Goal: Task Accomplishment & Management: Complete application form

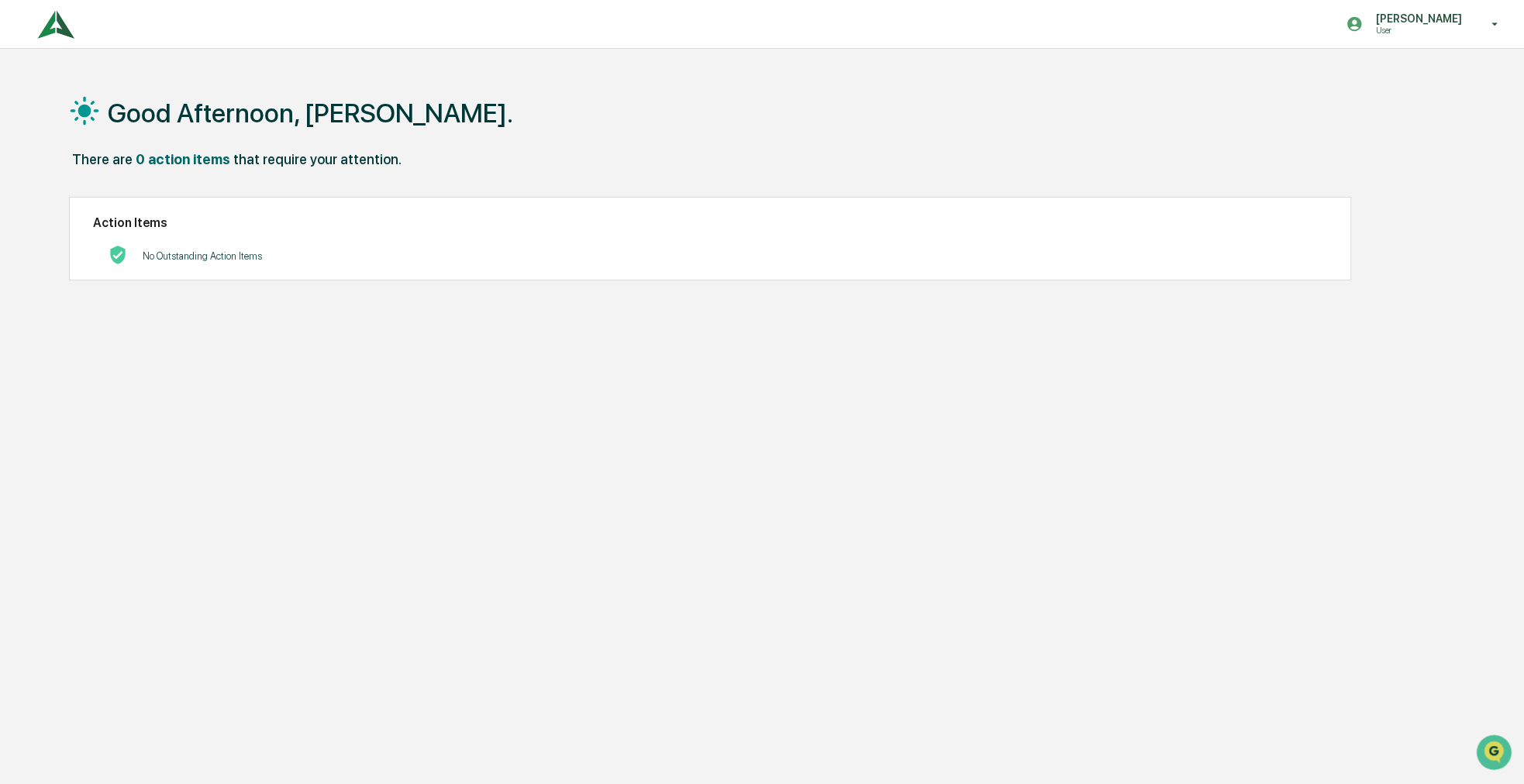
click at [264, 341] on div "Good Afternoon, [PERSON_NAME]. There are 0 action items that require your atten…" at bounding box center [754, 466] width 1418 height 784
click at [1383, 37] on div "[PERSON_NAME] User" at bounding box center [1427, 24] width 194 height 48
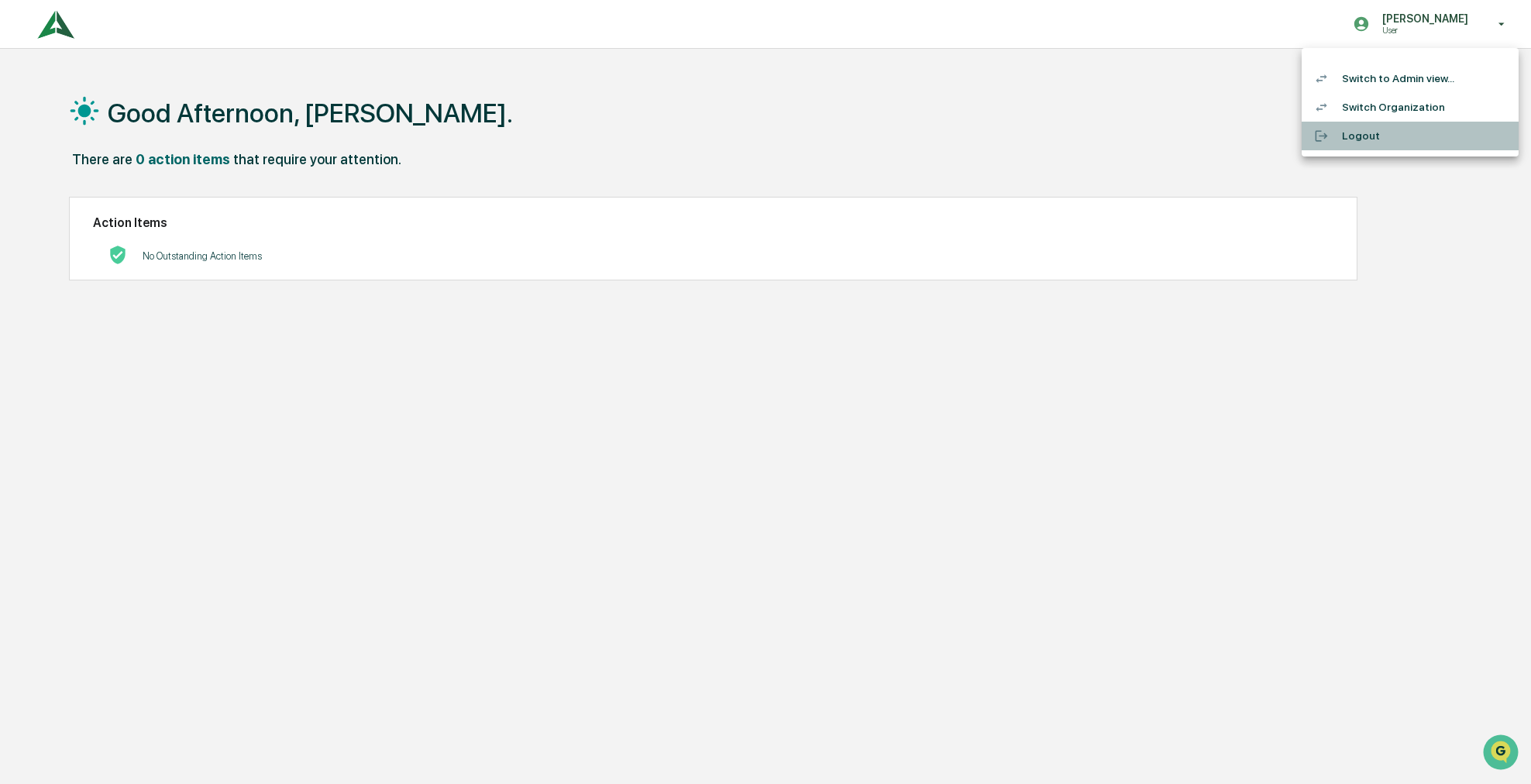
click at [1391, 141] on li "Logout" at bounding box center [1411, 136] width 217 height 29
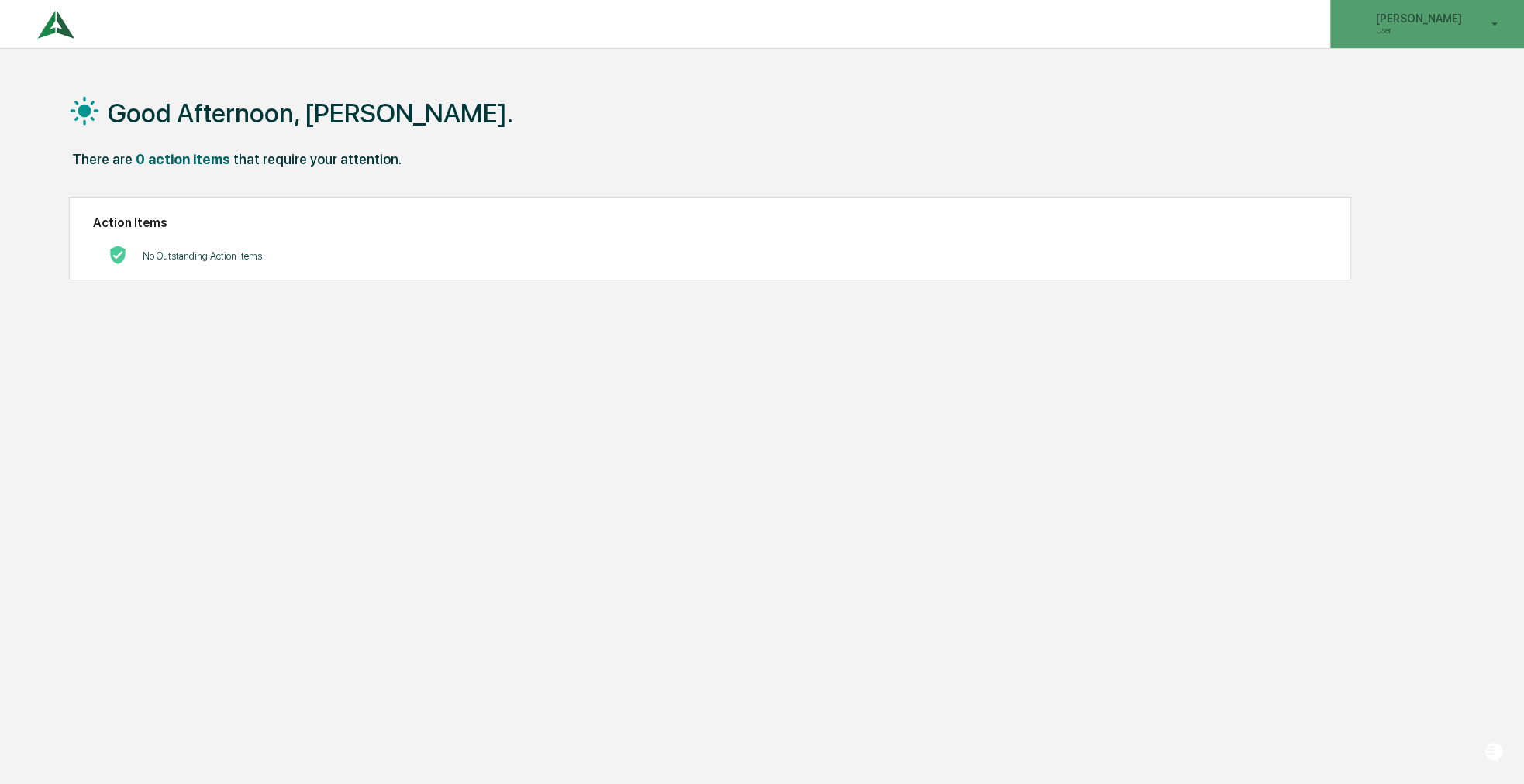
click at [1446, 29] on p "User" at bounding box center [1416, 29] width 106 height 11
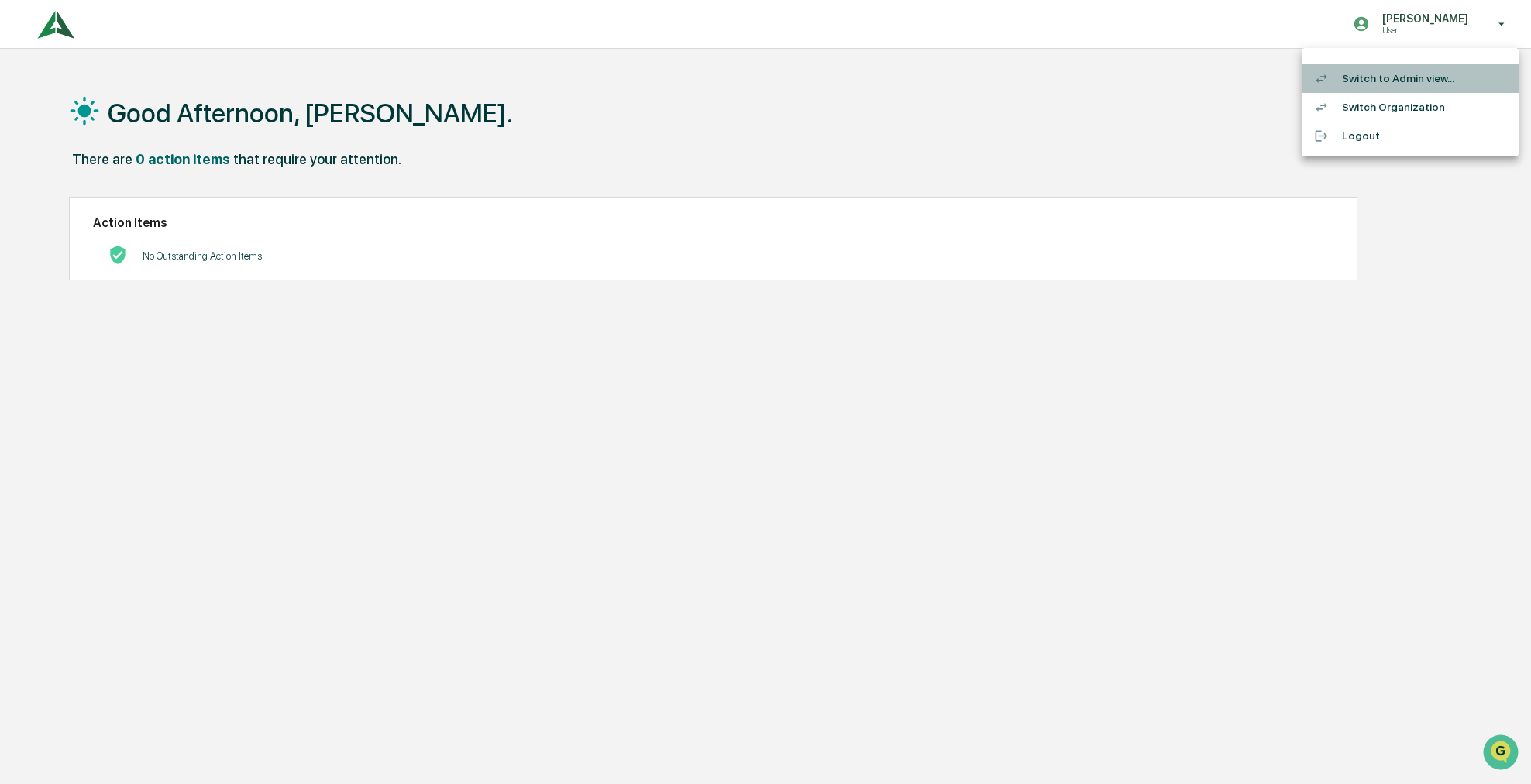
click at [1398, 86] on li "Switch to Admin view..." at bounding box center [1411, 78] width 217 height 29
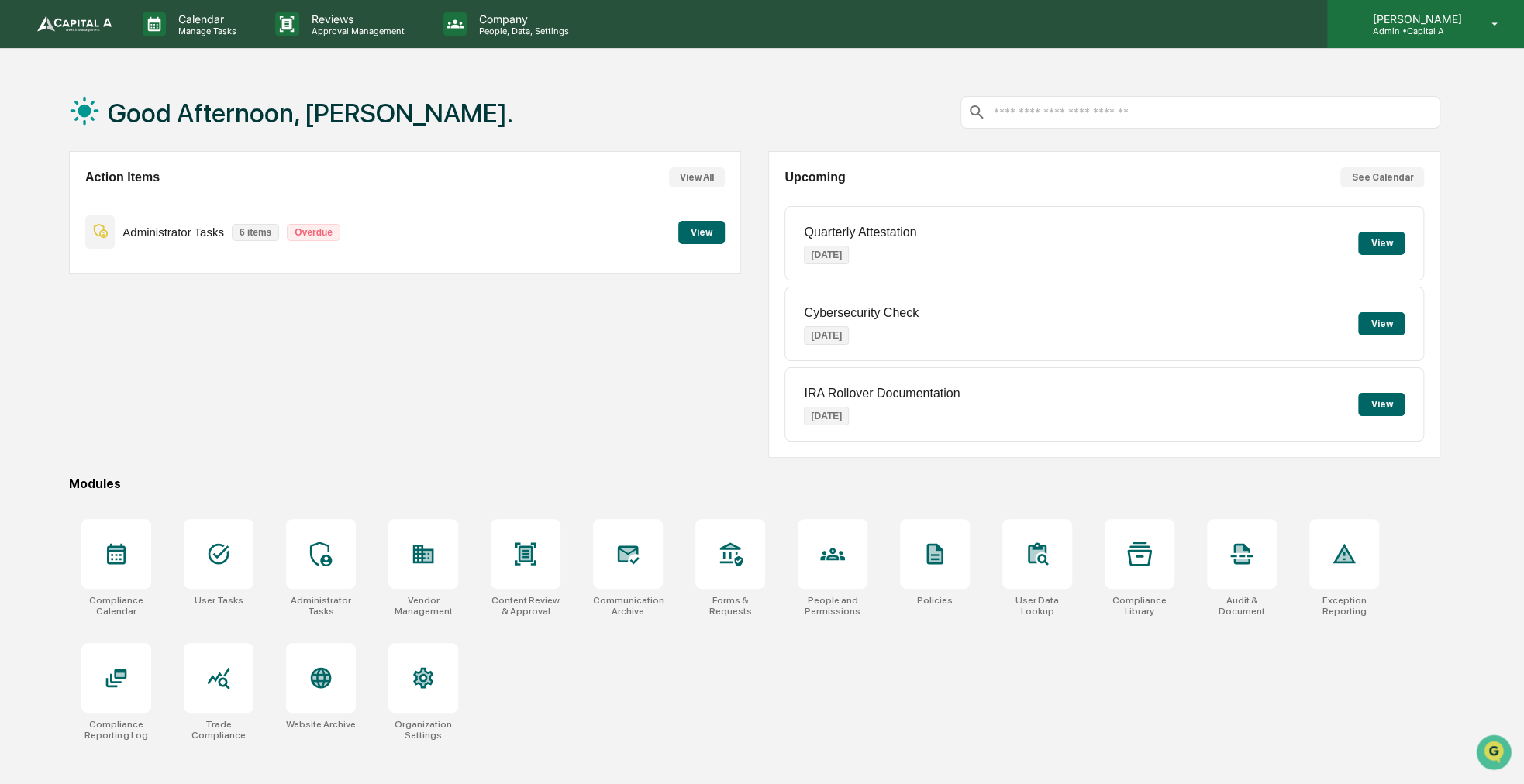
click at [1482, 29] on icon at bounding box center [1495, 24] width 27 height 15
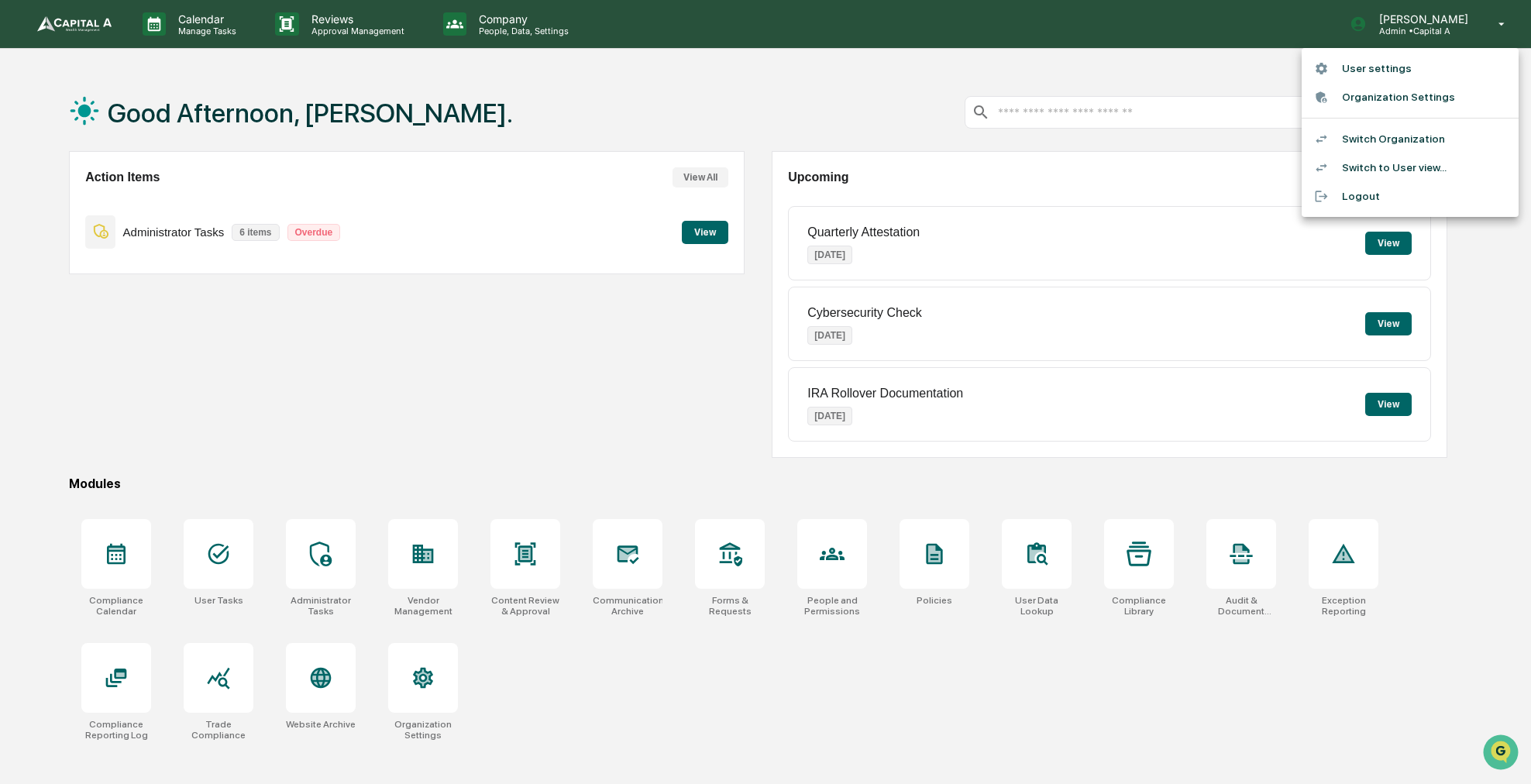
click at [428, 571] on div at bounding box center [766, 392] width 1531 height 784
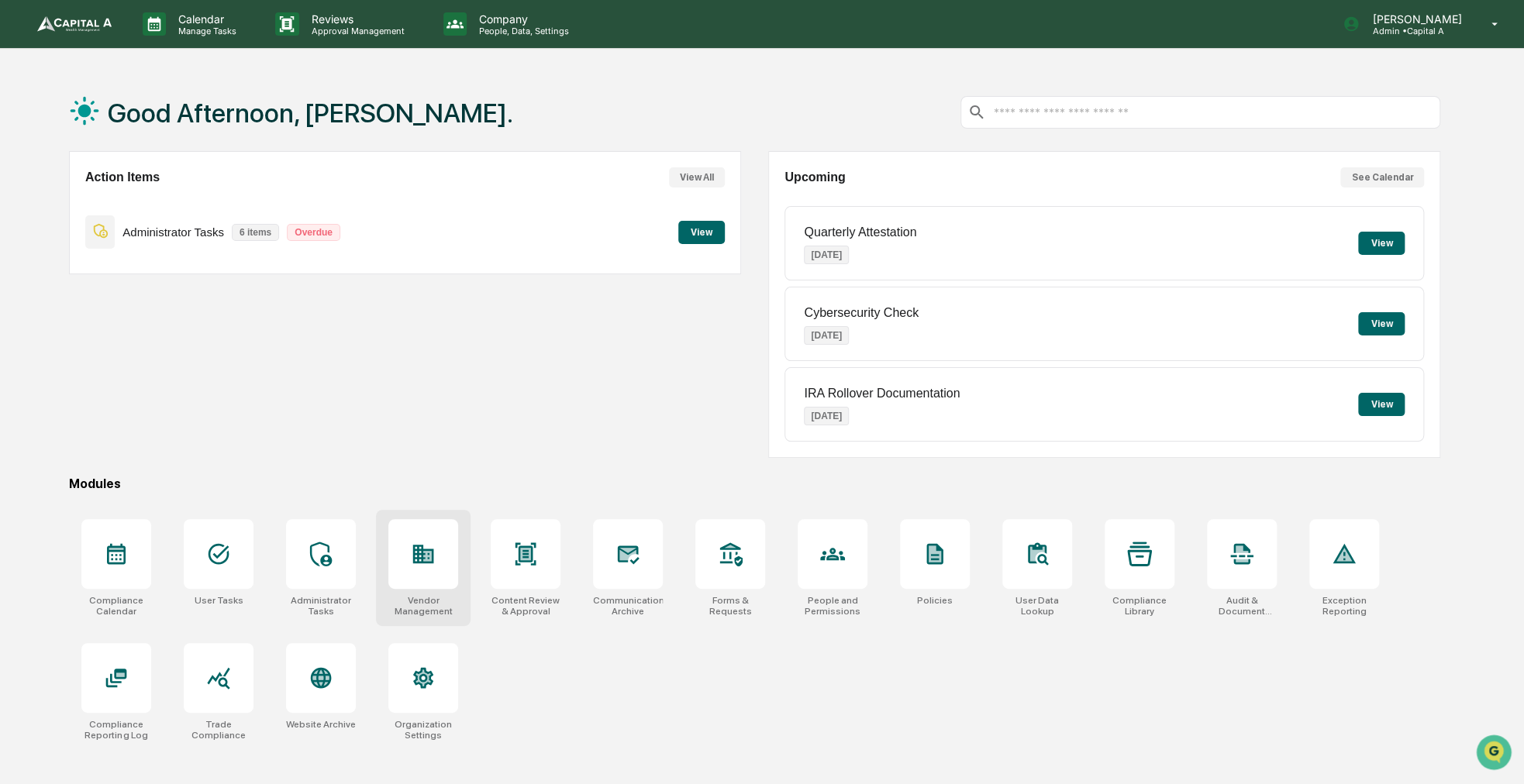
click at [428, 566] on div at bounding box center [423, 554] width 70 height 70
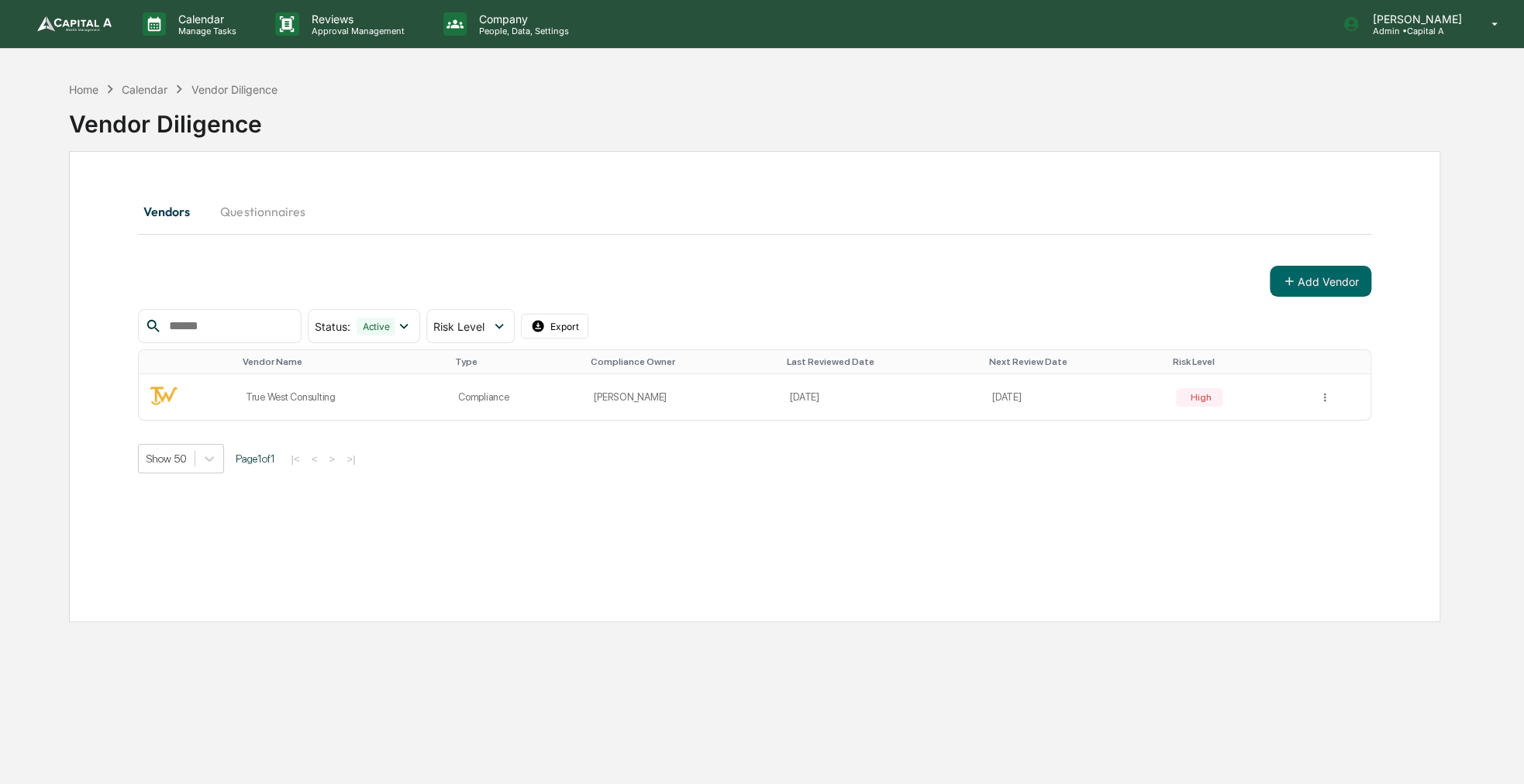
drag, startPoint x: 506, startPoint y: 450, endPoint x: 458, endPoint y: 455, distance: 48.3
click at [458, 455] on div "Show 50 Page 1 of 1 |< < > >|" at bounding box center [754, 458] width 1233 height 29
click at [1299, 279] on button "Add Vendor" at bounding box center [1320, 281] width 102 height 31
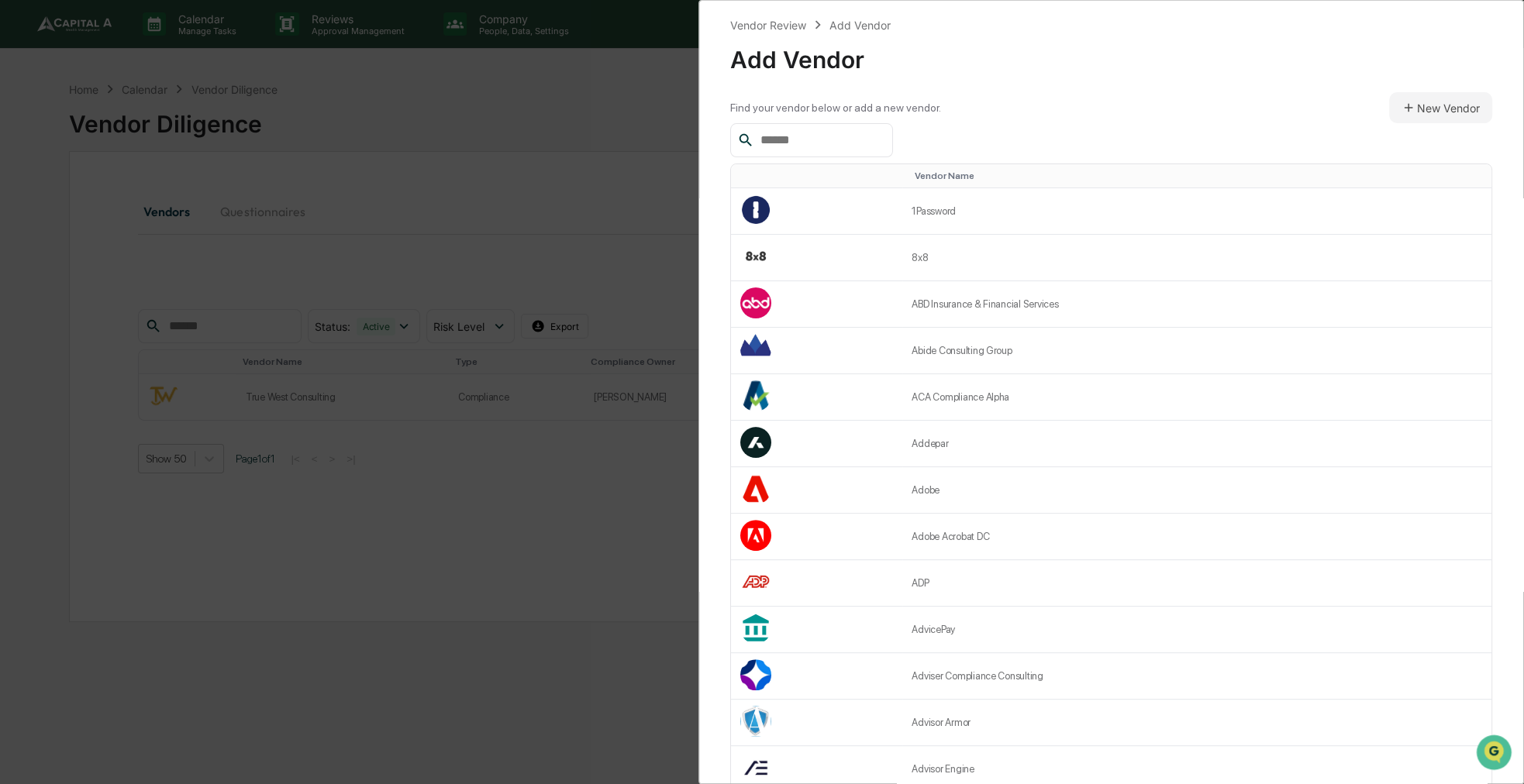
click at [852, 135] on input "text" at bounding box center [820, 140] width 132 height 20
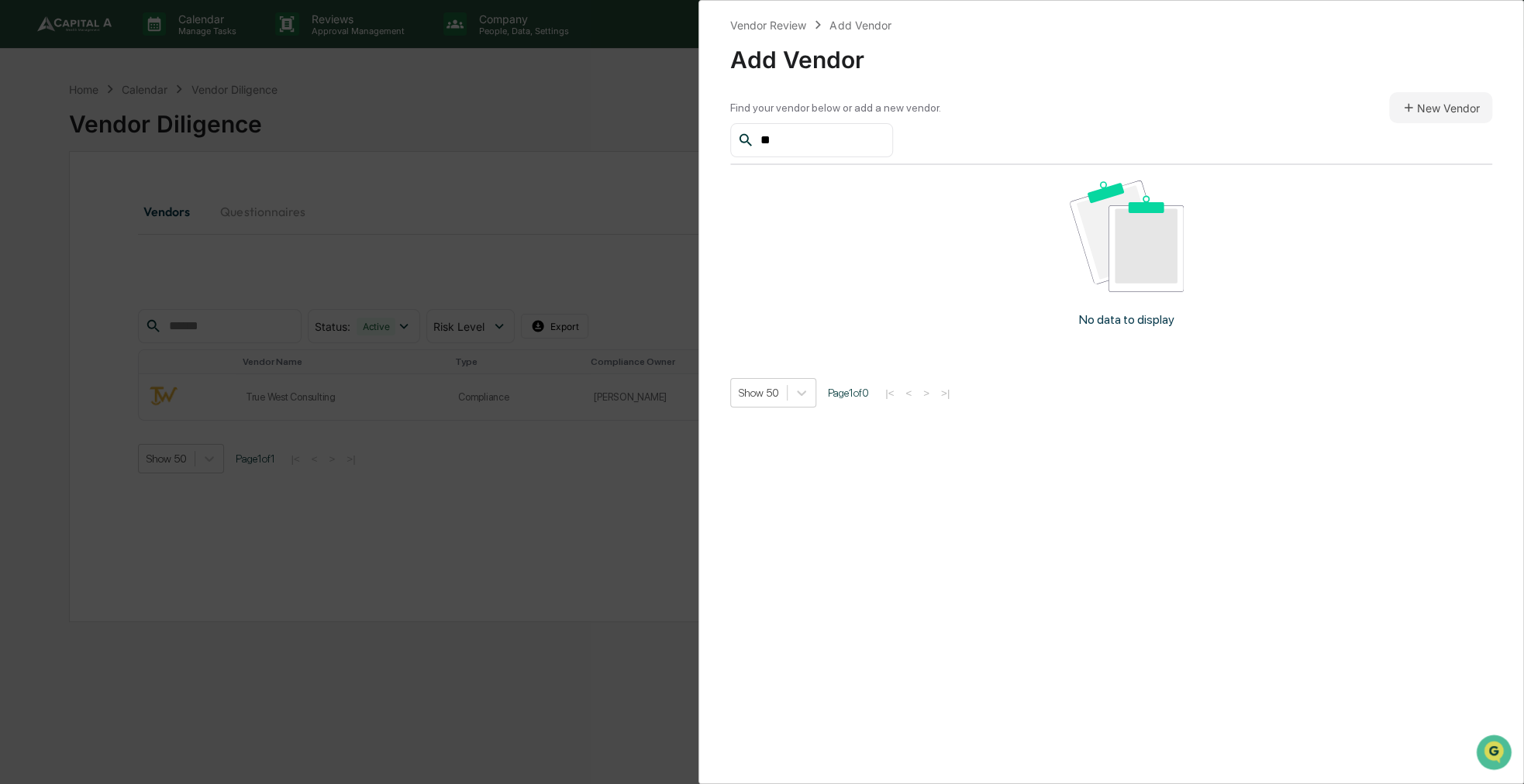
type input "*"
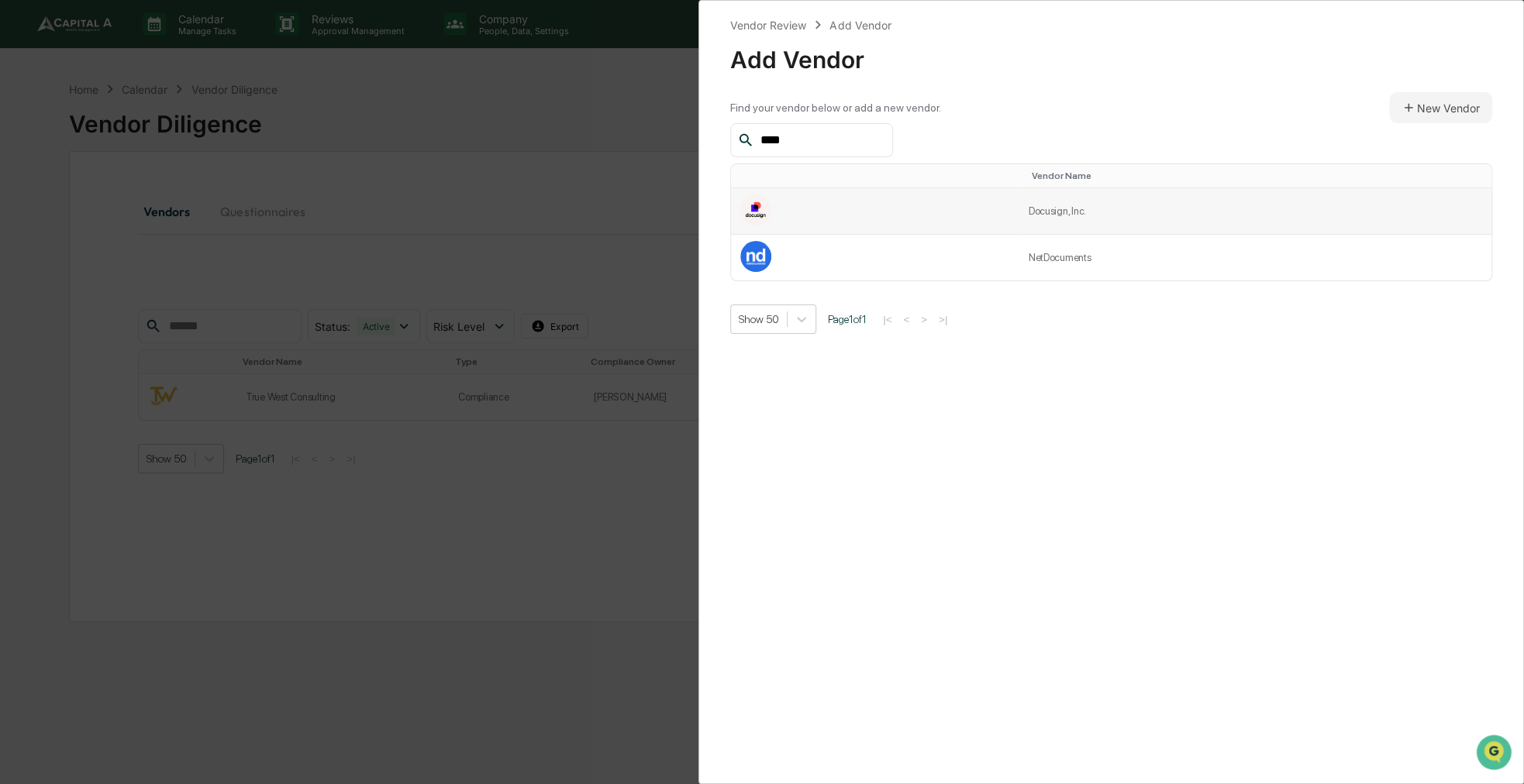
type input "****"
click at [892, 199] on td at bounding box center [875, 211] width 289 height 46
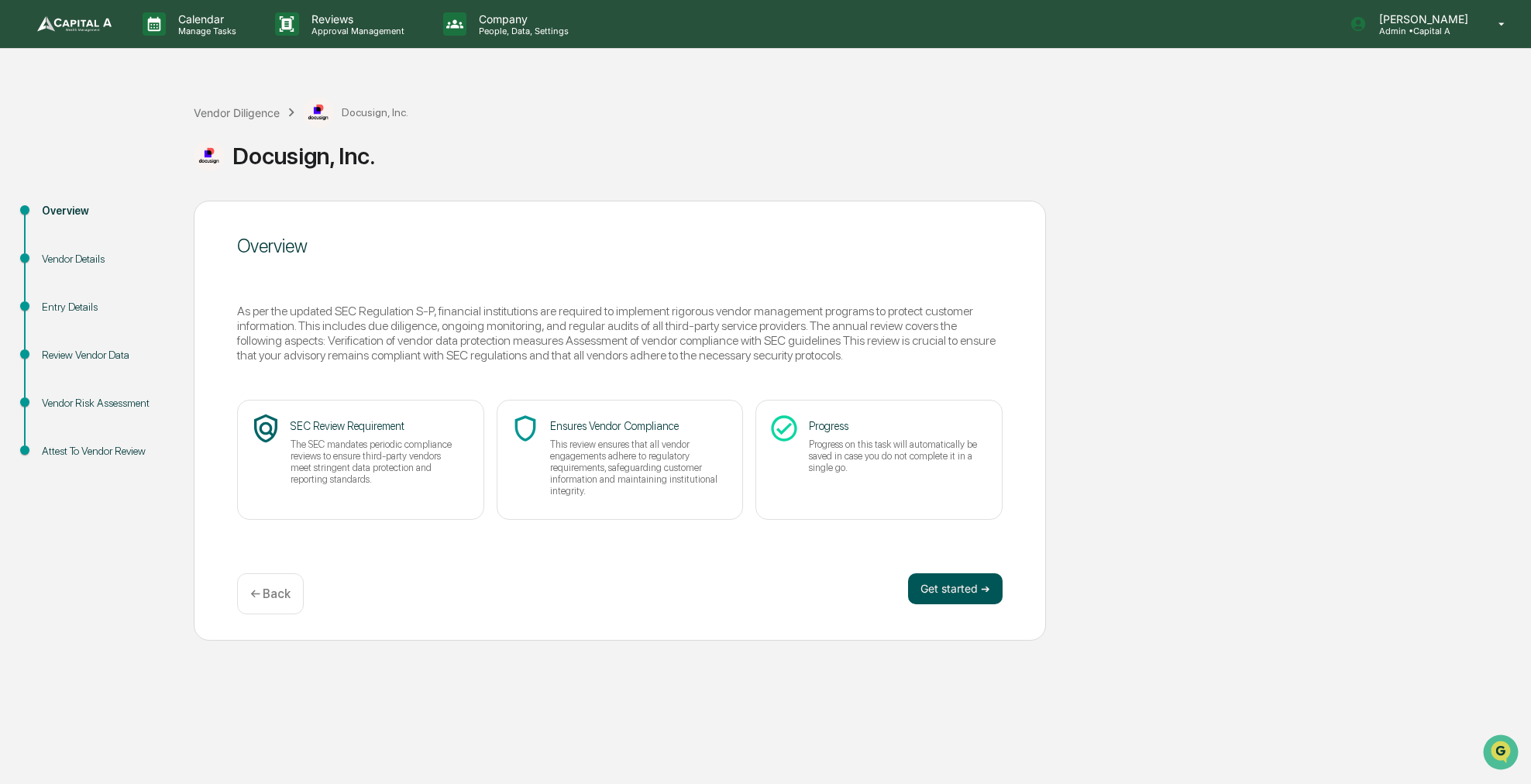
click at [949, 597] on button "Get started ➔" at bounding box center [956, 589] width 94 height 31
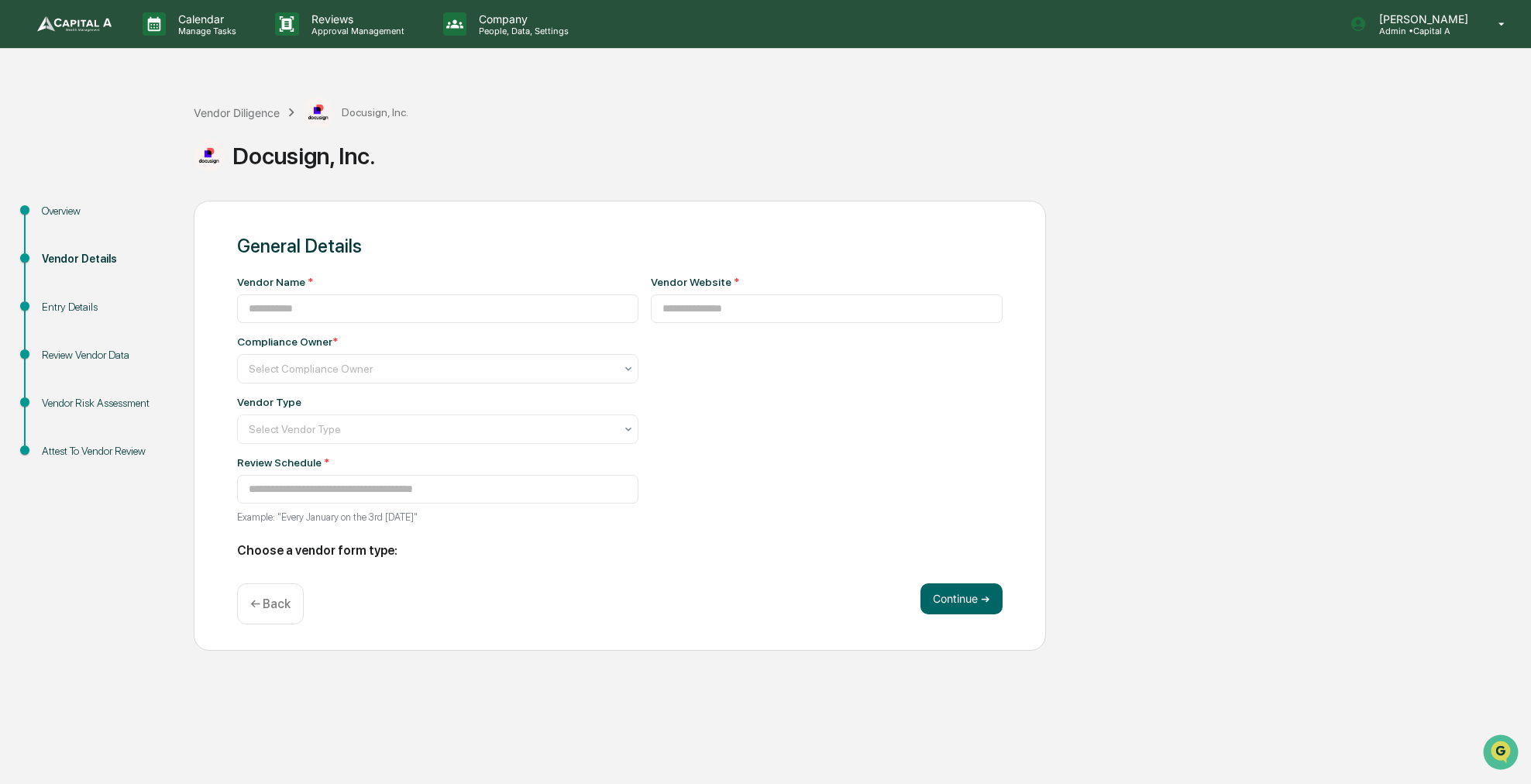
type input "**********"
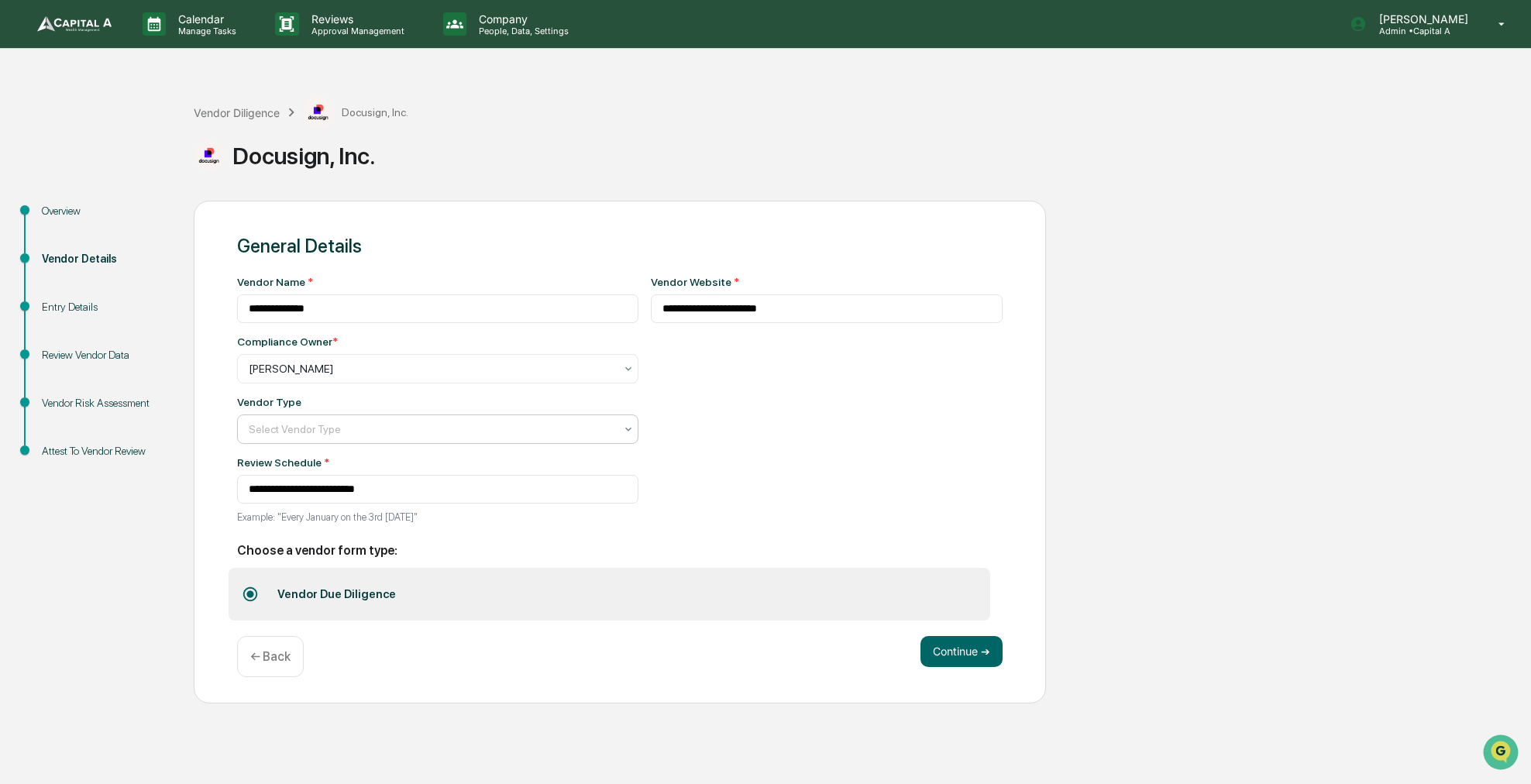
click at [473, 435] on div at bounding box center [432, 429] width 366 height 15
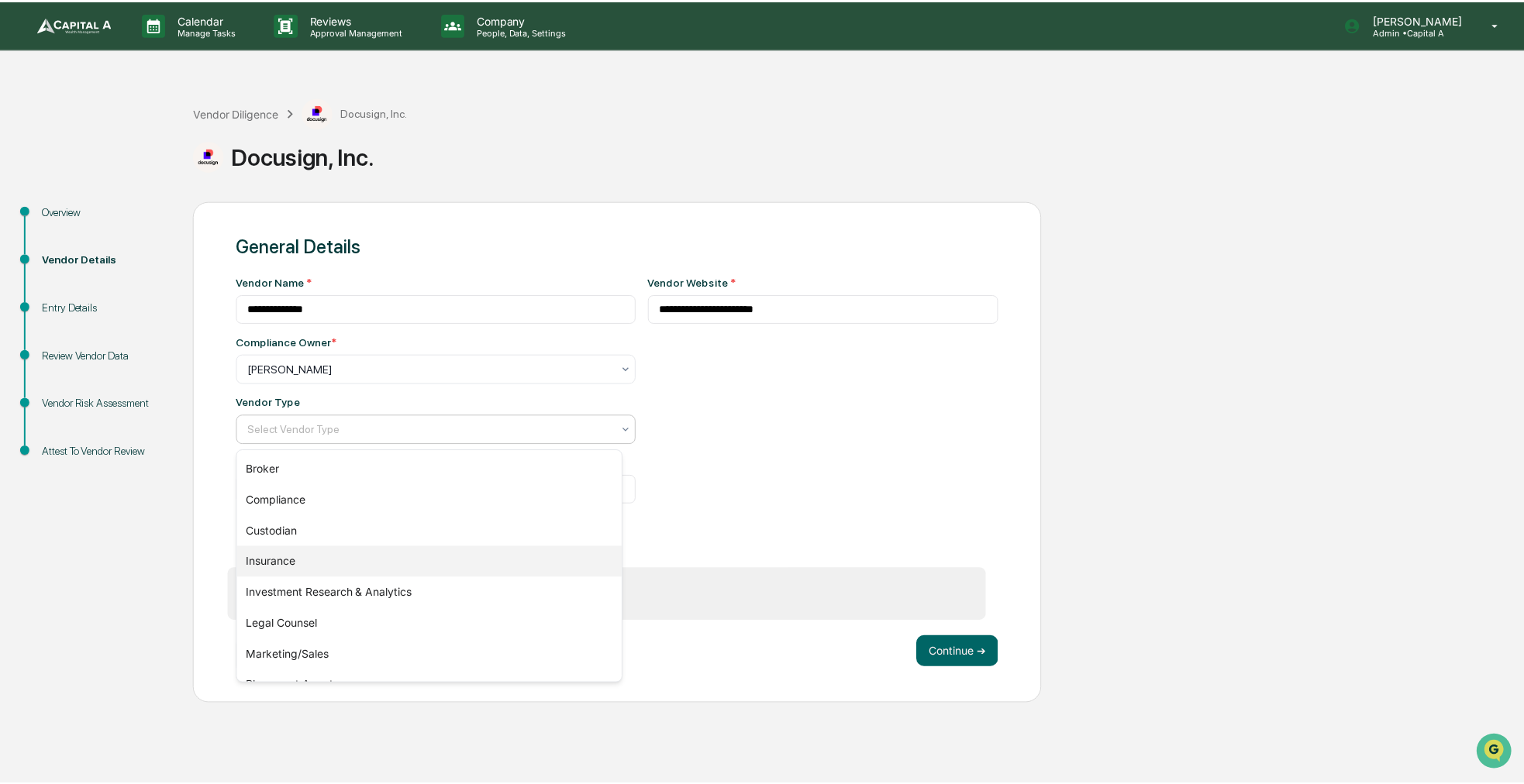
scroll to position [177, 0]
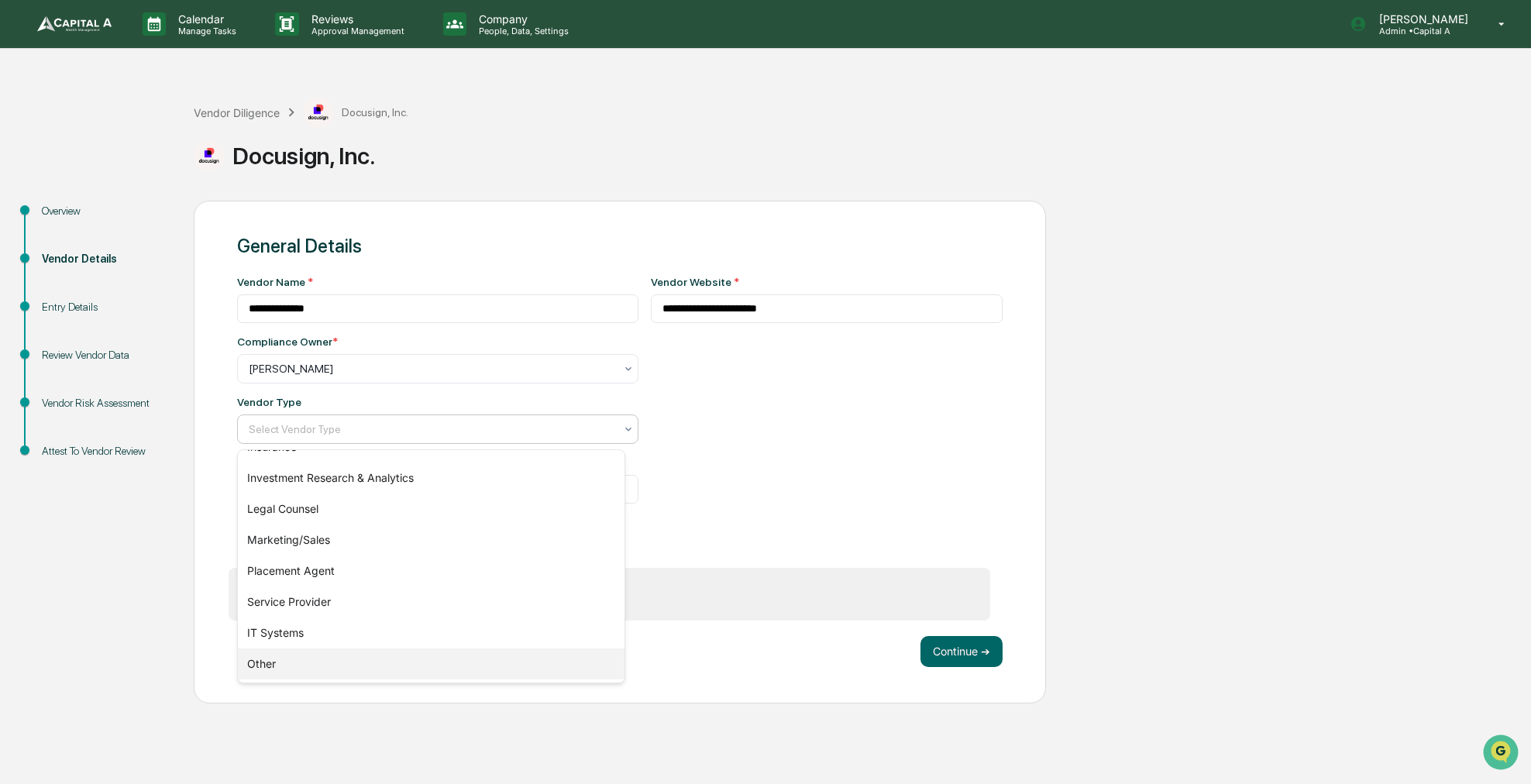
click at [437, 654] on div "Other" at bounding box center [432, 664] width 387 height 31
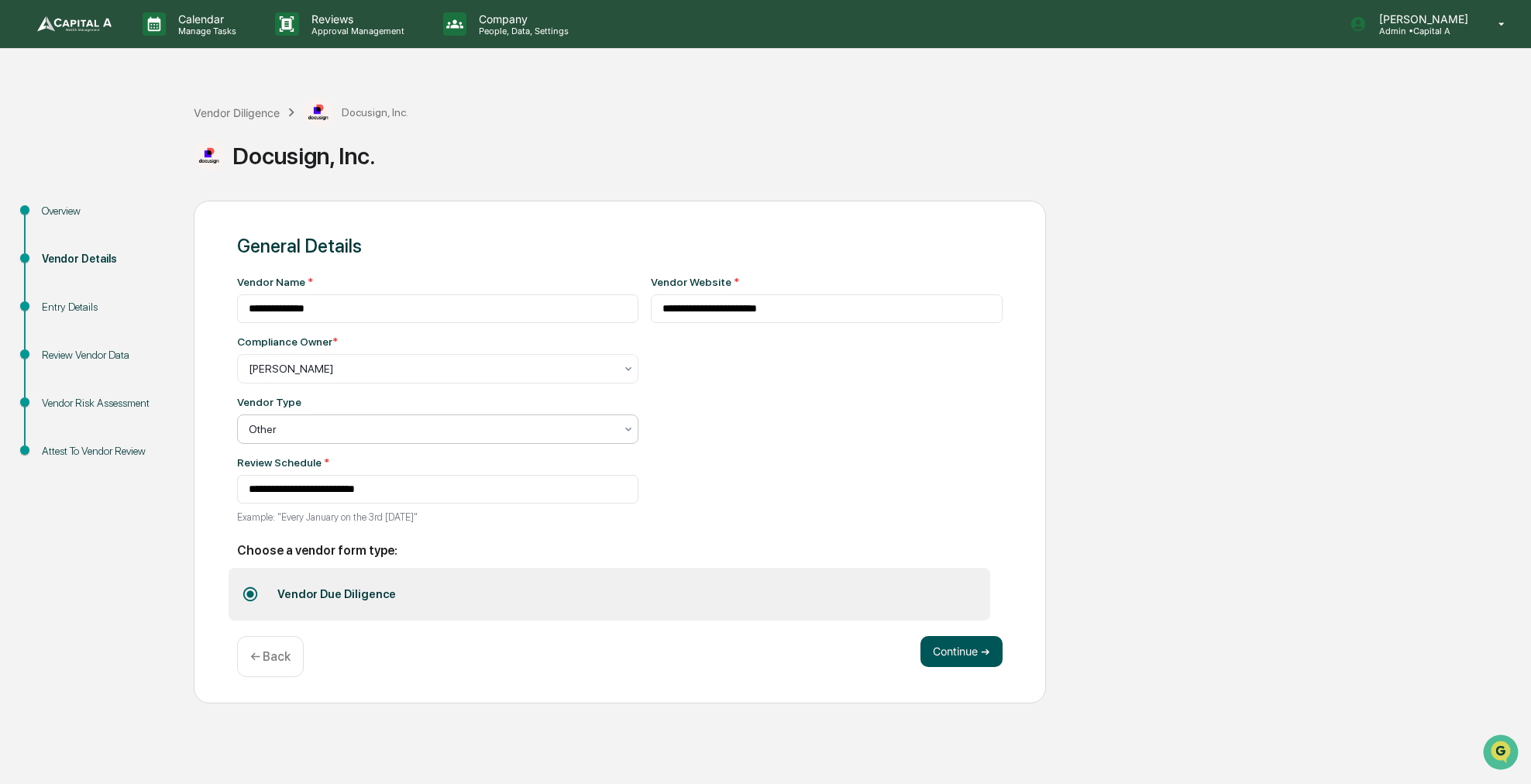
click at [980, 654] on button "Continue ➔" at bounding box center [962, 651] width 82 height 31
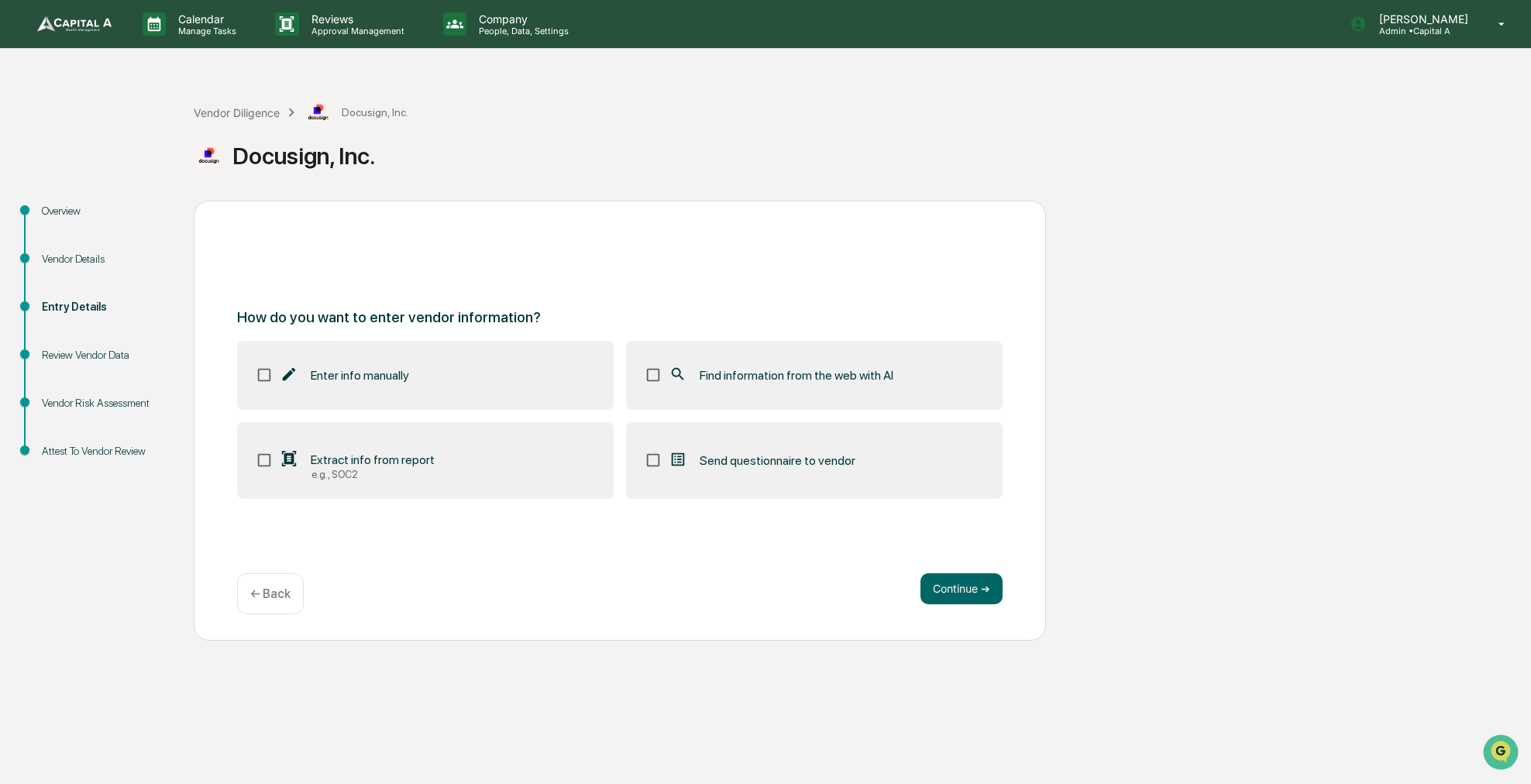
click at [713, 378] on span "Find information from the web with AI" at bounding box center [797, 376] width 193 height 15
click at [955, 588] on button "Continue ➔" at bounding box center [962, 589] width 82 height 31
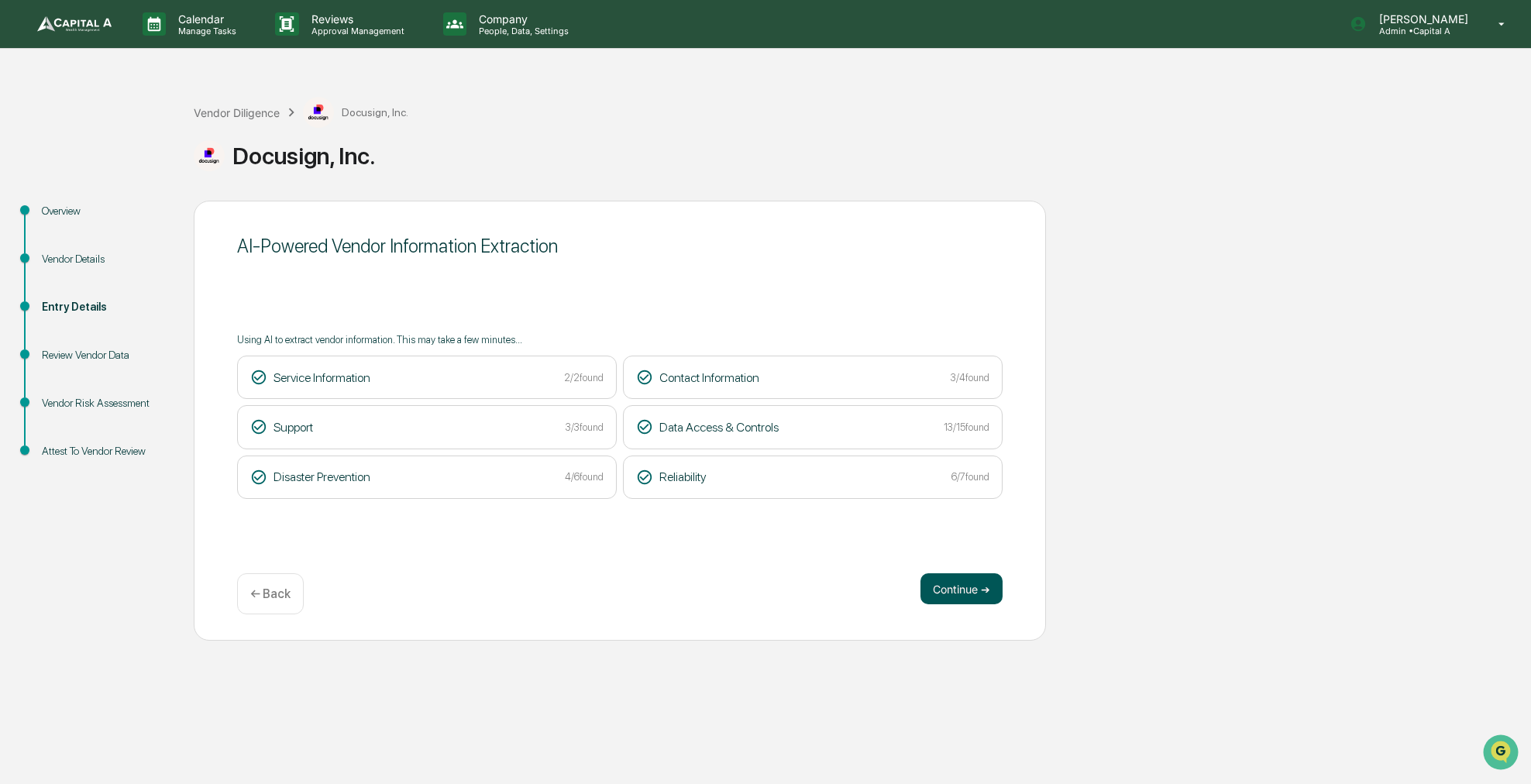
click at [972, 585] on button "Continue ➔" at bounding box center [962, 589] width 82 height 31
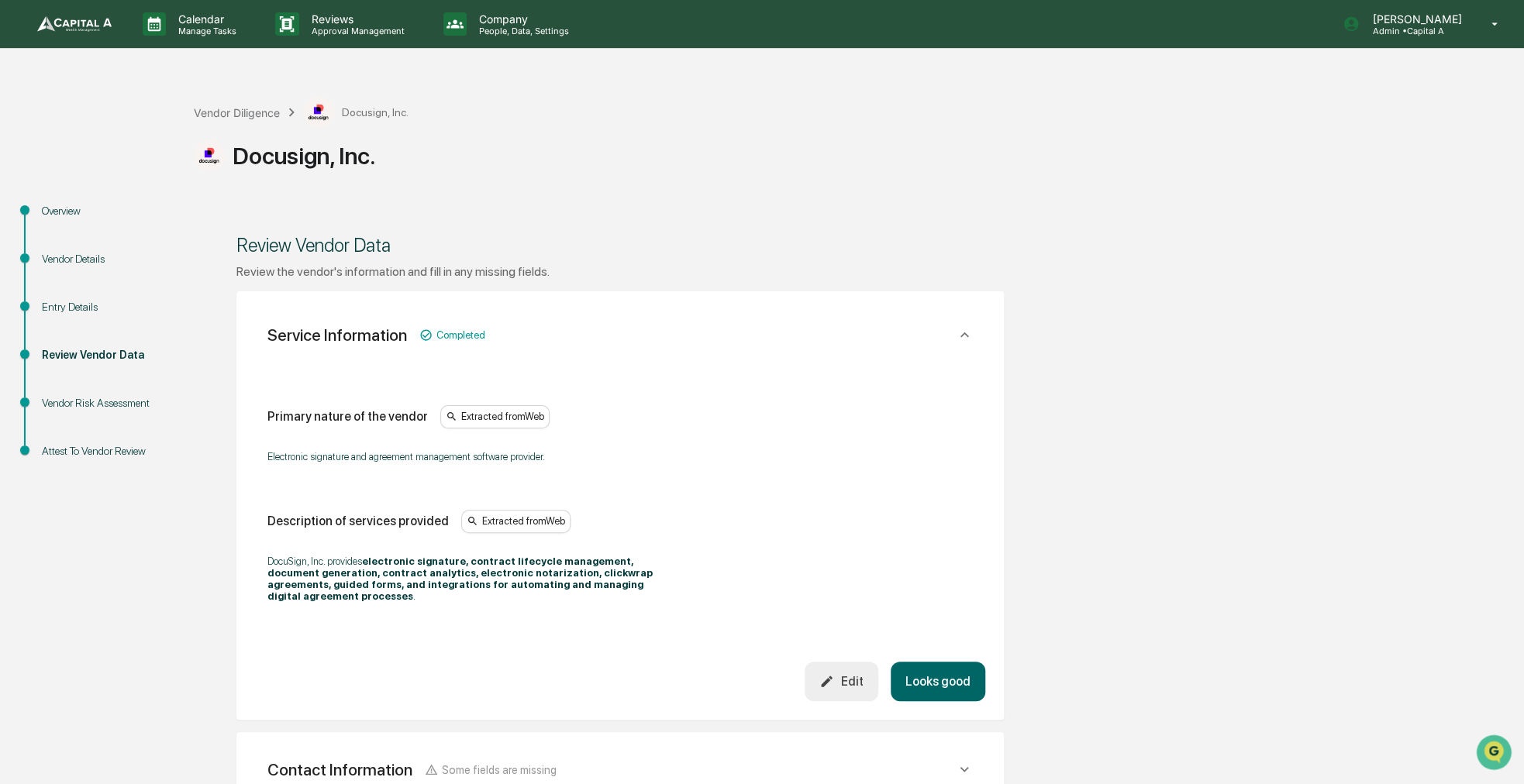
click at [952, 665] on button "Looks good" at bounding box center [937, 681] width 94 height 40
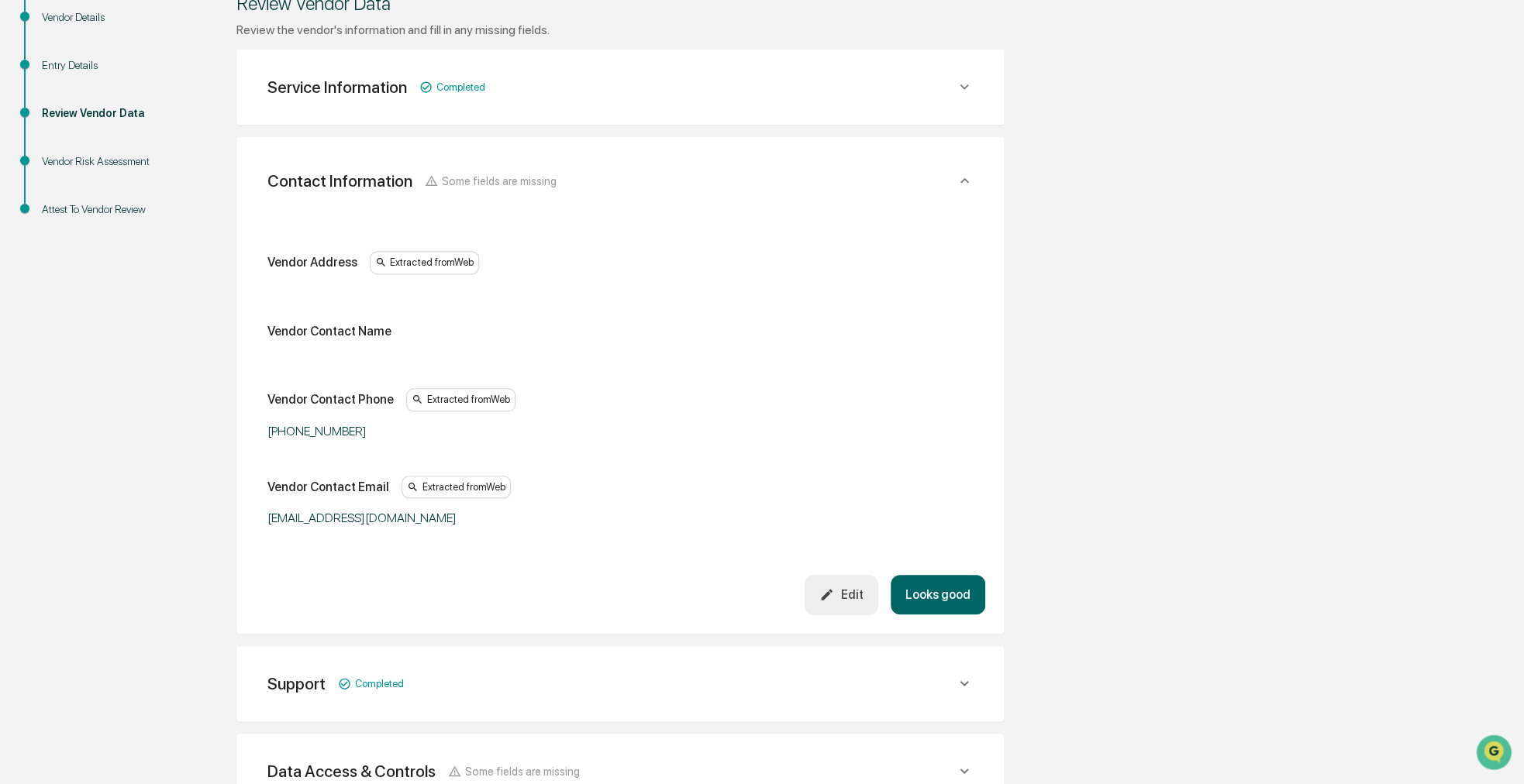
scroll to position [291, 0]
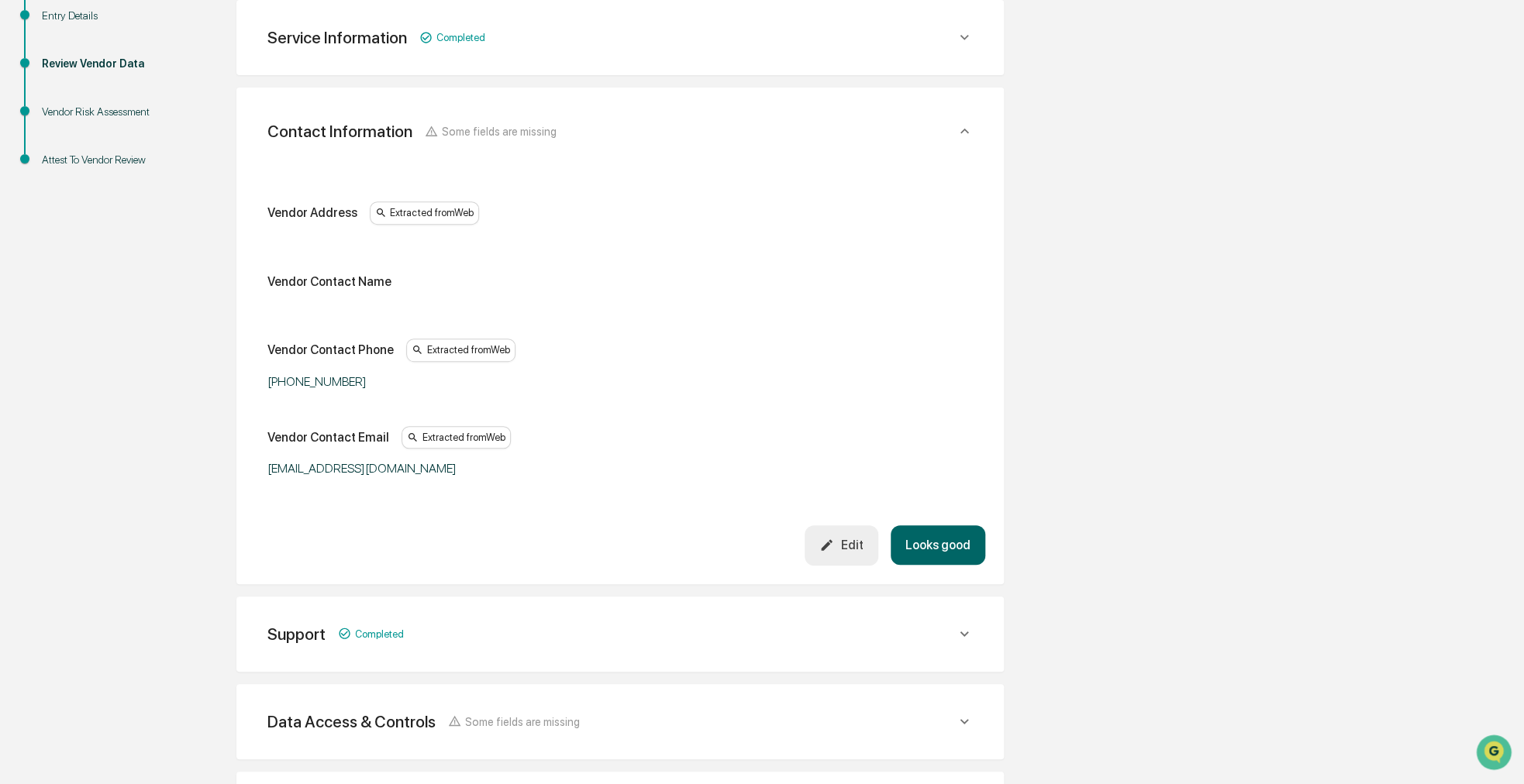
click at [842, 548] on div "Edit" at bounding box center [842, 545] width 44 height 15
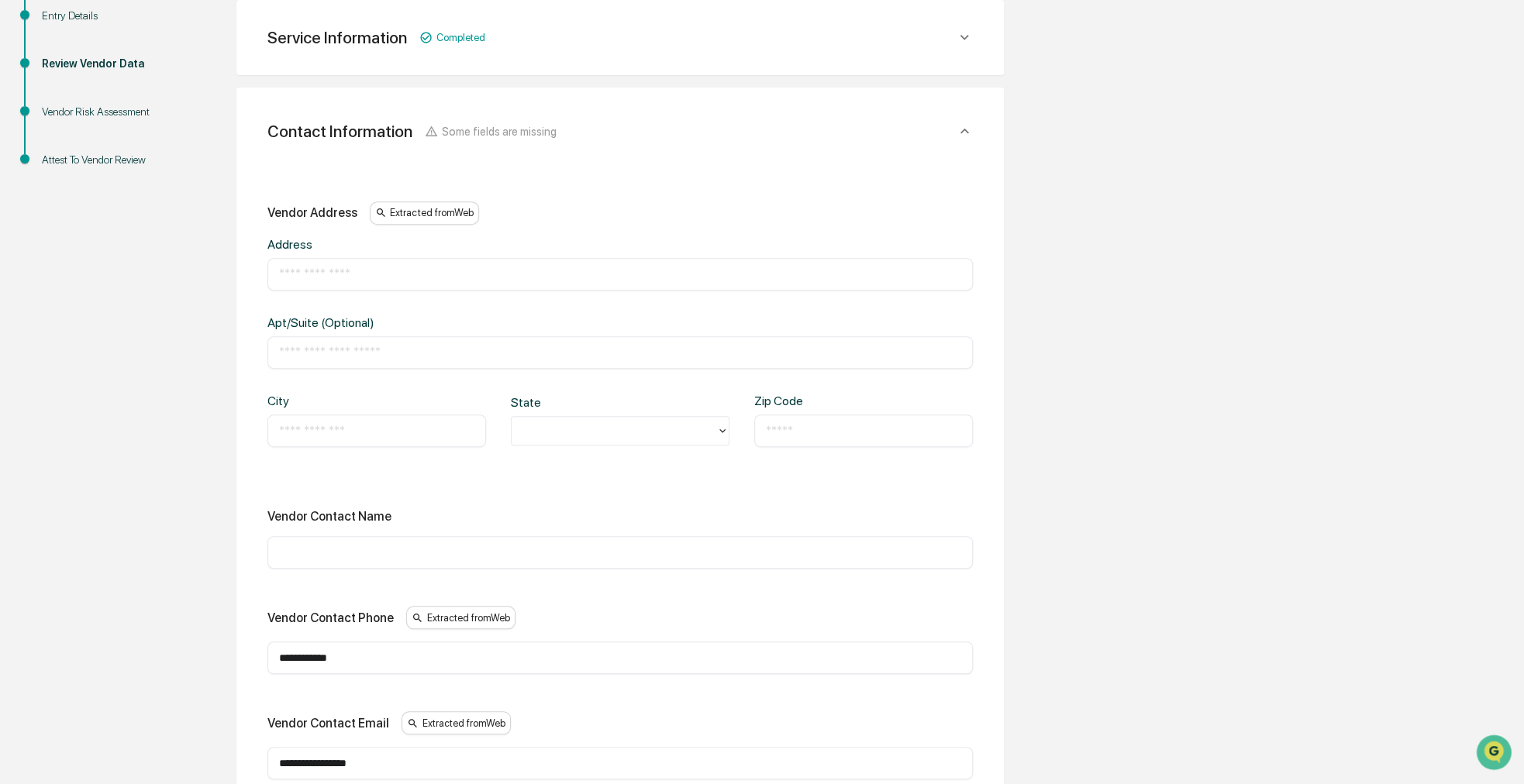
click at [312, 261] on div "​" at bounding box center [620, 274] width 705 height 33
click at [320, 274] on input "text" at bounding box center [620, 274] width 682 height 15
paste input "*****"
type input "*****"
click at [806, 431] on input "text" at bounding box center [863, 431] width 195 height 15
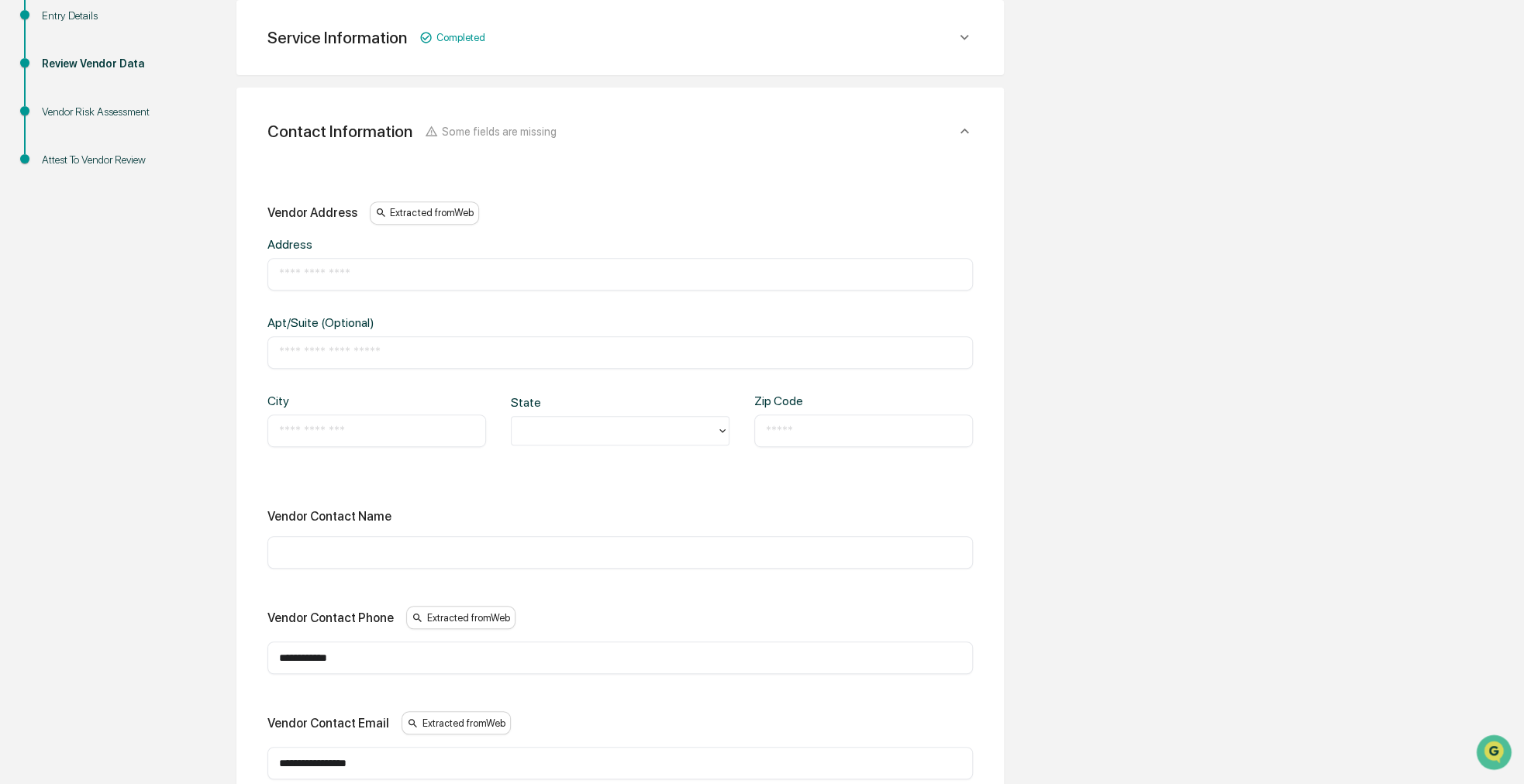
paste input "*****"
type input "*****"
click at [418, 424] on input "text" at bounding box center [377, 431] width 195 height 15
type input "**********"
type input "*"
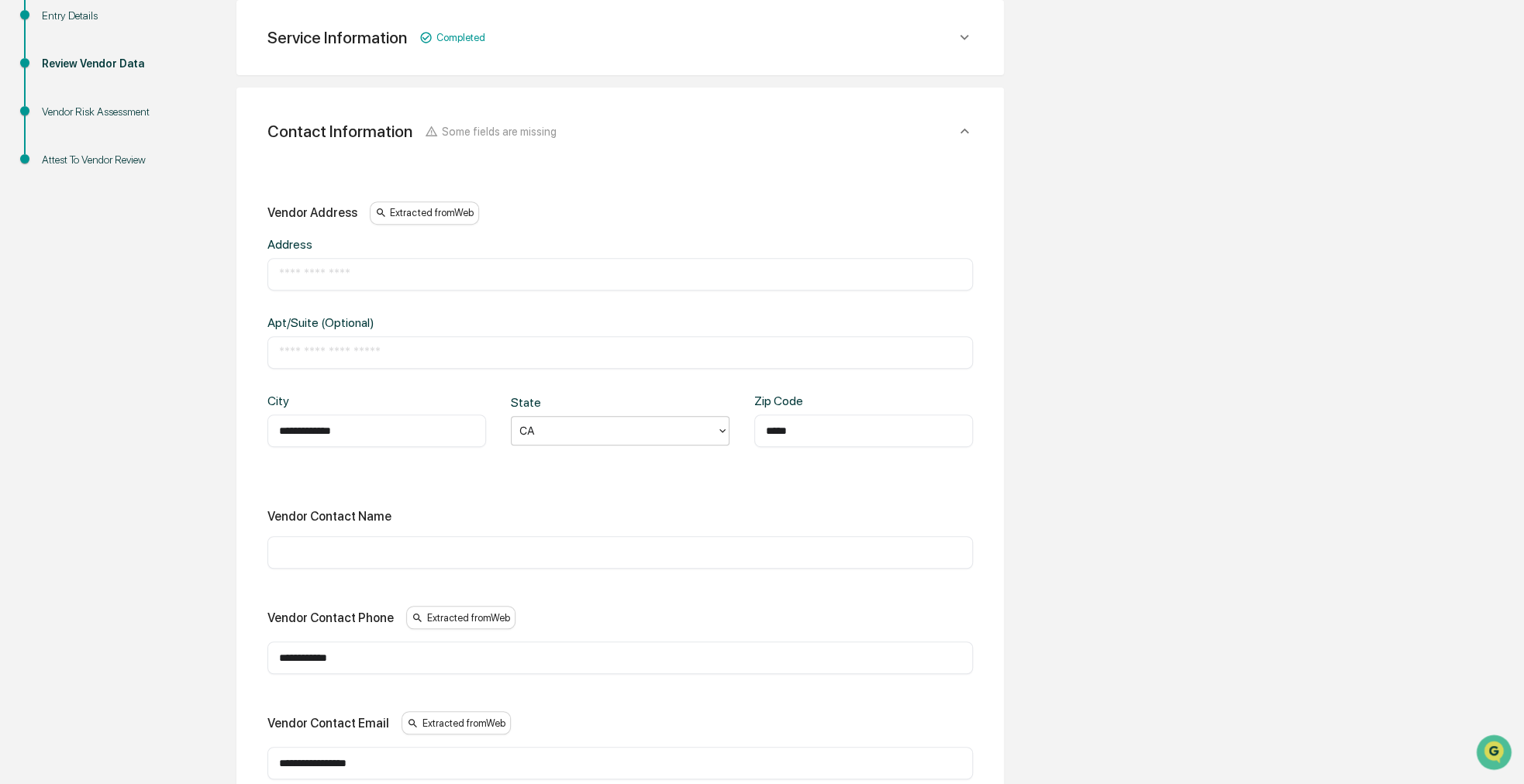
click at [382, 345] on input "text" at bounding box center [620, 352] width 682 height 15
click at [376, 289] on div "​" at bounding box center [620, 274] width 705 height 33
click at [374, 283] on div "​" at bounding box center [620, 274] width 705 height 33
click at [358, 272] on input "text" at bounding box center [620, 274] width 682 height 15
paste input "**********"
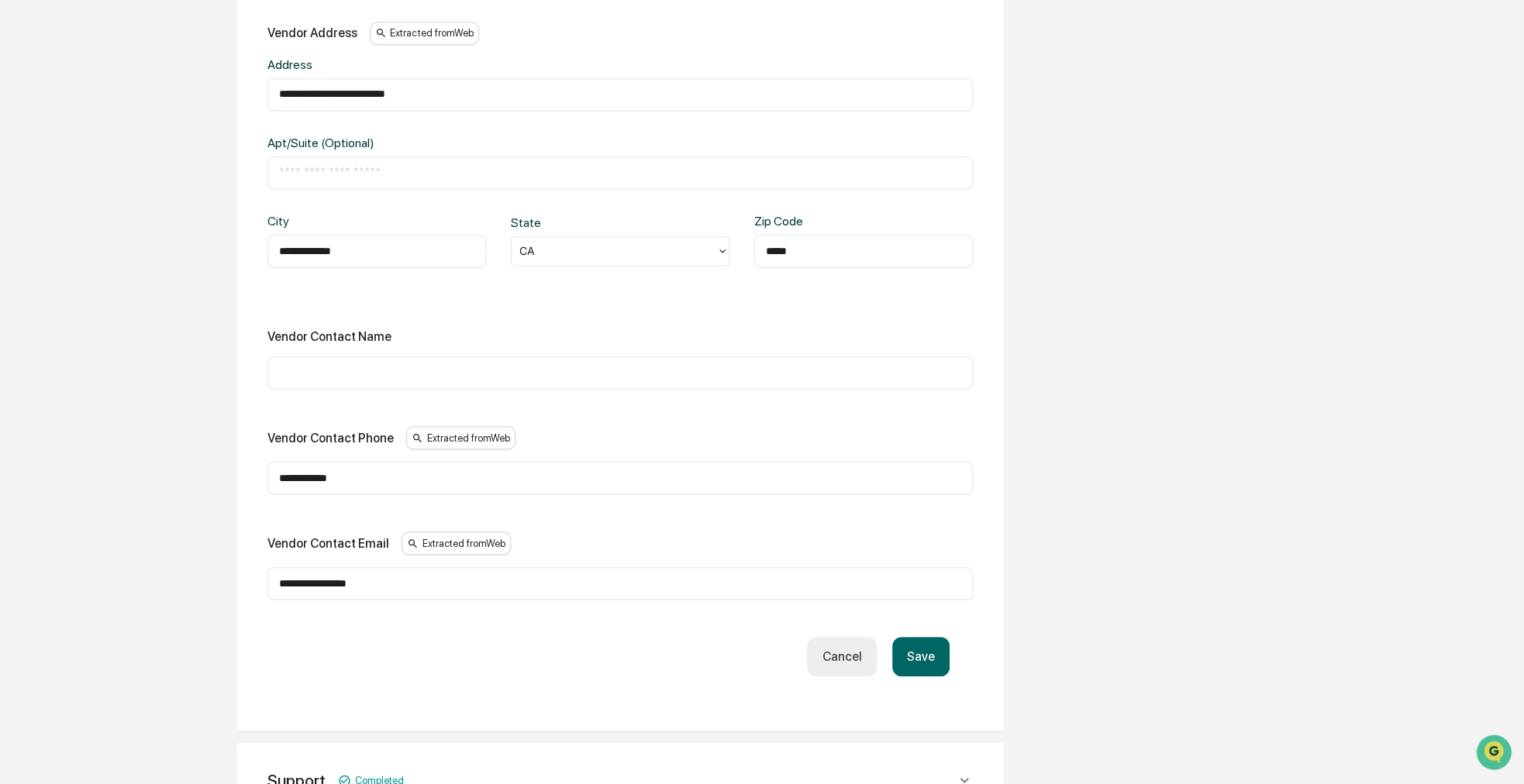
scroll to position [524, 0]
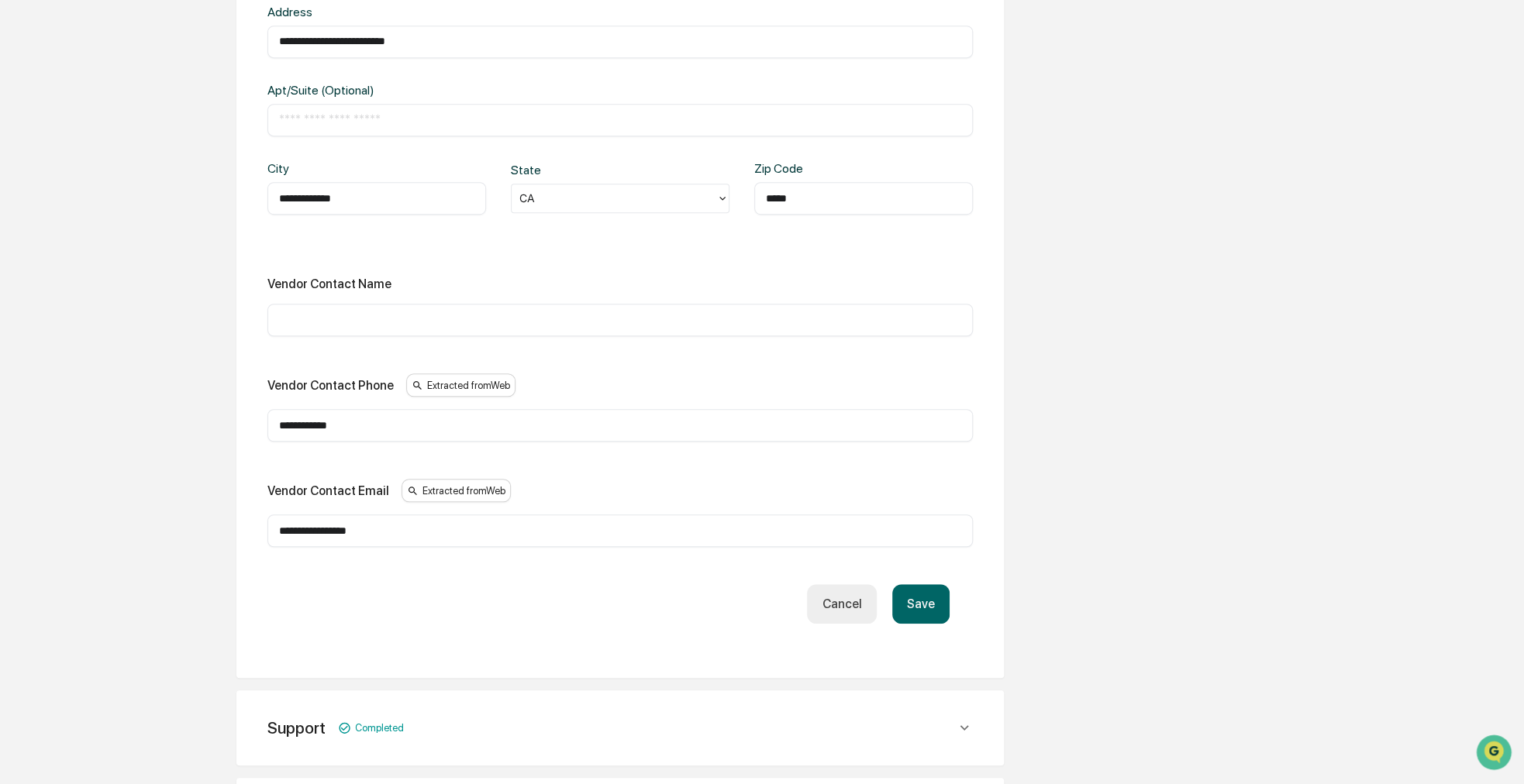
type input "**********"
click at [937, 594] on button "Save" at bounding box center [921, 604] width 57 height 40
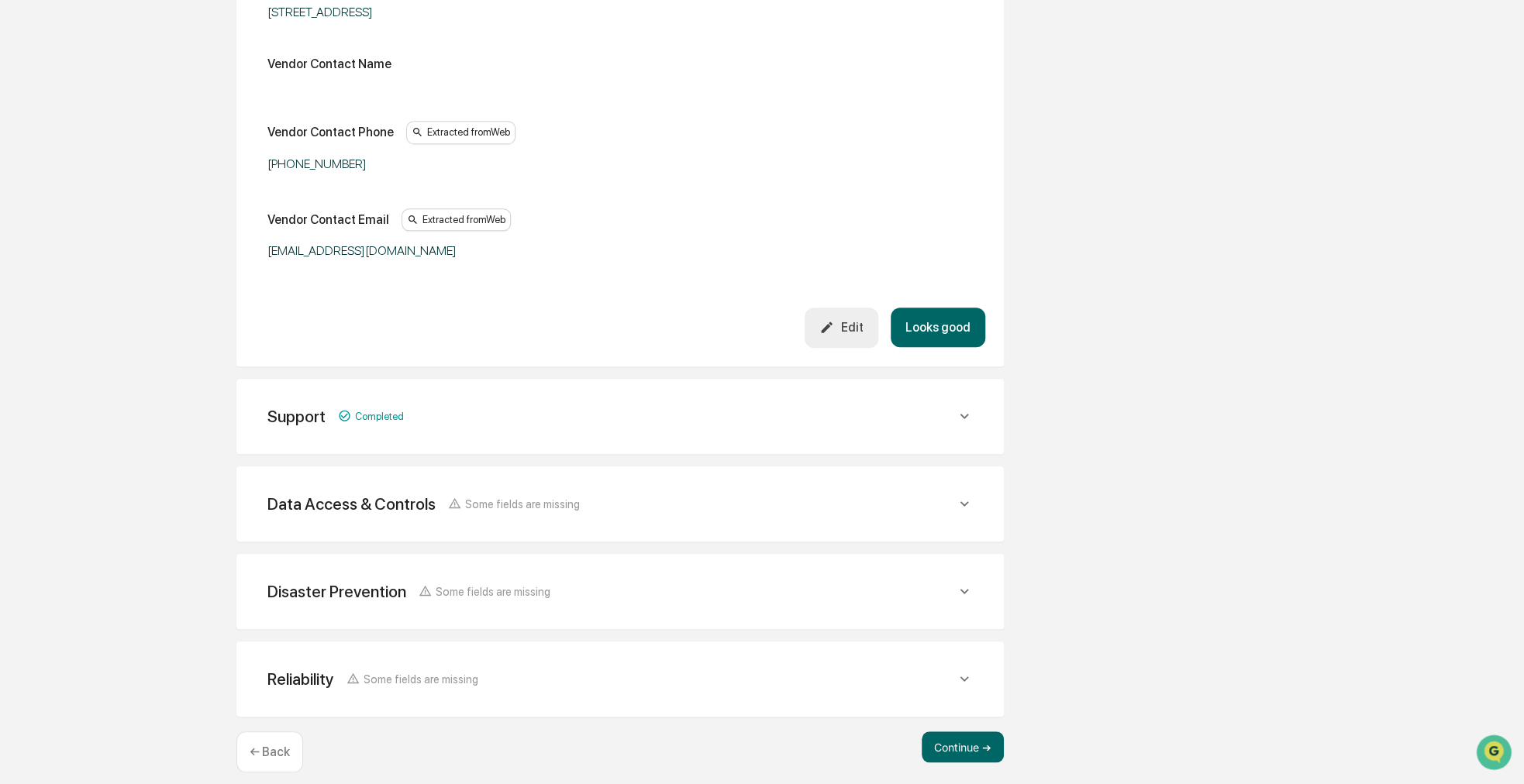
click at [935, 340] on button "Looks good" at bounding box center [937, 327] width 94 height 40
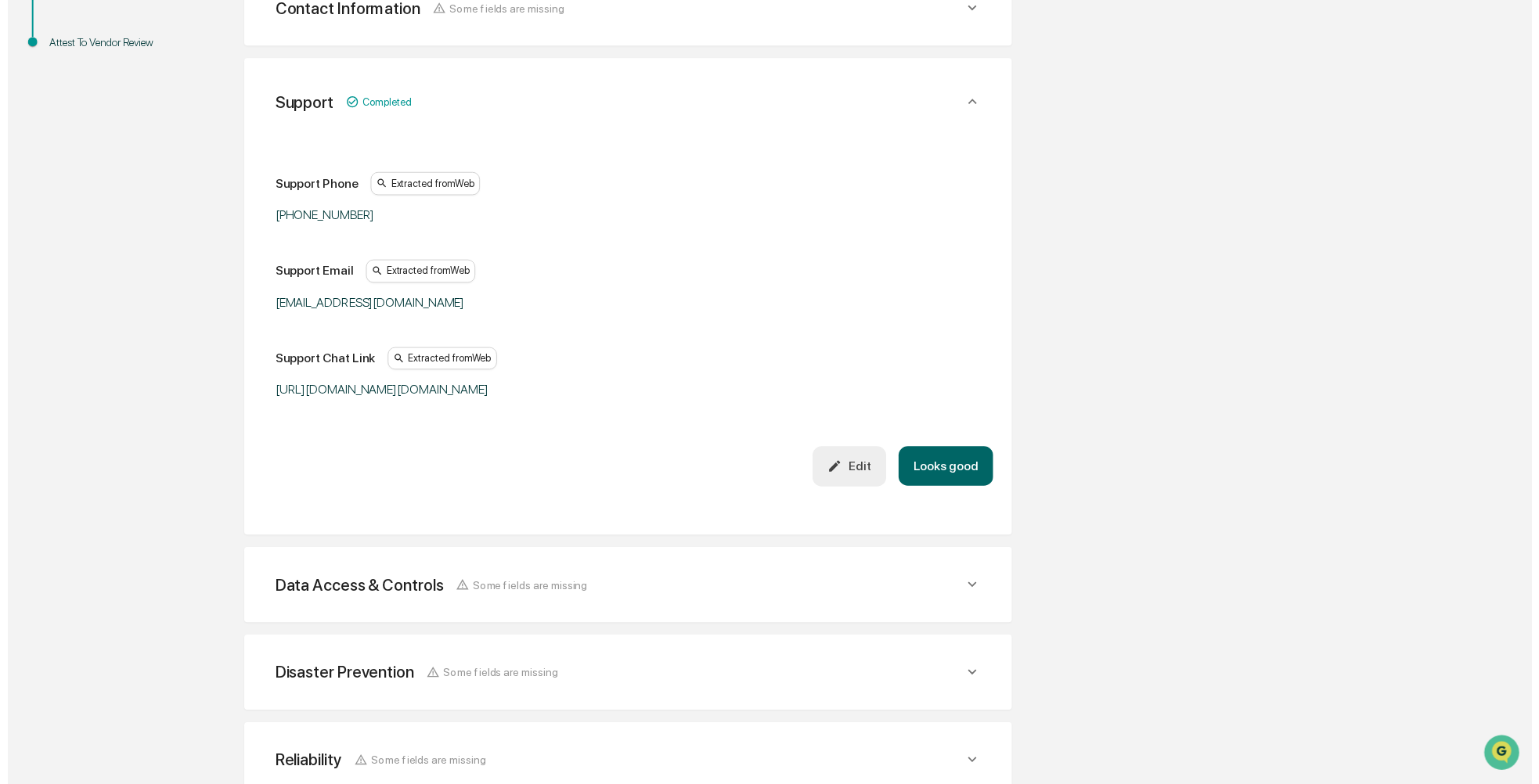
scroll to position [382, 0]
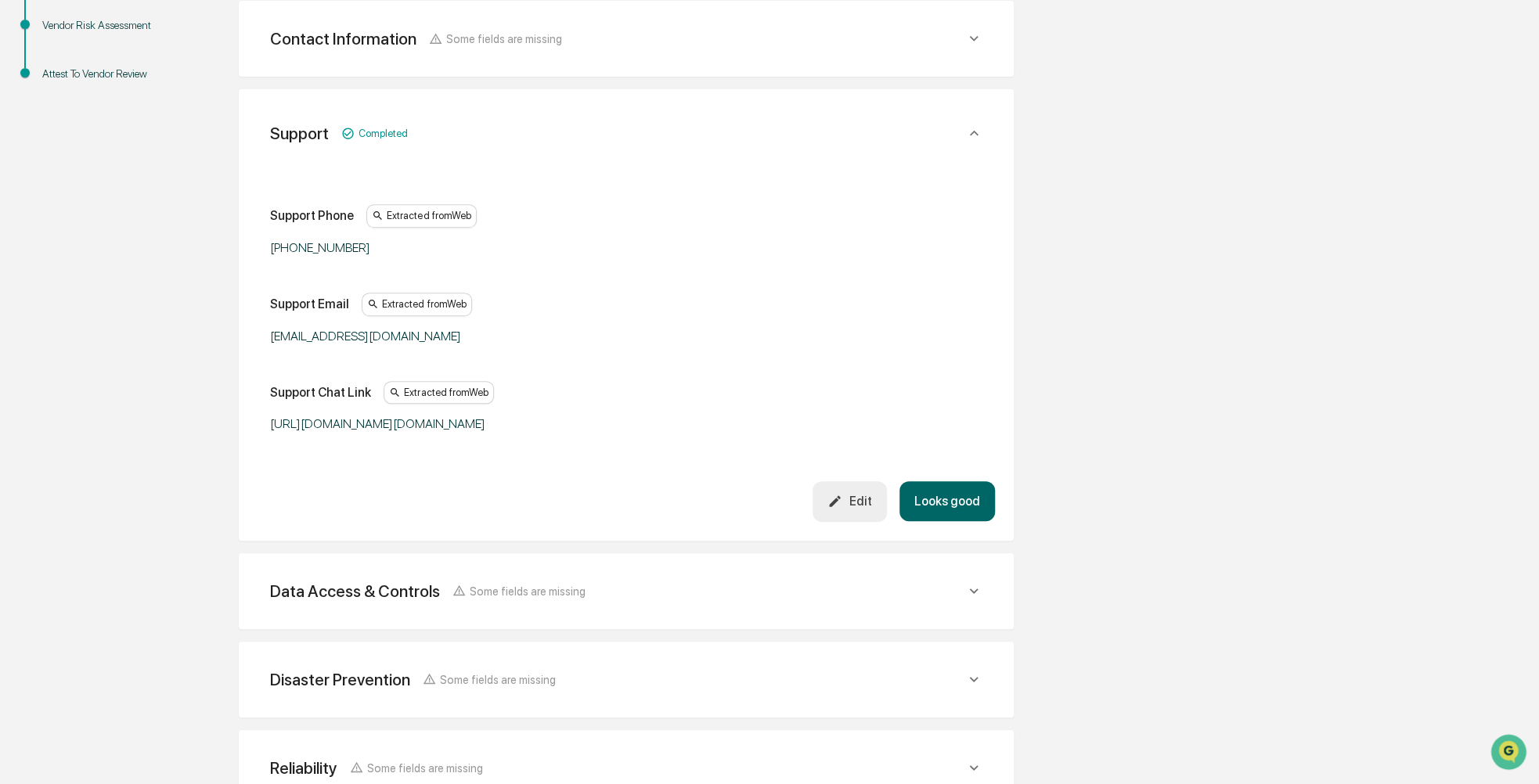
click at [937, 522] on button "Looks good" at bounding box center [947, 501] width 95 height 40
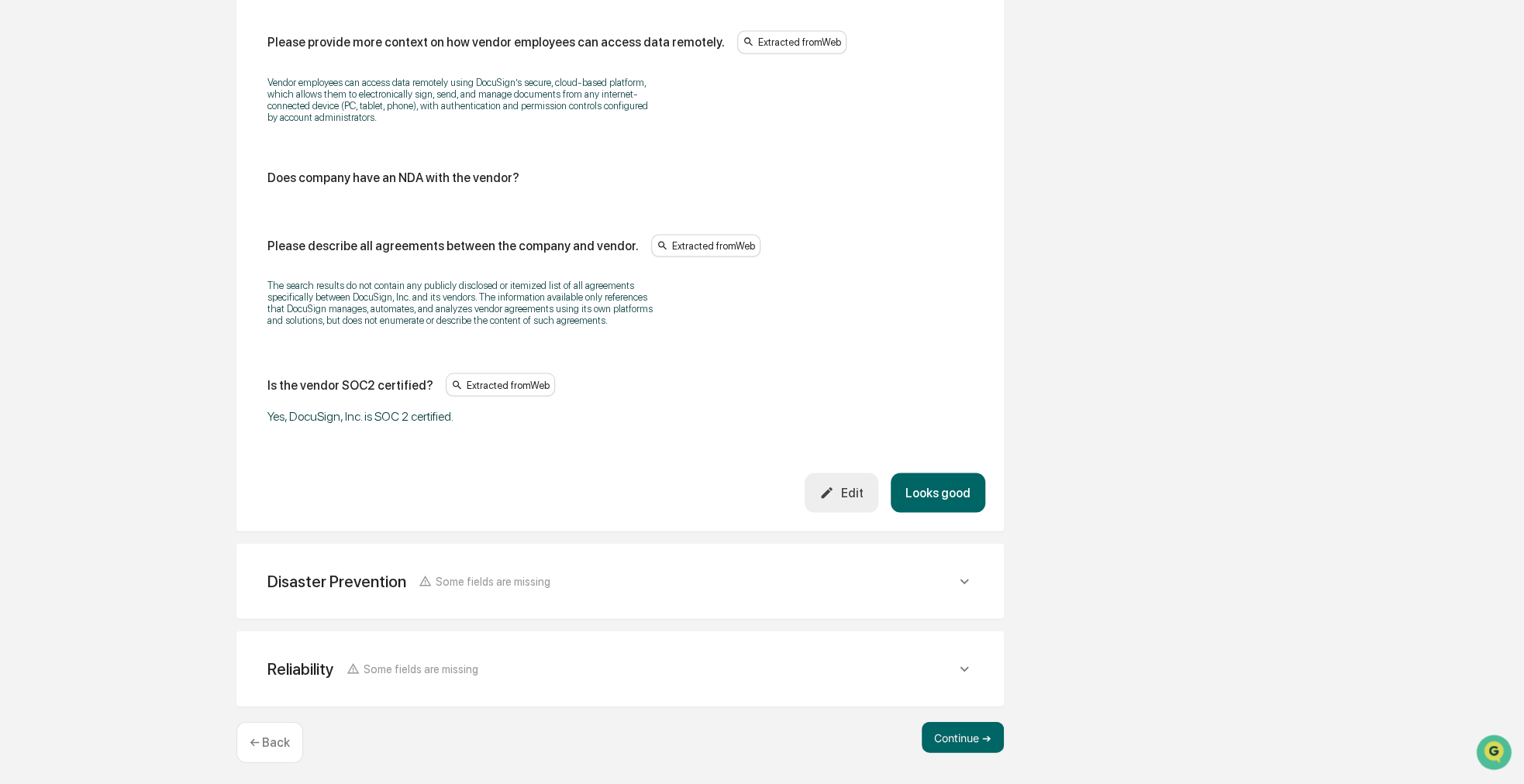
scroll to position [1873, 0]
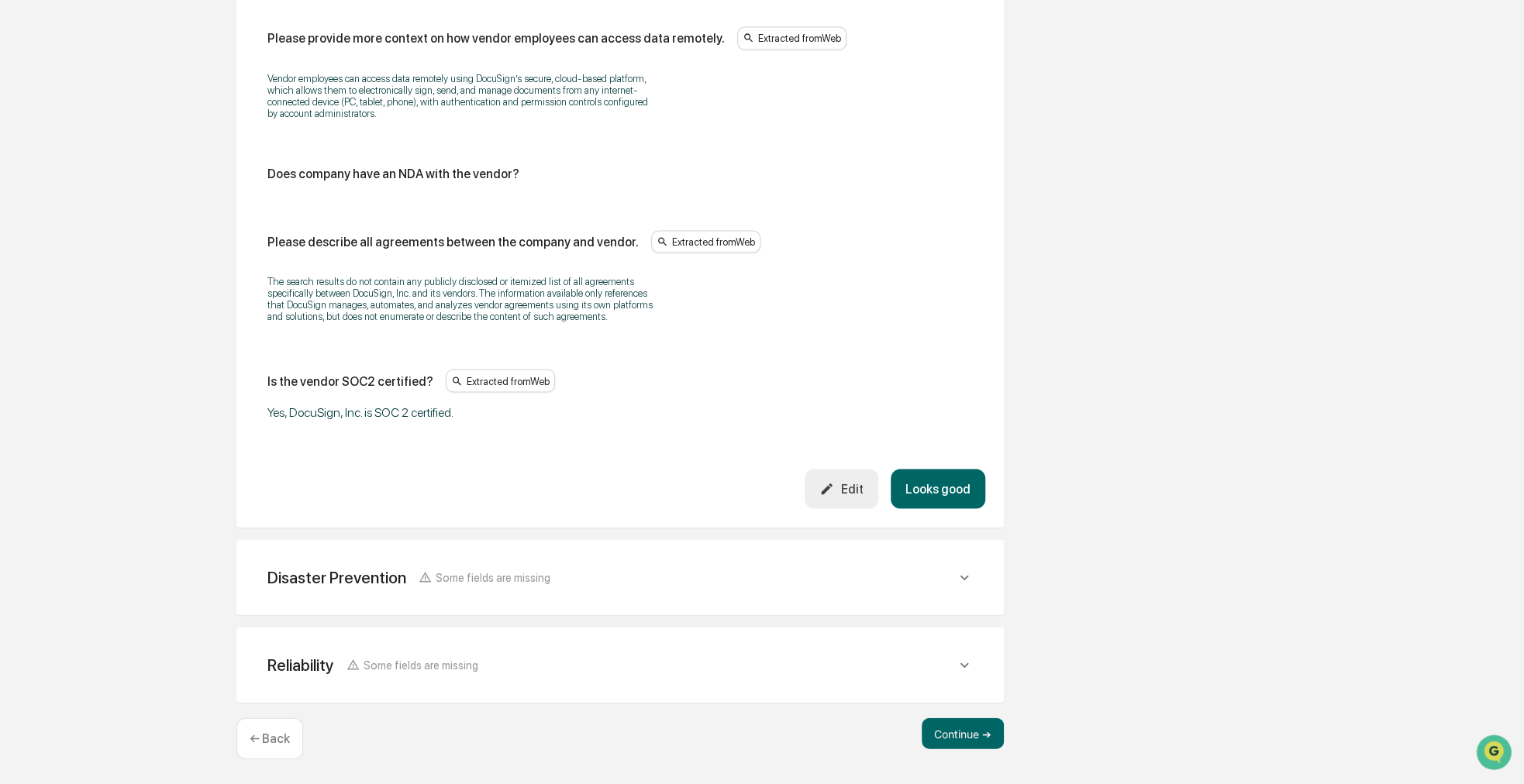
click at [943, 483] on button "Looks good" at bounding box center [937, 488] width 94 height 40
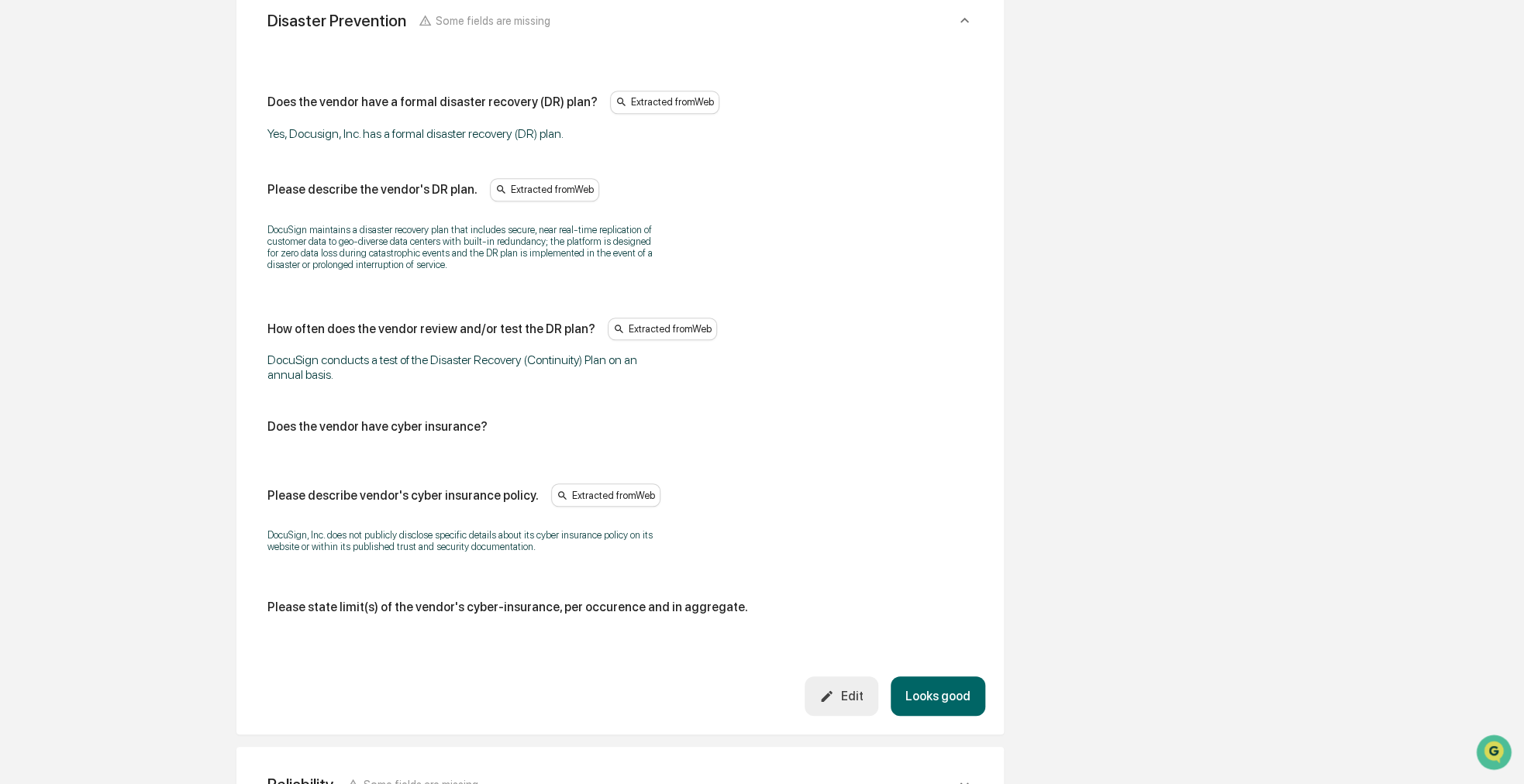
scroll to position [708, 0]
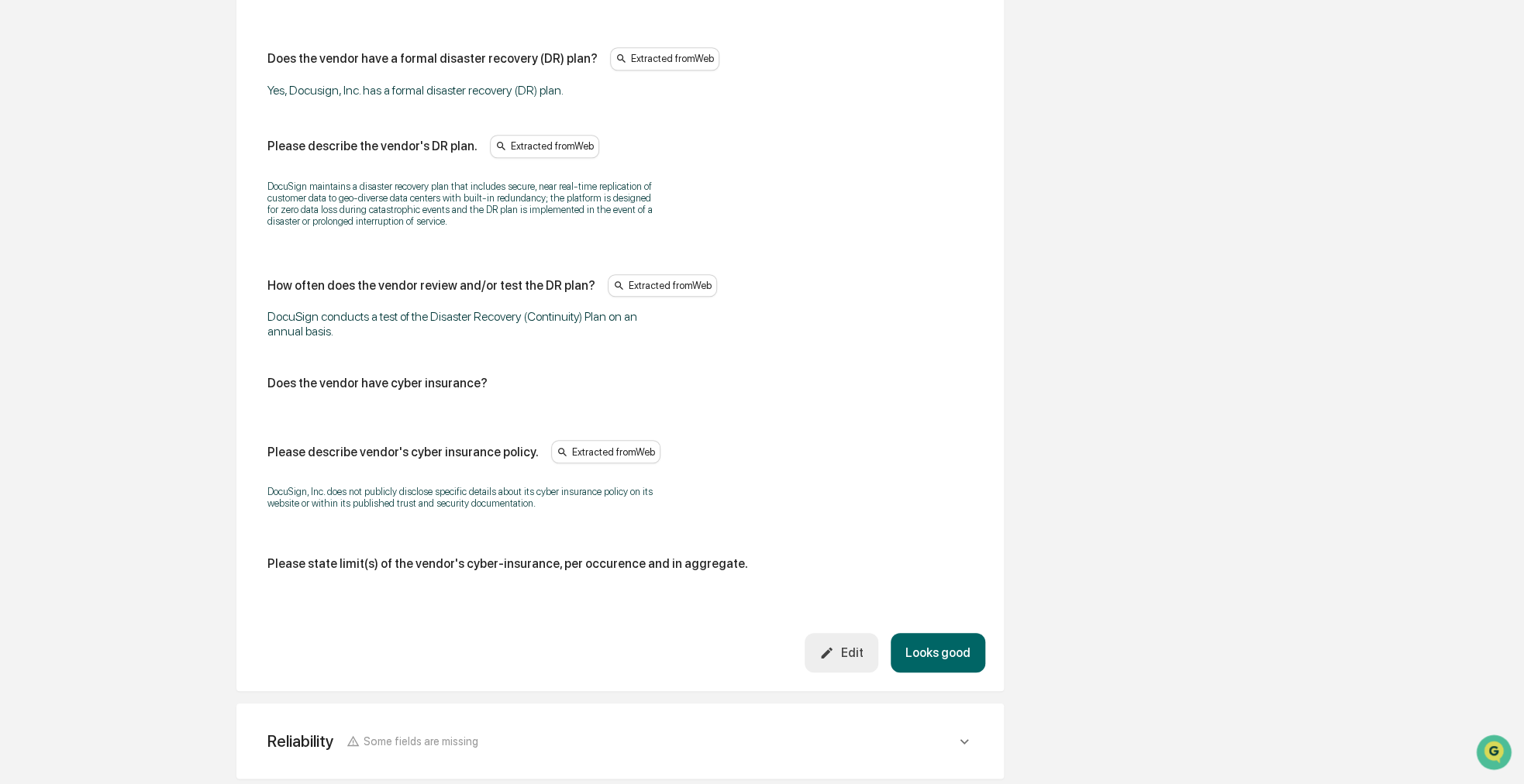
click at [918, 654] on button "Looks good" at bounding box center [937, 653] width 94 height 40
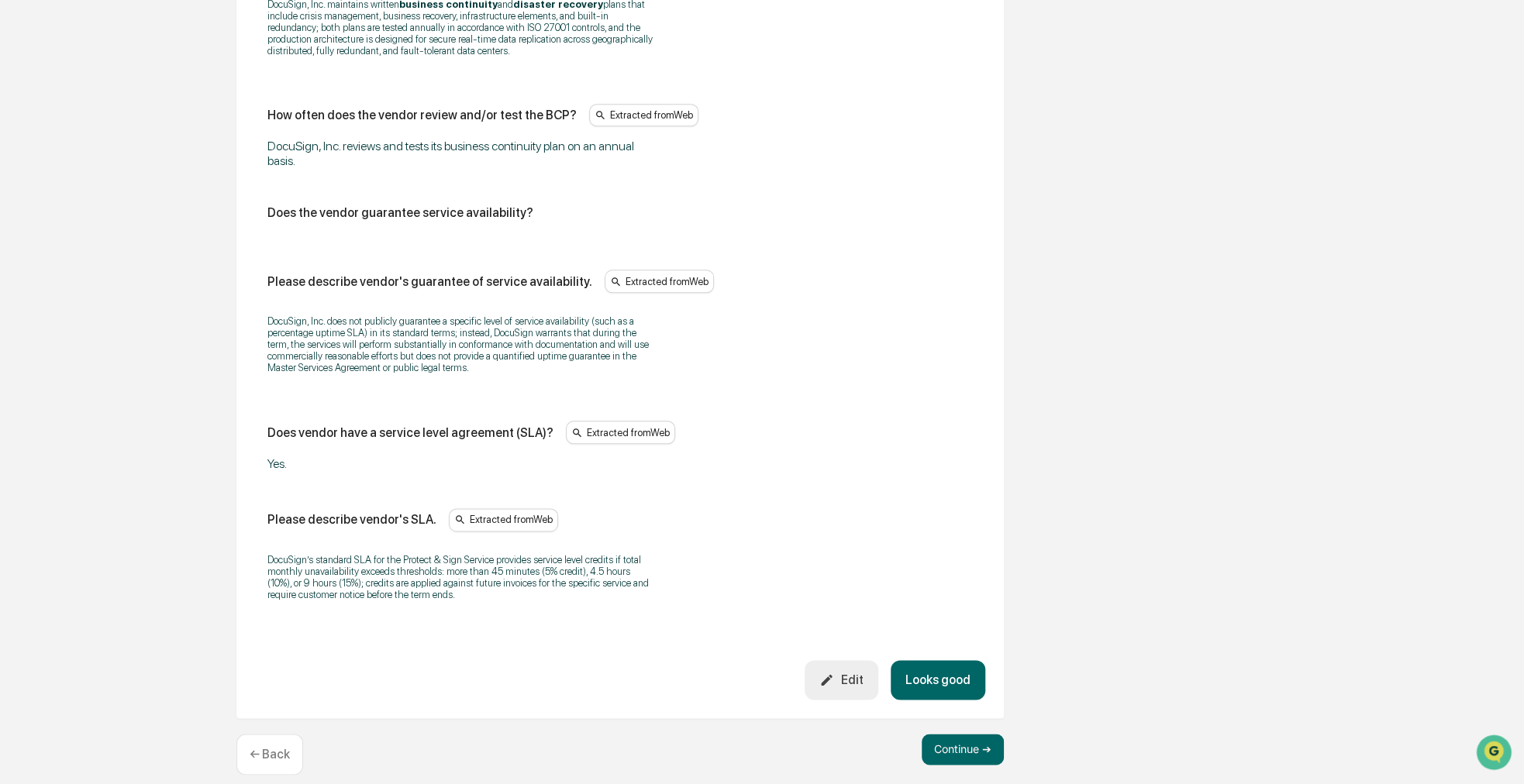
scroll to position [995, 0]
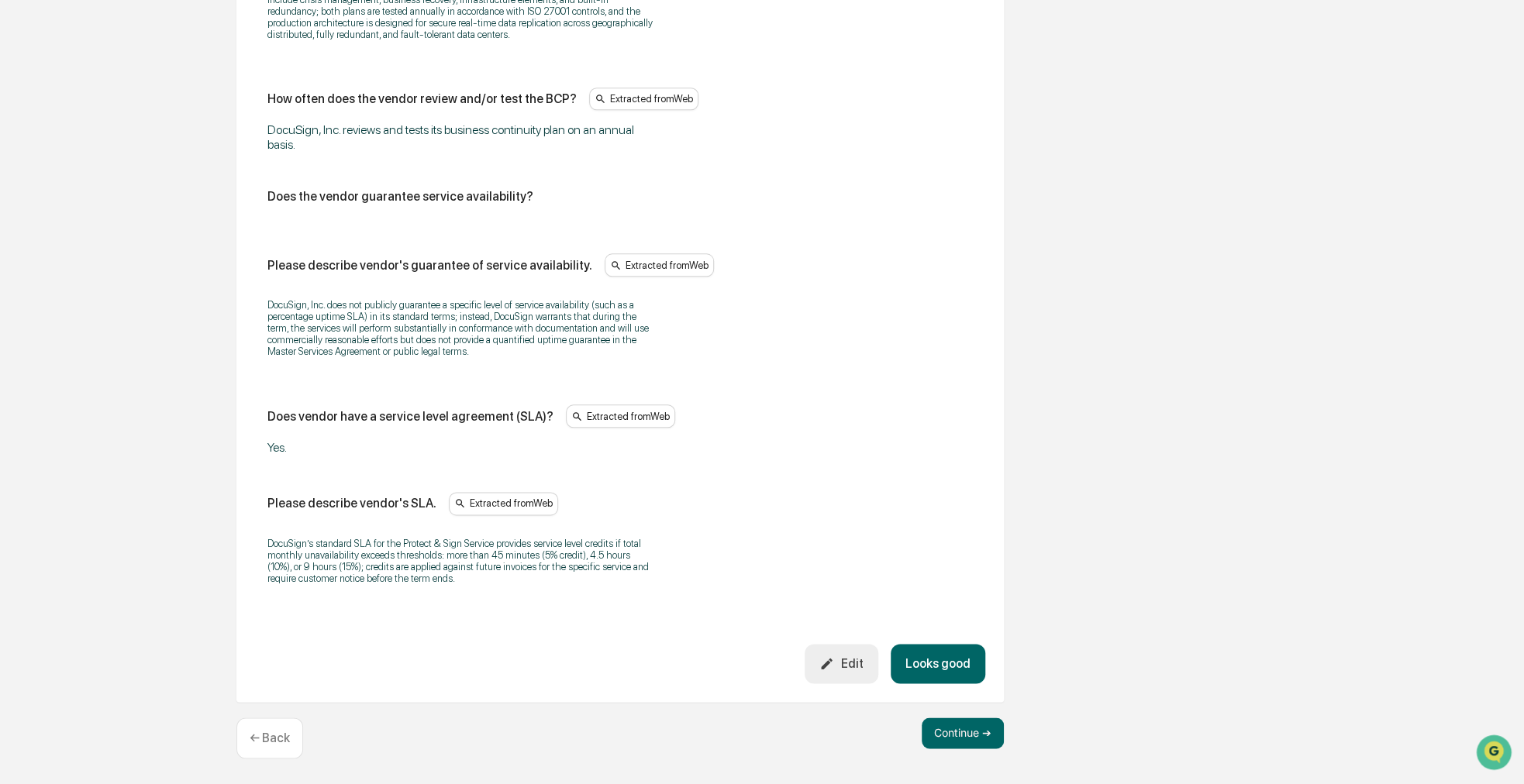
click at [954, 656] on button "Looks good" at bounding box center [937, 664] width 94 height 40
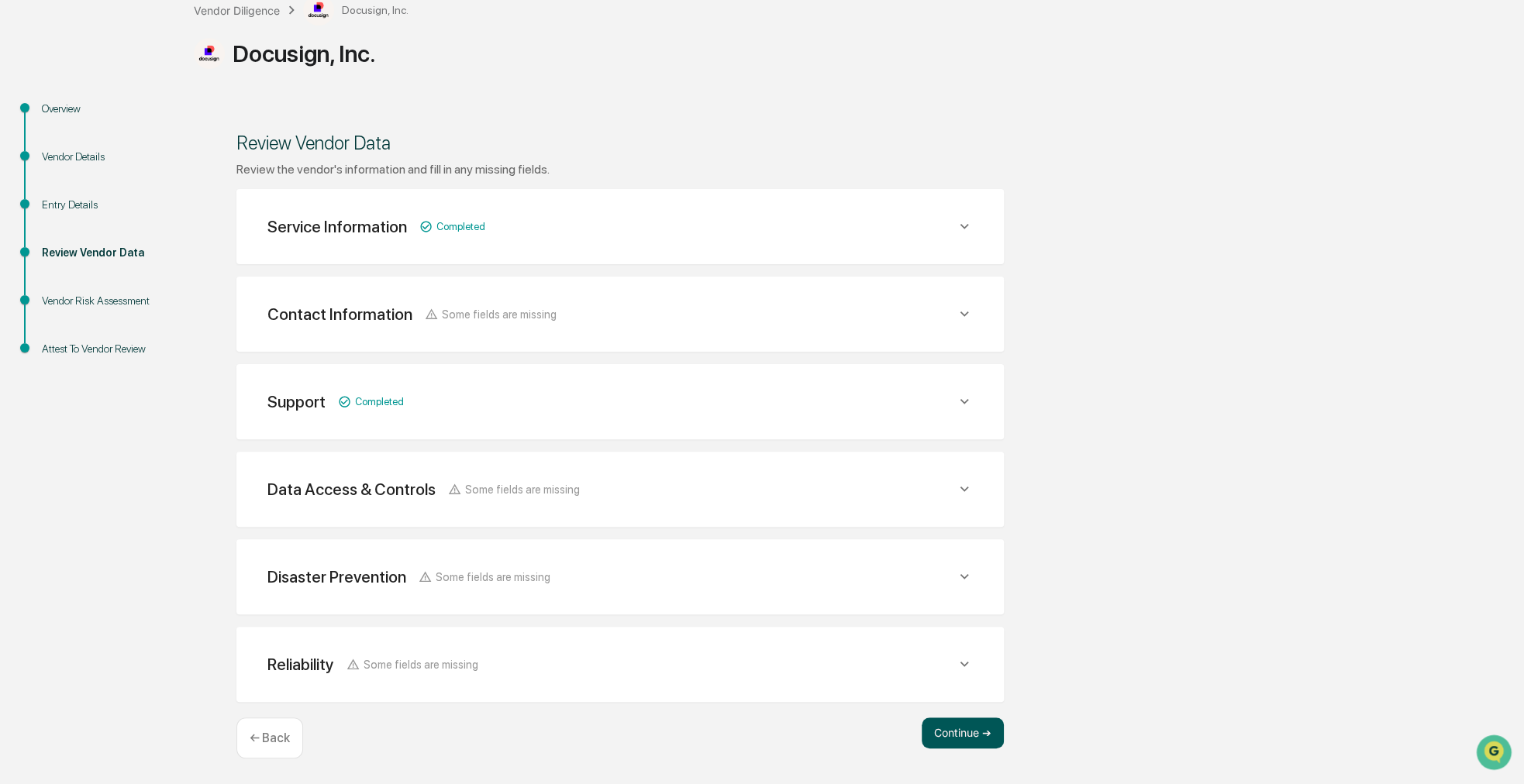
scroll to position [101, 0]
click at [969, 737] on button "Continue ➔" at bounding box center [963, 734] width 82 height 31
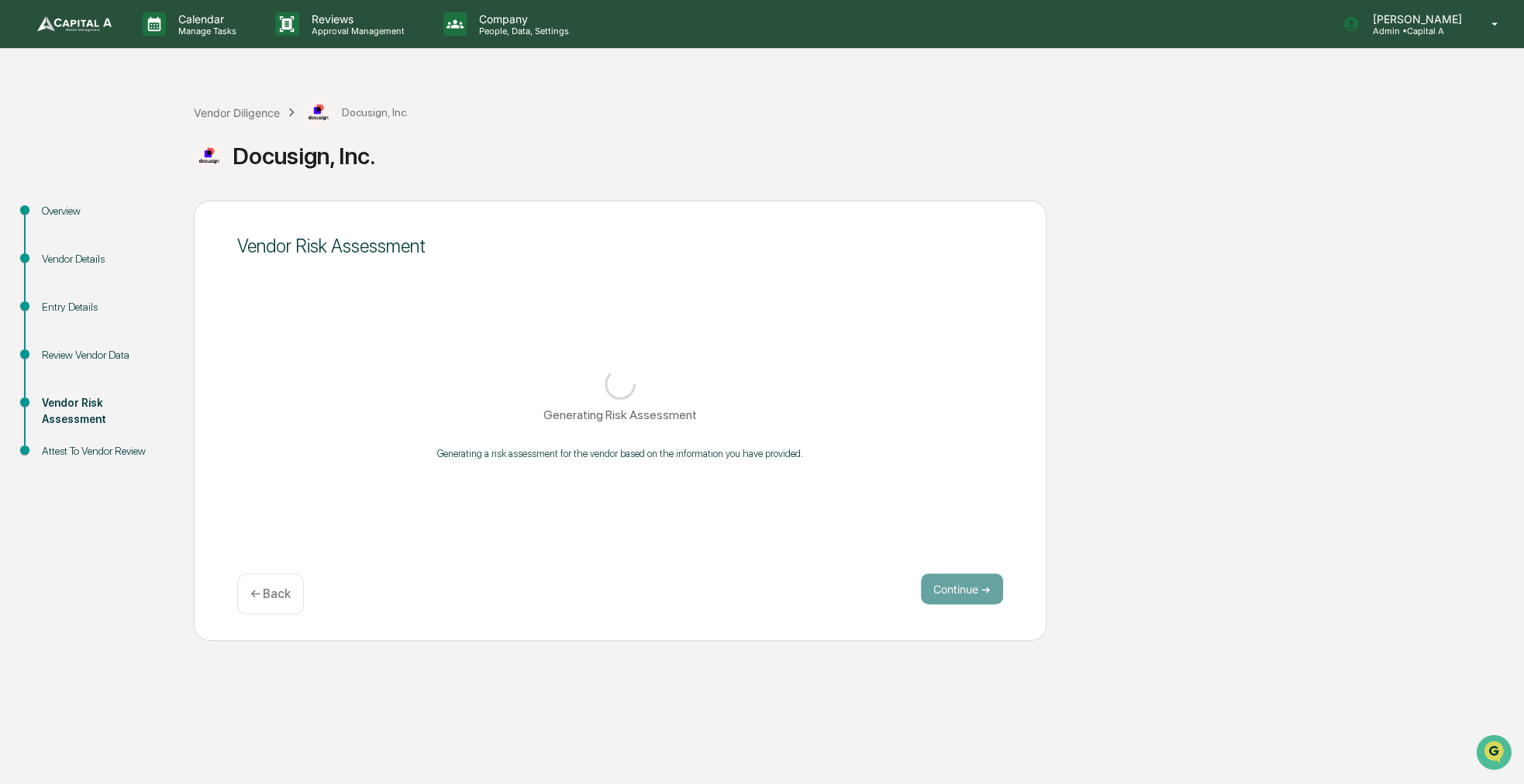
scroll to position [0, 0]
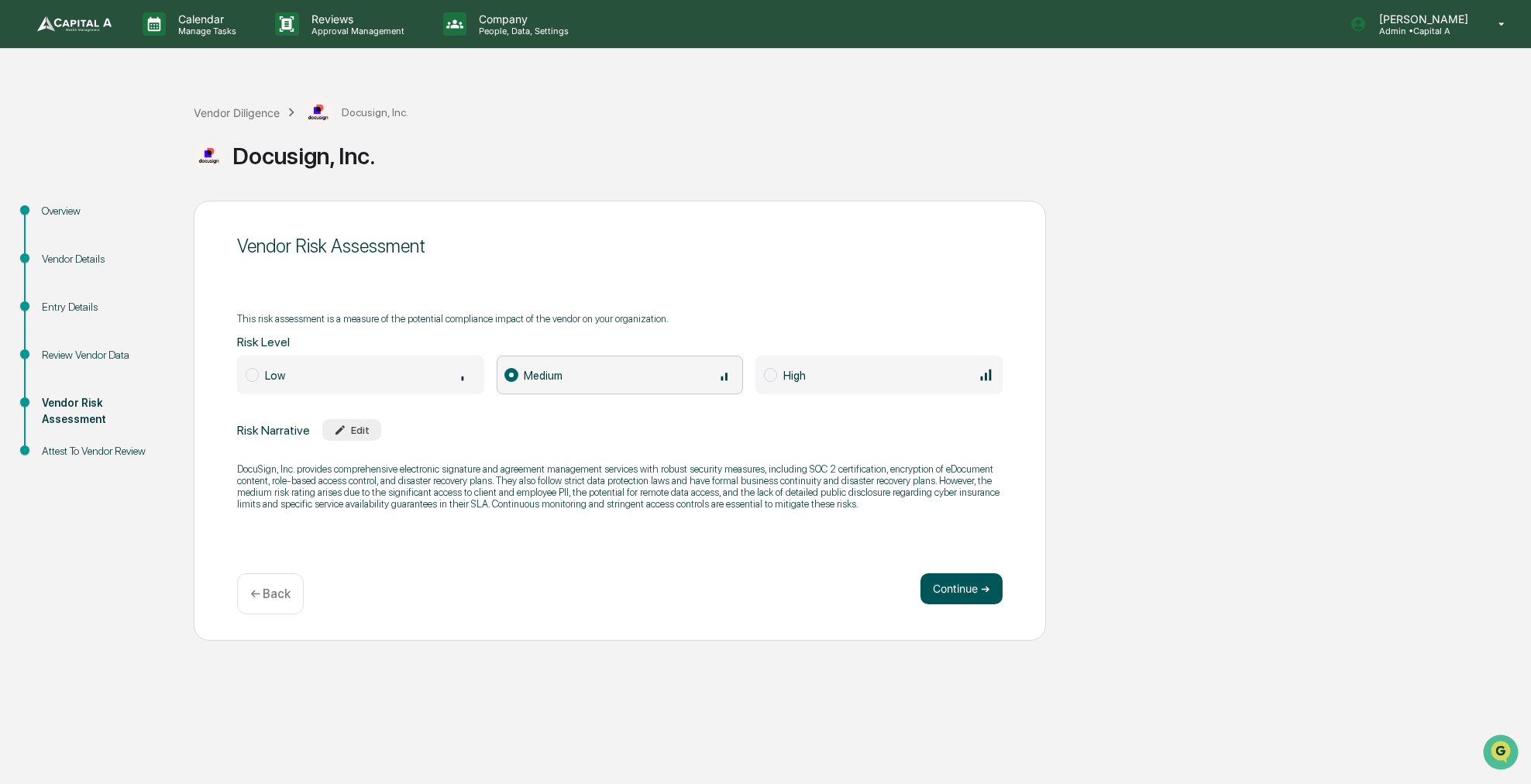
click at [940, 584] on button "Continue ➔" at bounding box center [962, 589] width 82 height 31
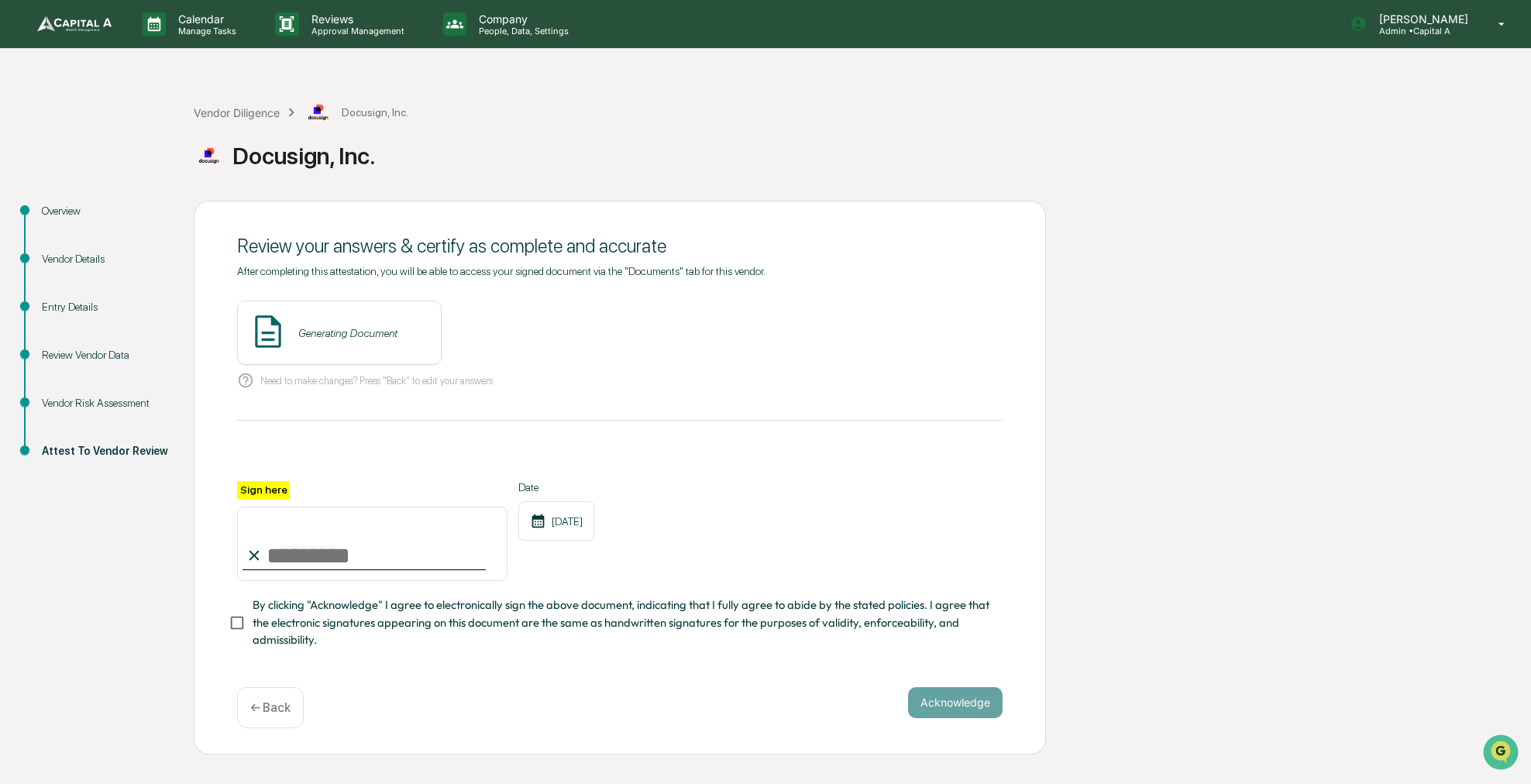
click at [418, 536] on input "Sign here" at bounding box center [373, 543] width 271 height 74
type input "**********"
click at [379, 632] on span "By clicking "Acknowledge" I agree to electronically sign the above document, in…" at bounding box center [621, 622] width 738 height 52
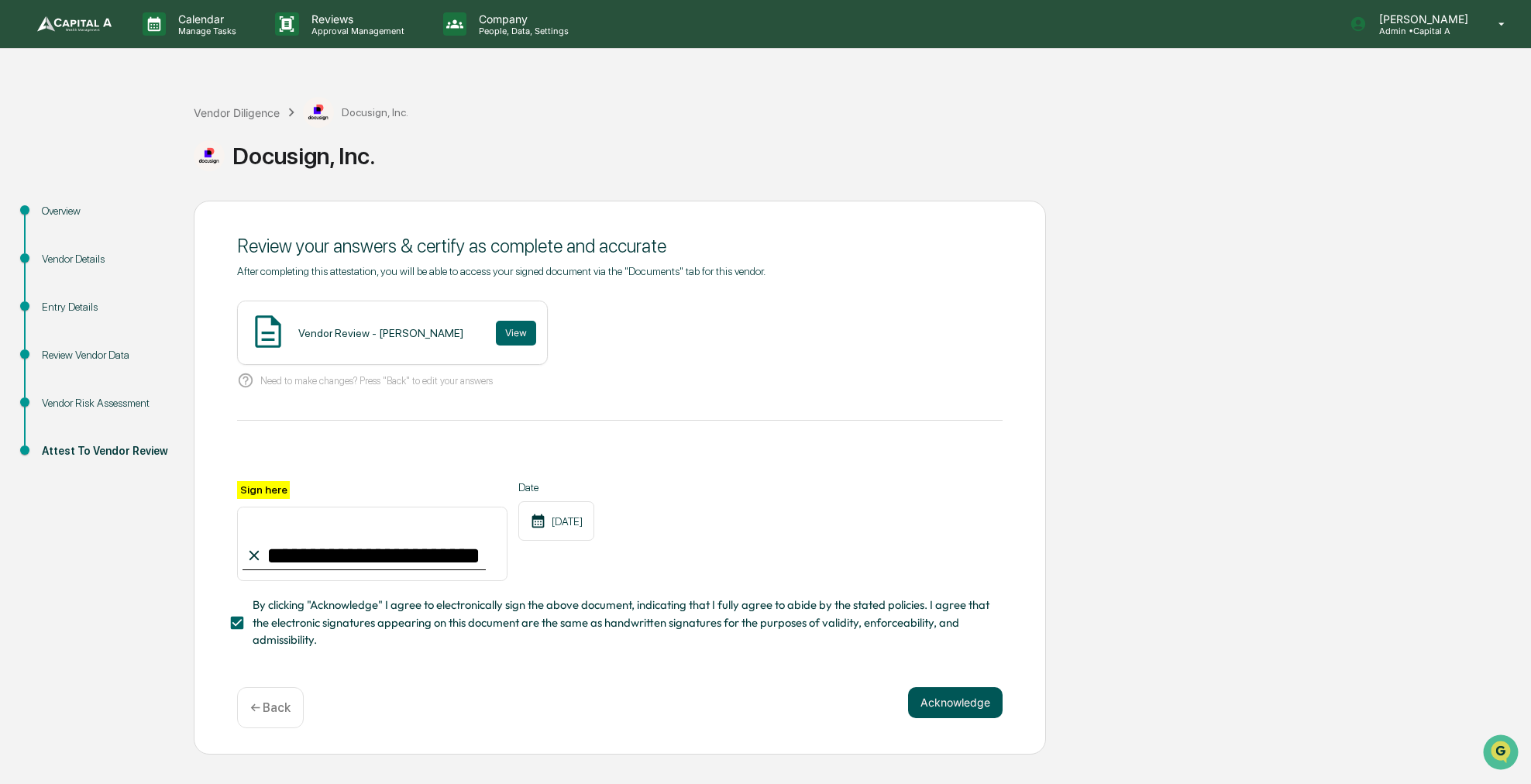
click at [920, 703] on button "Acknowledge" at bounding box center [956, 702] width 94 height 31
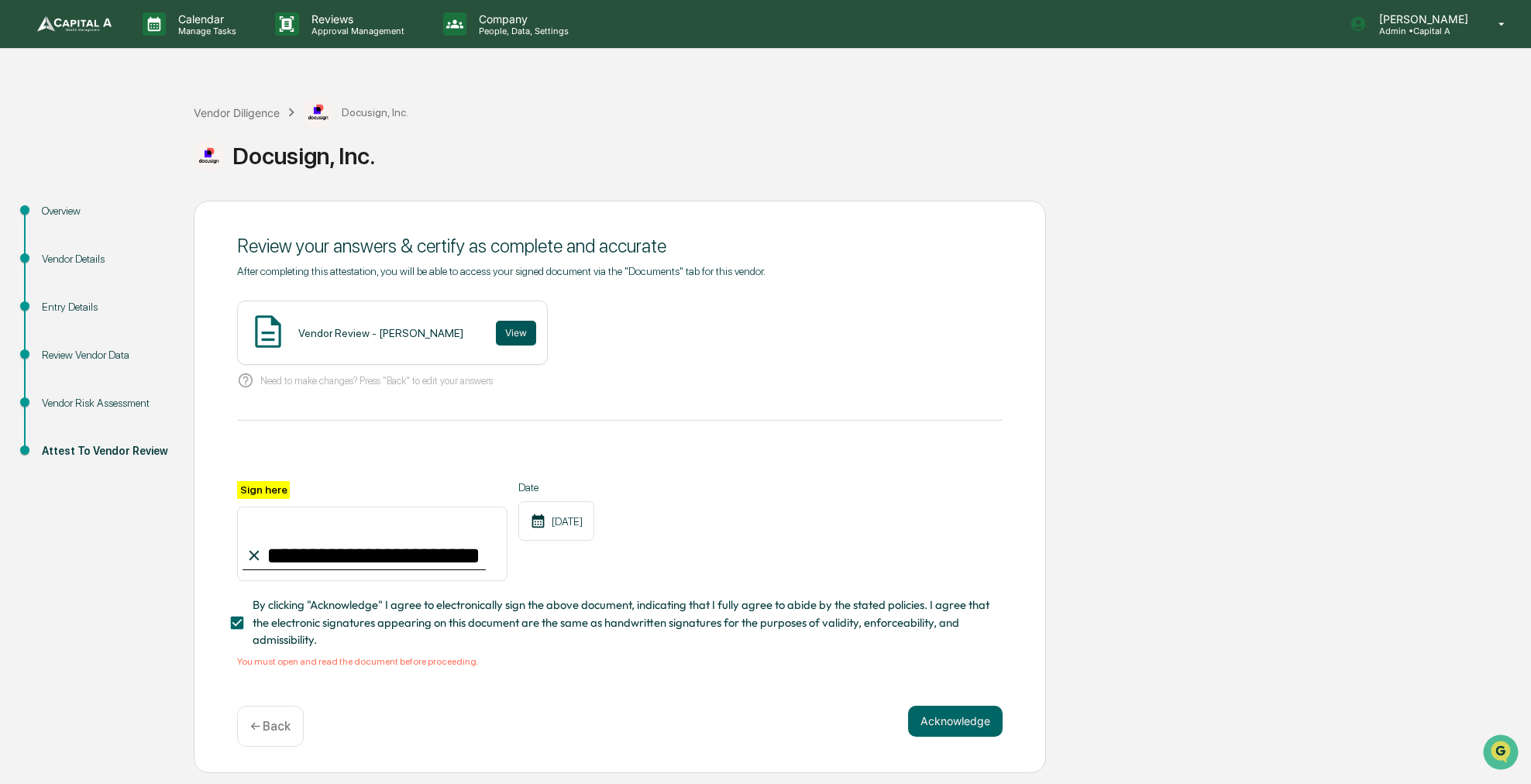
click at [496, 330] on button "View" at bounding box center [517, 332] width 40 height 24
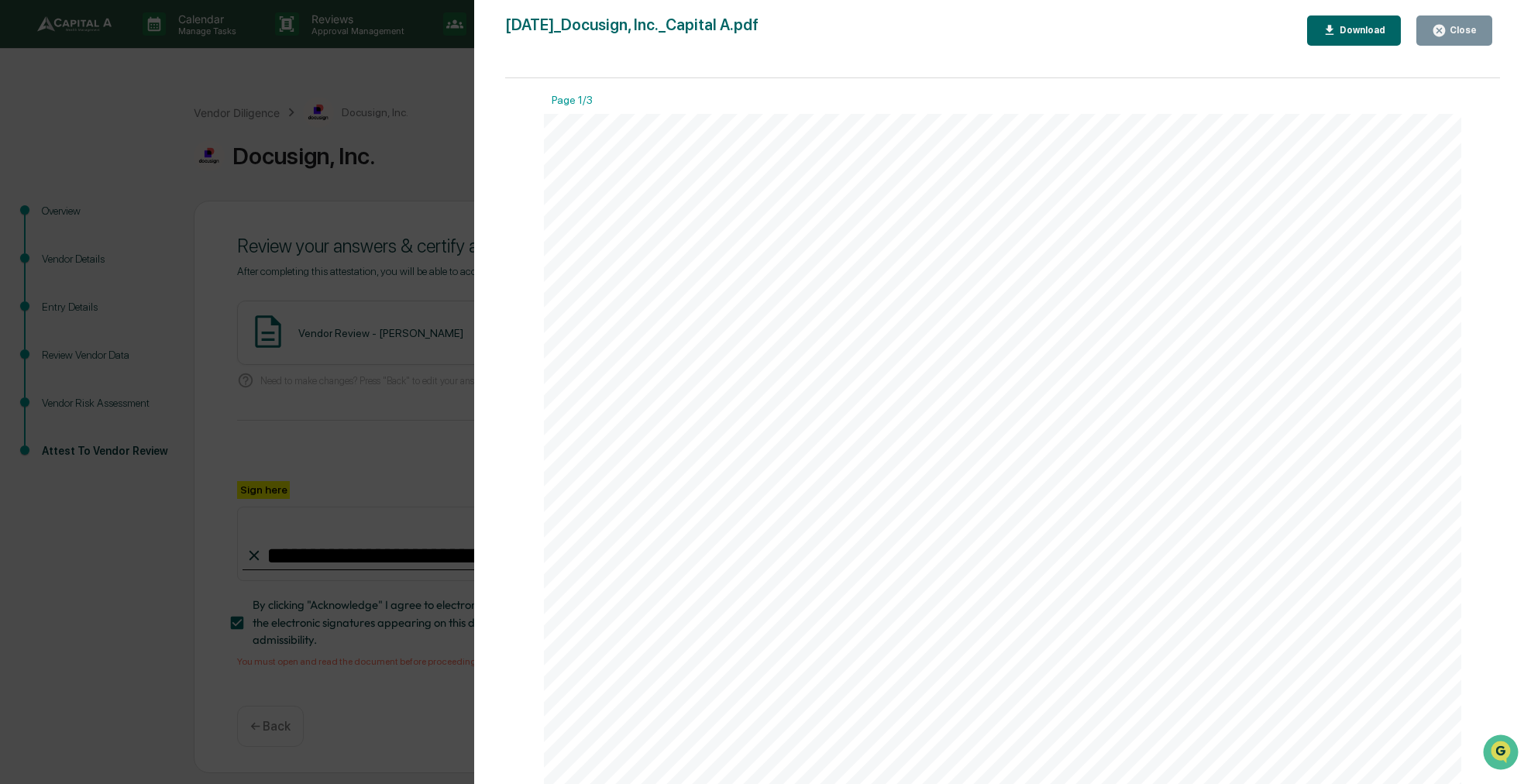
click at [1434, 41] on button "Close" at bounding box center [1454, 30] width 76 height 30
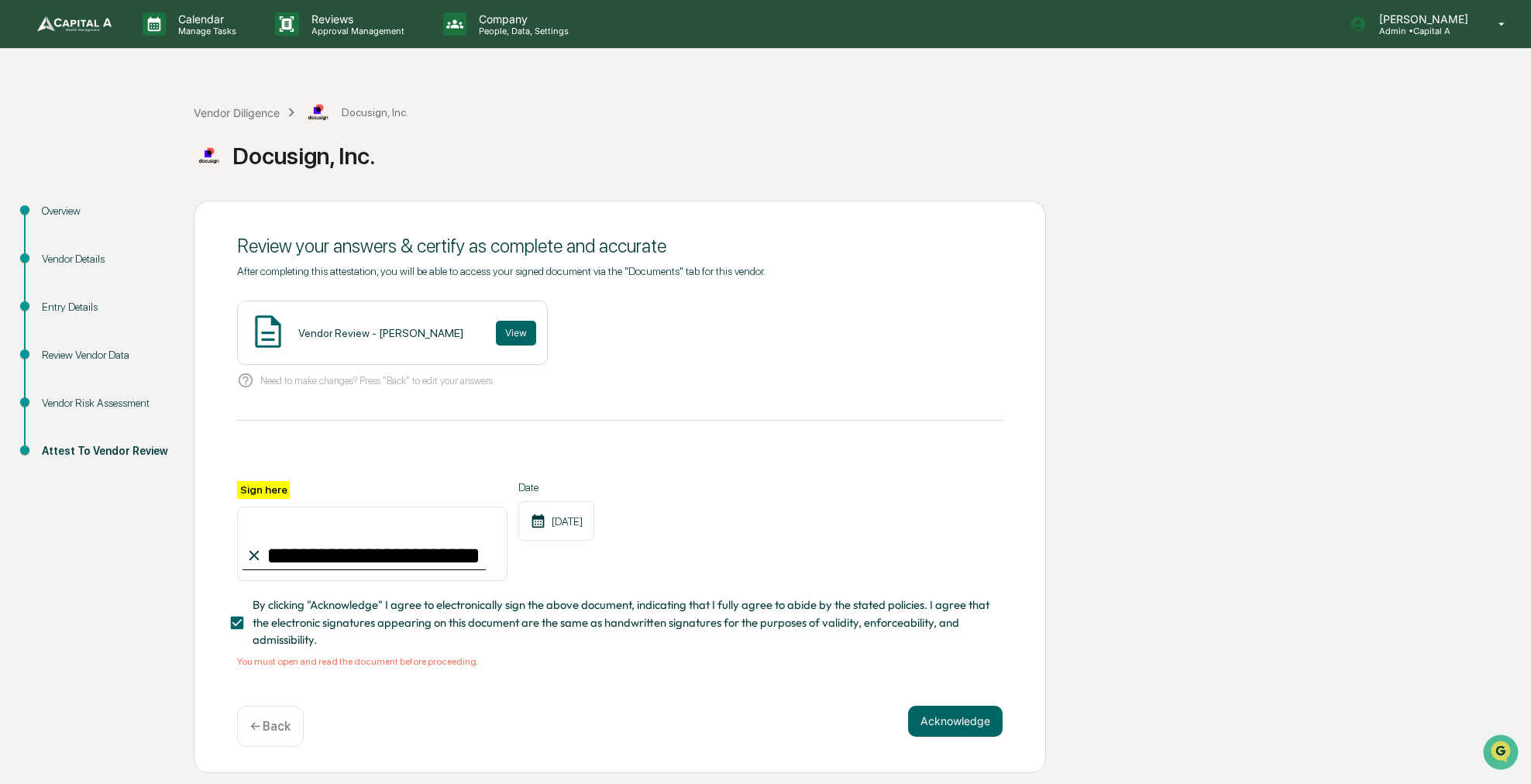
click at [979, 711] on div "Acknowledge" at bounding box center [956, 721] width 94 height 31
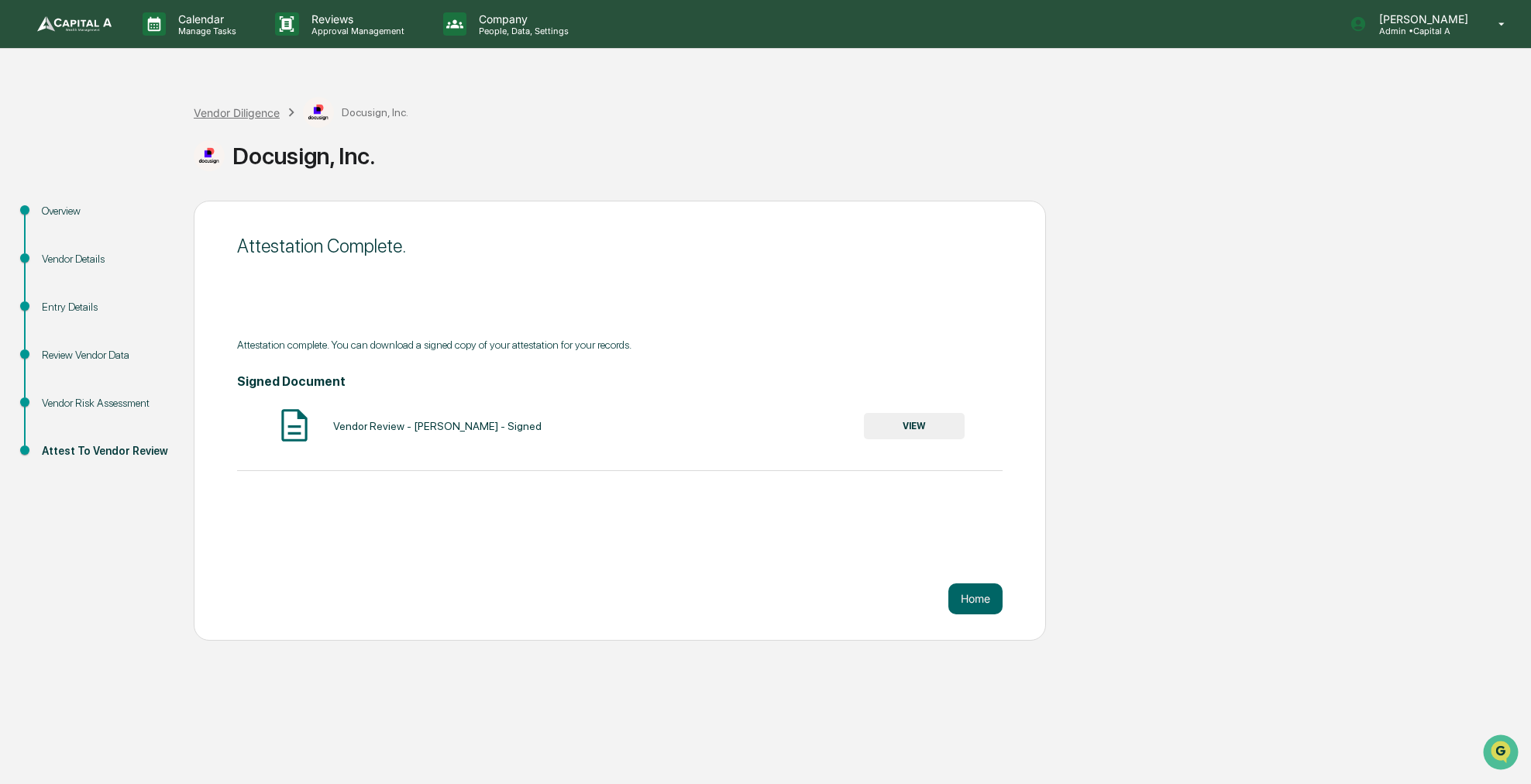
click at [222, 111] on div "Vendor Diligence" at bounding box center [236, 113] width 86 height 13
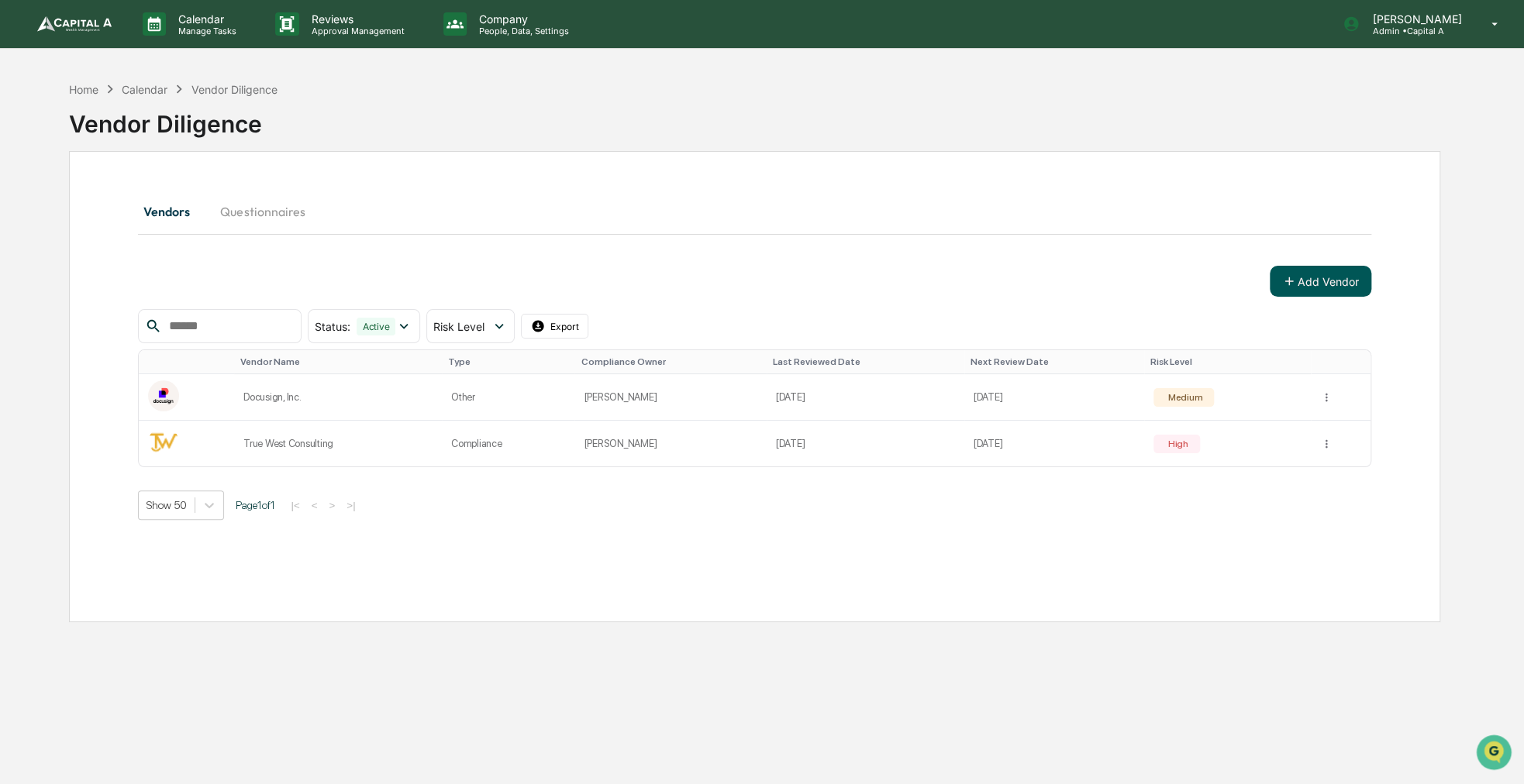
click at [1284, 274] on icon at bounding box center [1289, 281] width 14 height 14
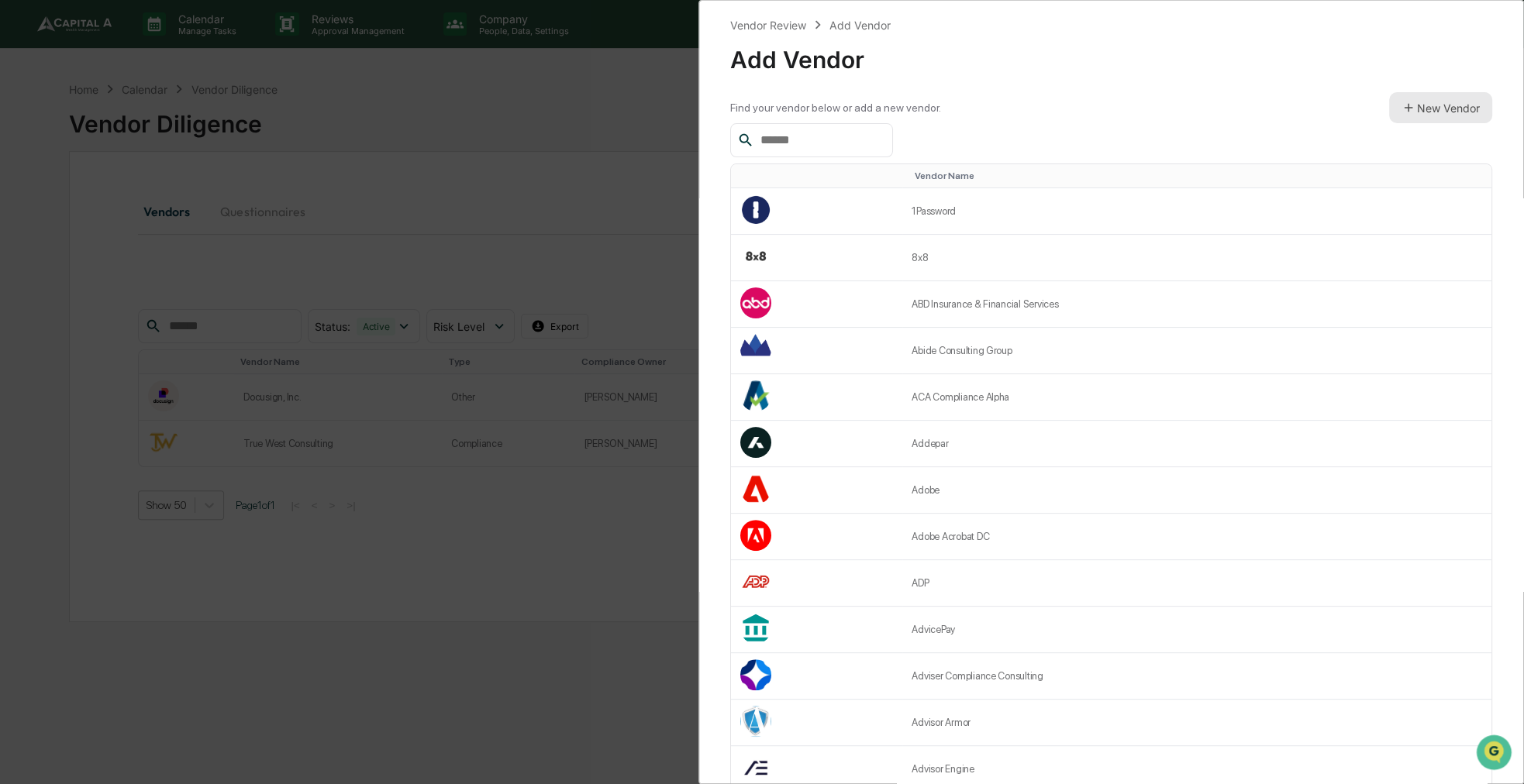
click at [1436, 107] on button "New Vendor" at bounding box center [1441, 108] width 104 height 31
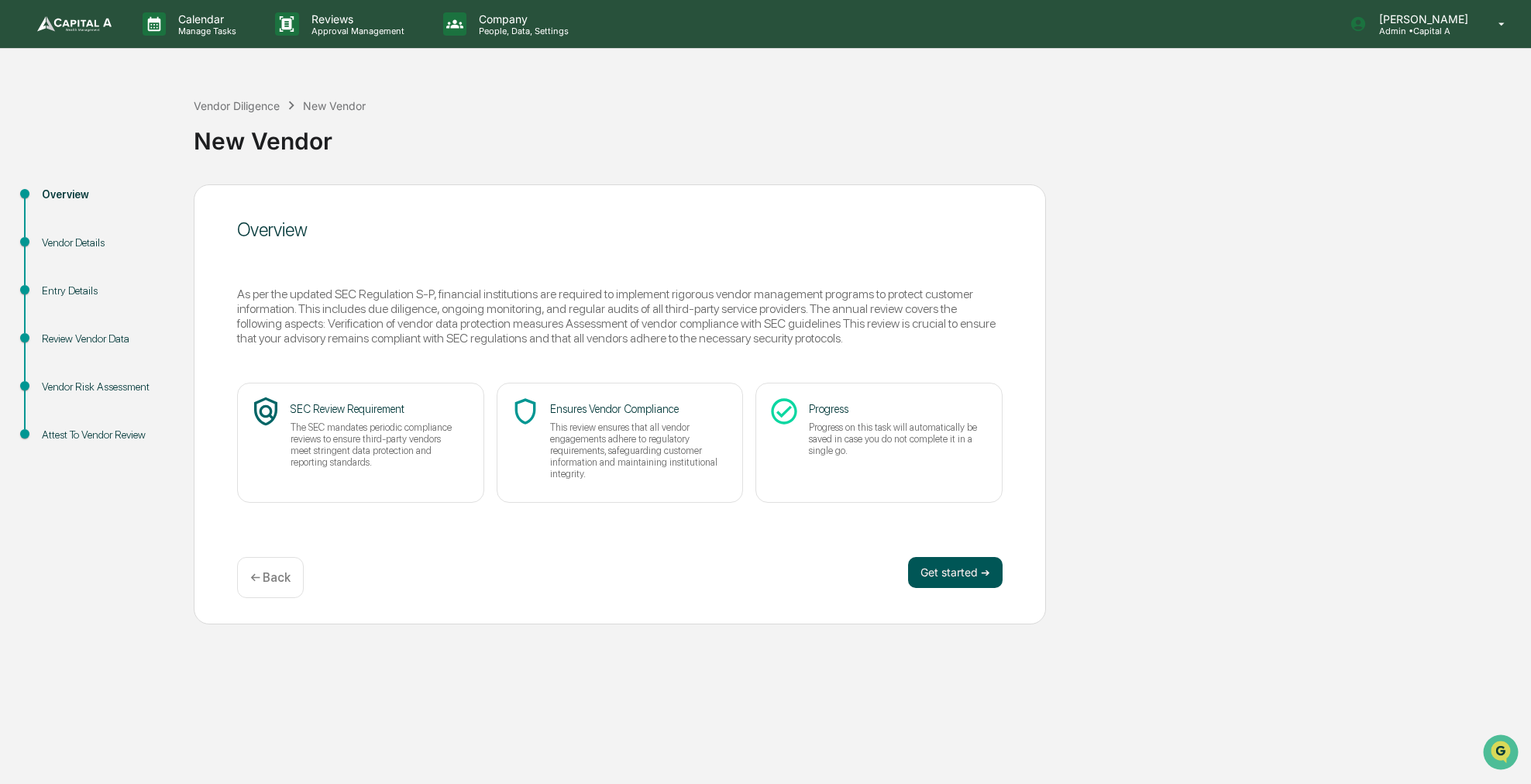
click at [937, 574] on button "Get started ➔" at bounding box center [956, 572] width 94 height 31
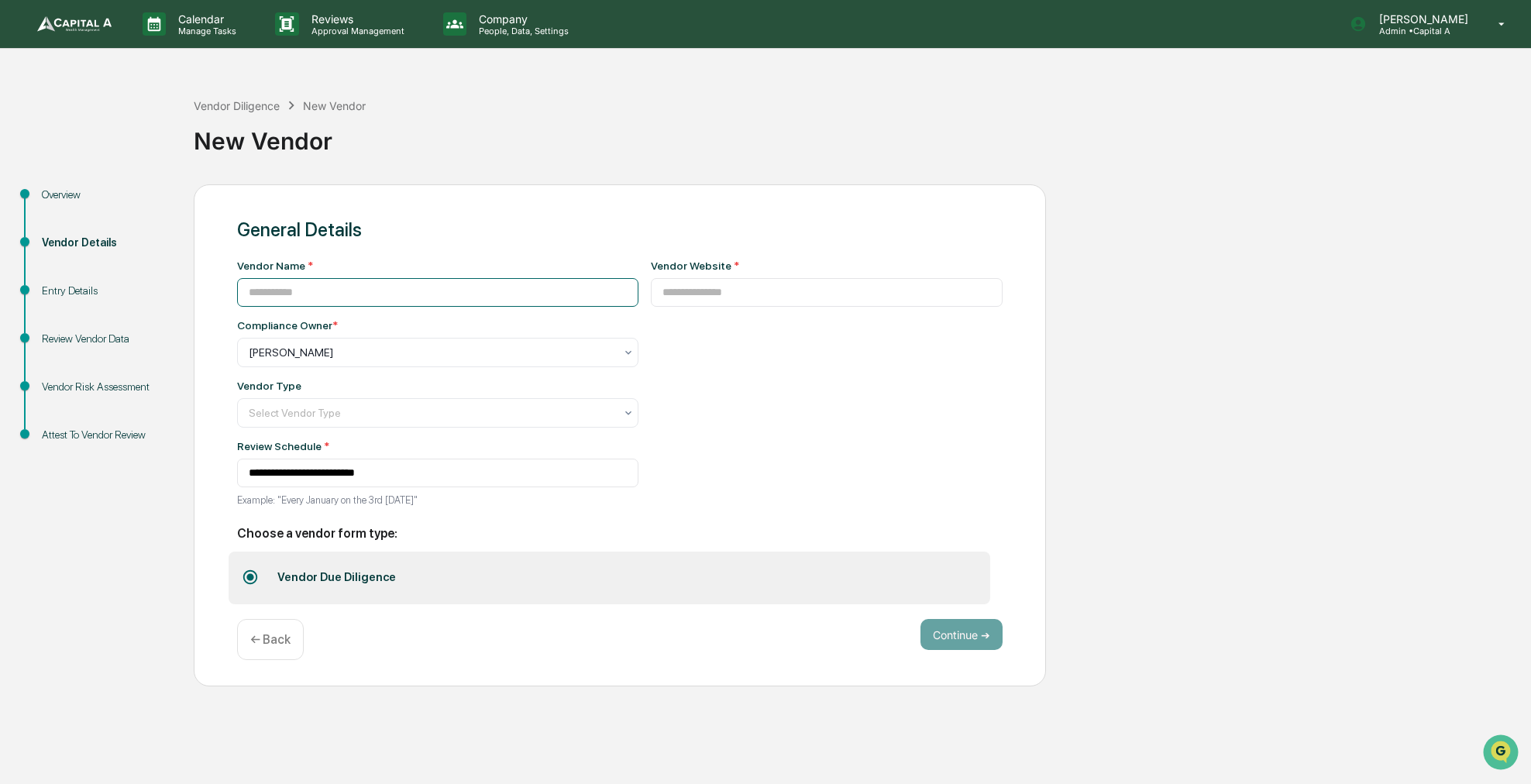
click at [407, 299] on input at bounding box center [437, 293] width 401 height 29
type input "**********"
click at [1183, 151] on div "New Vendor" at bounding box center [858, 135] width 1330 height 40
click at [704, 295] on input at bounding box center [827, 293] width 352 height 29
paste input "**********"
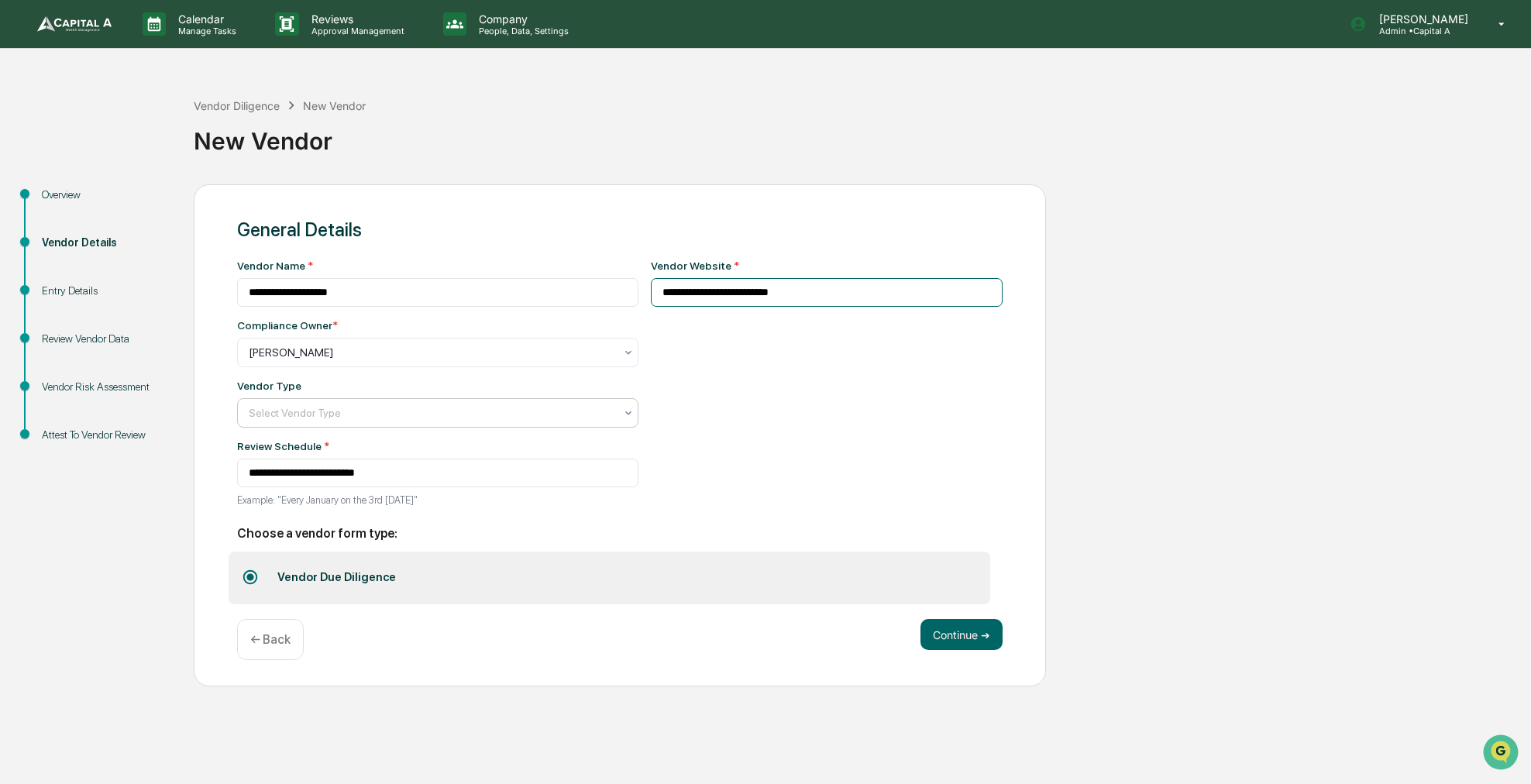
type input "**********"
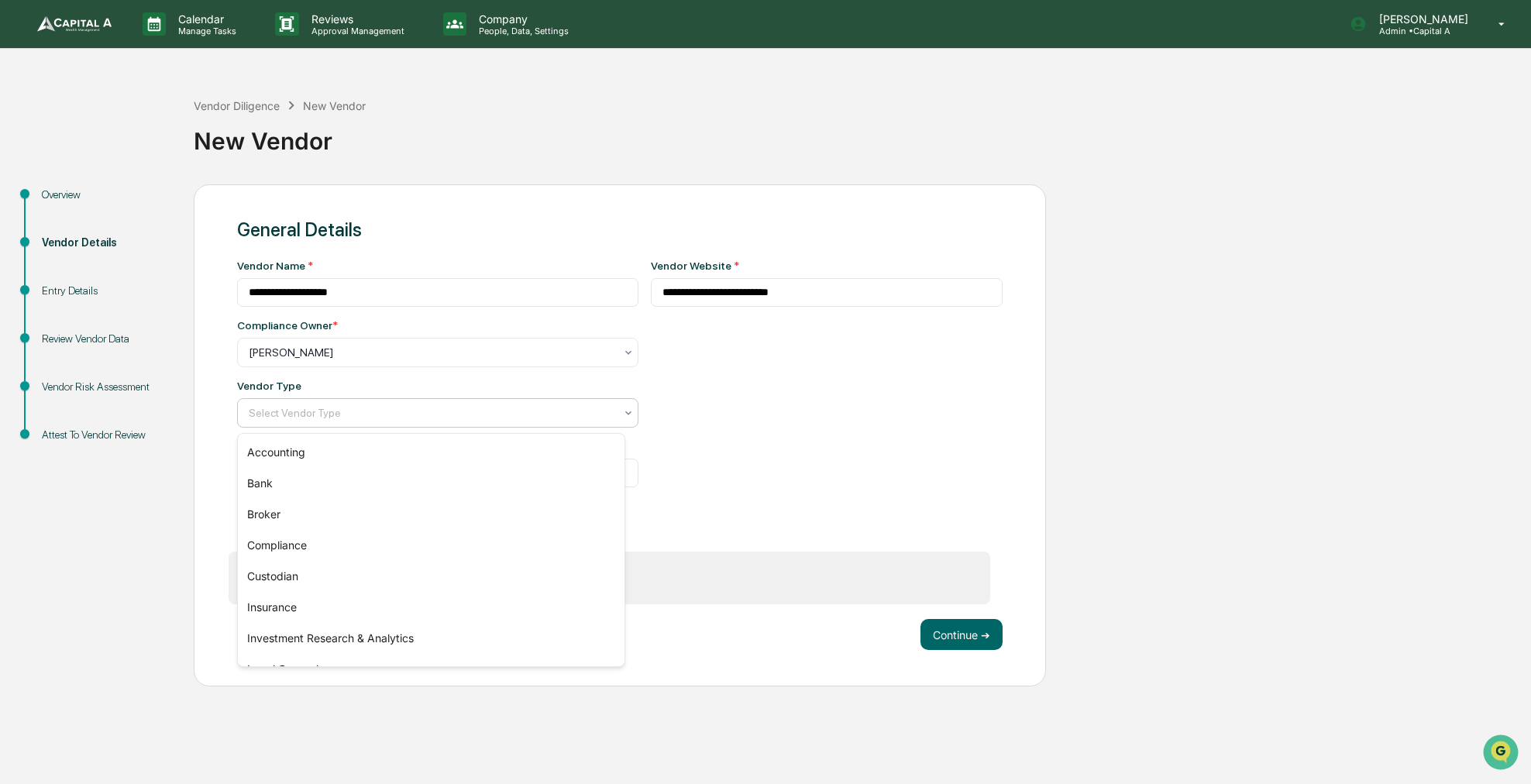
click at [498, 421] on div at bounding box center [432, 413] width 366 height 15
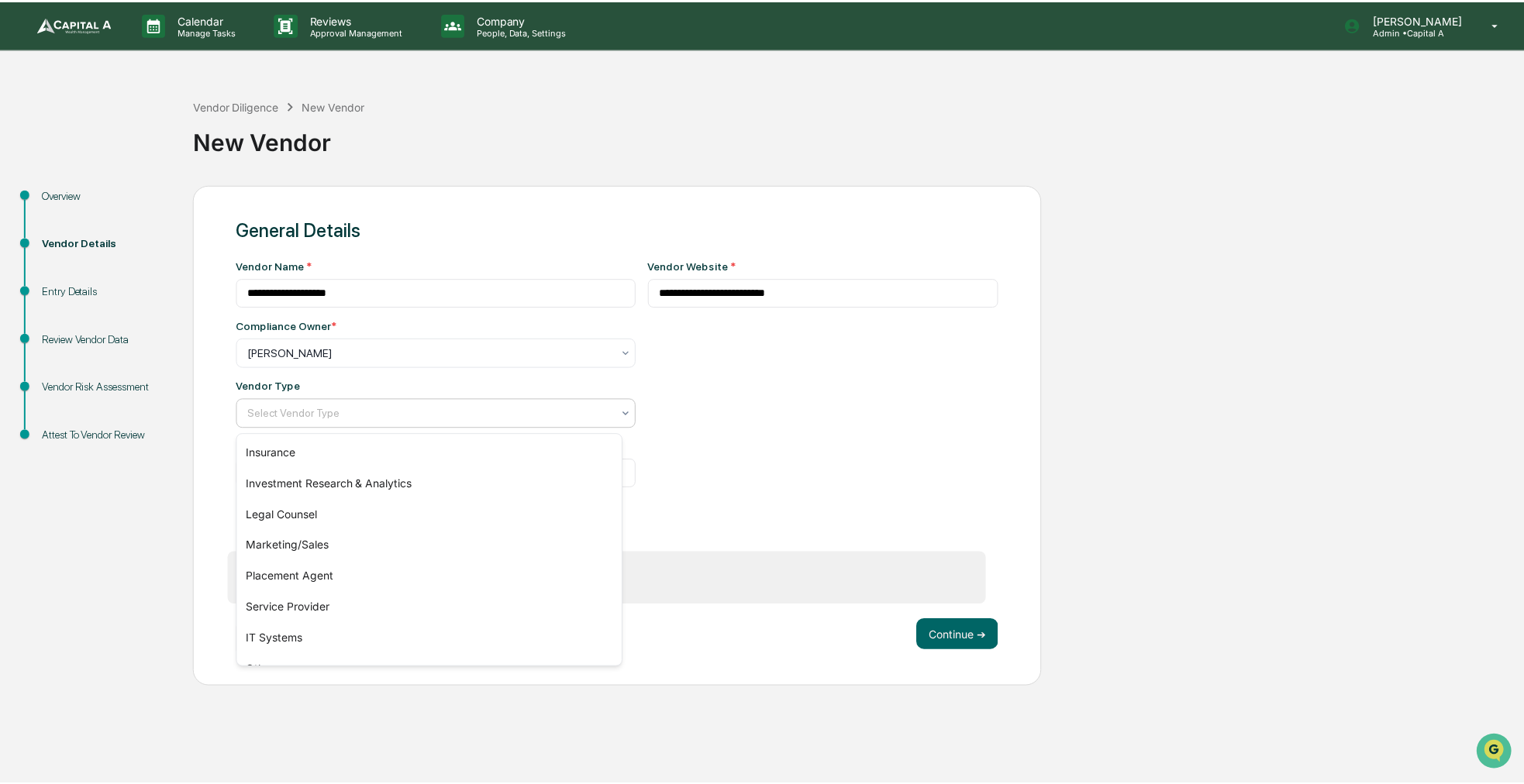
scroll to position [177, 0]
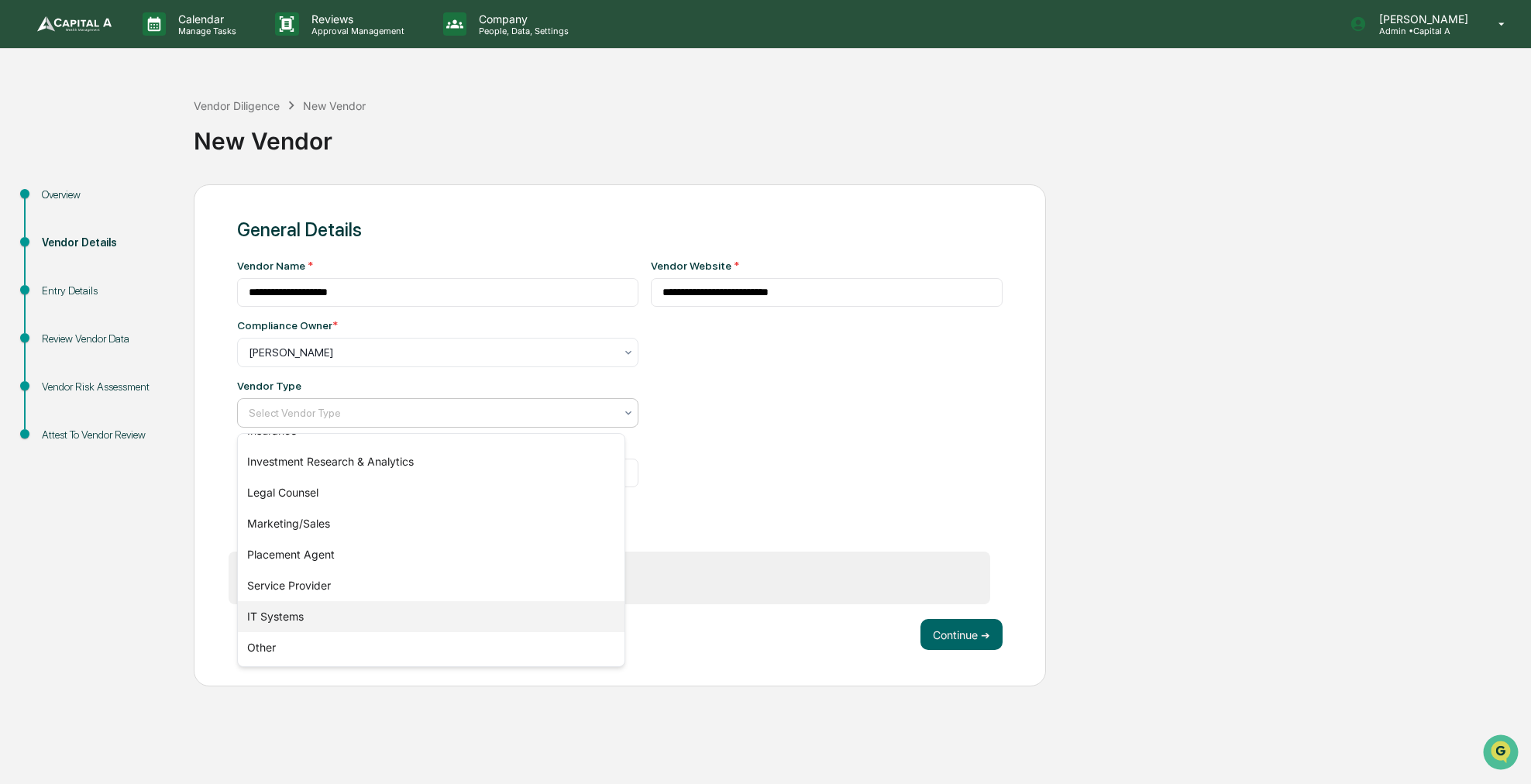
click at [358, 611] on div "IT Systems" at bounding box center [432, 617] width 387 height 31
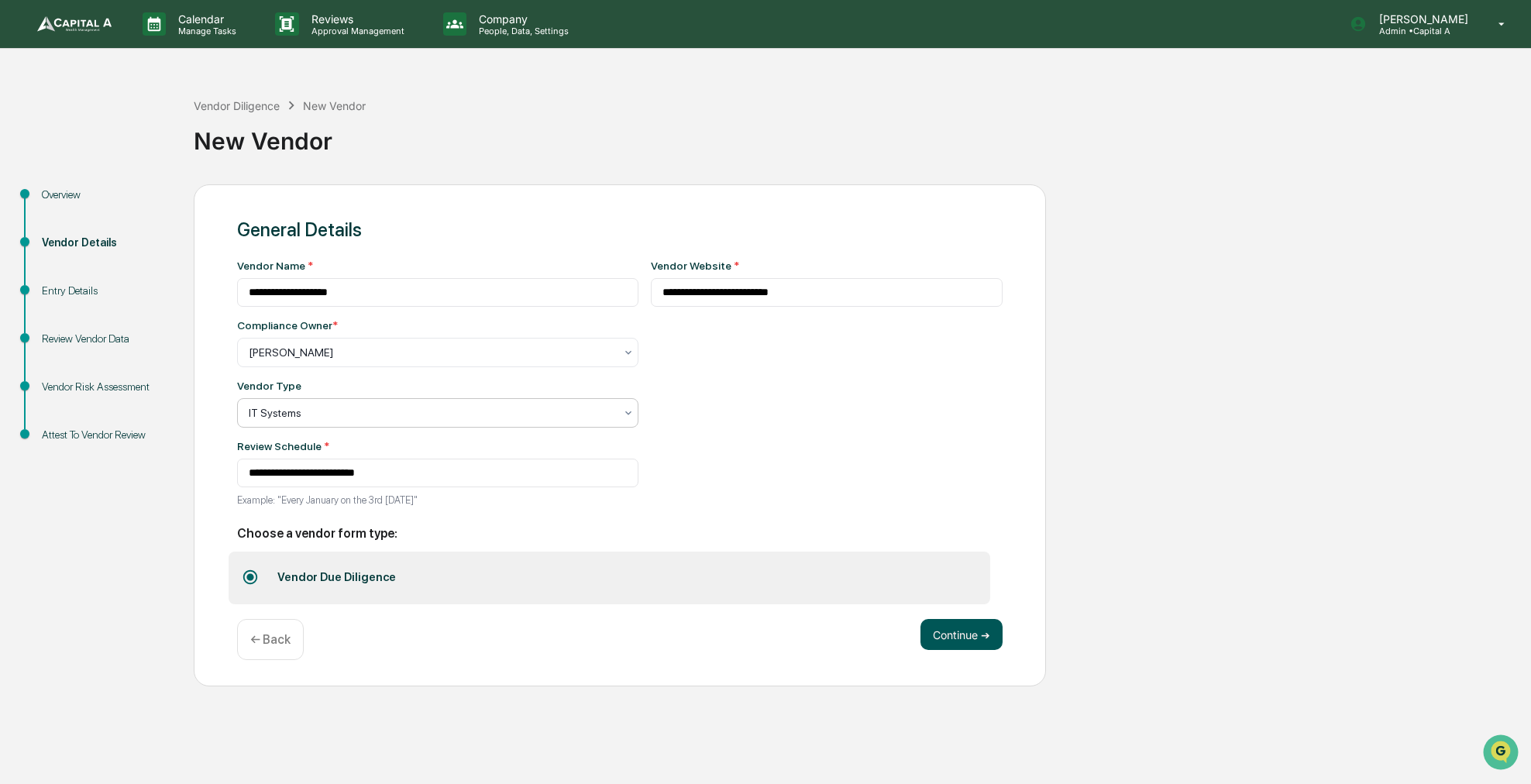
click at [985, 642] on button "Continue ➔" at bounding box center [962, 634] width 82 height 31
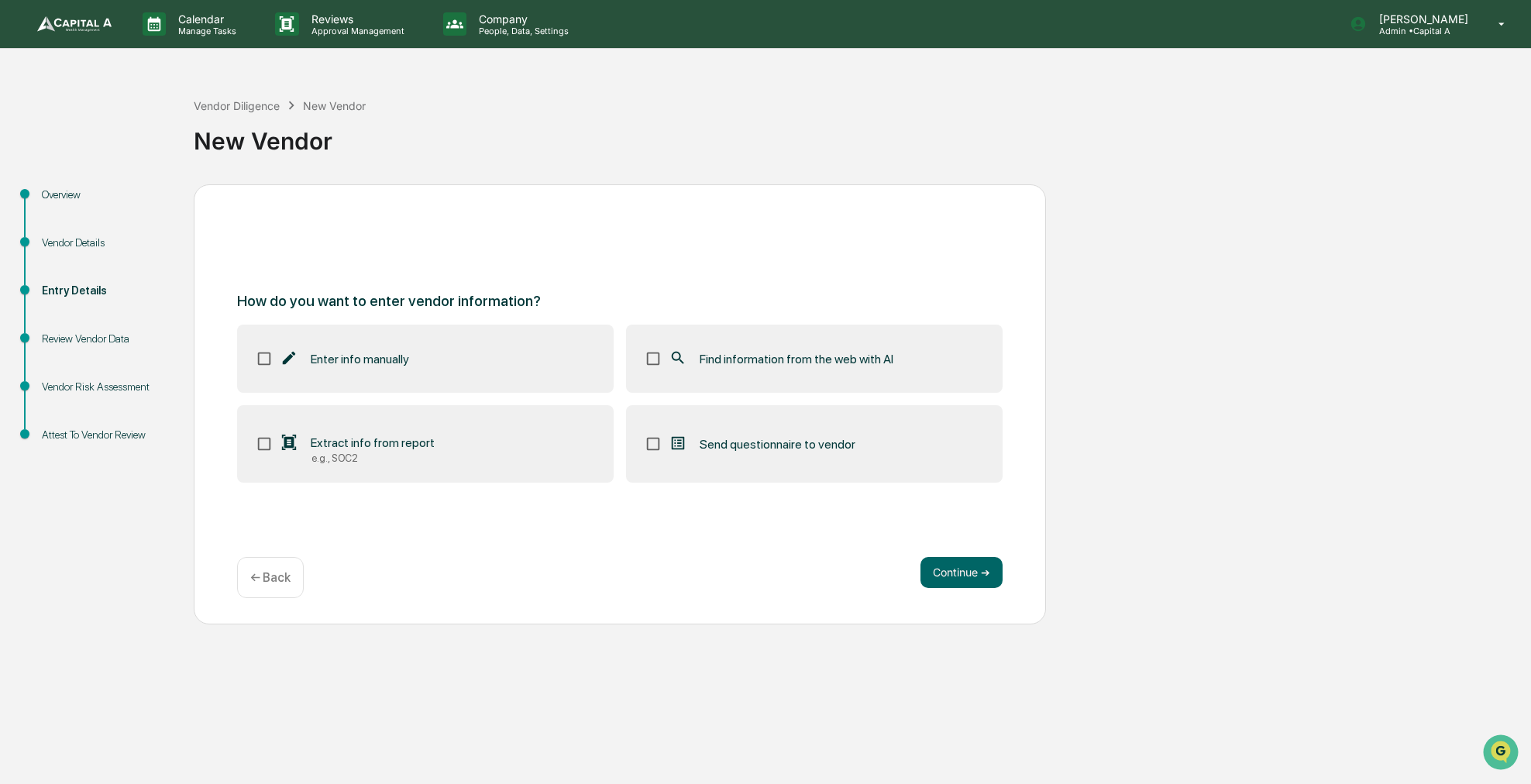
click at [798, 364] on span "Find information from the web with AI" at bounding box center [797, 359] width 193 height 15
click at [942, 575] on button "Continue ➔" at bounding box center [962, 572] width 82 height 31
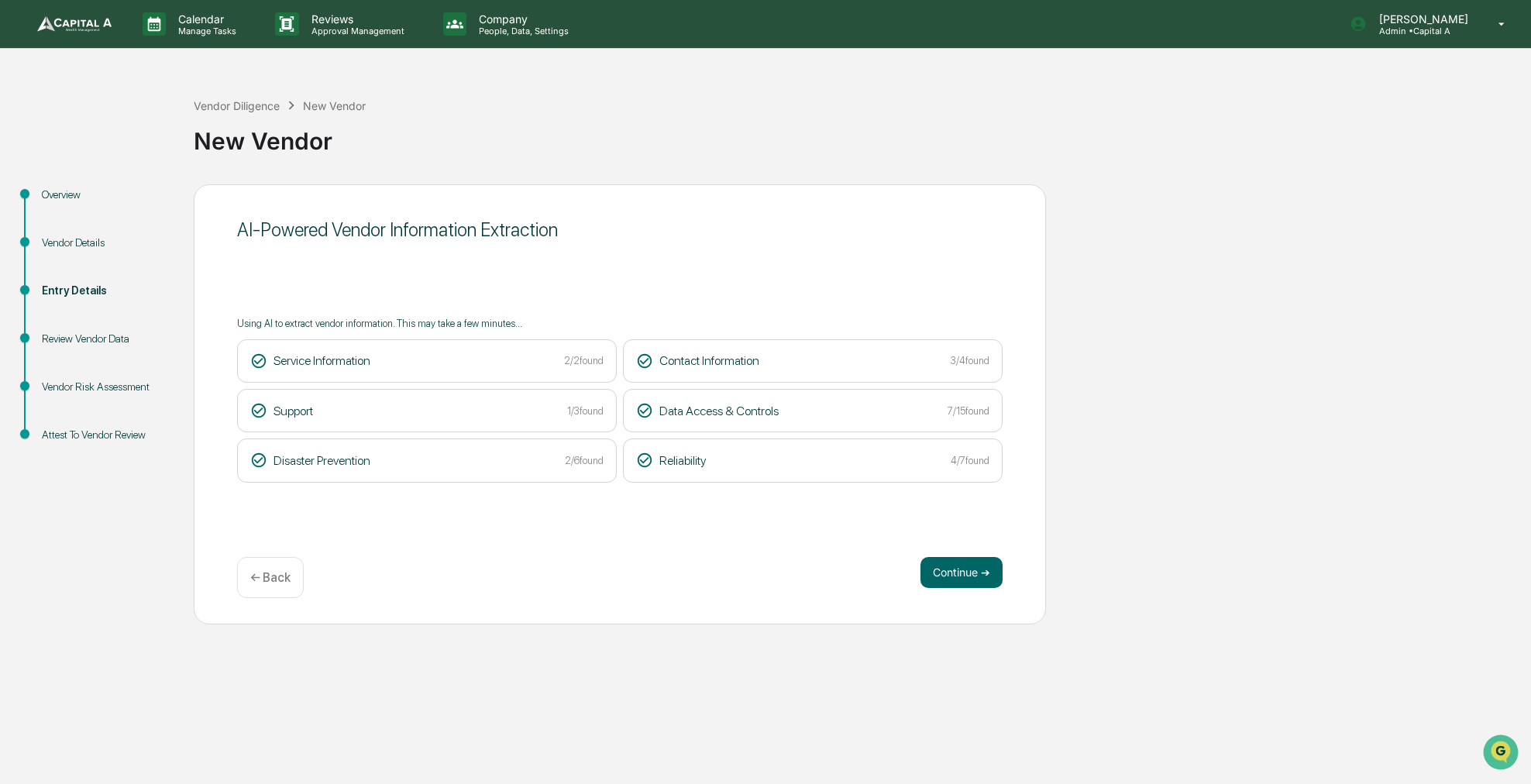
click at [942, 575] on button "Continue ➔" at bounding box center [962, 572] width 82 height 31
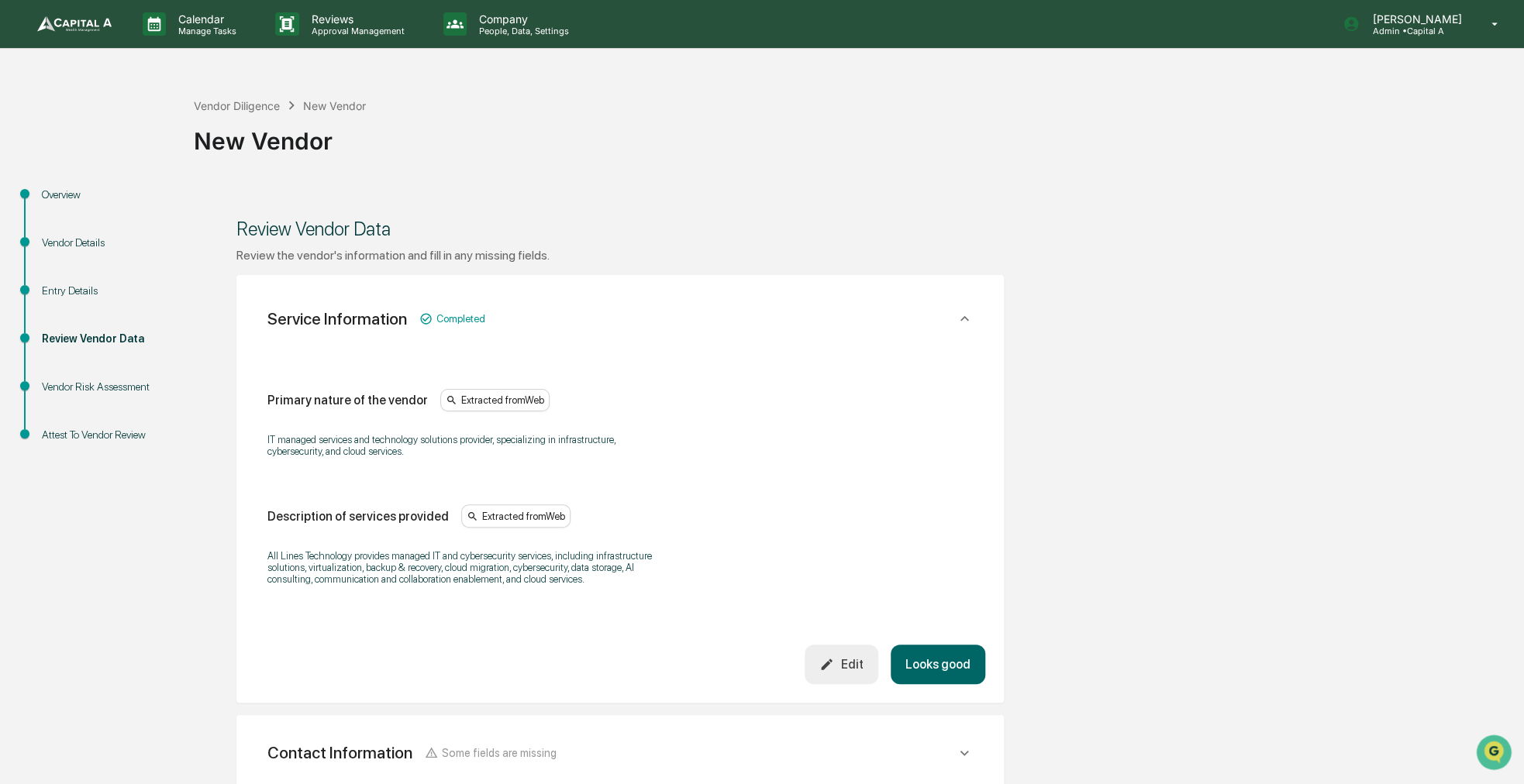
click at [937, 660] on button "Looks good" at bounding box center [937, 664] width 94 height 40
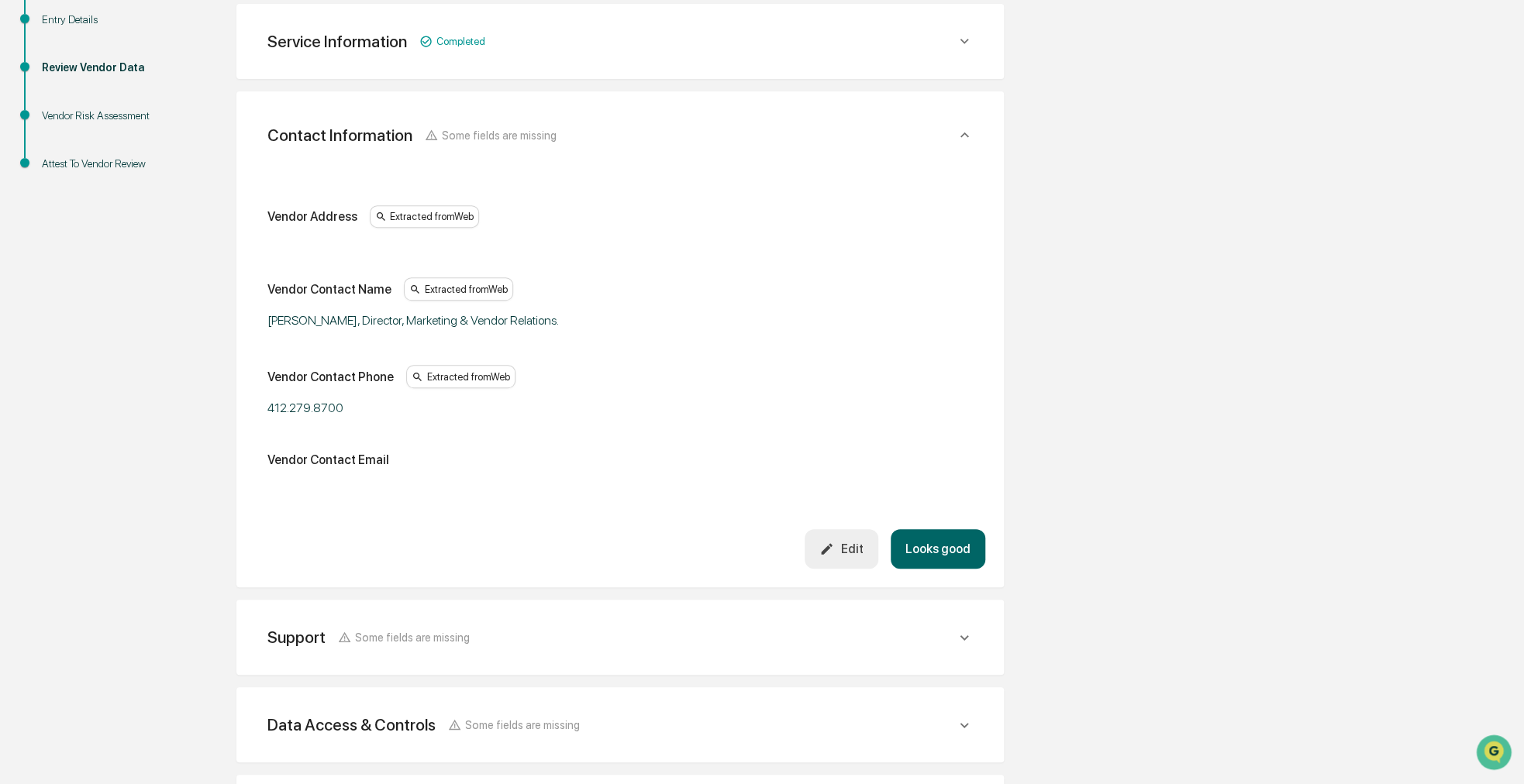
scroll to position [274, 0]
click at [841, 538] on div "Edit" at bounding box center [842, 546] width 44 height 15
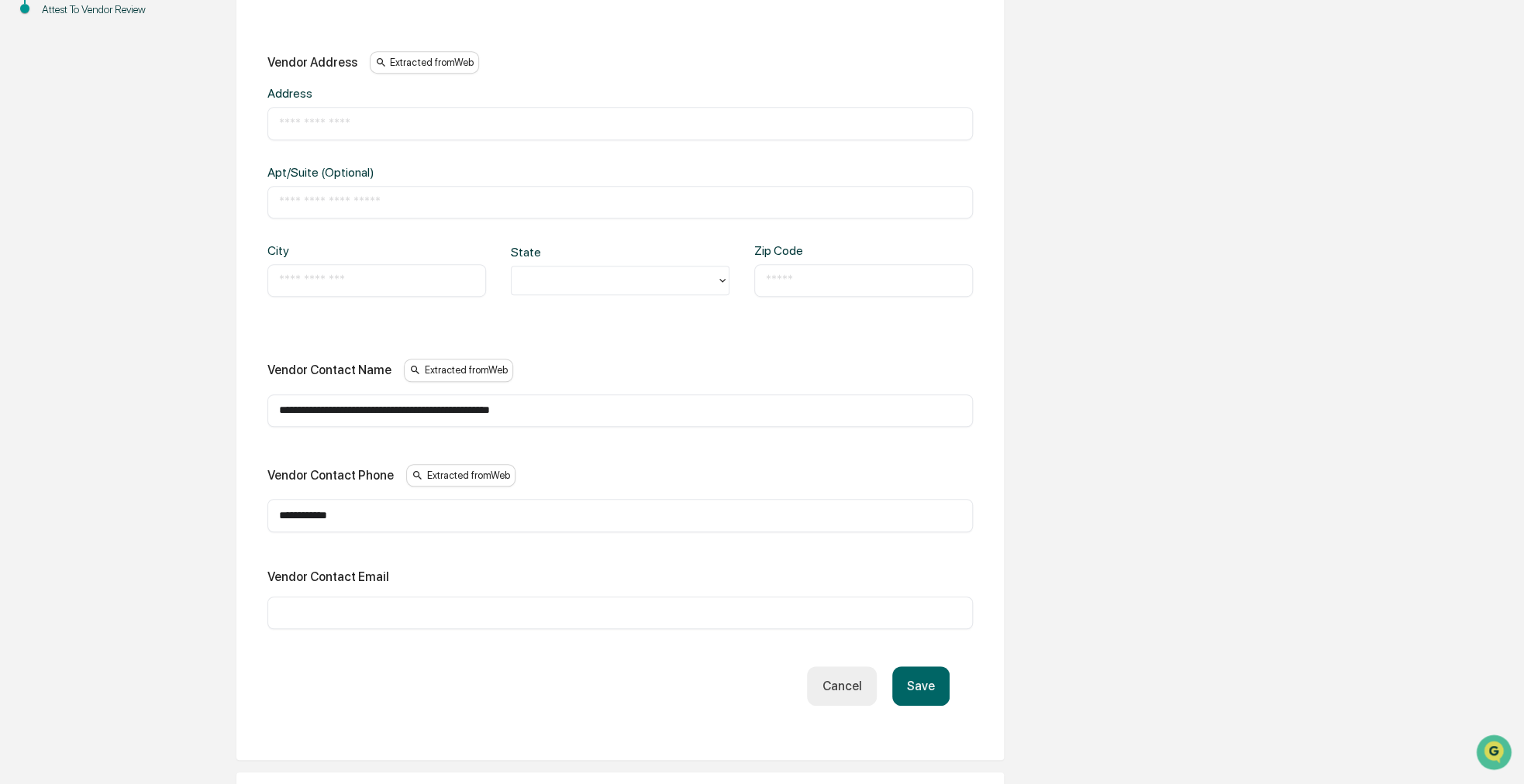
scroll to position [429, 0]
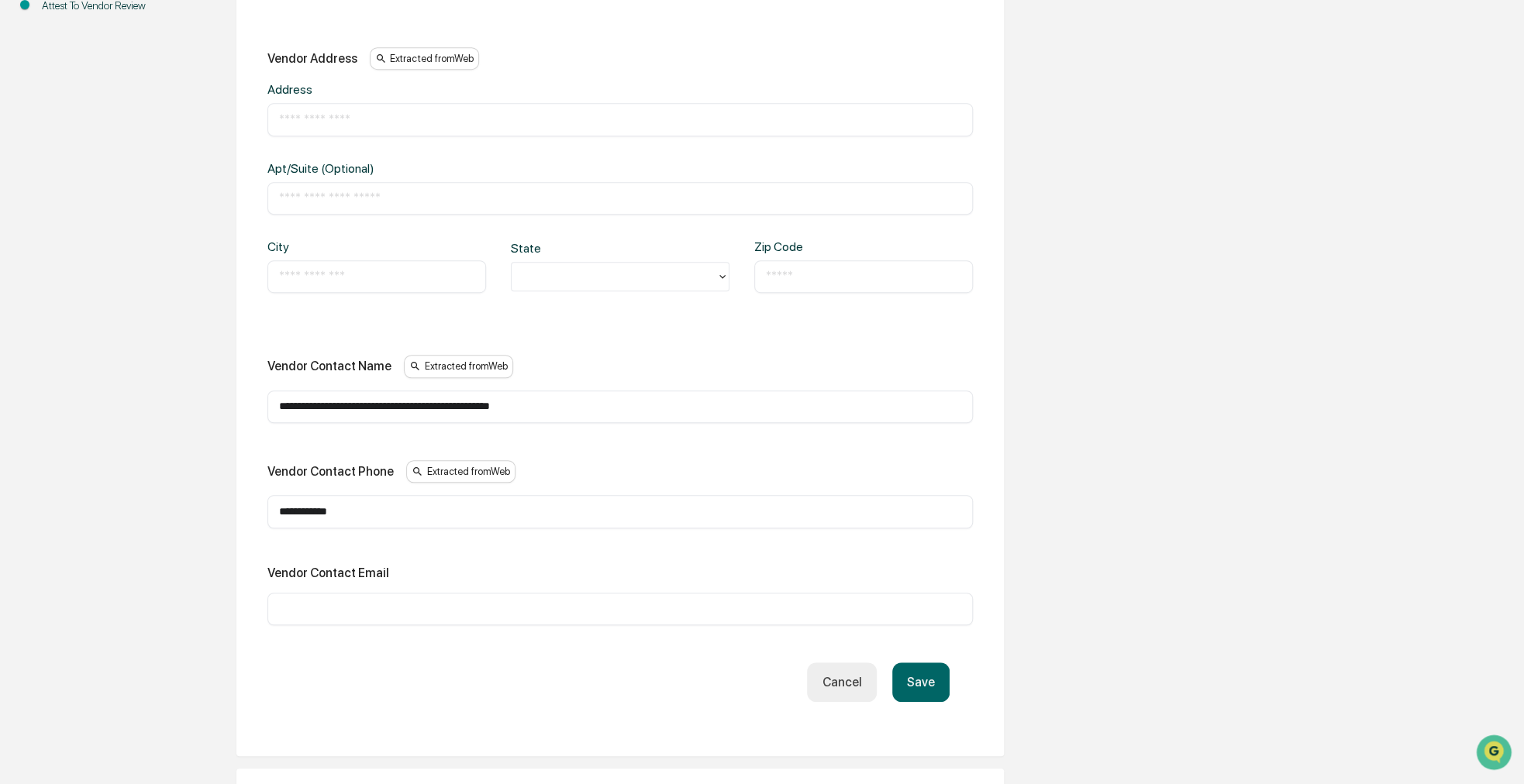
click at [379, 588] on div "Vendor Contact Email ​" at bounding box center [620, 596] width 705 height 60
click at [378, 605] on input "text" at bounding box center [620, 609] width 682 height 15
paste input "**********"
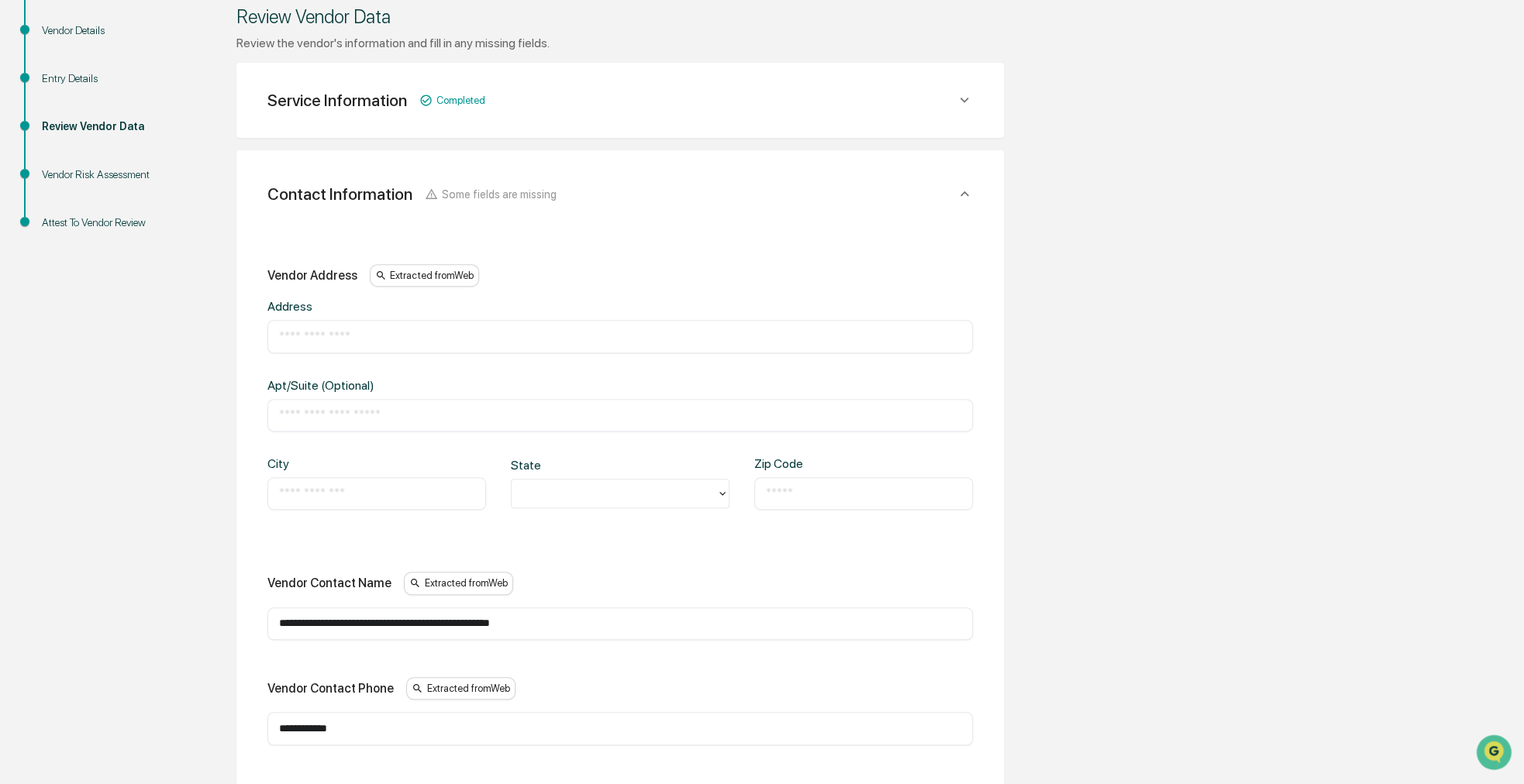
scroll to position [197, 0]
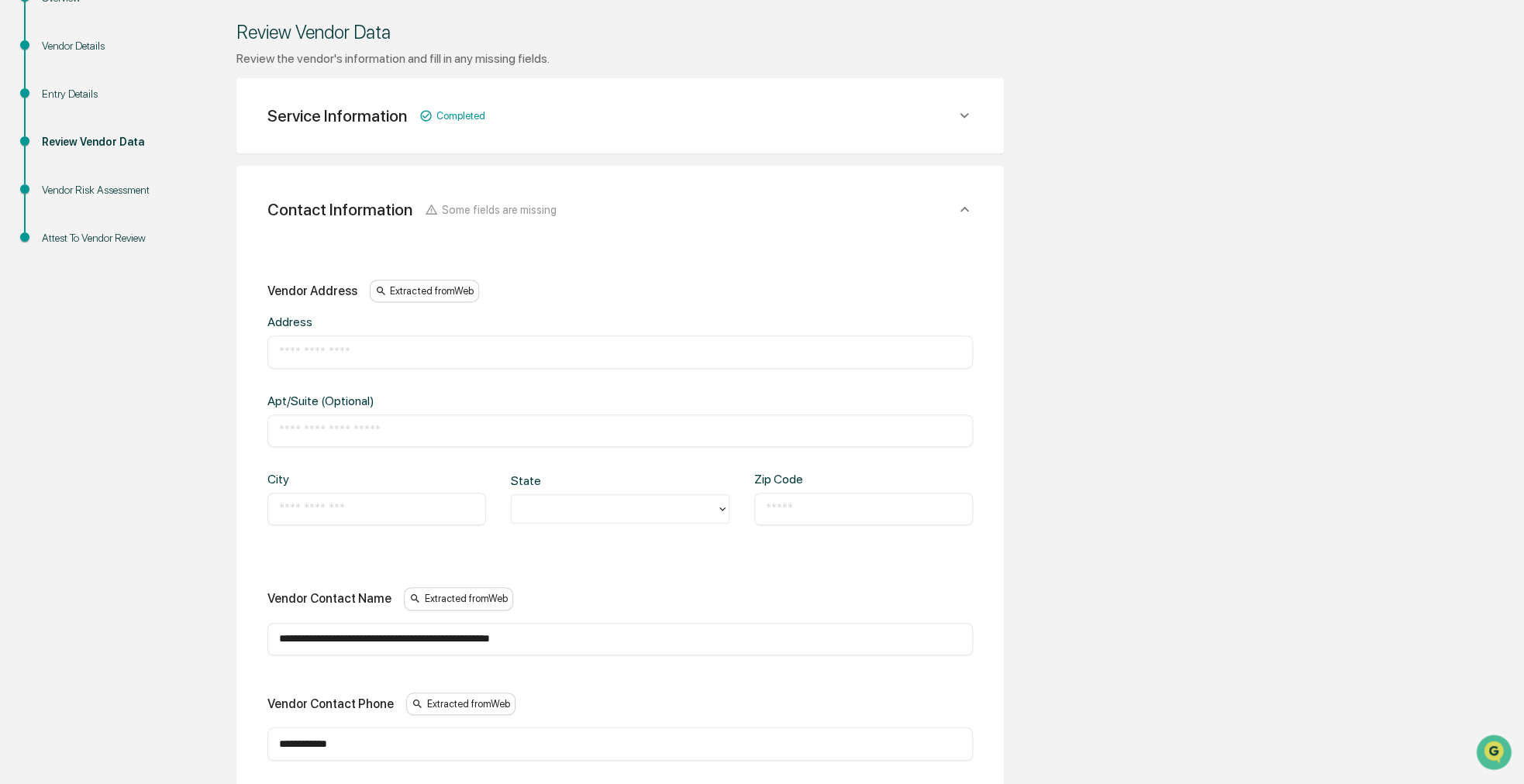
type input "**********"
click at [326, 341] on div "​" at bounding box center [620, 352] width 705 height 33
click at [327, 348] on input "text" at bounding box center [620, 352] width 682 height 15
paste input "**********"
type input "**********"
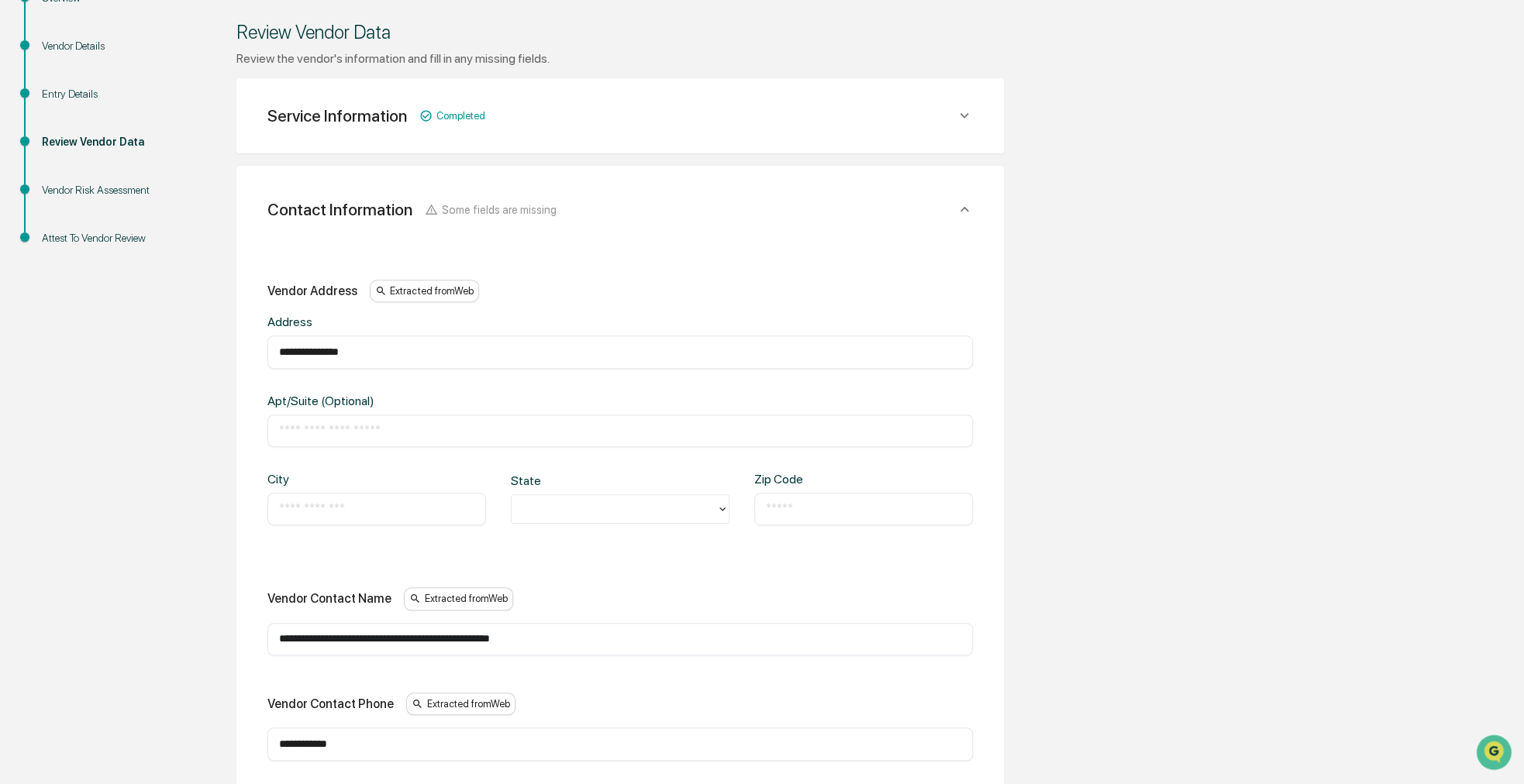
click at [313, 501] on input "text" at bounding box center [377, 509] width 195 height 15
type input "**********"
type input "*"
paste input "*****"
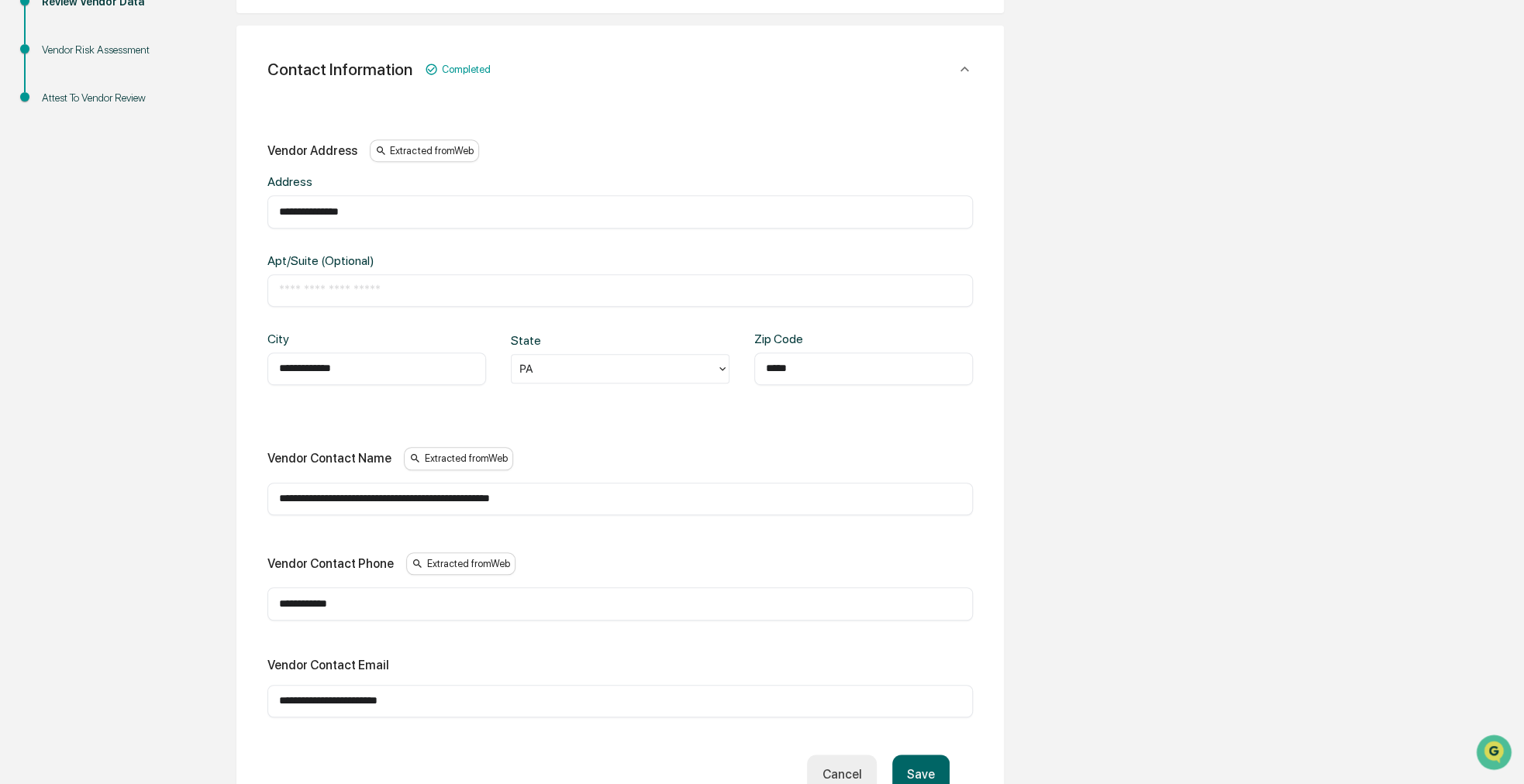
scroll to position [352, 0]
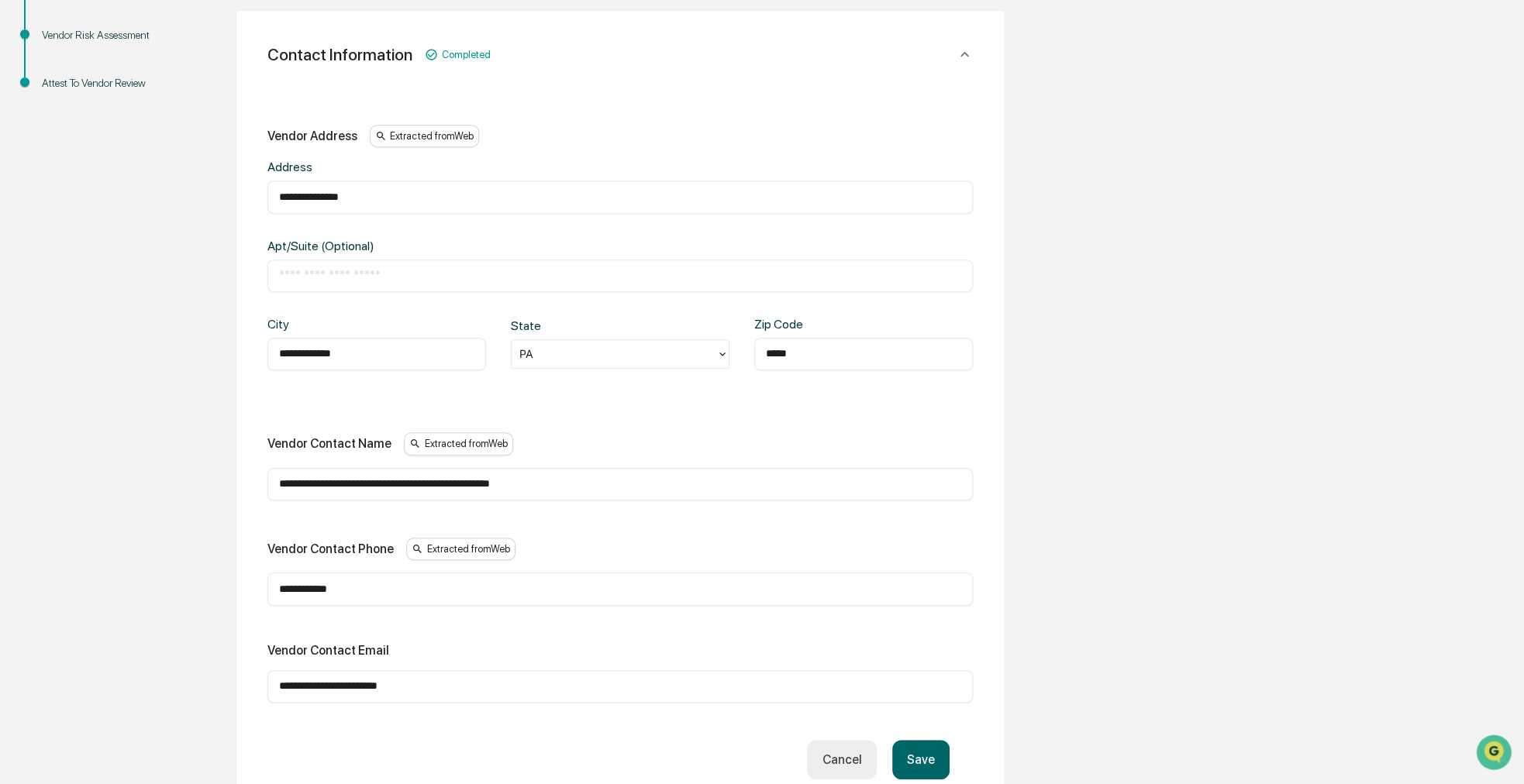
type input "*****"
click at [920, 753] on button "Save" at bounding box center [921, 760] width 57 height 40
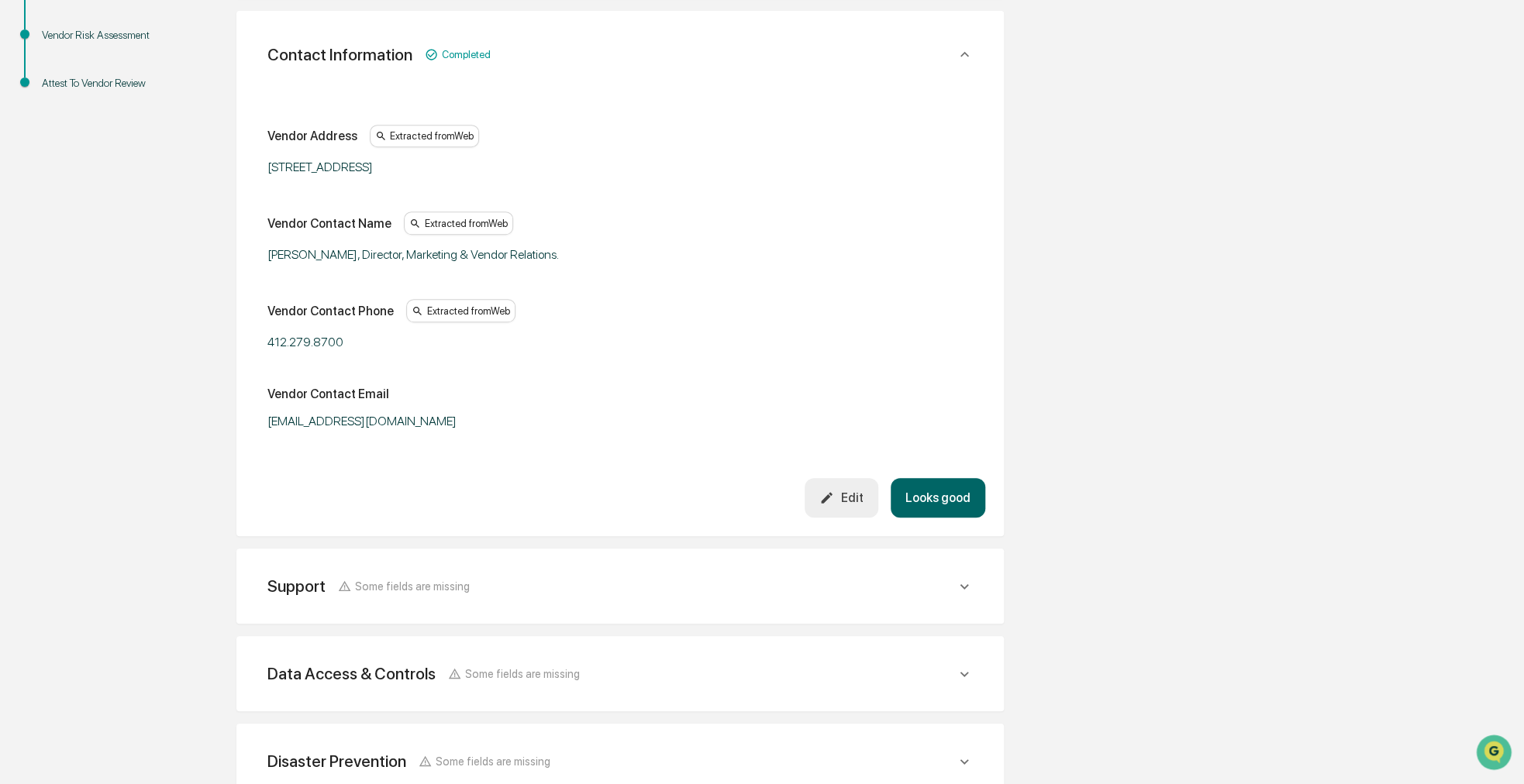
click at [923, 483] on button "Looks good" at bounding box center [937, 497] width 94 height 40
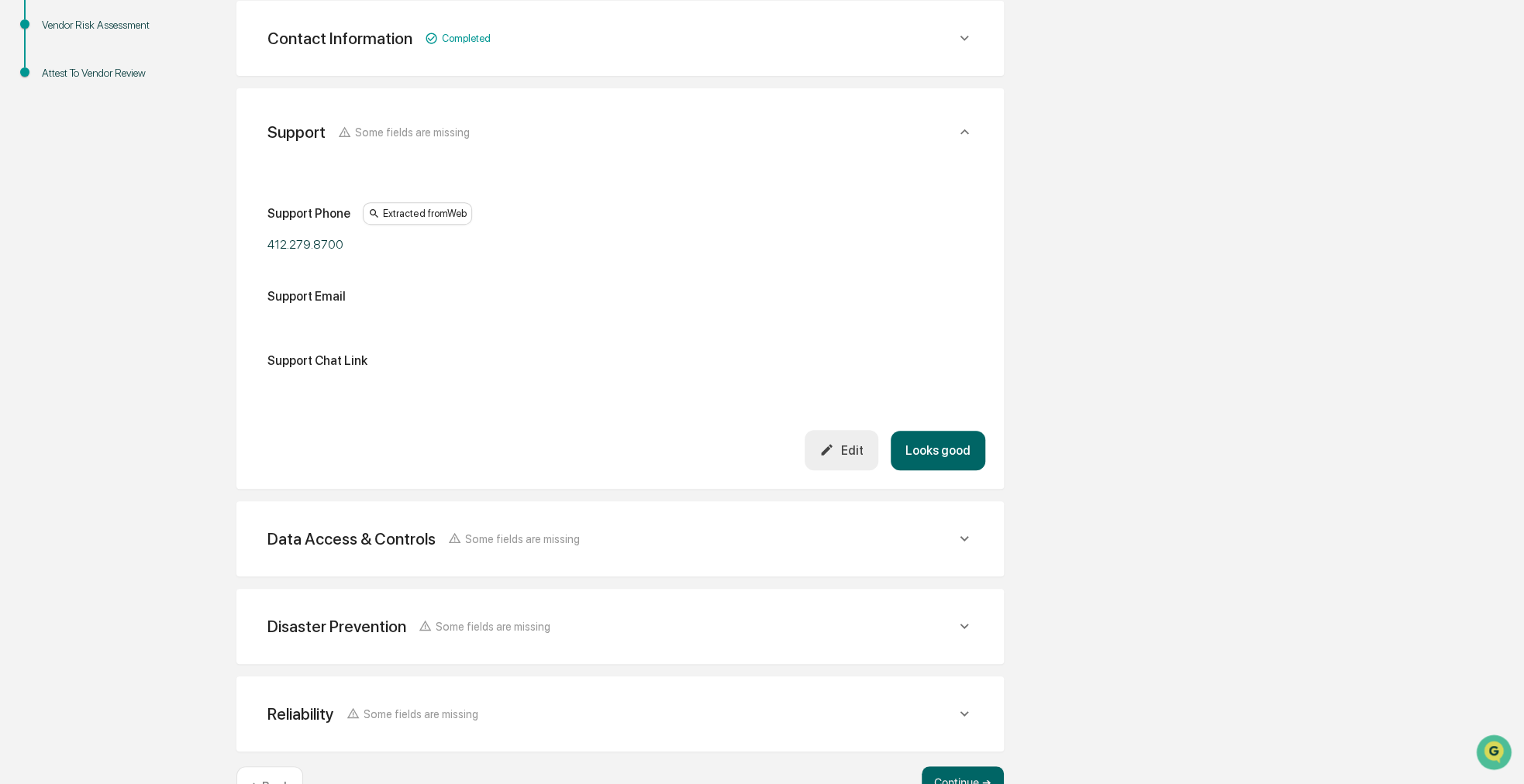
click at [833, 442] on icon "button" at bounding box center [827, 450] width 15 height 15
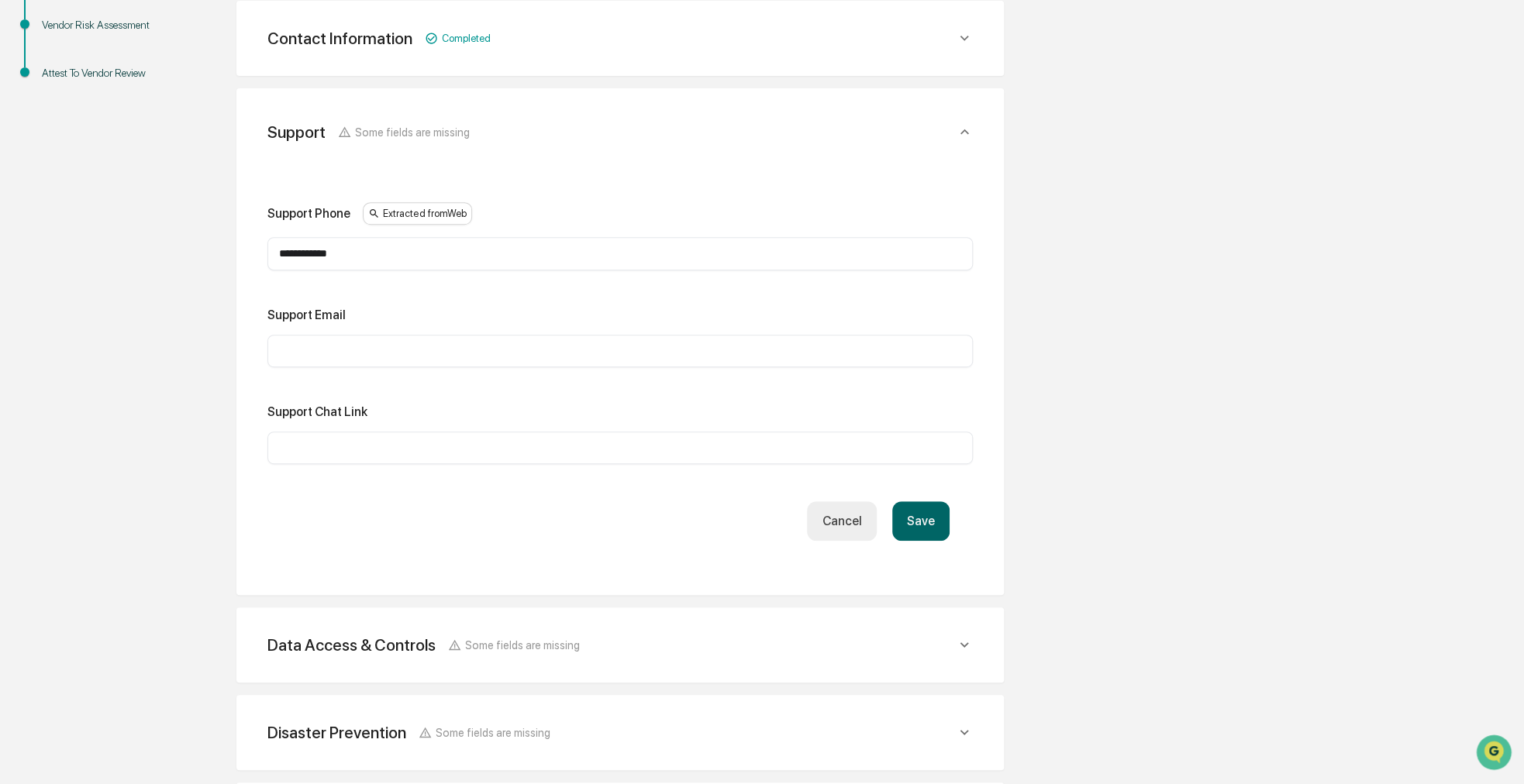
click at [340, 340] on div "​" at bounding box center [620, 351] width 705 height 33
click at [340, 343] on input "text" at bounding box center [620, 351] width 682 height 15
paste input "**********"
click at [635, 444] on input "text" at bounding box center [620, 448] width 682 height 15
drag, startPoint x: 445, startPoint y: 352, endPoint x: 239, endPoint y: 358, distance: 206.1
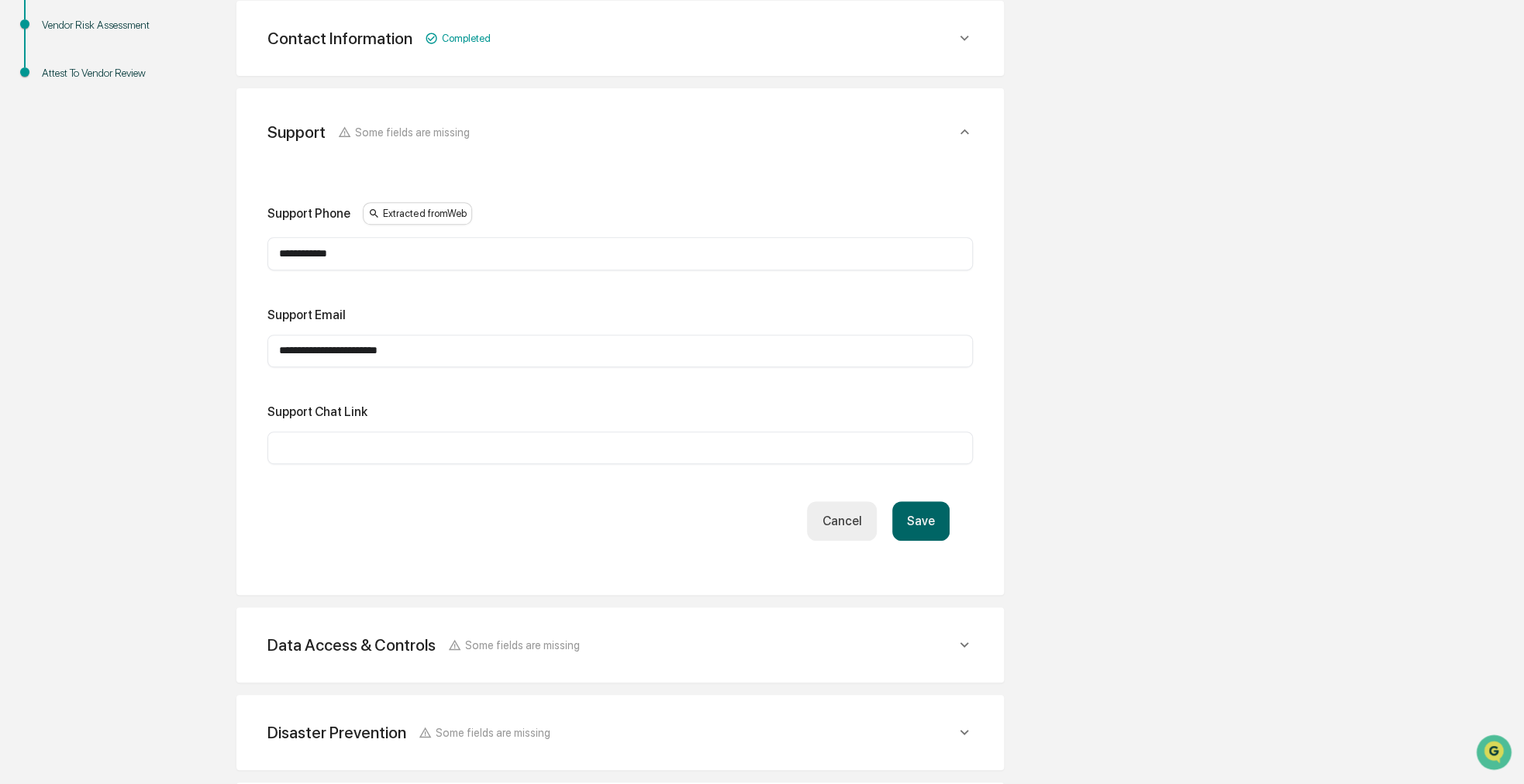
click at [239, 358] on div "**********" at bounding box center [620, 342] width 767 height 506
paste input "**********"
type input "**********"
click at [925, 511] on button "Save" at bounding box center [921, 521] width 57 height 40
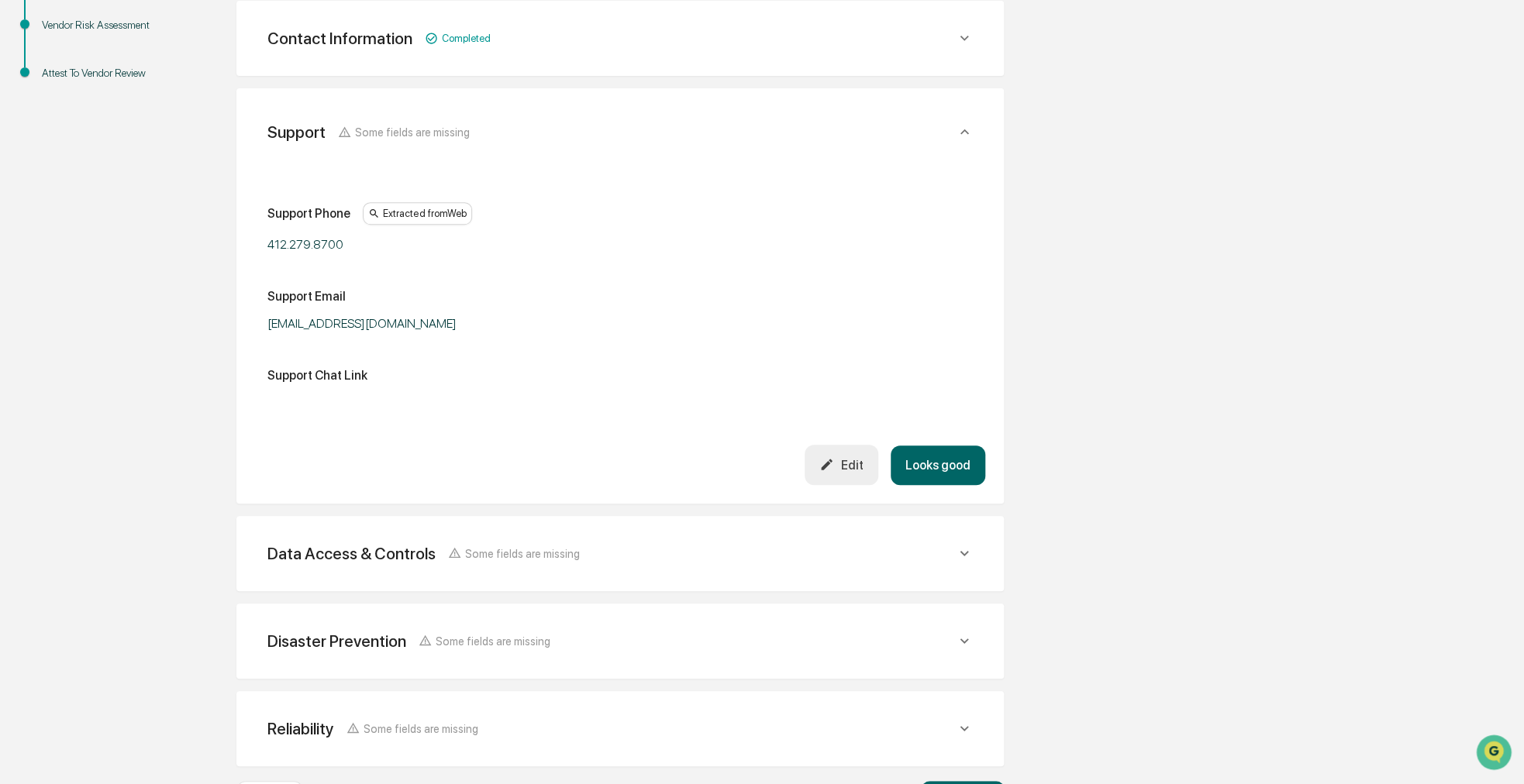
click at [950, 458] on button "Looks good" at bounding box center [937, 465] width 94 height 40
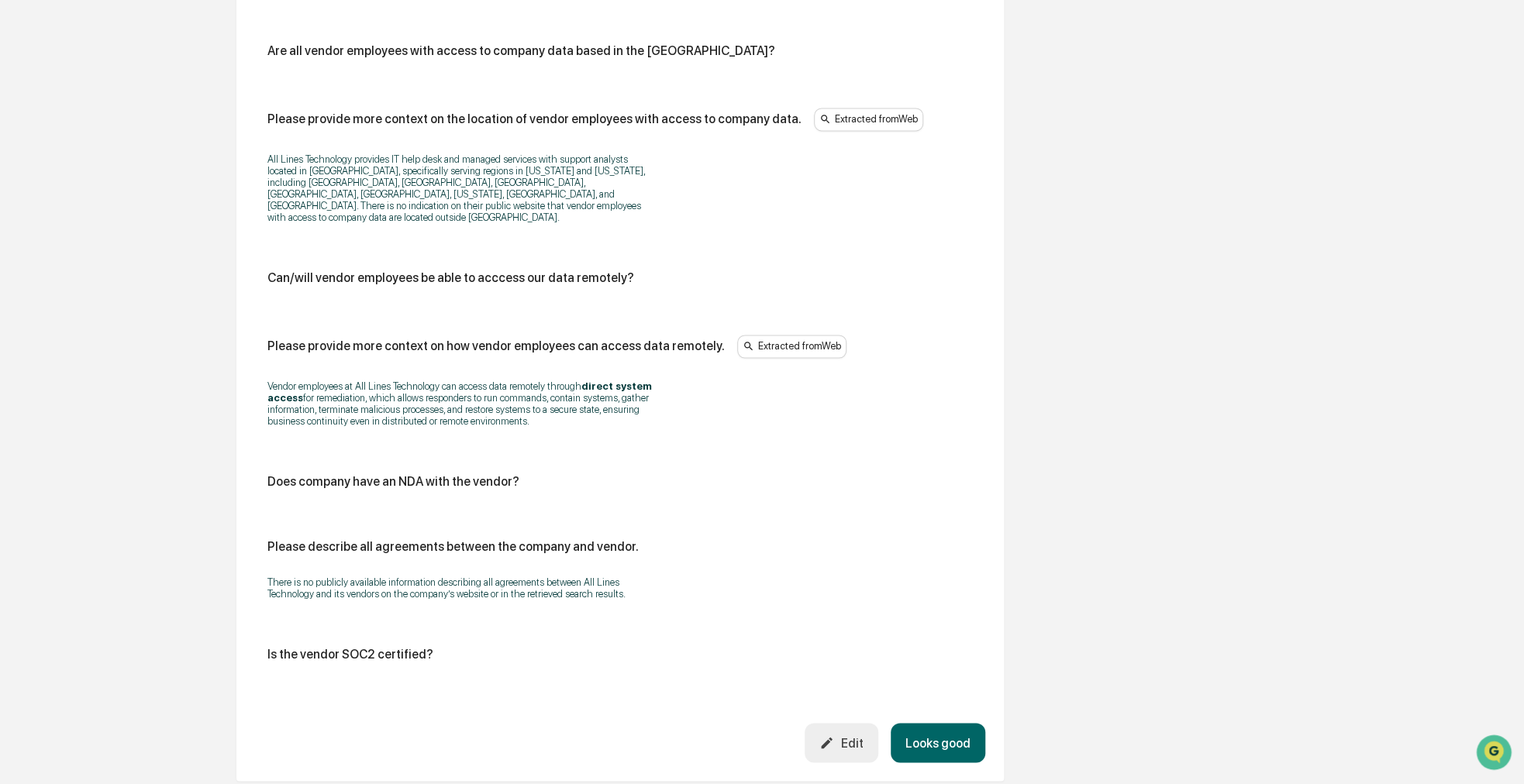
scroll to position [1432, 0]
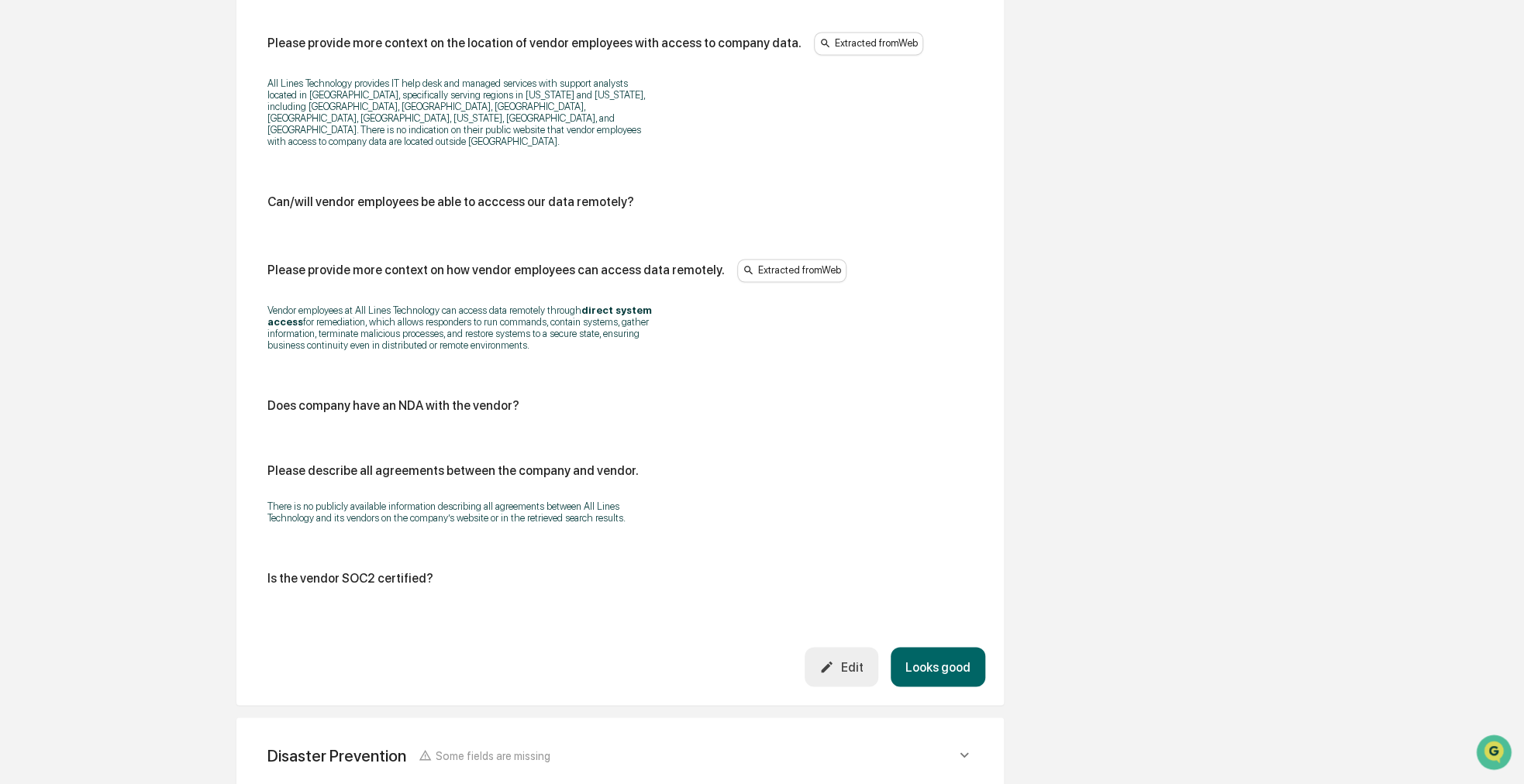
click at [851, 660] on div "Edit" at bounding box center [842, 667] width 44 height 15
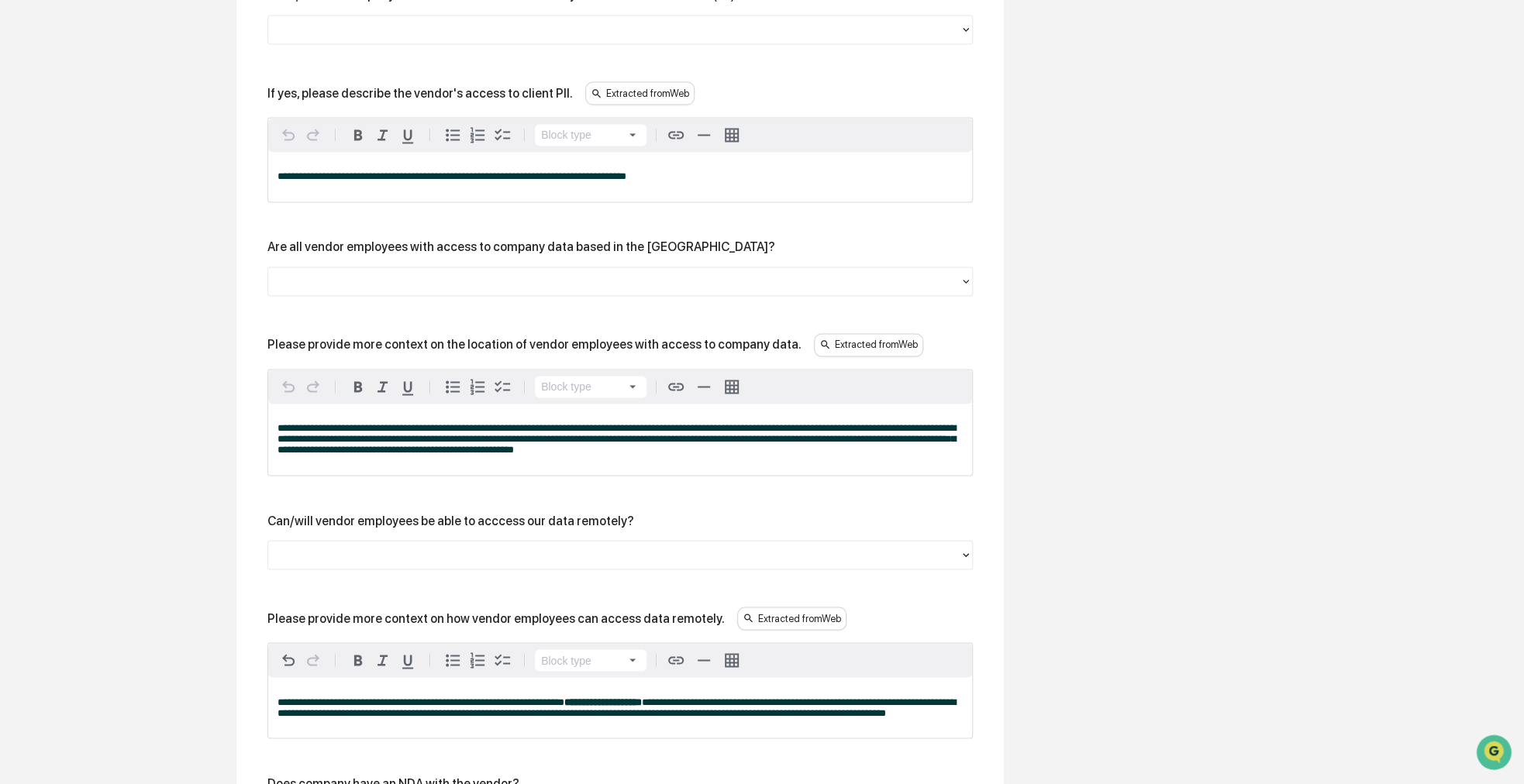
click at [503, 286] on div at bounding box center [613, 280] width 676 height 18
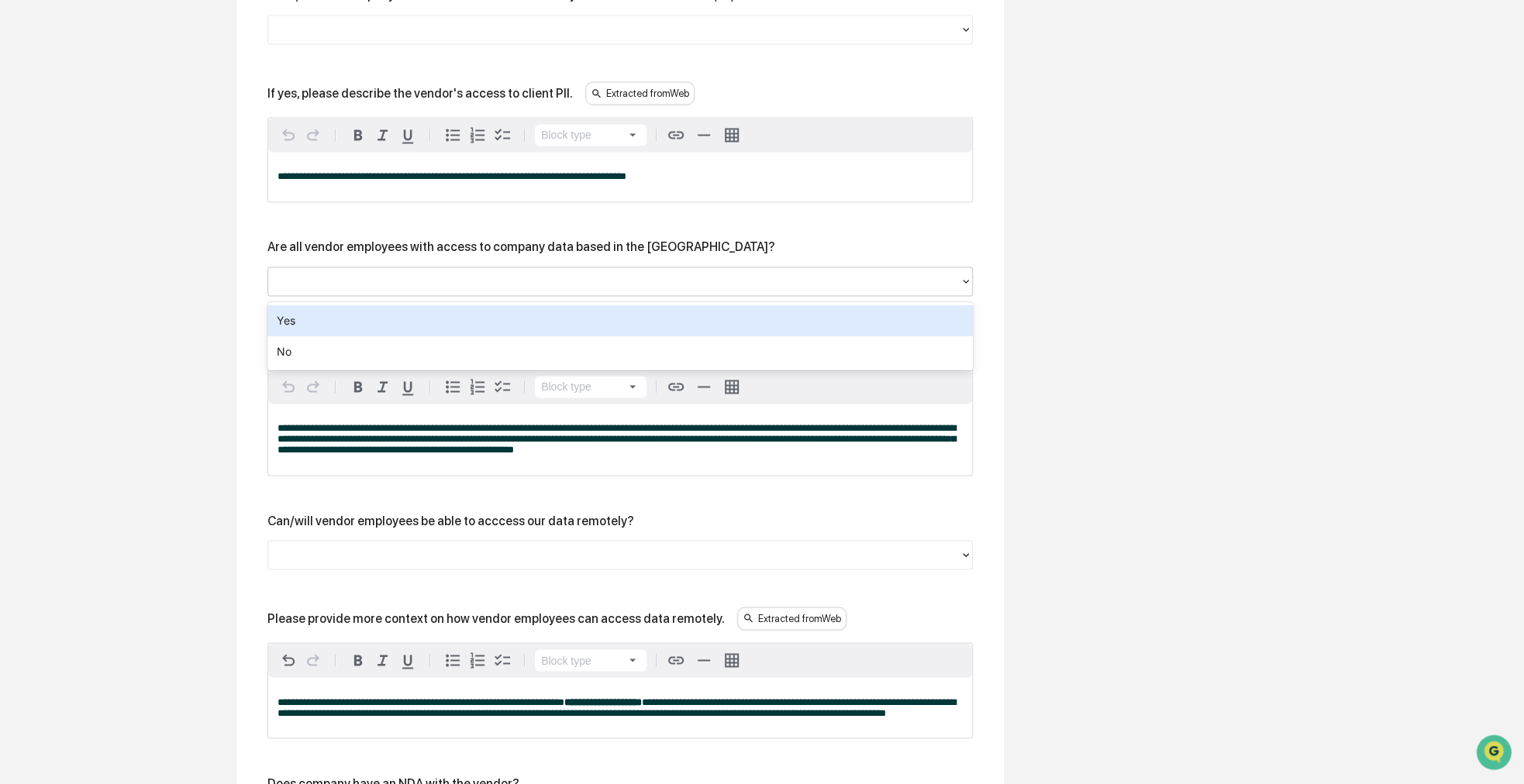
click at [526, 227] on div "**********" at bounding box center [620, 147] width 705 height 1856
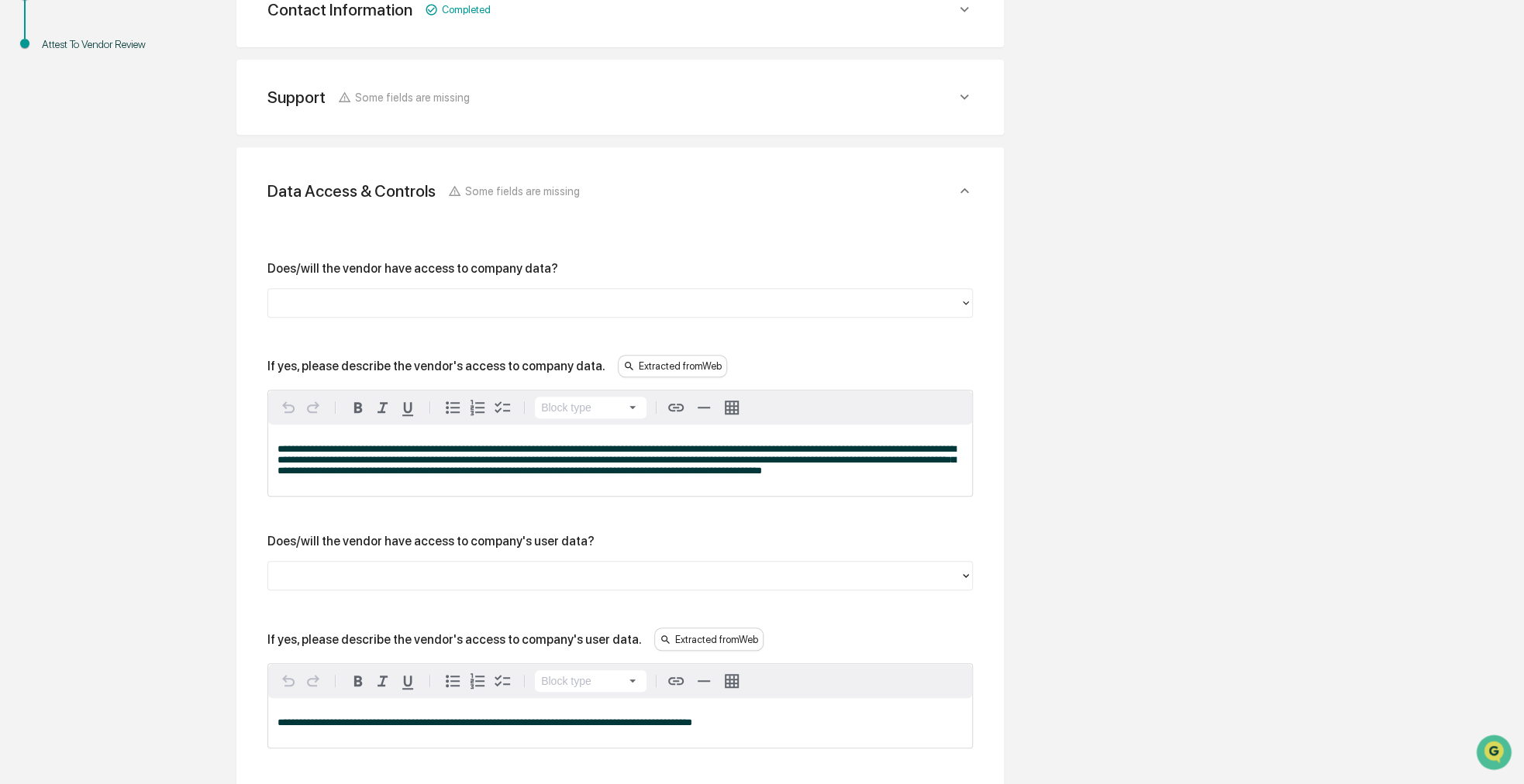
scroll to position [425, 0]
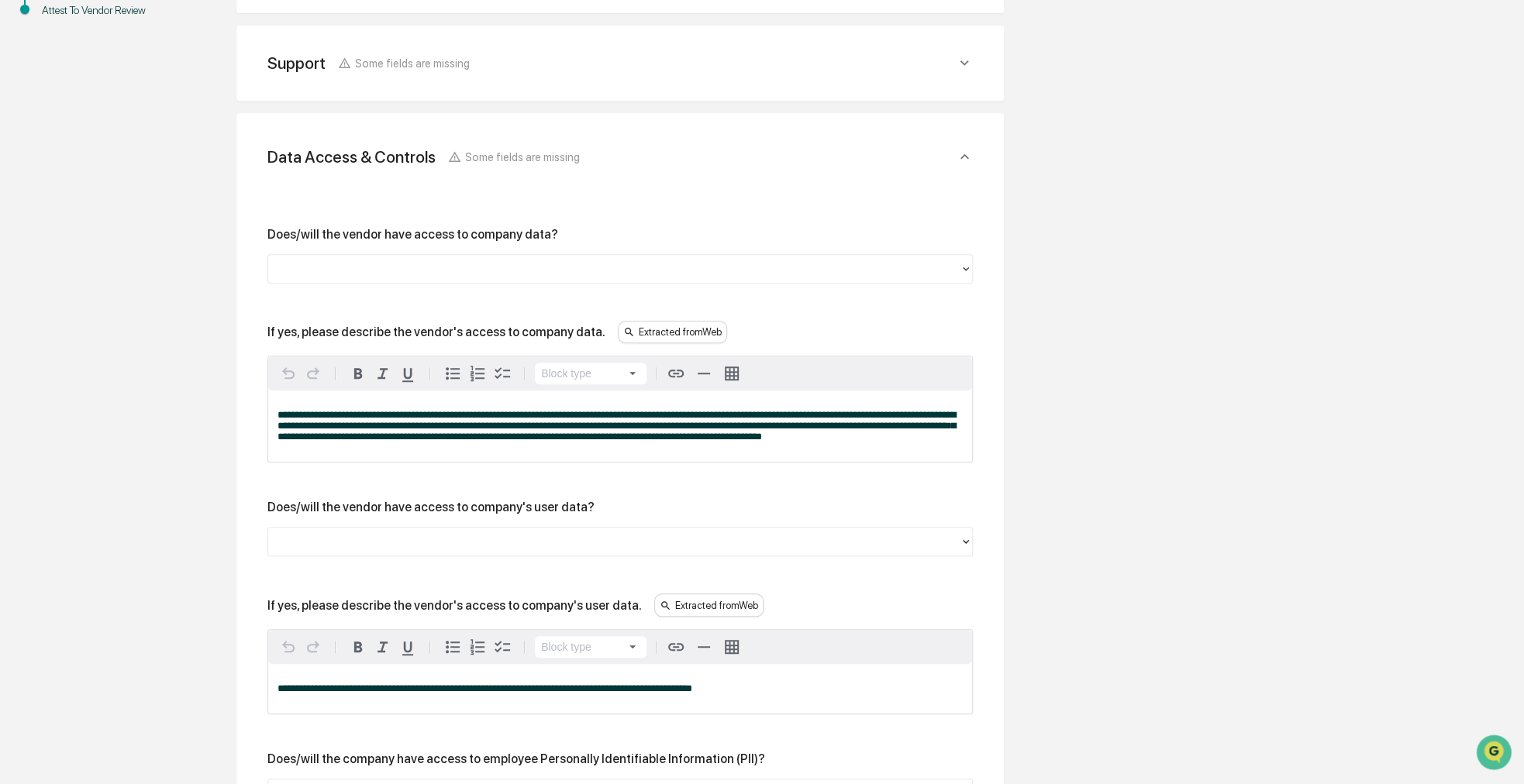
click at [521, 266] on div at bounding box center [613, 268] width 676 height 18
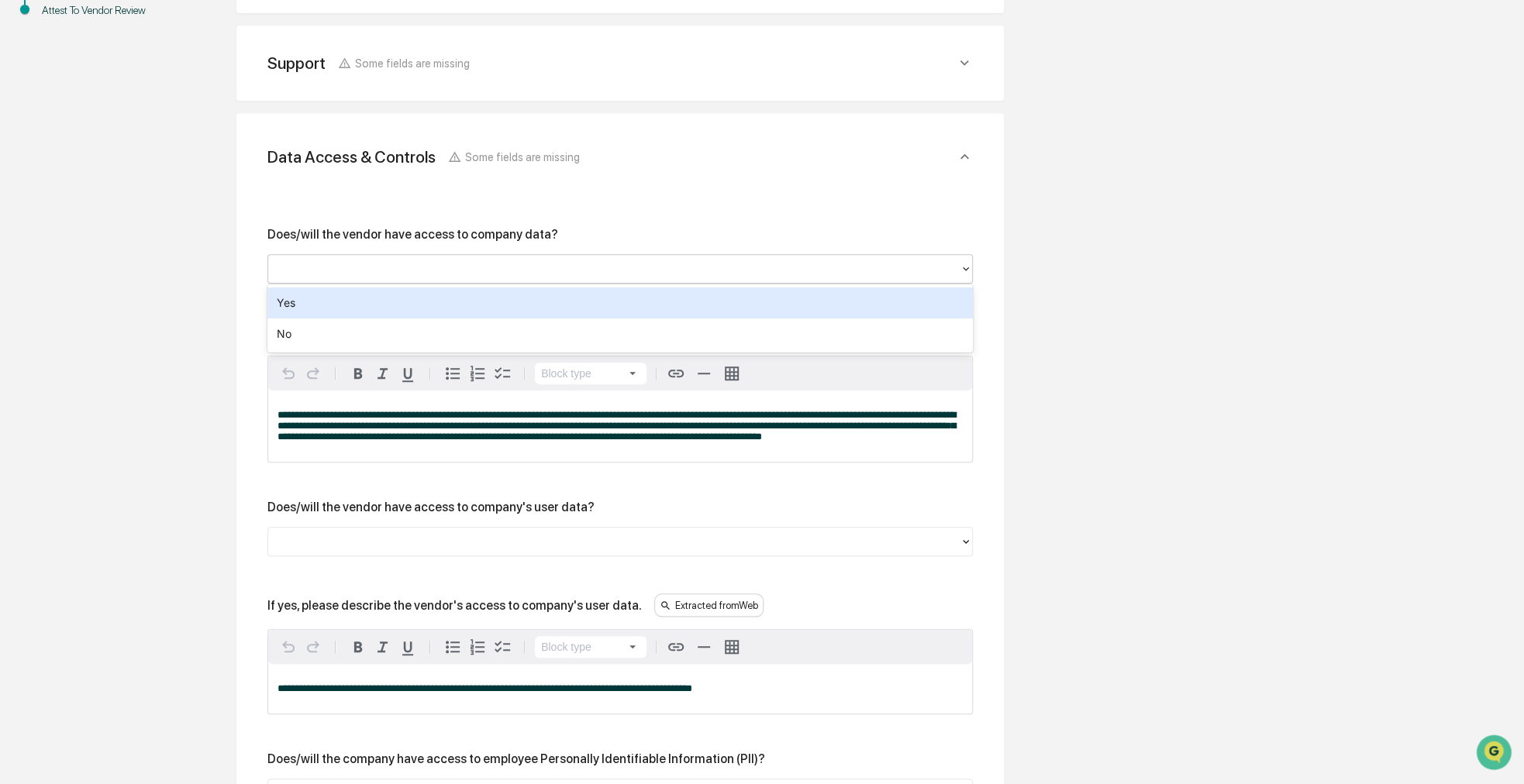
click at [390, 300] on div "Yes" at bounding box center [620, 303] width 705 height 31
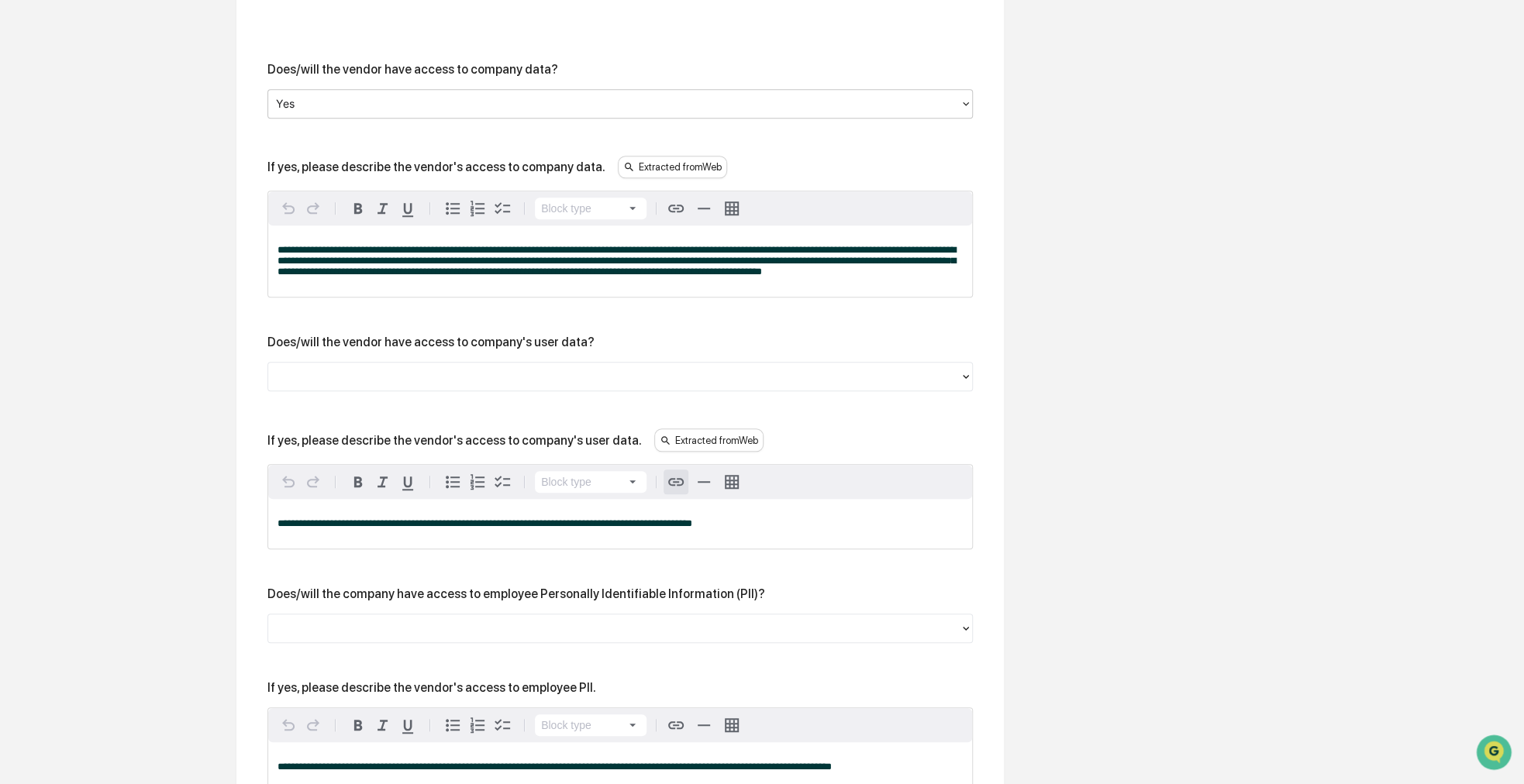
scroll to position [580, 0]
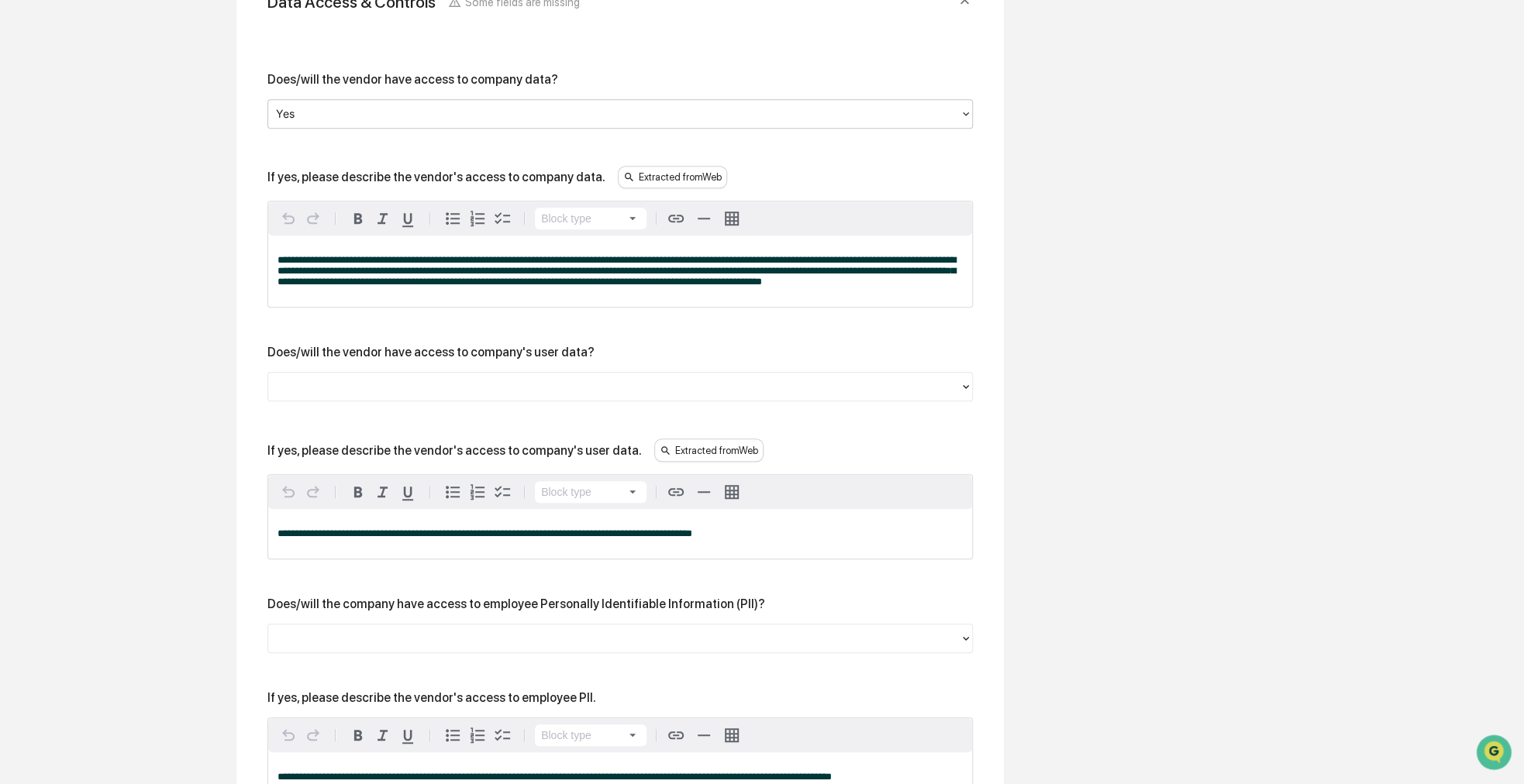
click at [603, 367] on div "Does/will the vendor have access to company's user data?" at bounding box center [620, 373] width 705 height 56
click at [599, 374] on div at bounding box center [620, 386] width 705 height 29
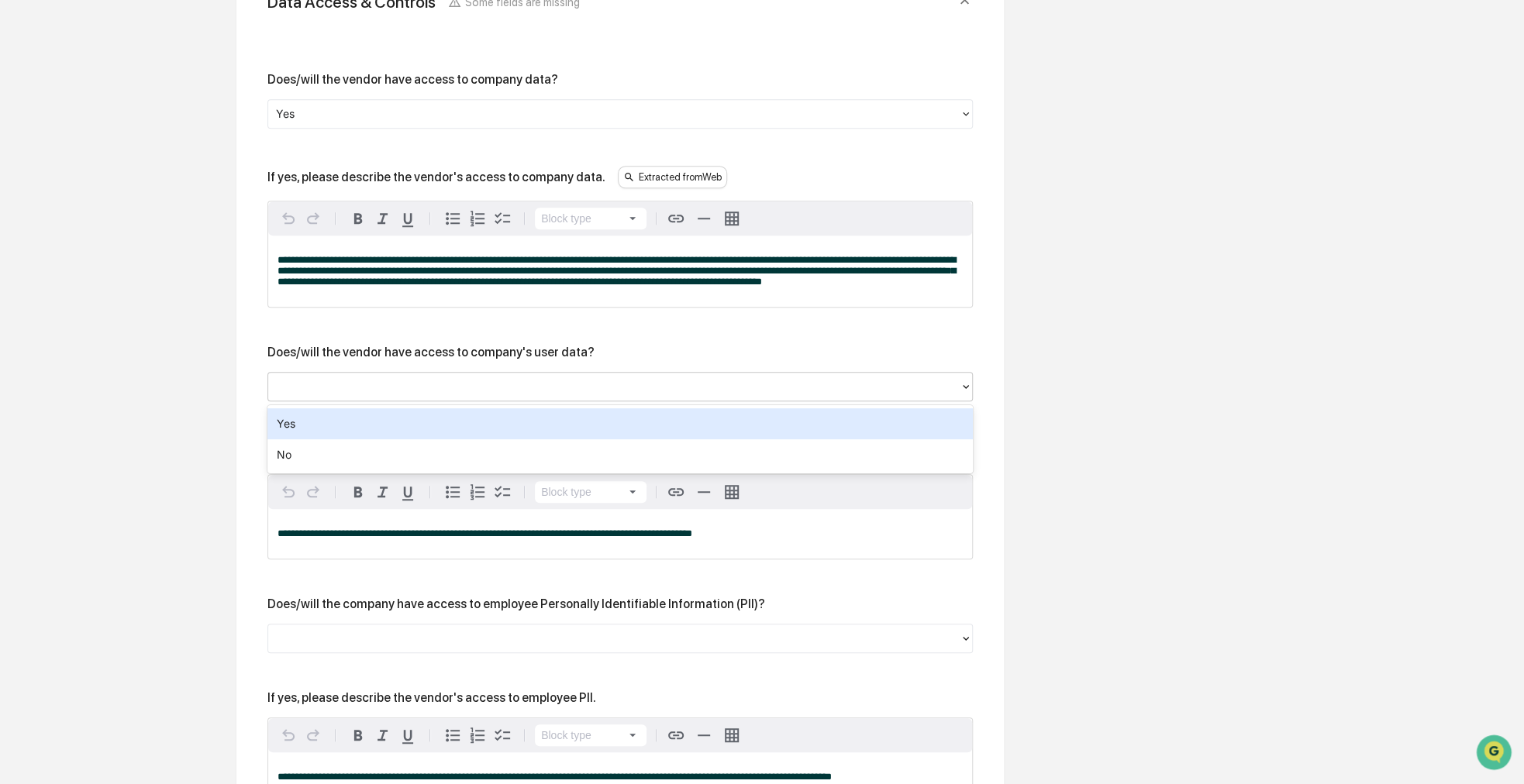
click at [537, 427] on div "Yes" at bounding box center [620, 423] width 705 height 31
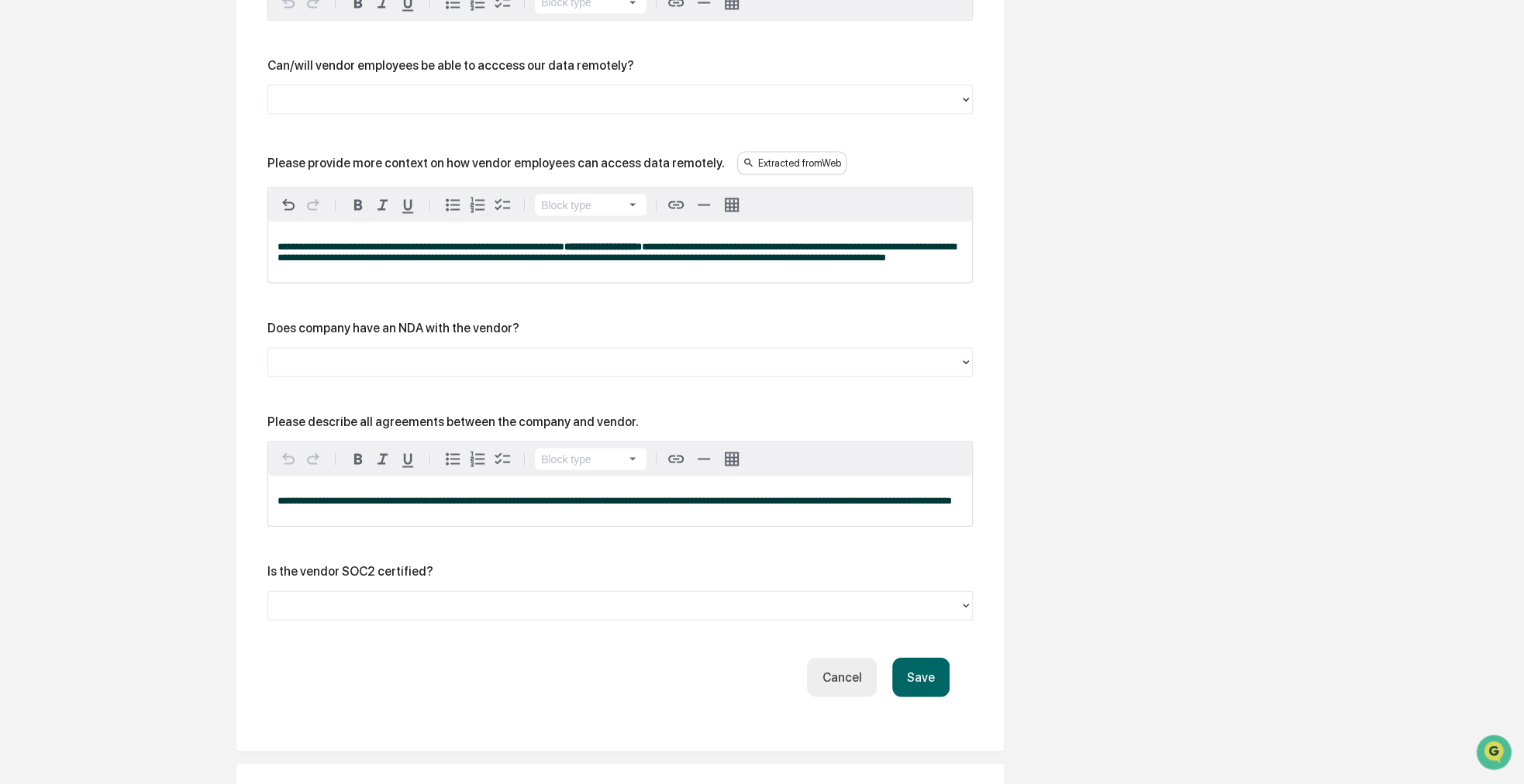
scroll to position [1897, 0]
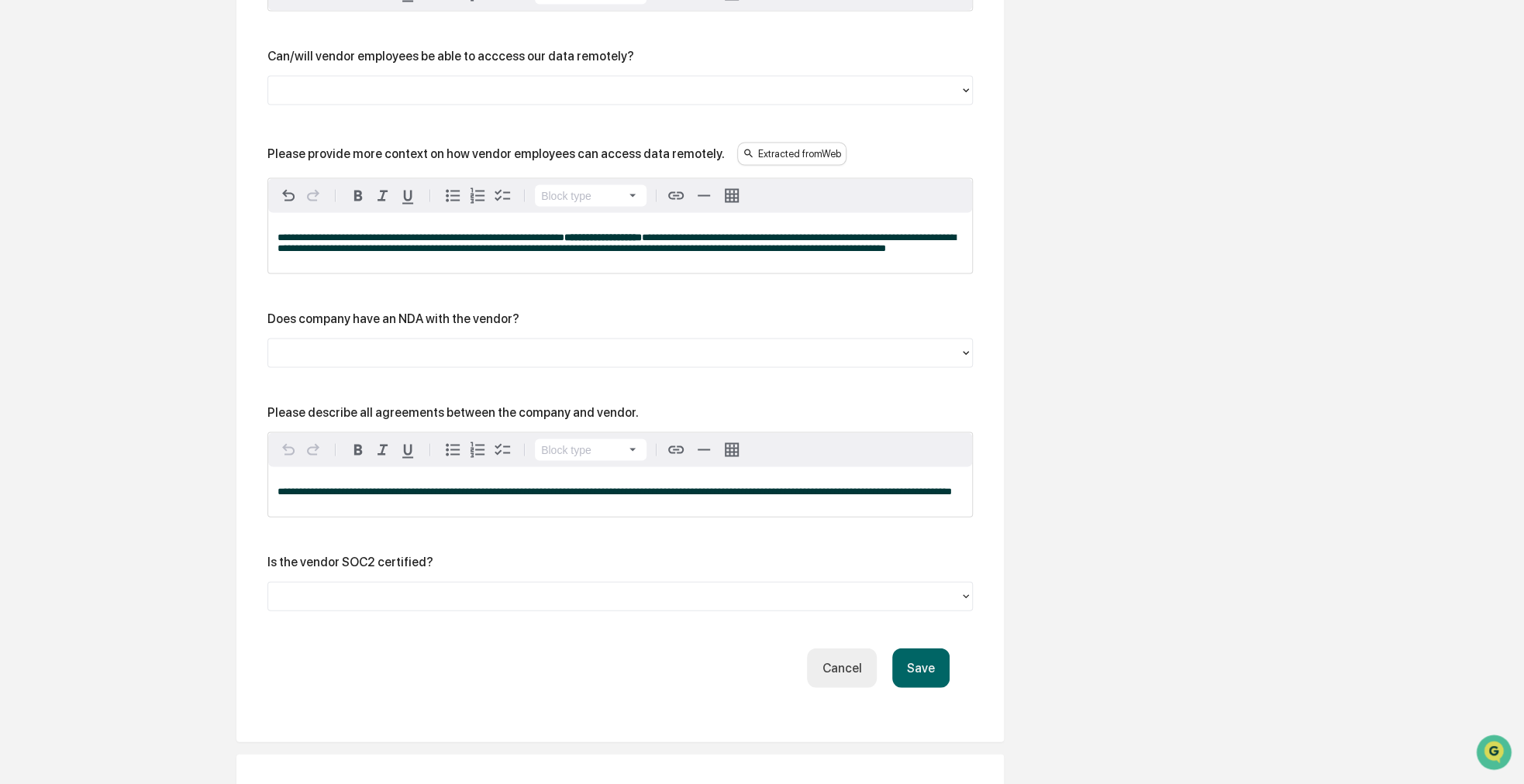
click at [927, 687] on button "Save" at bounding box center [921, 667] width 57 height 40
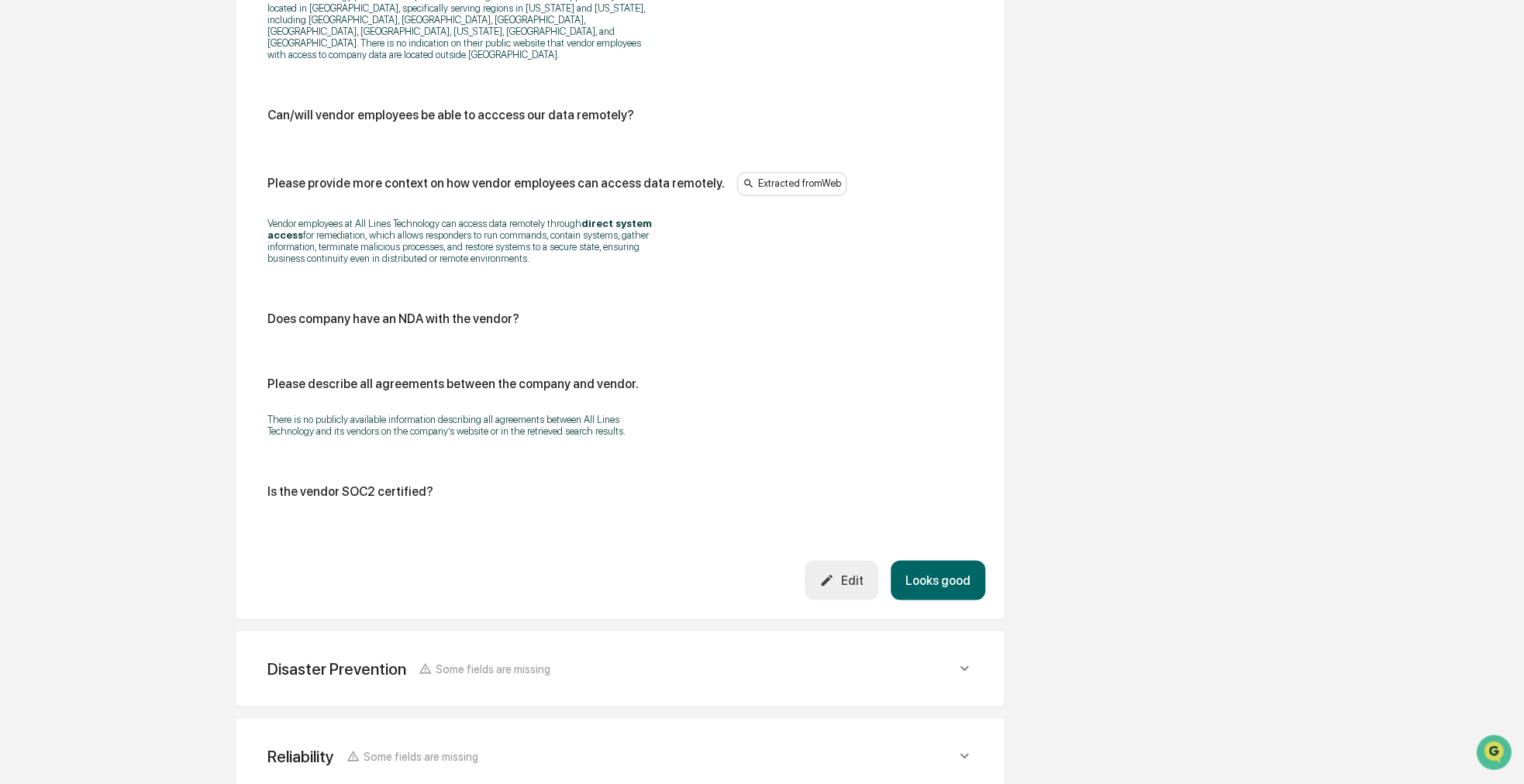
scroll to position [1553, 0]
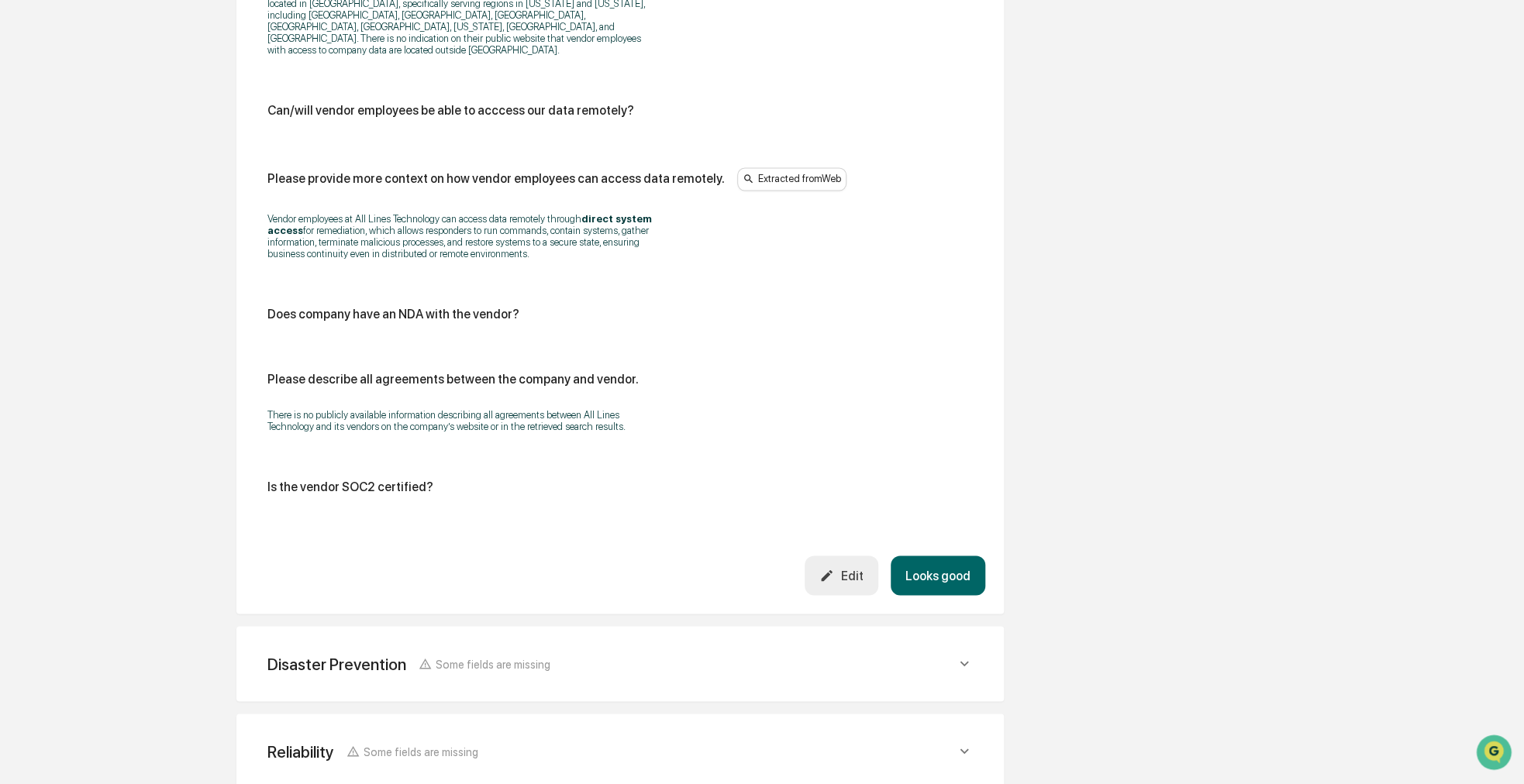
click at [930, 559] on button "Looks good" at bounding box center [937, 575] width 94 height 40
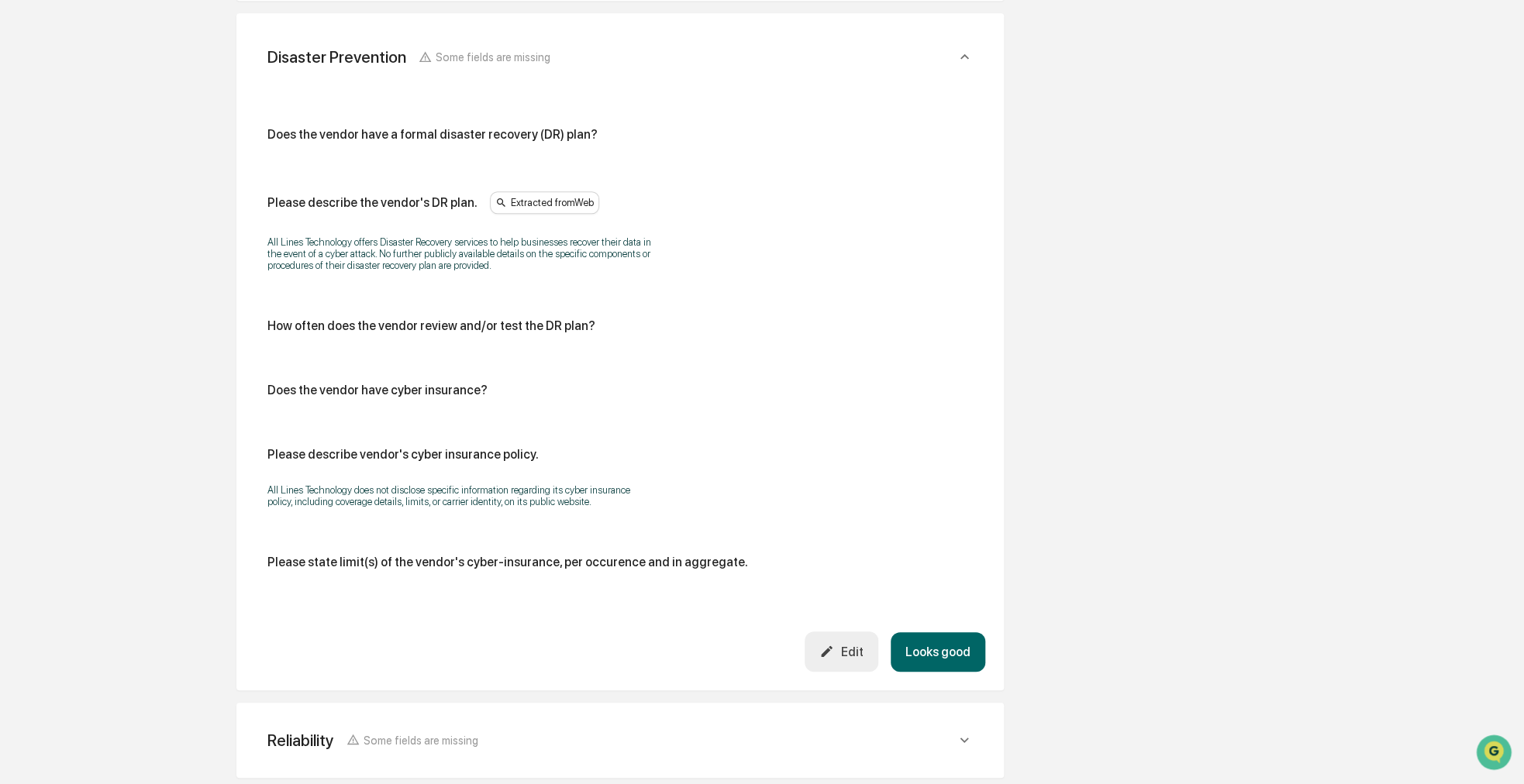
scroll to position [614, 0]
click at [937, 653] on button "Looks good" at bounding box center [937, 650] width 94 height 40
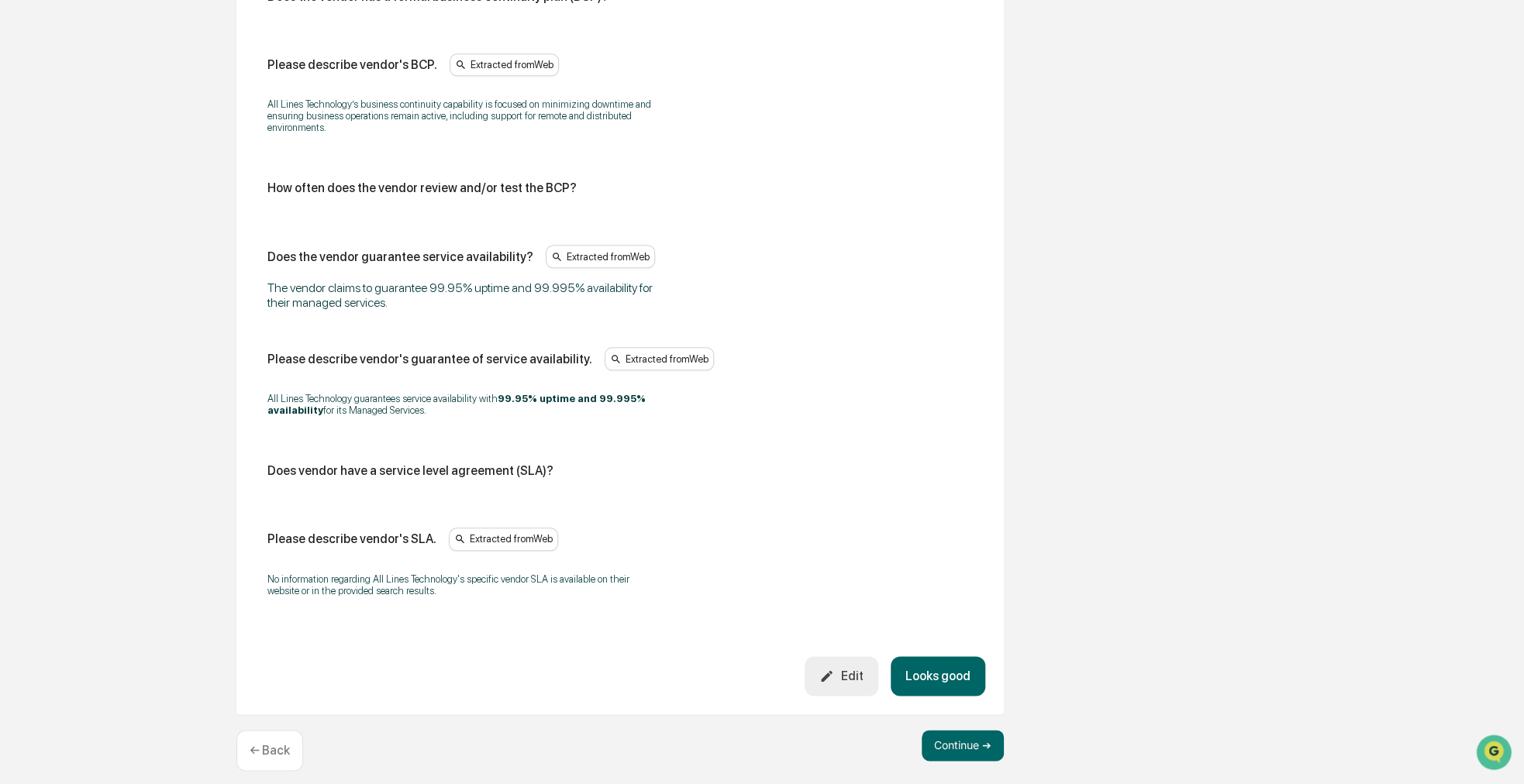
scroll to position [850, 0]
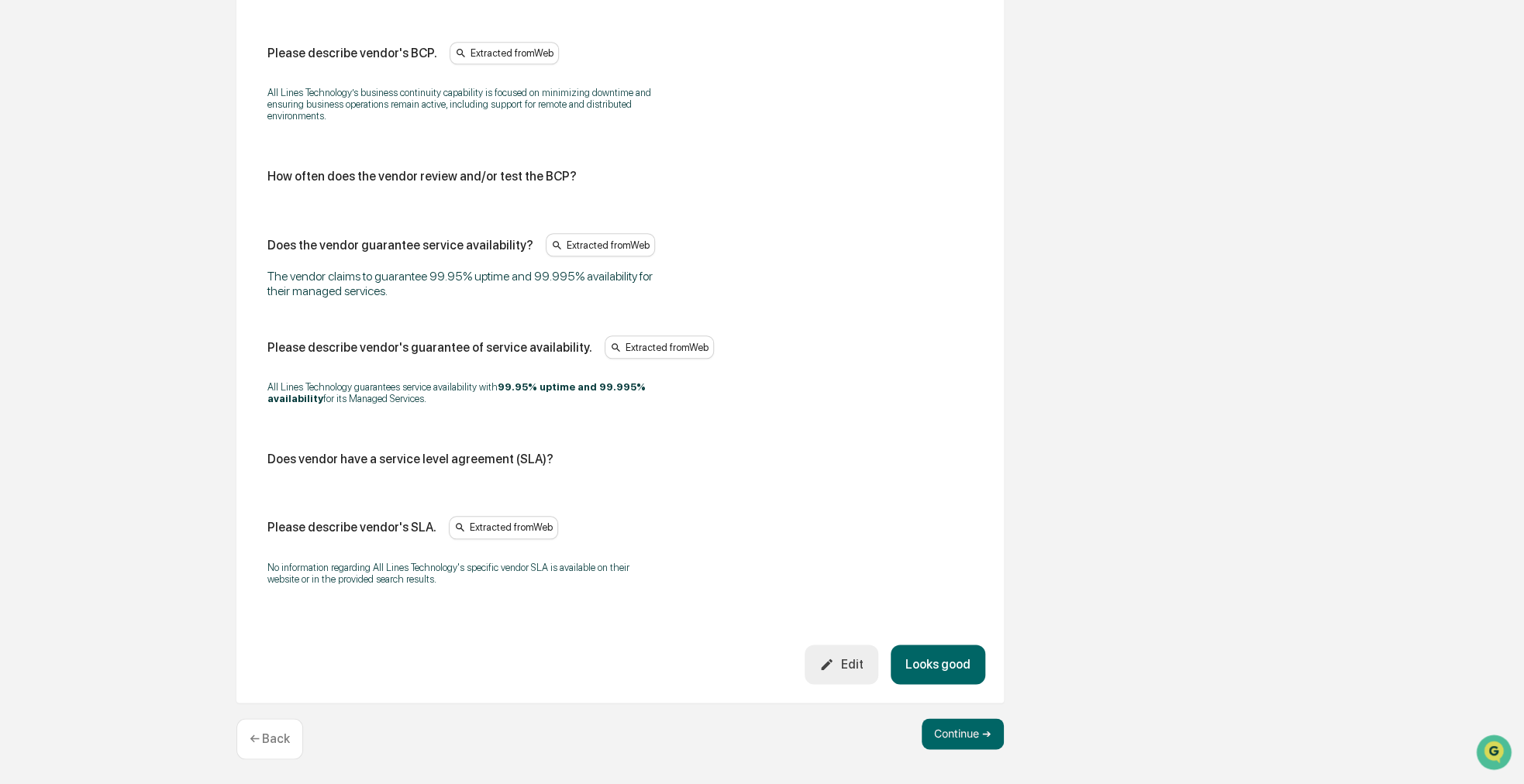
click at [850, 654] on button "Edit" at bounding box center [842, 664] width 74 height 40
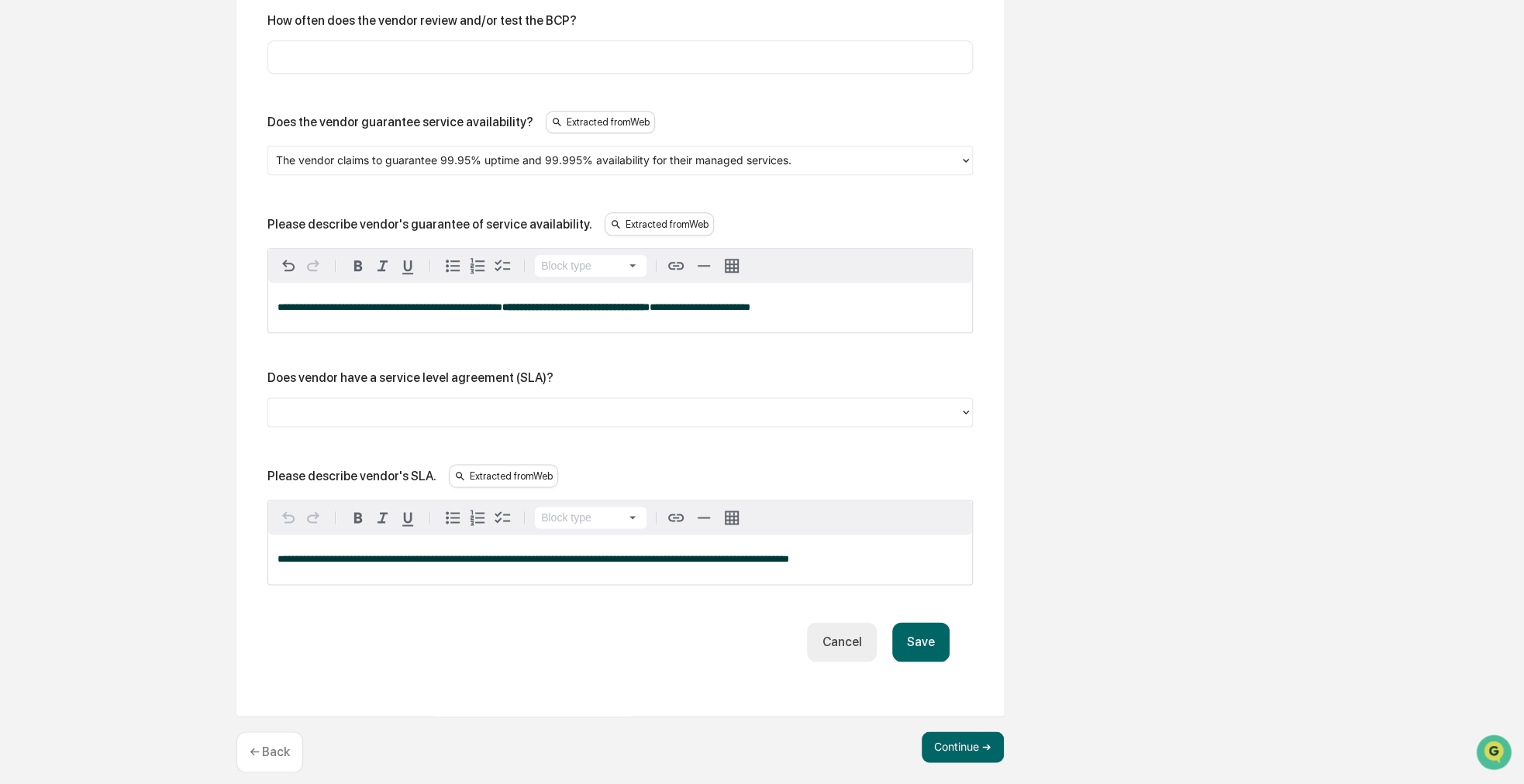
scroll to position [1090, 0]
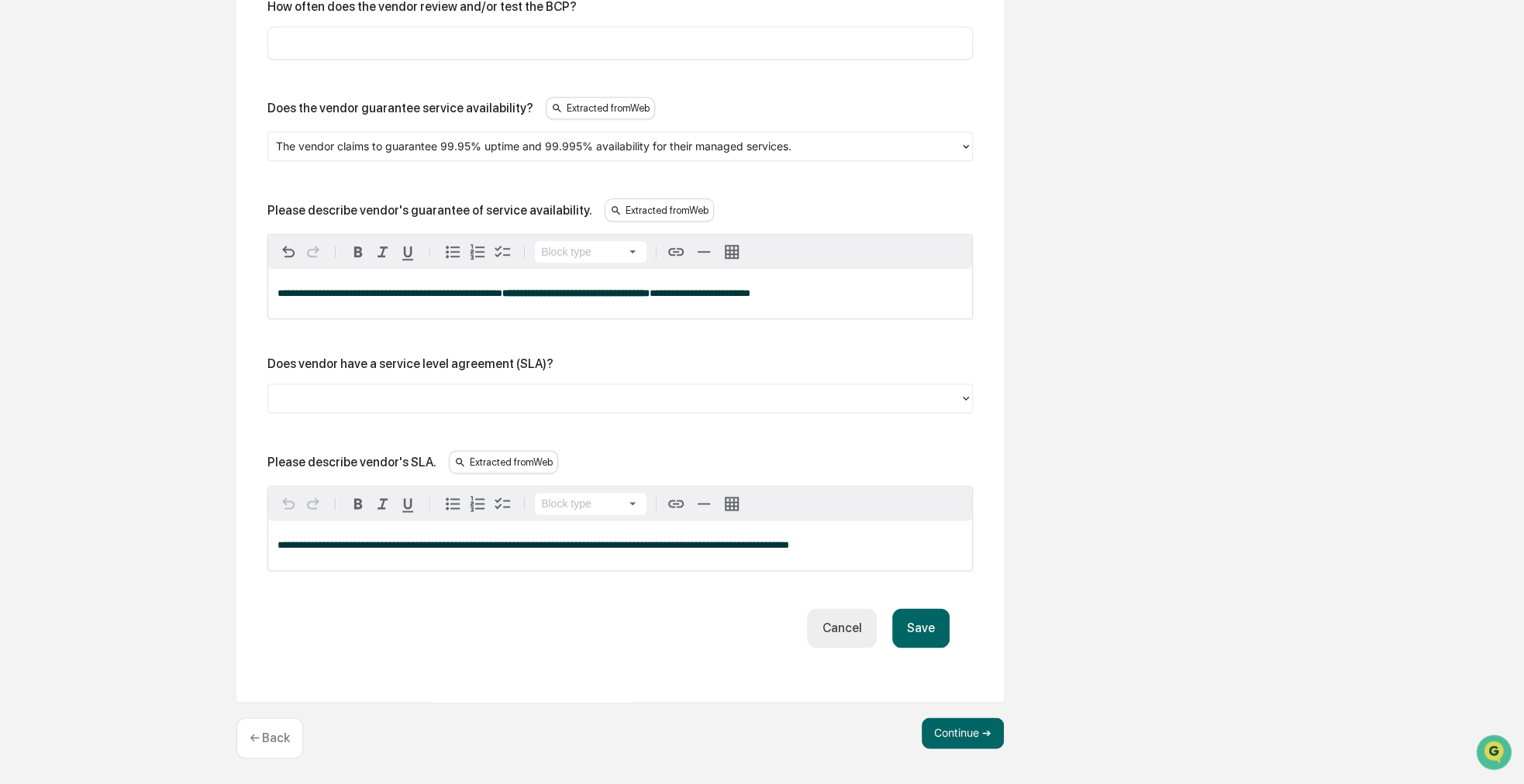
click at [918, 392] on div at bounding box center [613, 398] width 676 height 18
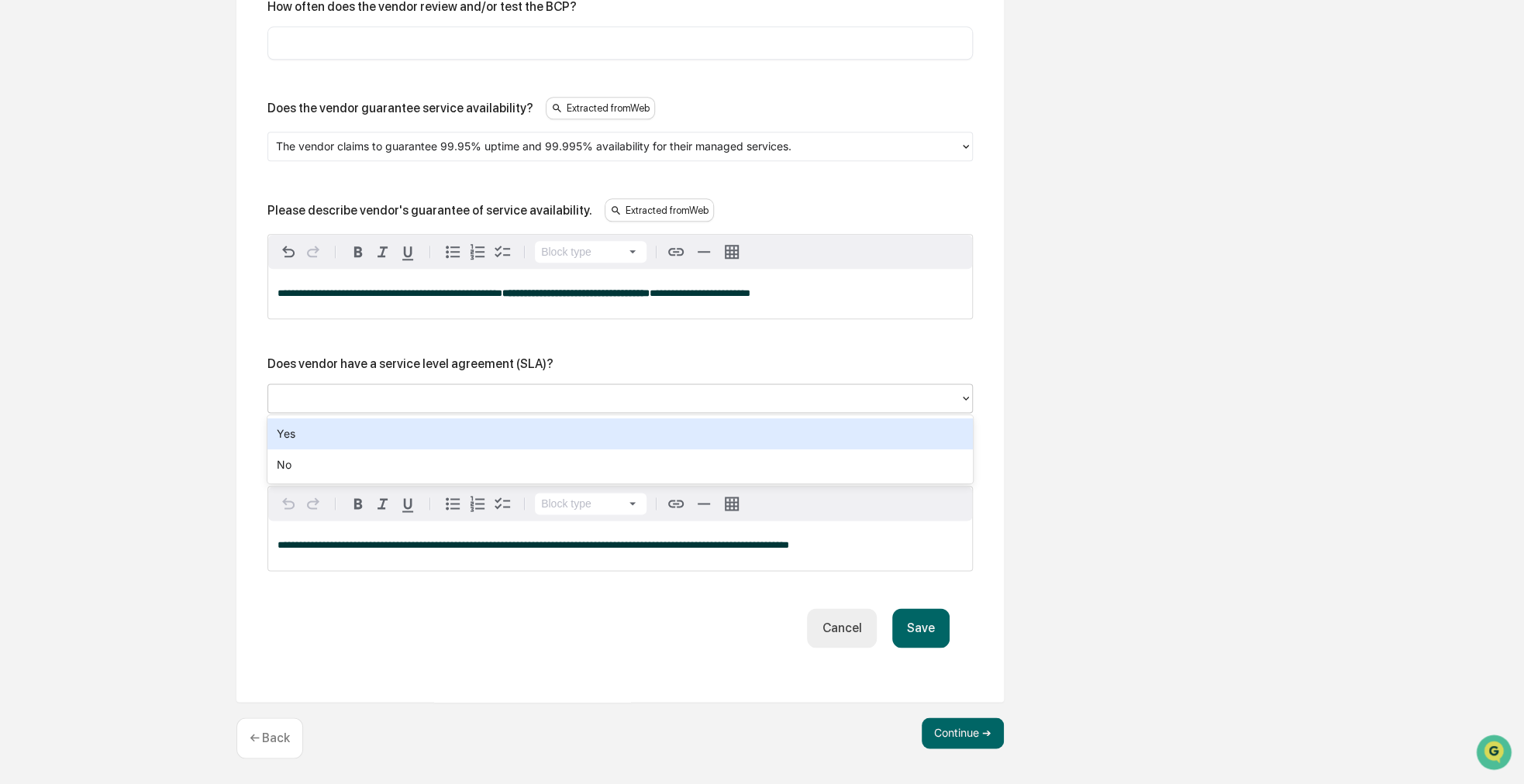
click at [812, 437] on div "Yes" at bounding box center [620, 433] width 705 height 31
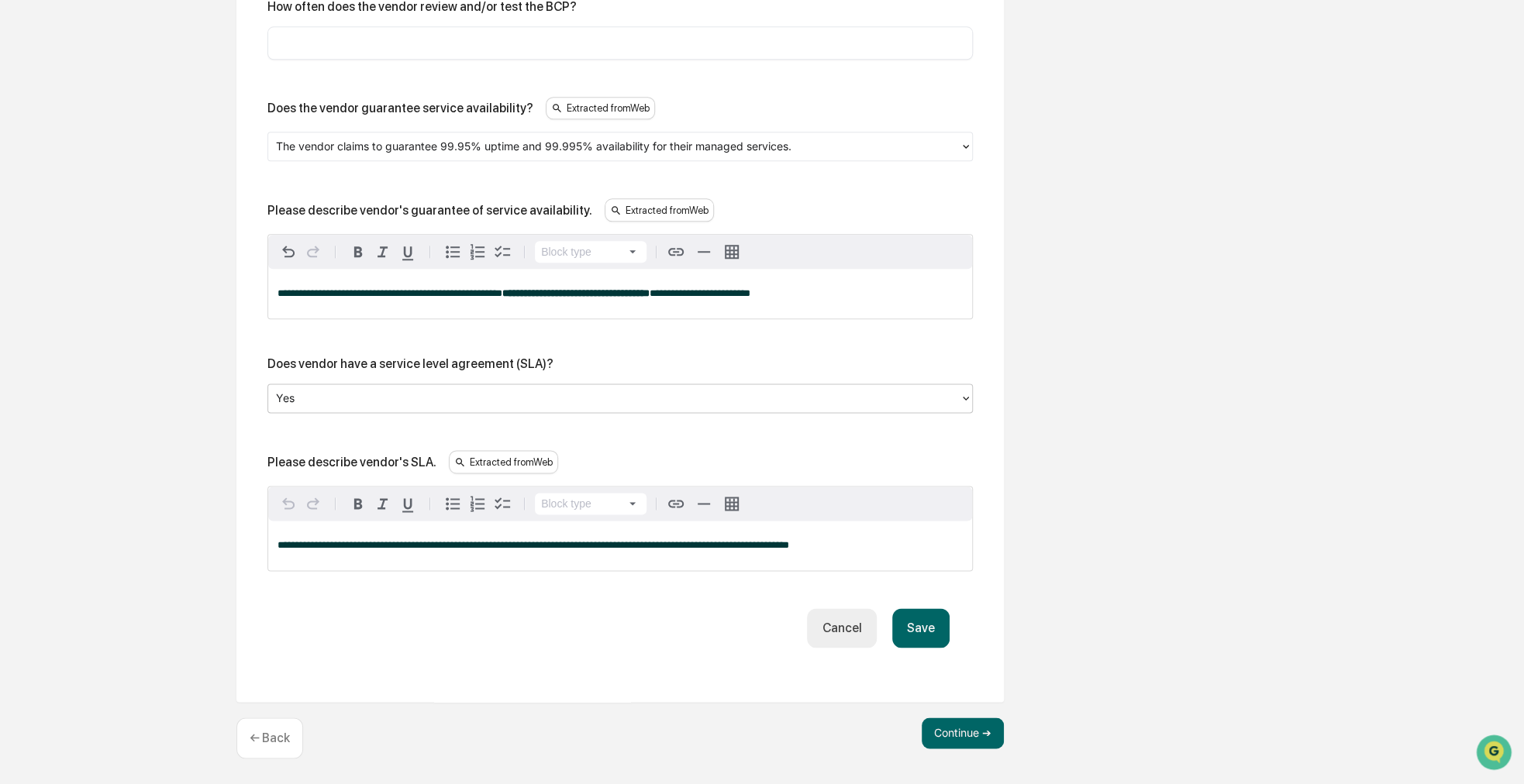
click at [932, 614] on button "Save" at bounding box center [921, 628] width 57 height 40
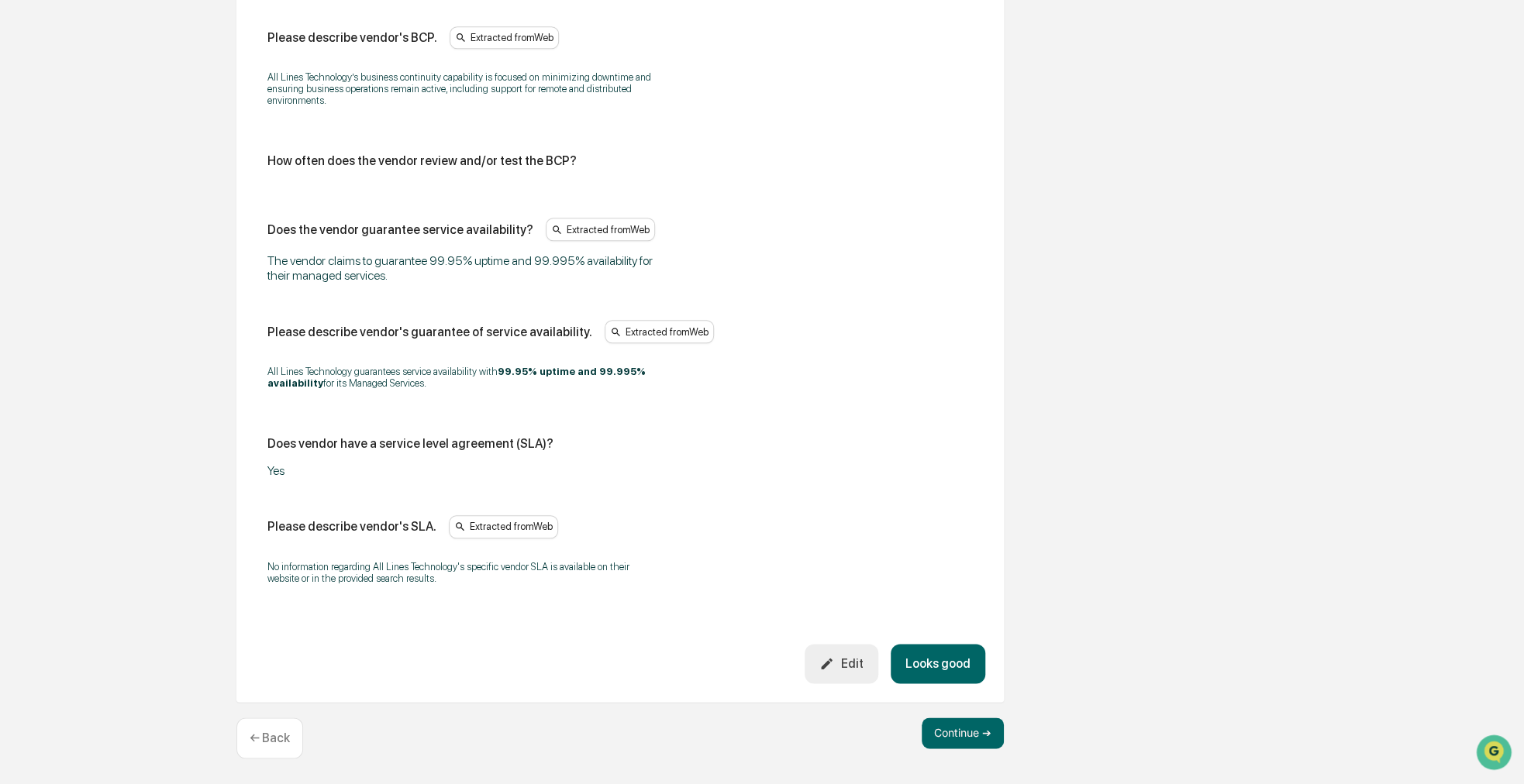
scroll to position [832, 0]
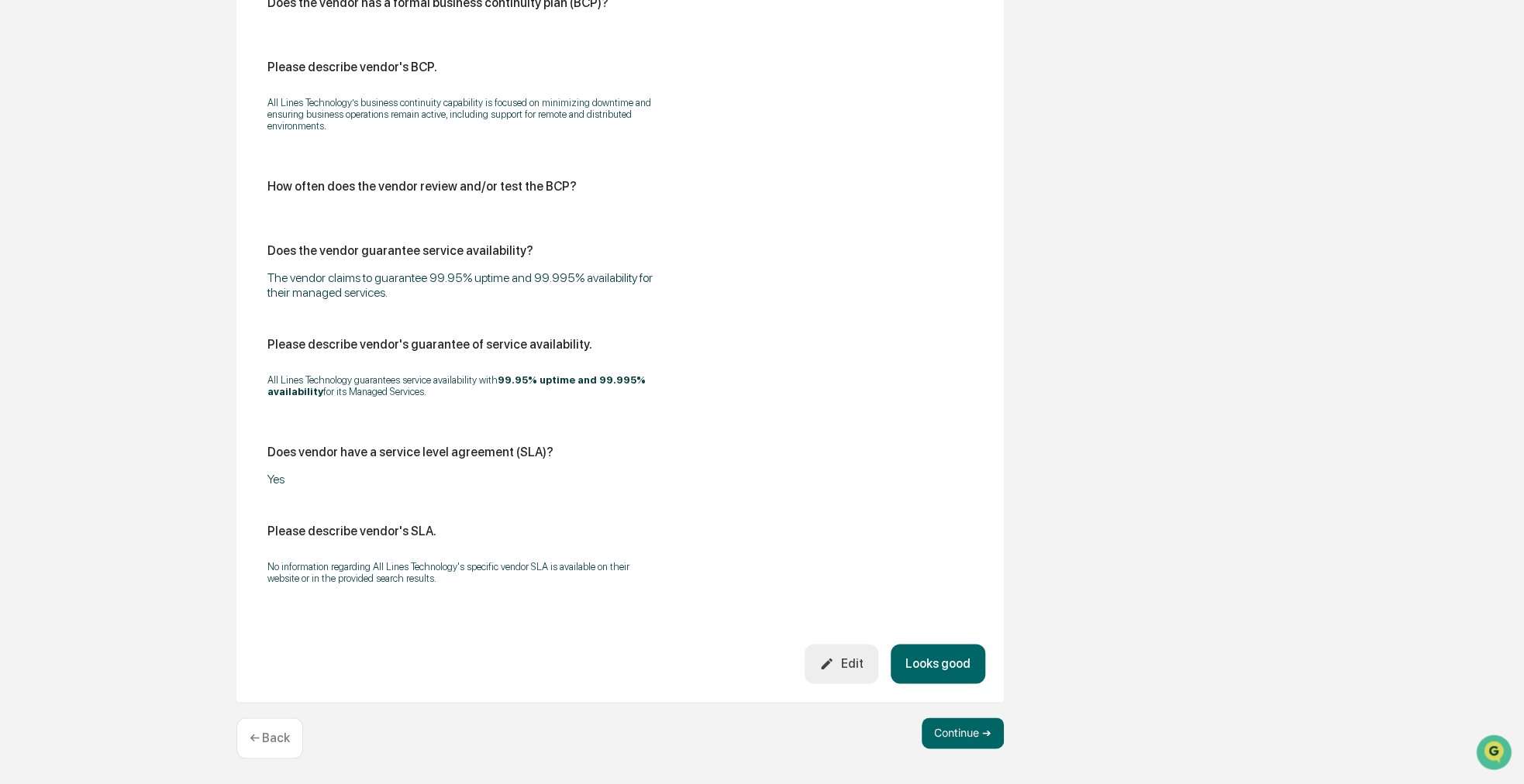
click at [950, 675] on button "Looks good" at bounding box center [937, 664] width 94 height 40
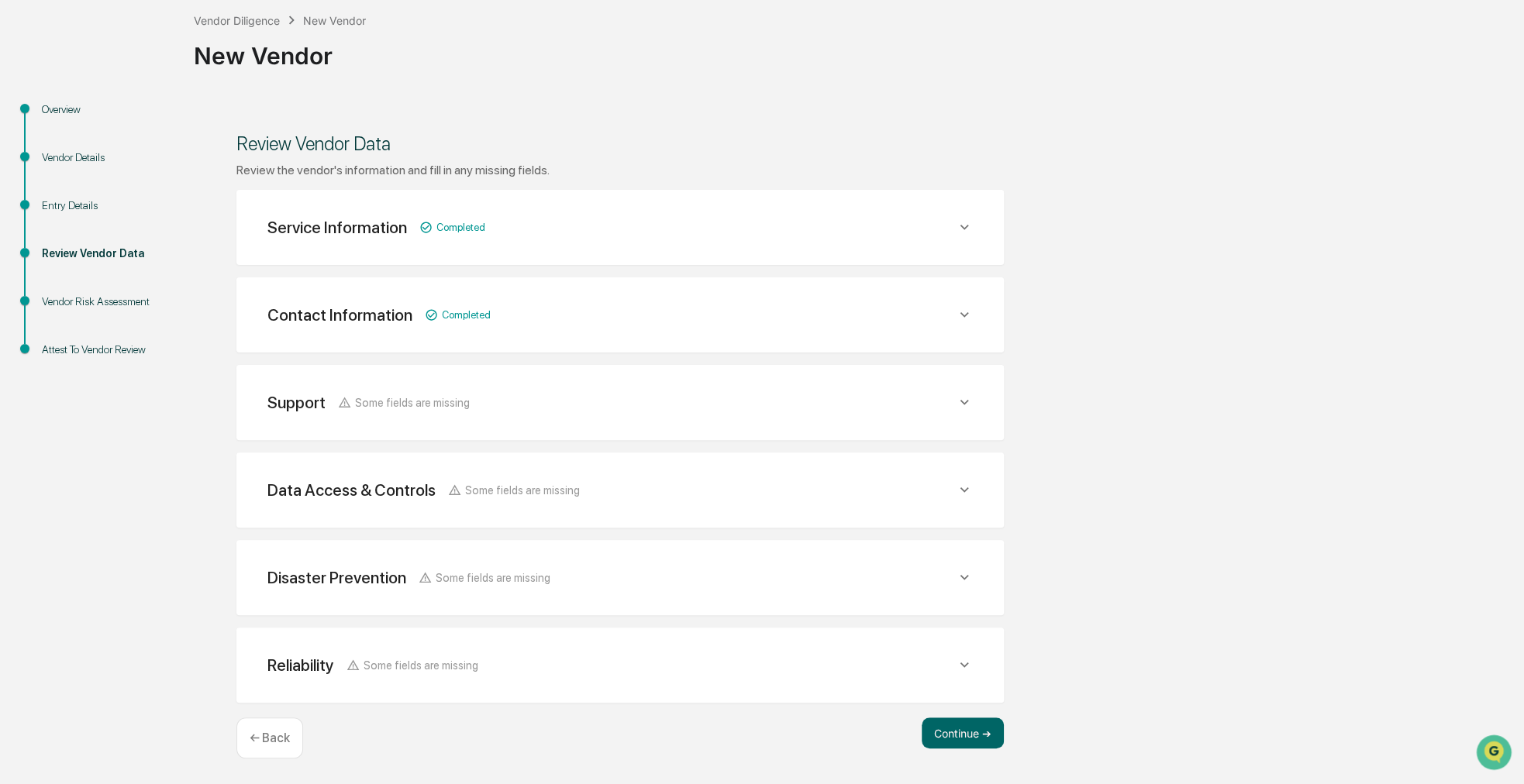
scroll to position [83, 0]
click at [955, 719] on button "Continue ➔" at bounding box center [963, 734] width 82 height 31
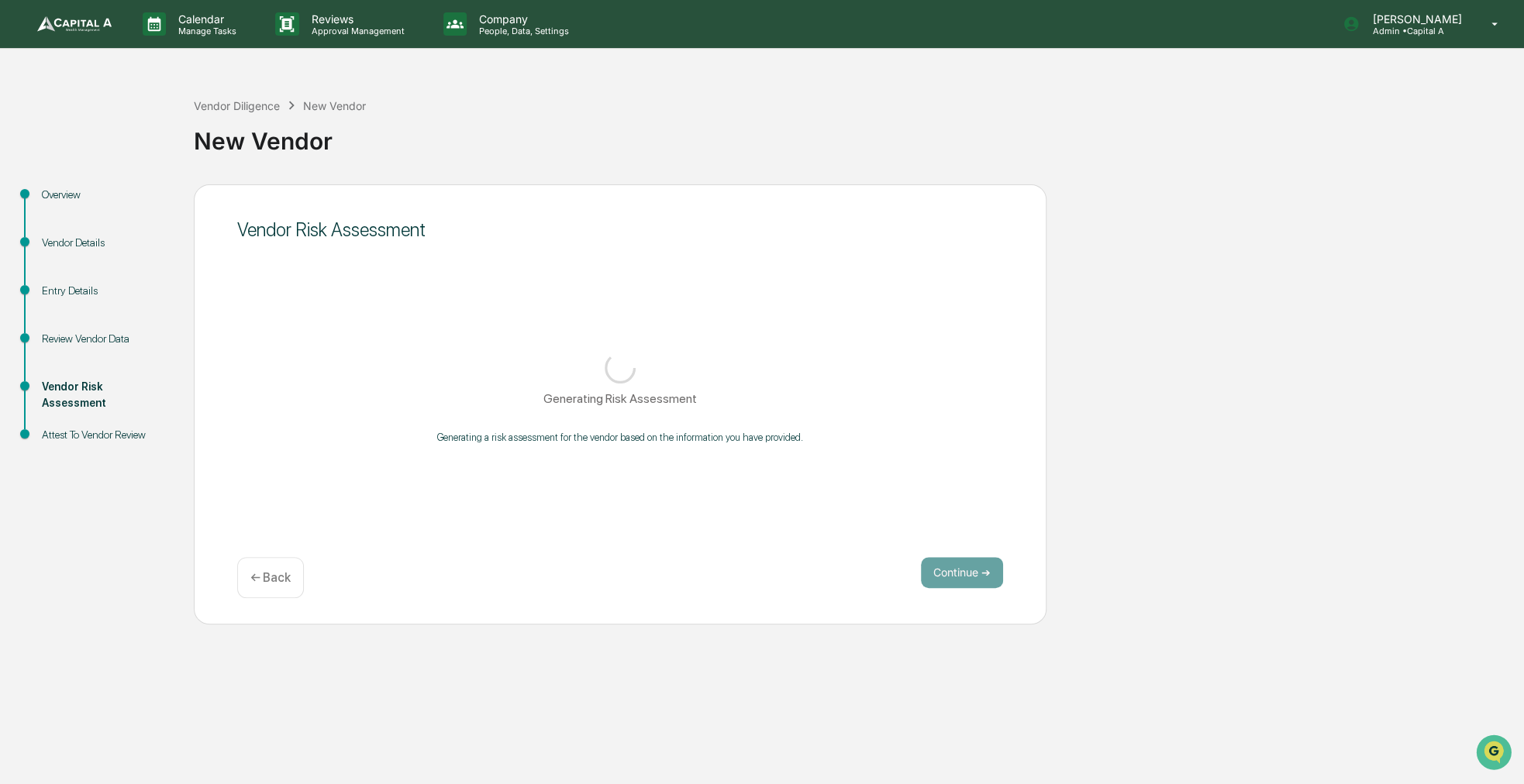
scroll to position [0, 0]
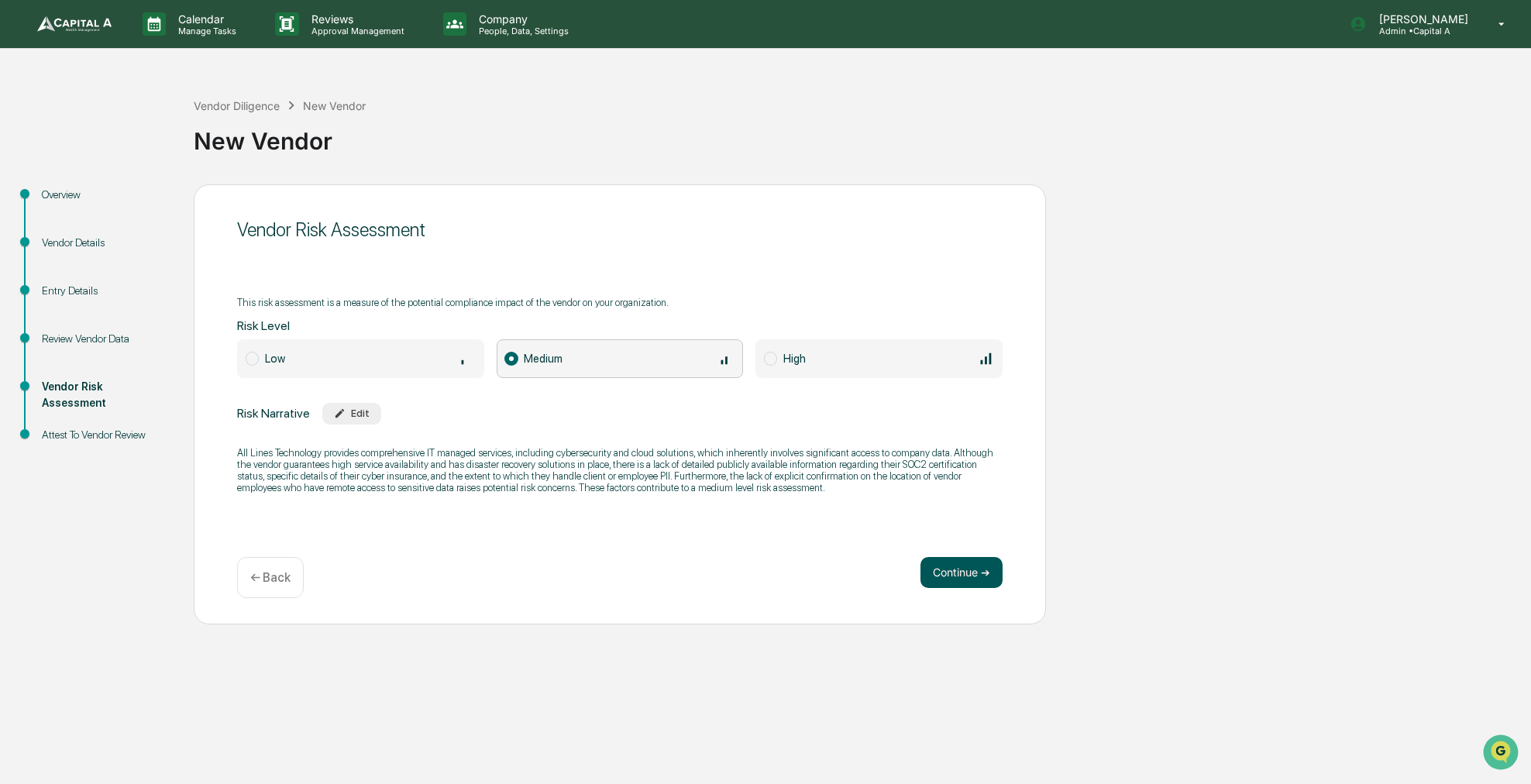
click at [938, 567] on button "Continue ➔" at bounding box center [962, 572] width 82 height 31
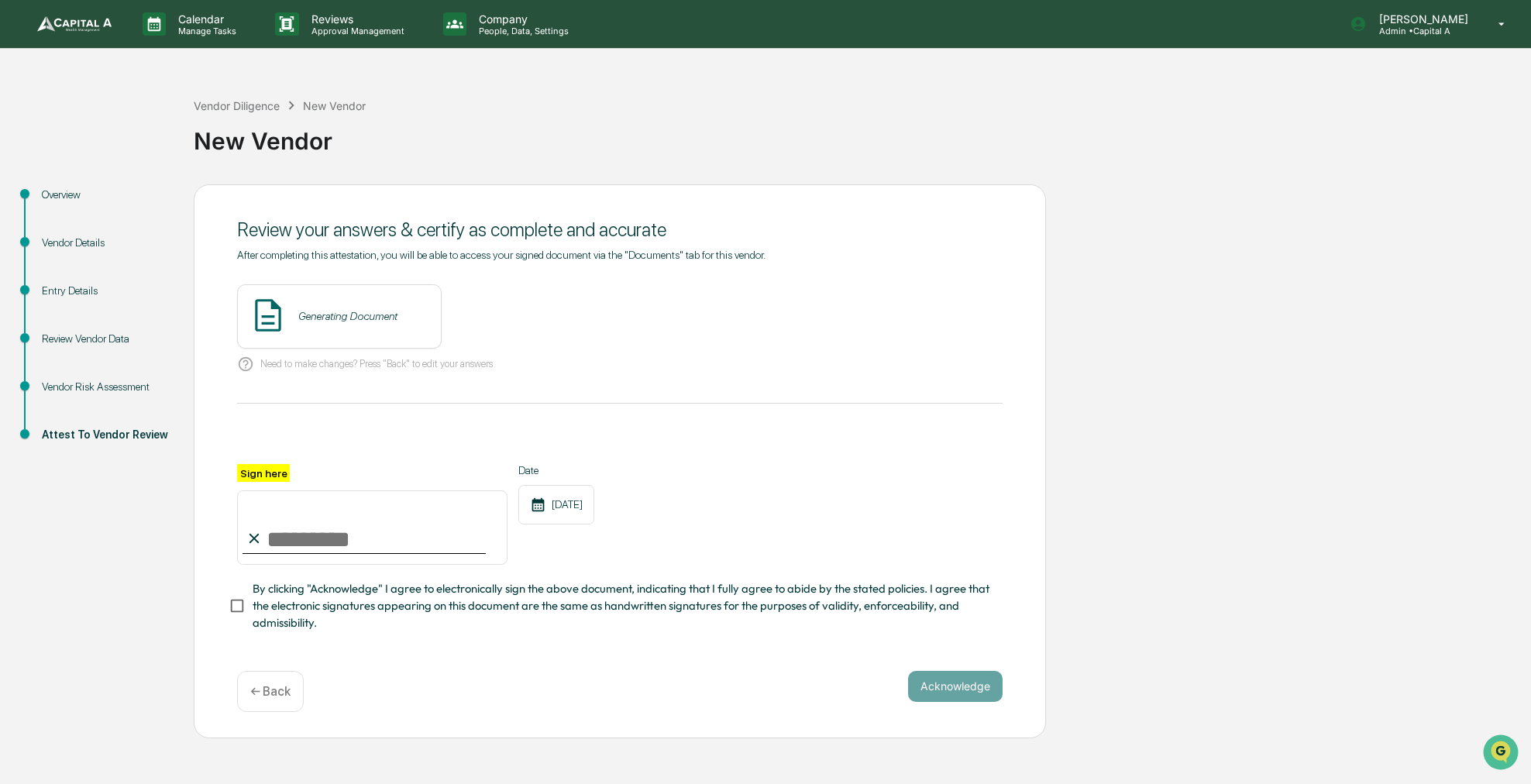
click at [322, 551] on input "Sign here" at bounding box center [373, 527] width 271 height 74
type input "**********"
click at [325, 609] on span "By clicking "Acknowledge" I agree to electronically sign the above document, in…" at bounding box center [621, 607] width 738 height 52
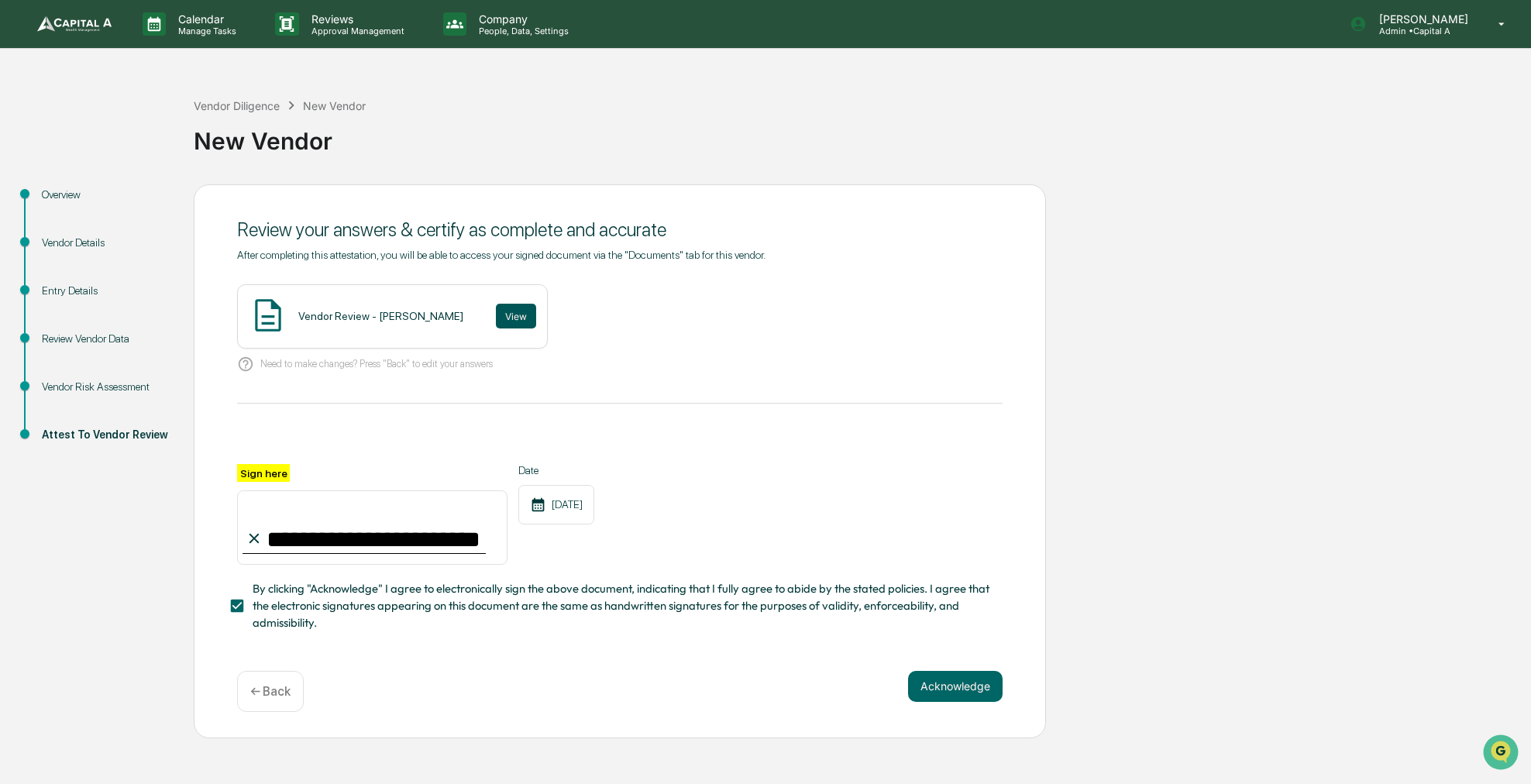
click at [502, 327] on button "View" at bounding box center [517, 315] width 40 height 24
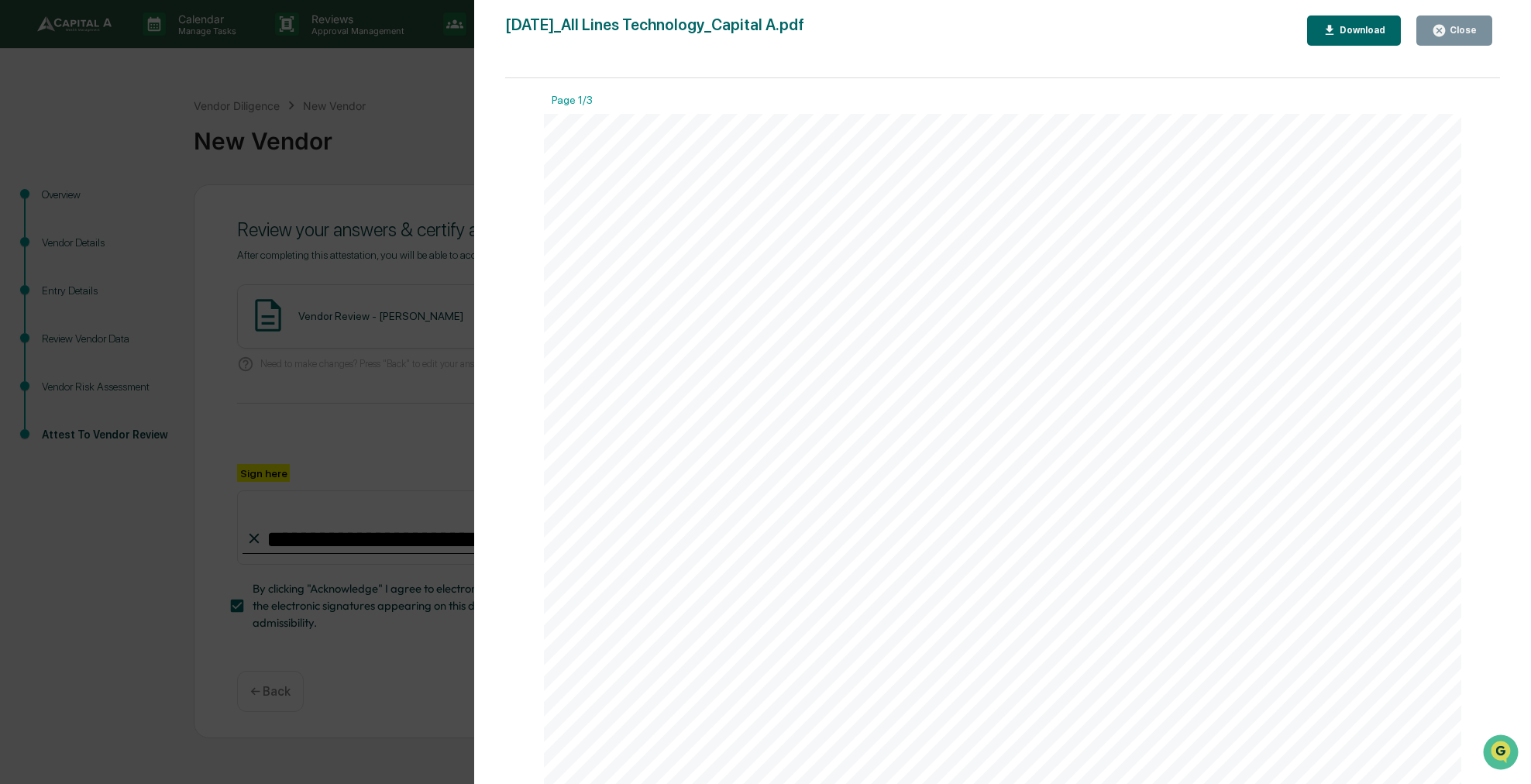
click at [1451, 30] on div "Close" at bounding box center [1462, 29] width 30 height 11
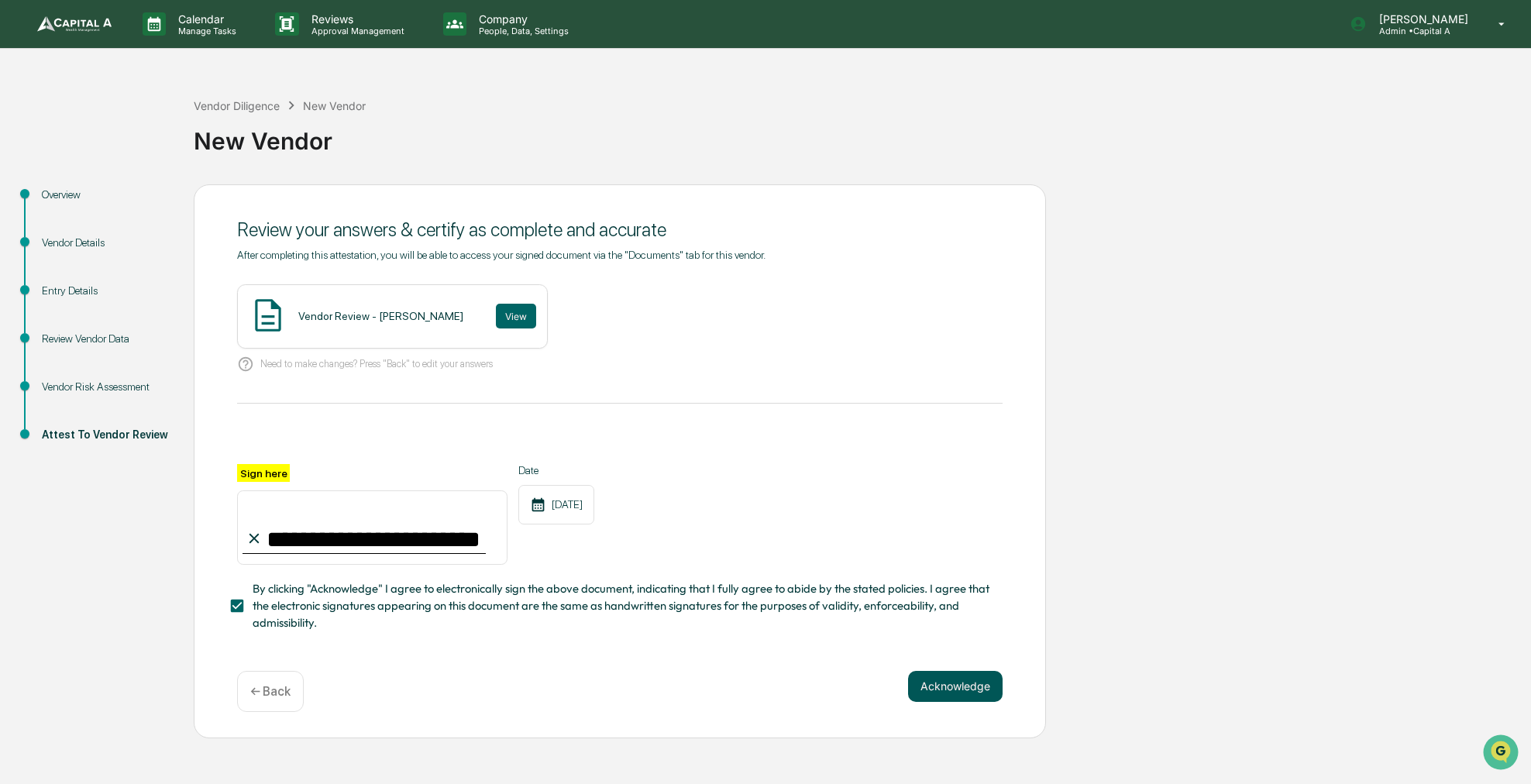
click at [967, 694] on button "Acknowledge" at bounding box center [956, 686] width 94 height 31
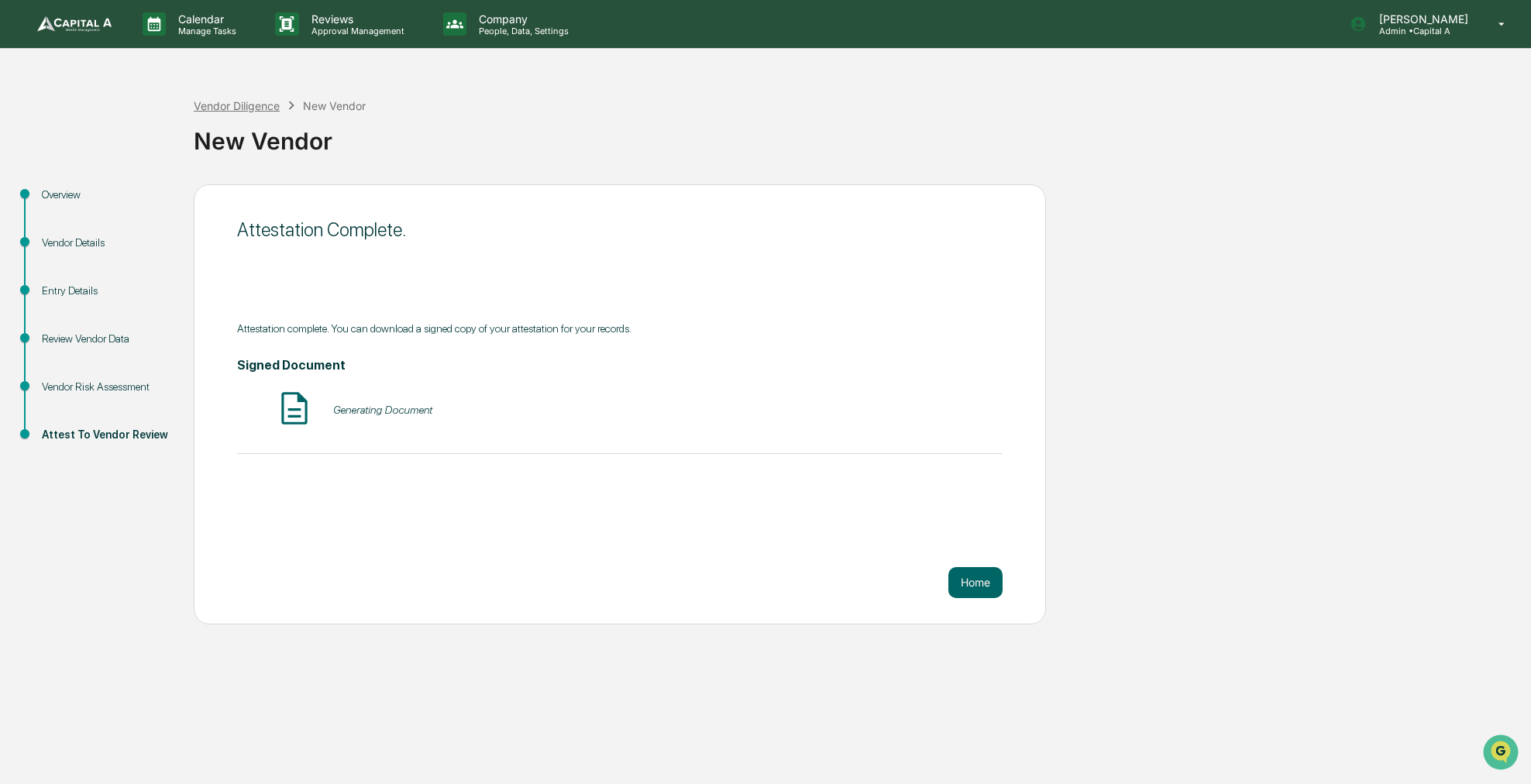
click at [235, 112] on div "Vendor Diligence" at bounding box center [236, 106] width 86 height 13
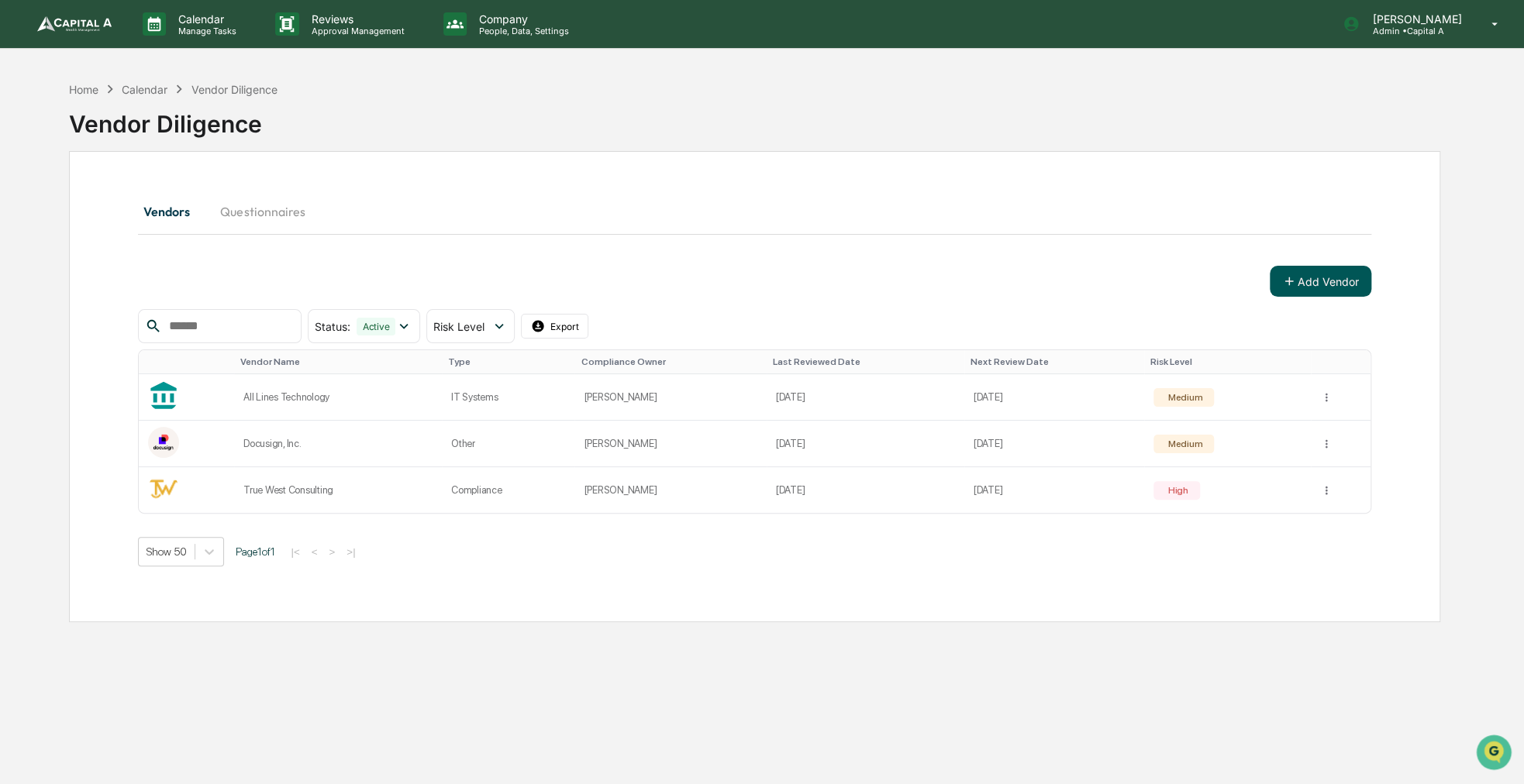
click at [1295, 278] on icon at bounding box center [1289, 281] width 14 height 14
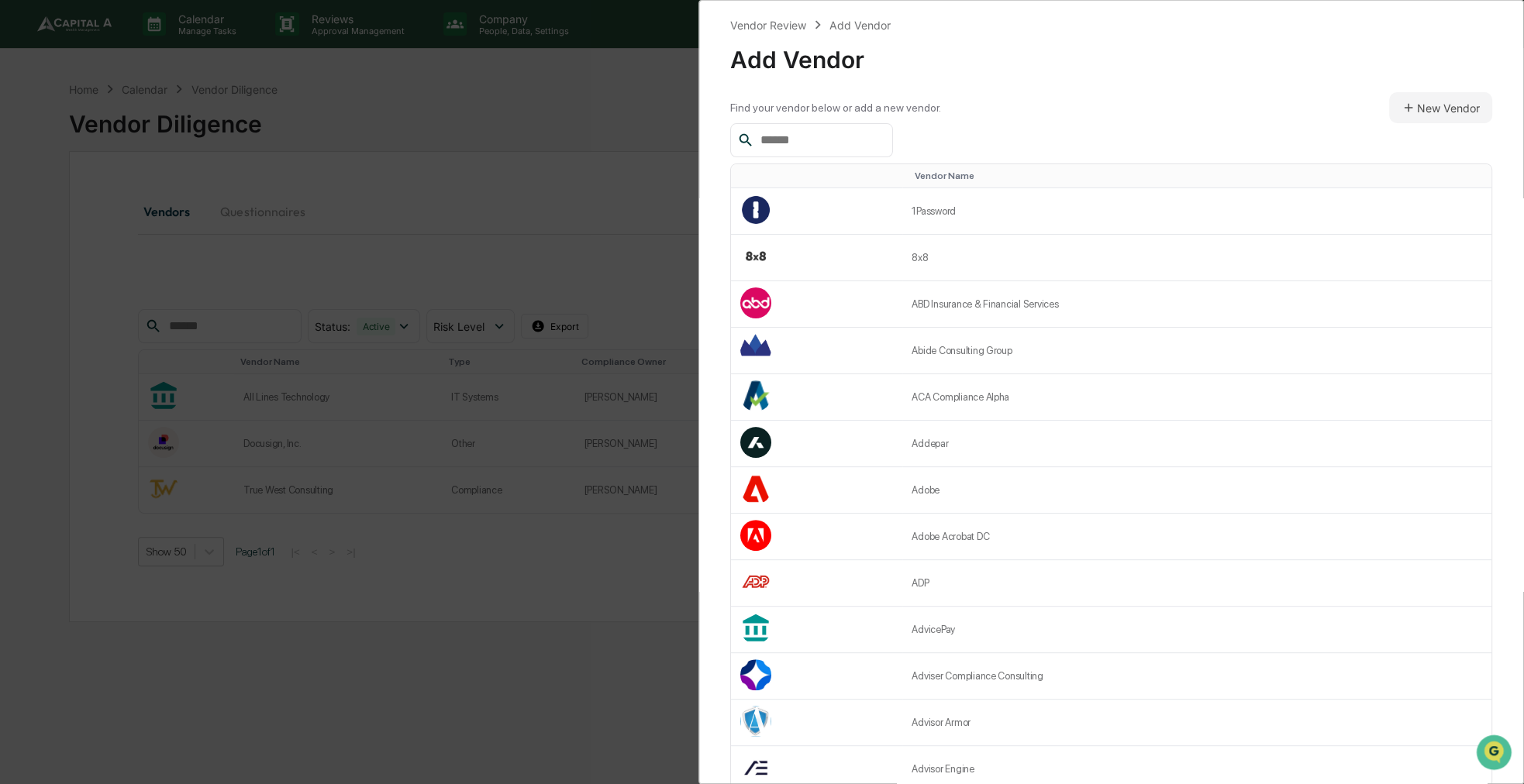
click at [845, 143] on input "text" at bounding box center [820, 140] width 132 height 20
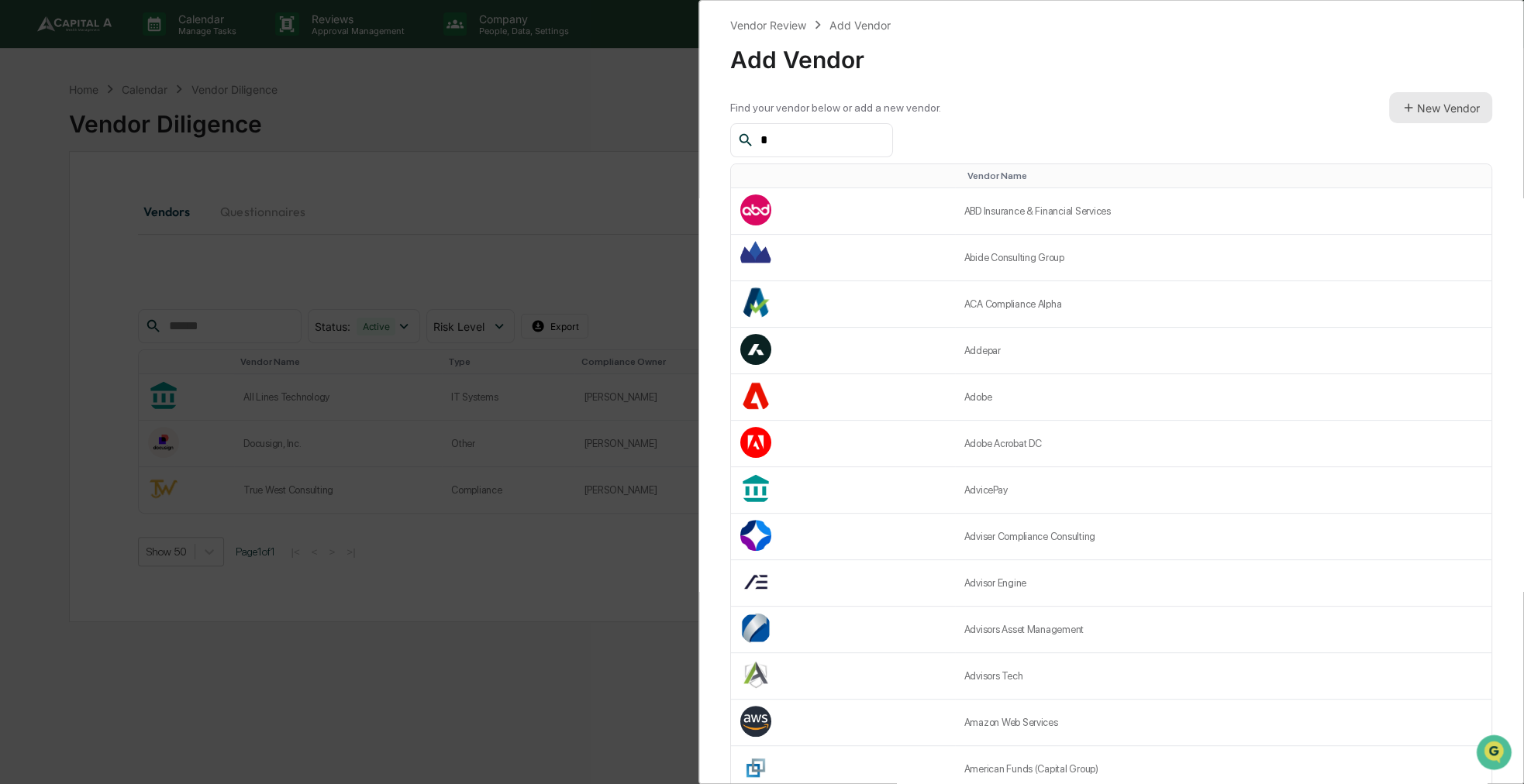
type input "*"
click at [1411, 112] on button "New Vendor" at bounding box center [1441, 108] width 104 height 31
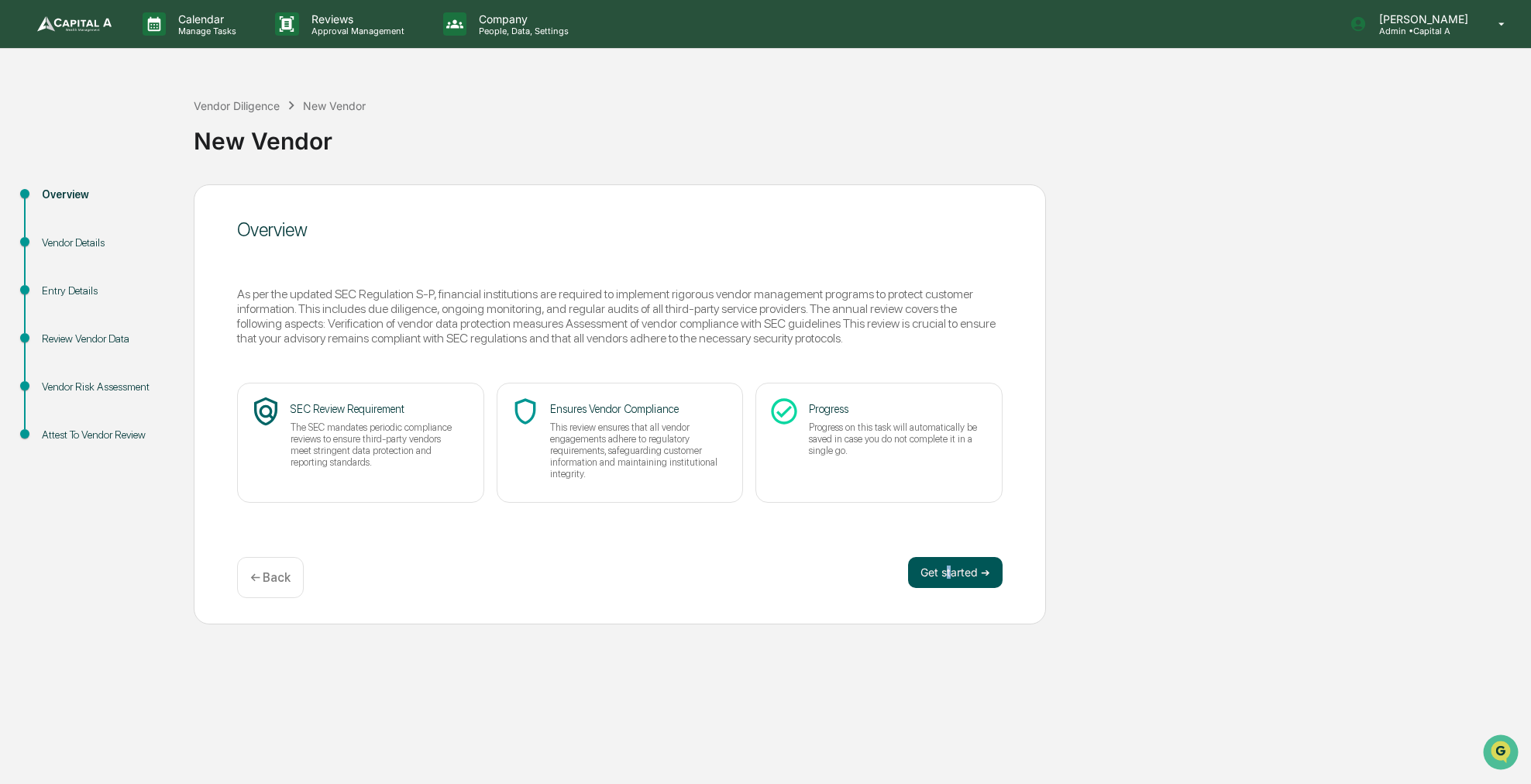
drag, startPoint x: 947, startPoint y: 551, endPoint x: 951, endPoint y: 566, distance: 15.5
click at [951, 566] on div "Overview As per the updated SEC Regulation S-P, financial institutions are requ…" at bounding box center [619, 404] width 852 height 440
click at [952, 568] on button "Get started ➔" at bounding box center [956, 572] width 94 height 31
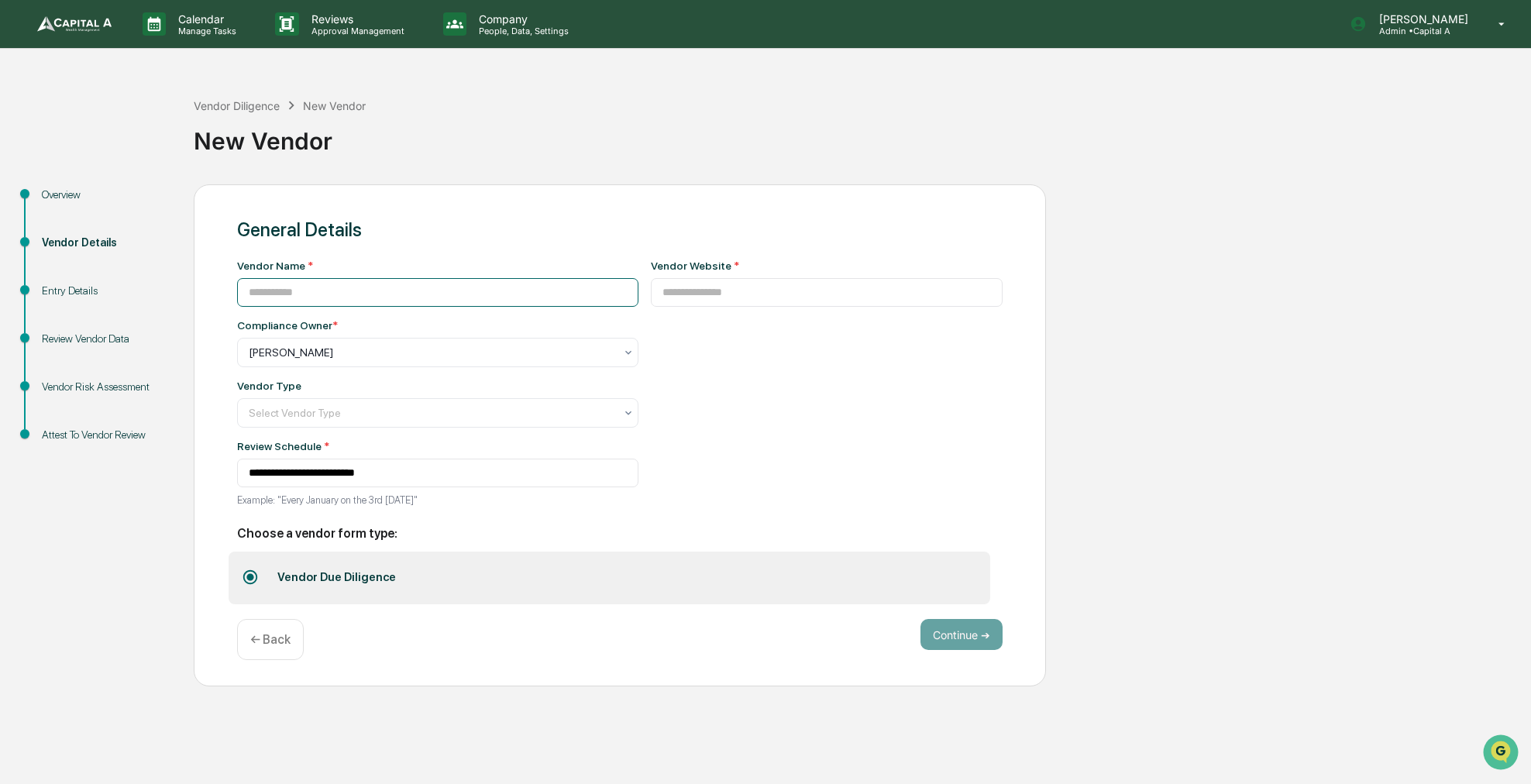
click at [373, 296] on input at bounding box center [437, 293] width 401 height 29
type input "**********"
click at [881, 288] on input at bounding box center [827, 293] width 352 height 29
paste input "**********"
type input "**********"
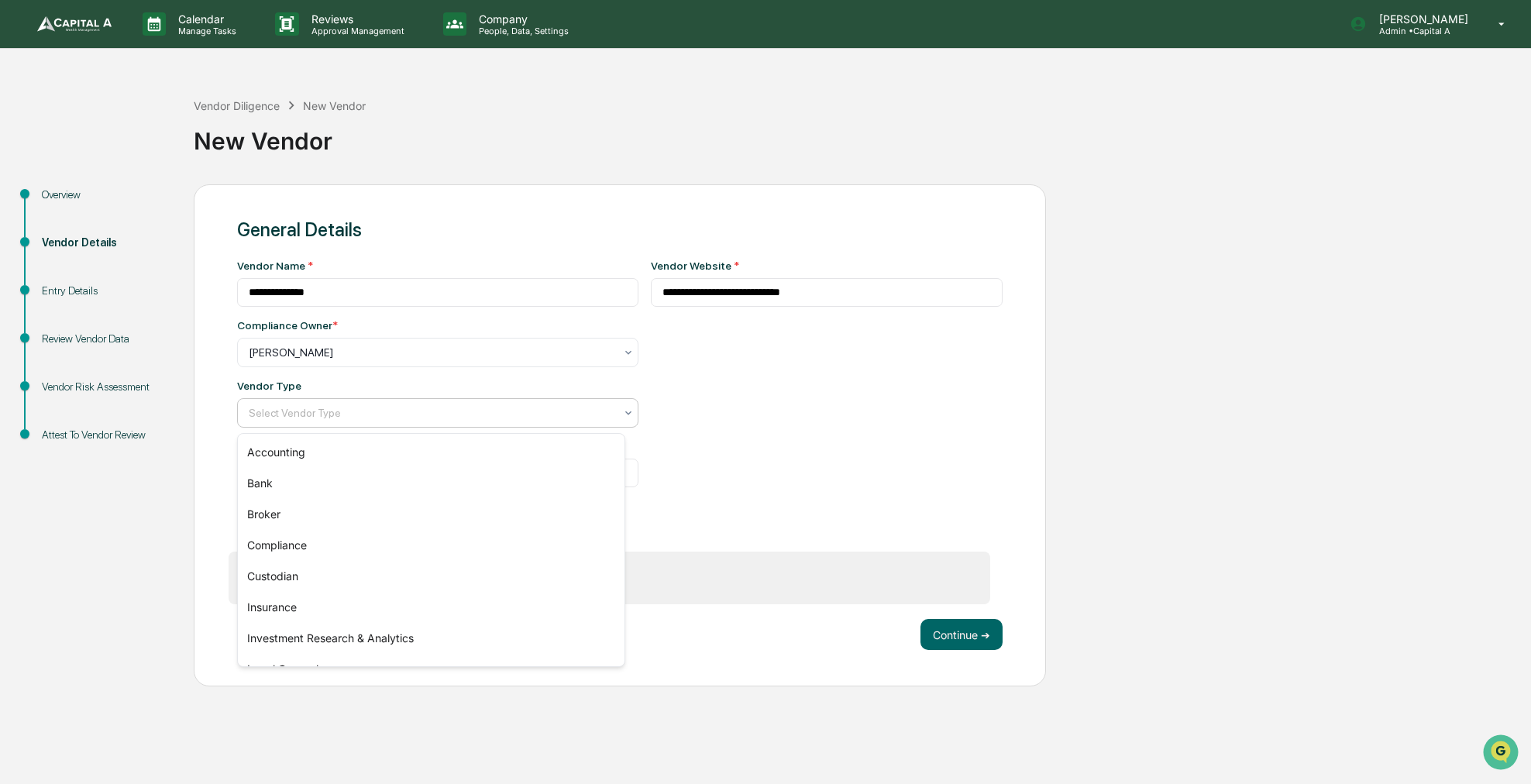
click at [489, 406] on div "Select Vendor Type" at bounding box center [437, 413] width 401 height 29
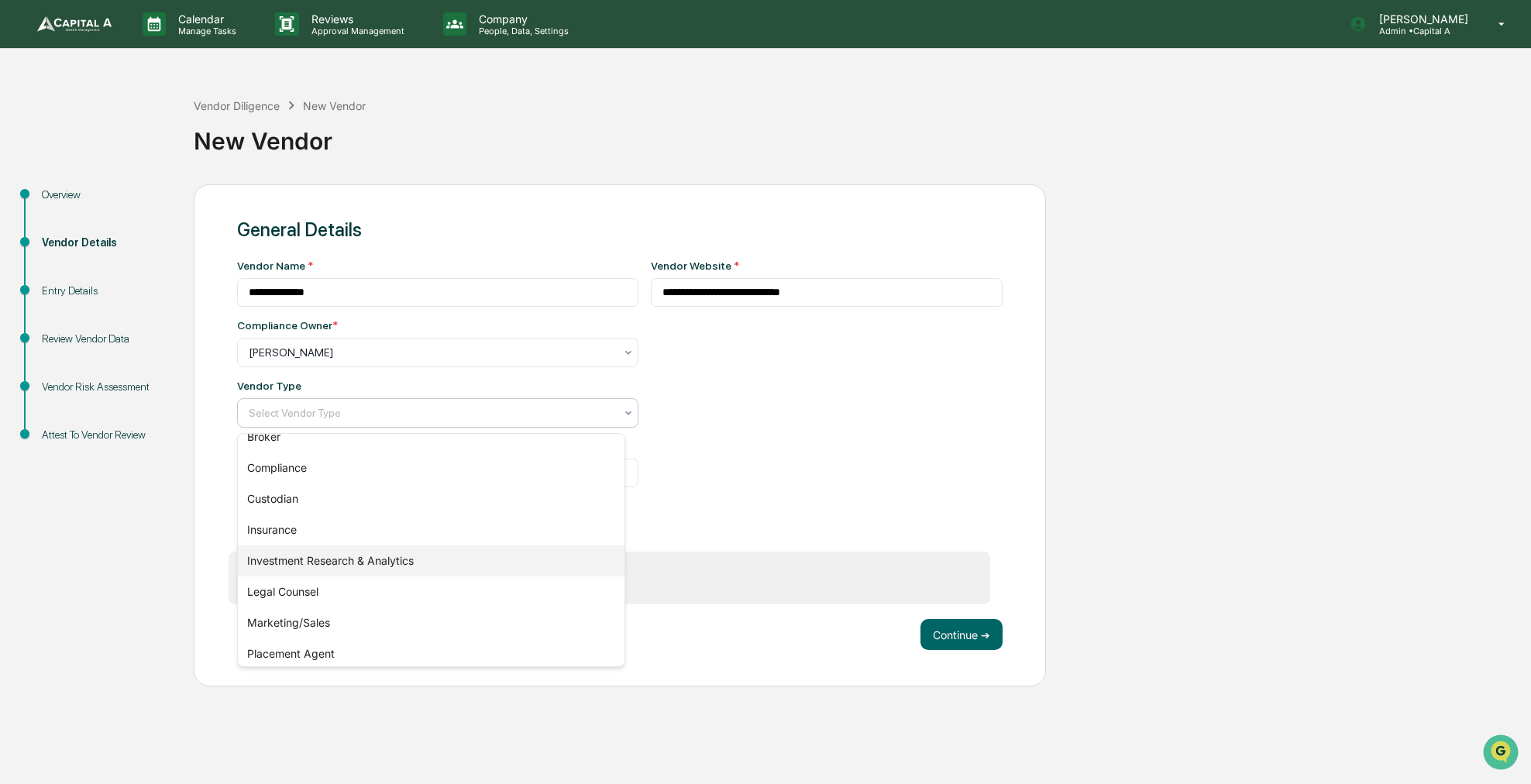
click at [354, 563] on div "Investment Research & Analytics" at bounding box center [432, 561] width 387 height 31
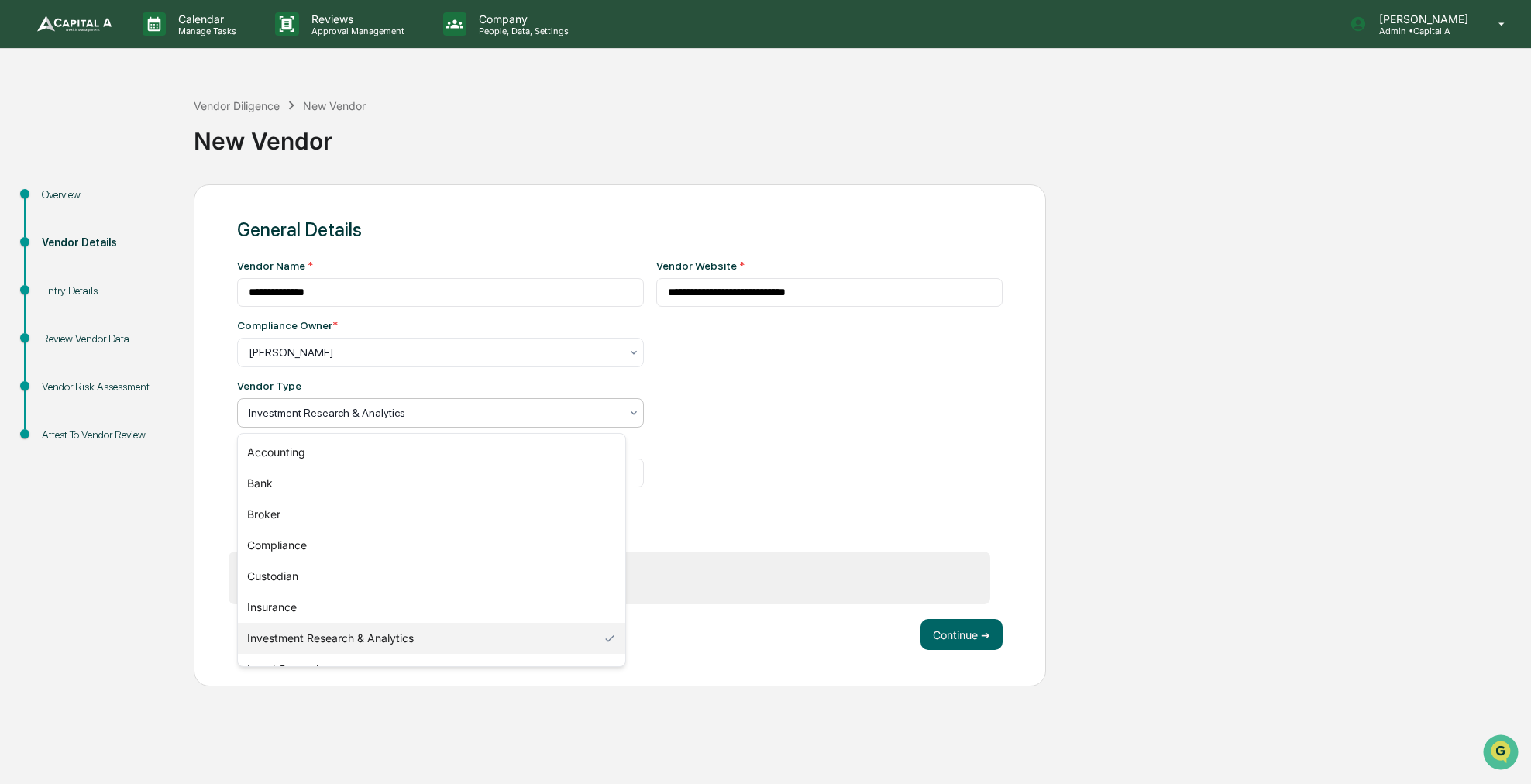
click at [462, 424] on div "Investment Research & Analytics" at bounding box center [435, 413] width 387 height 22
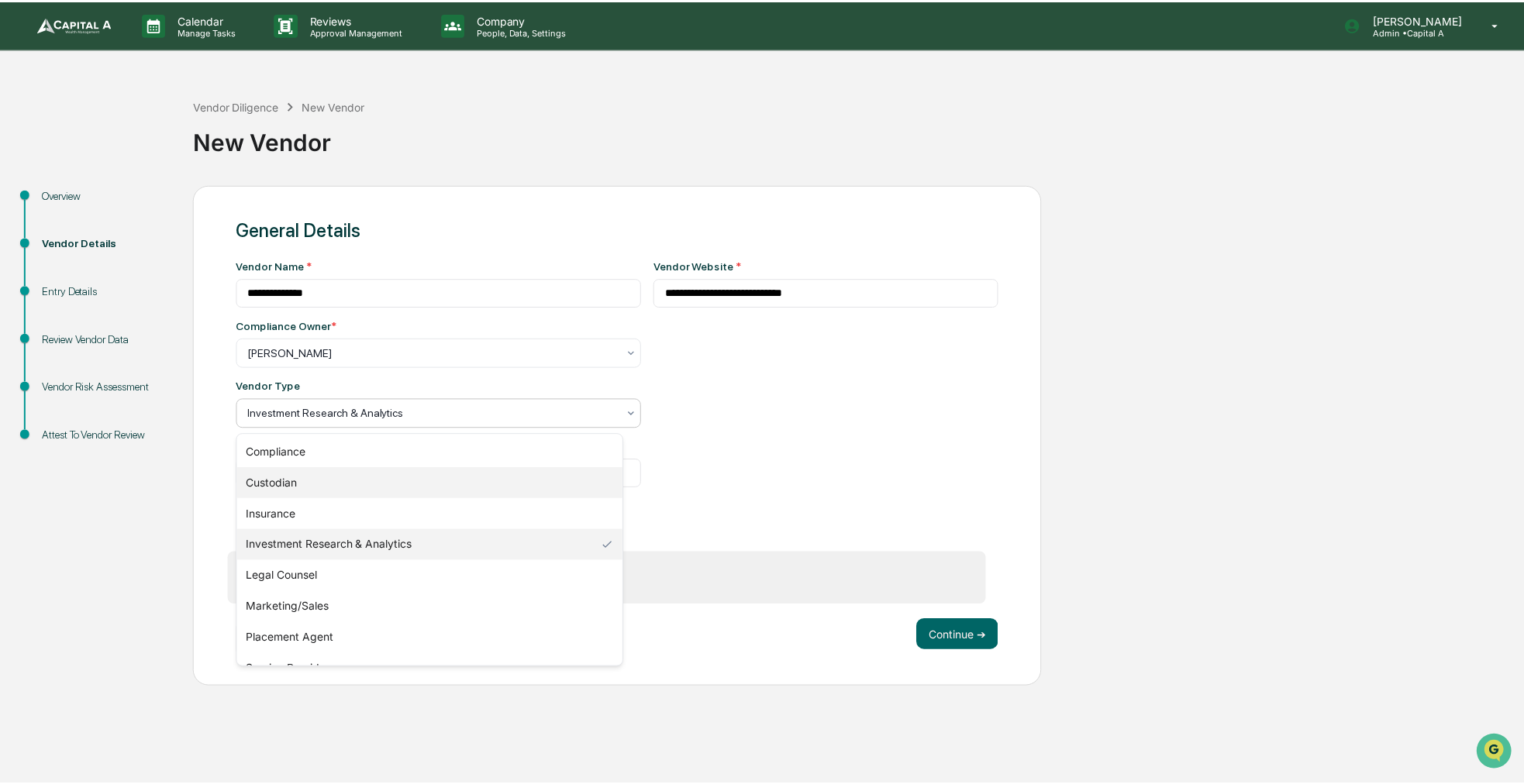
scroll to position [177, 0]
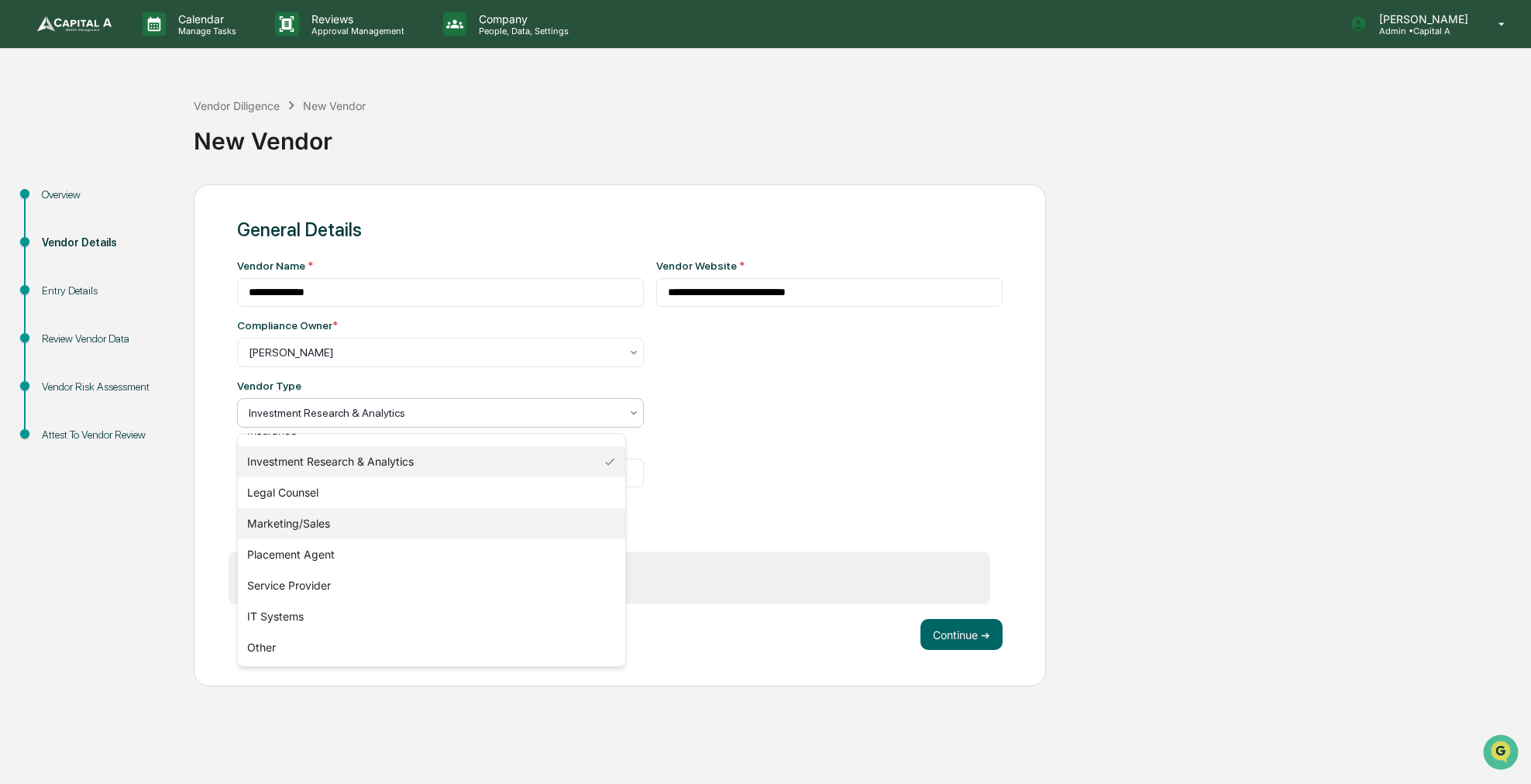
click at [432, 516] on div "Marketing/Sales" at bounding box center [432, 523] width 389 height 31
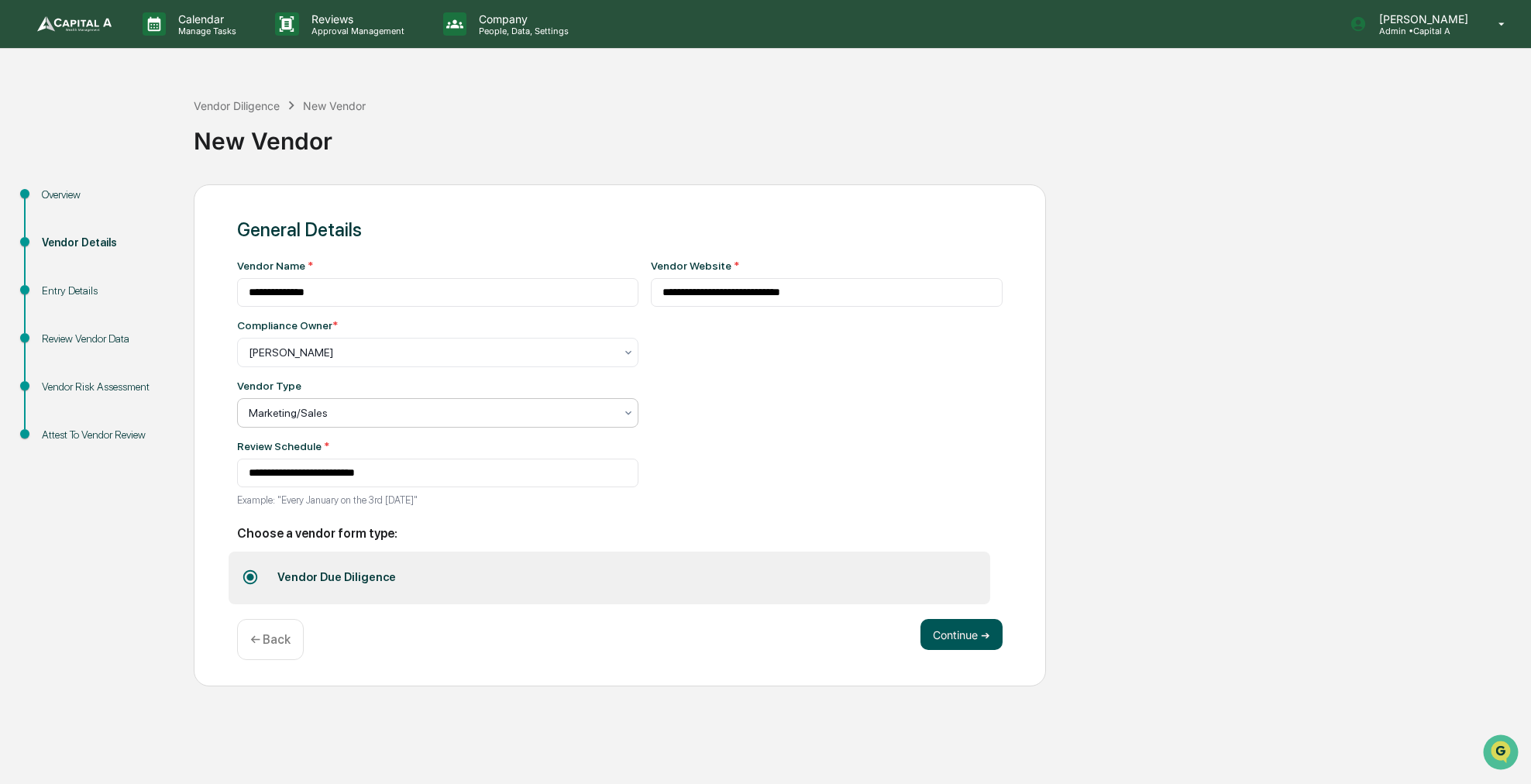
click at [988, 636] on button "Continue ➔" at bounding box center [962, 634] width 82 height 31
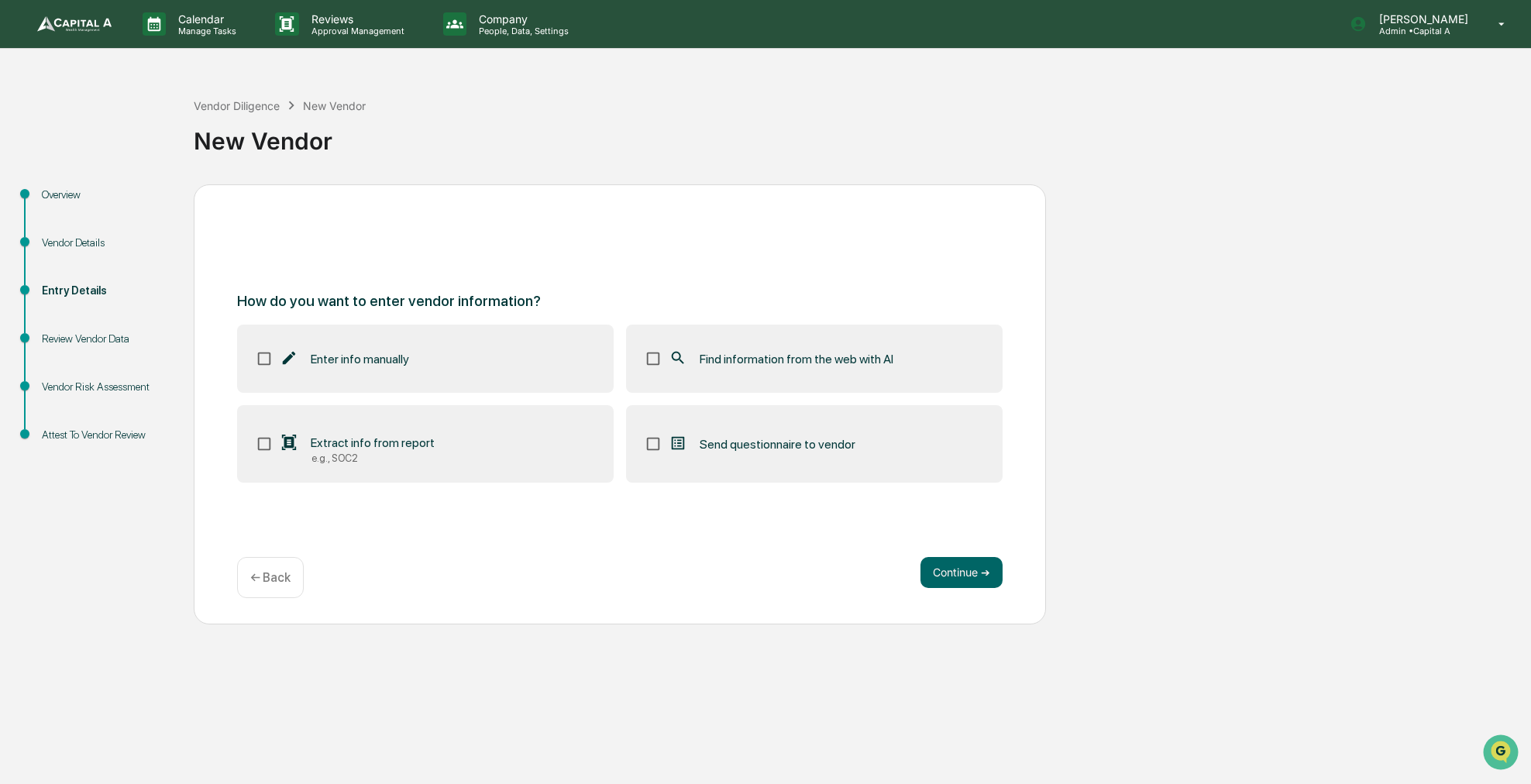
click at [824, 371] on label "Find information from the web with AI" at bounding box center [814, 358] width 377 height 68
click at [933, 575] on button "Continue ➔" at bounding box center [962, 572] width 82 height 31
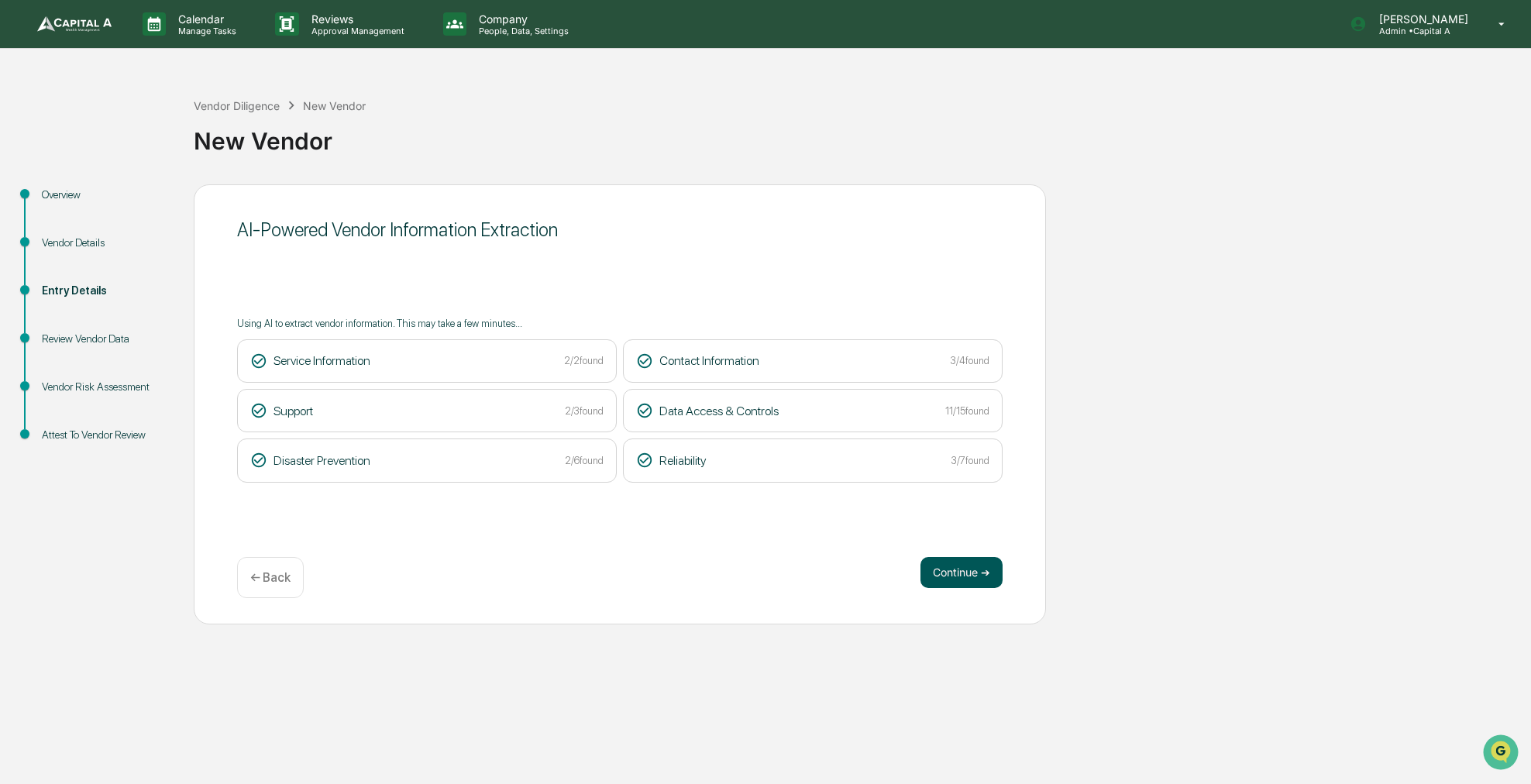
click at [984, 573] on button "Continue ➔" at bounding box center [962, 572] width 82 height 31
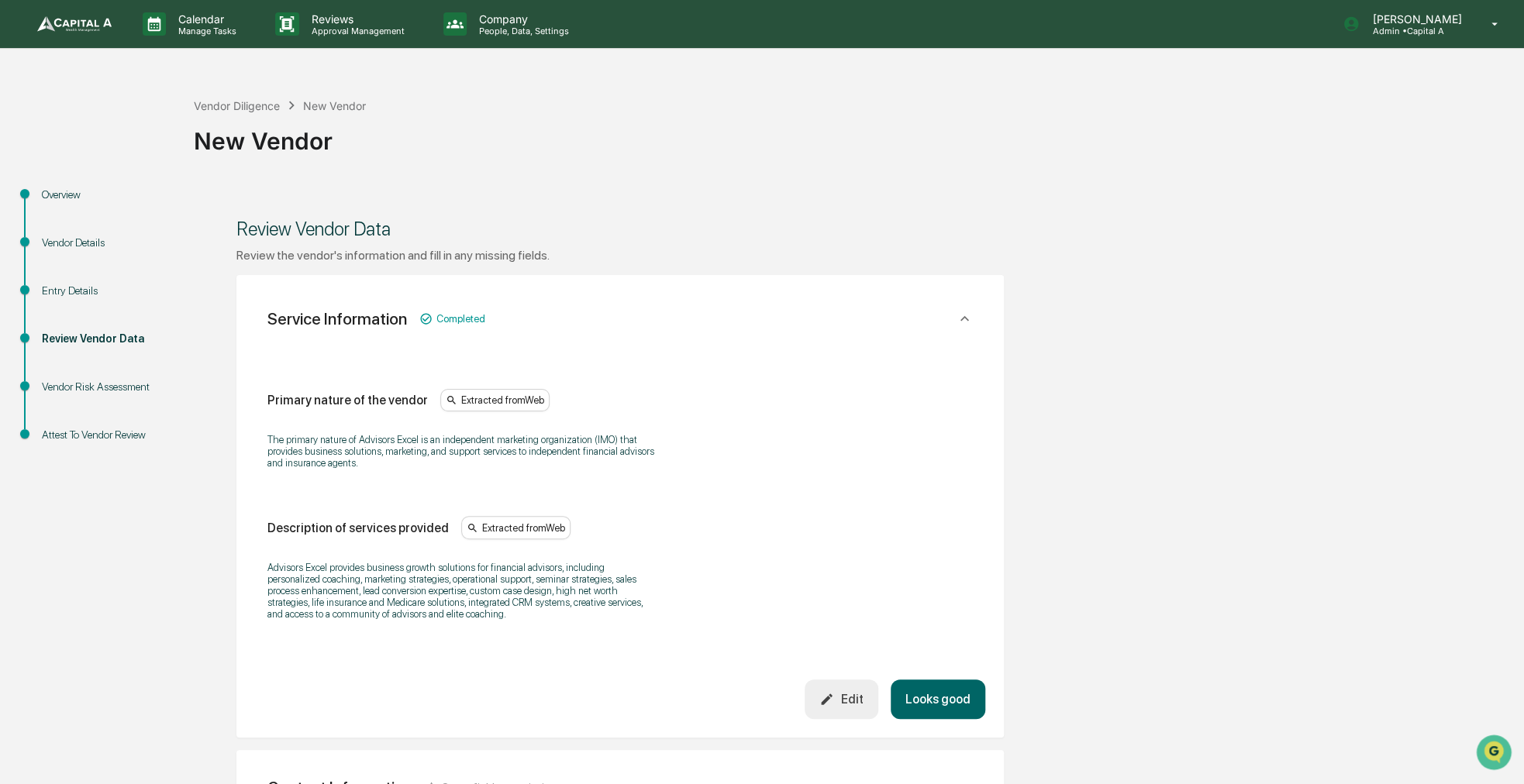
click at [959, 695] on button "Looks good" at bounding box center [937, 699] width 94 height 40
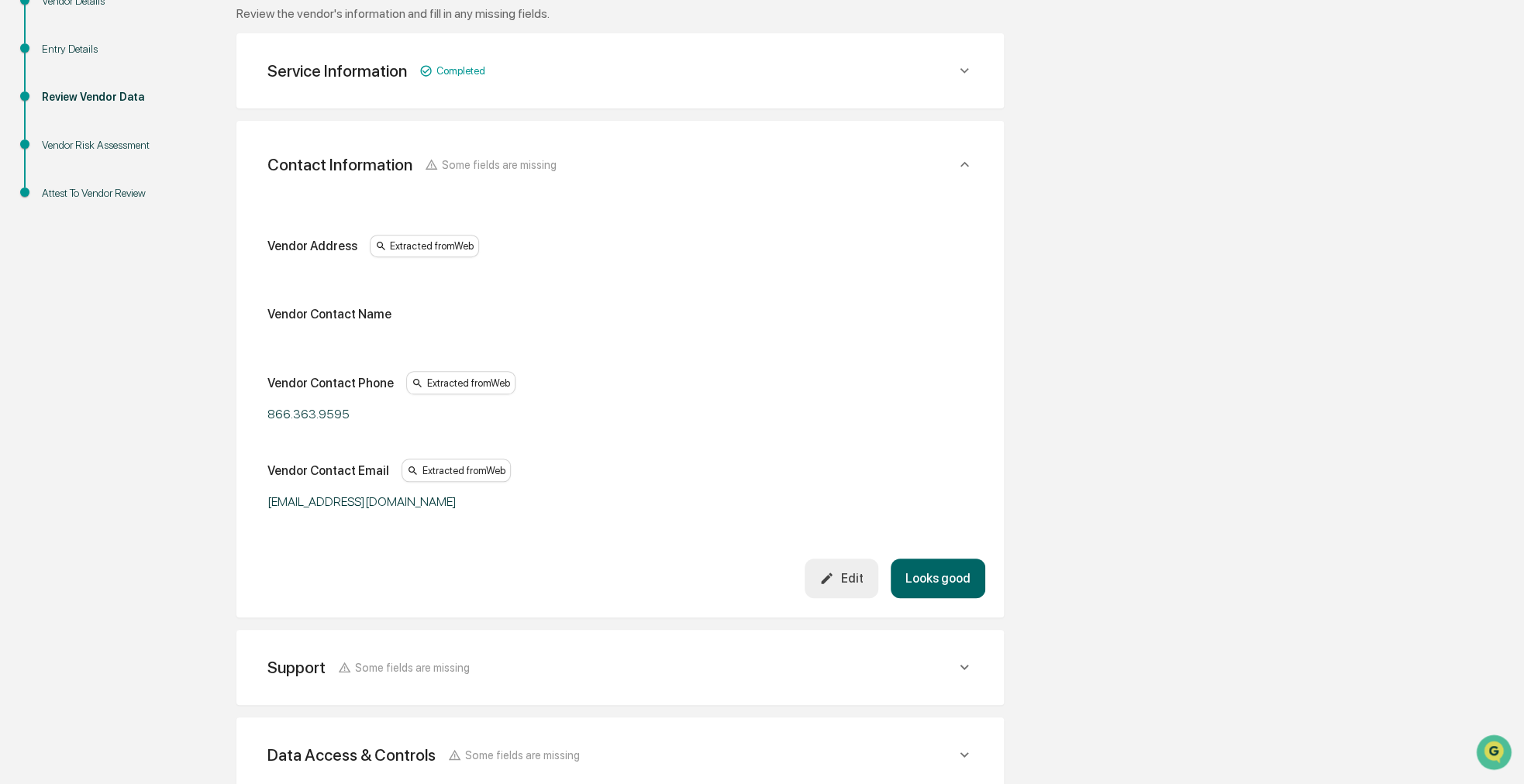
scroll to position [274, 0]
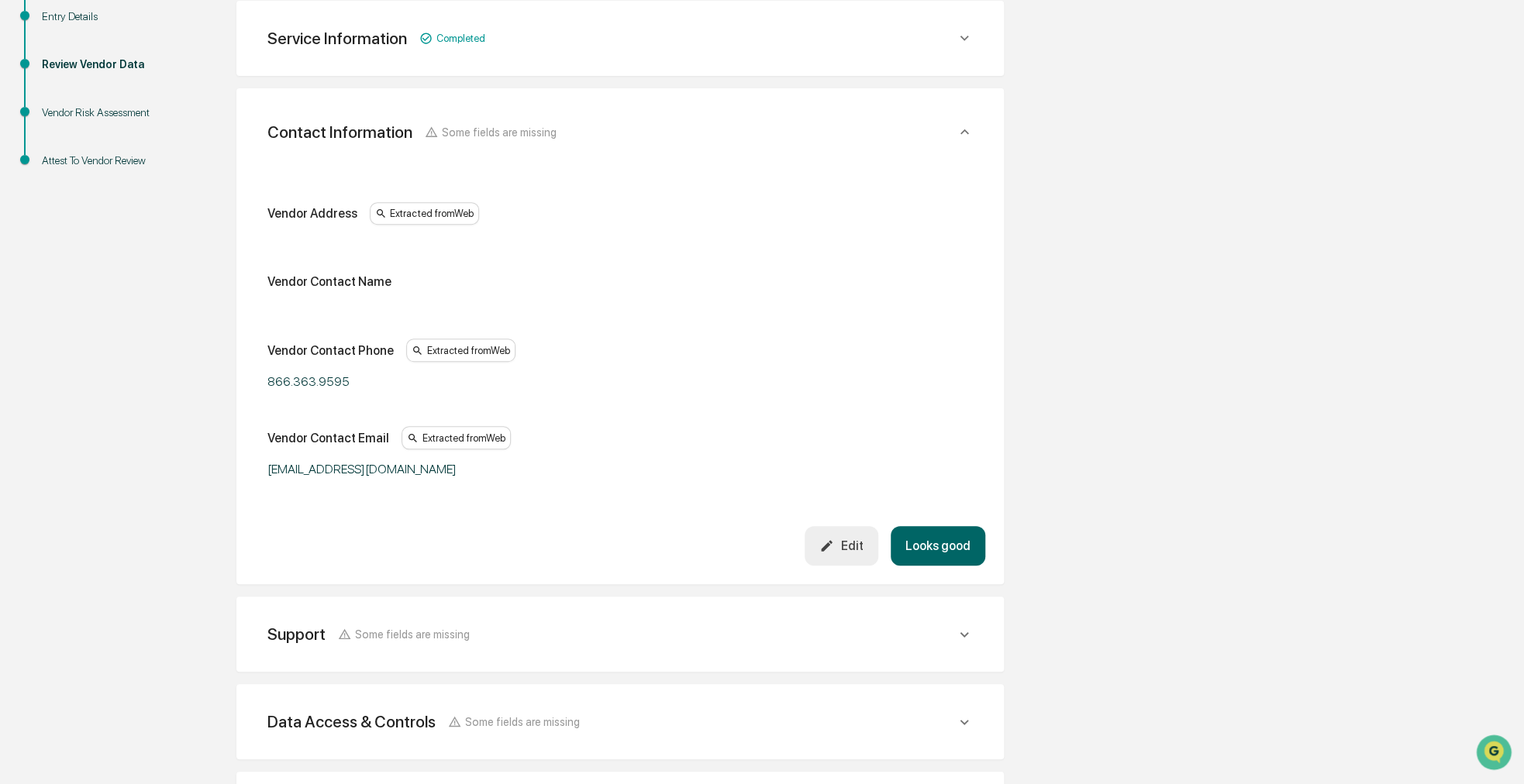
click at [841, 545] on div "Edit" at bounding box center [842, 546] width 44 height 15
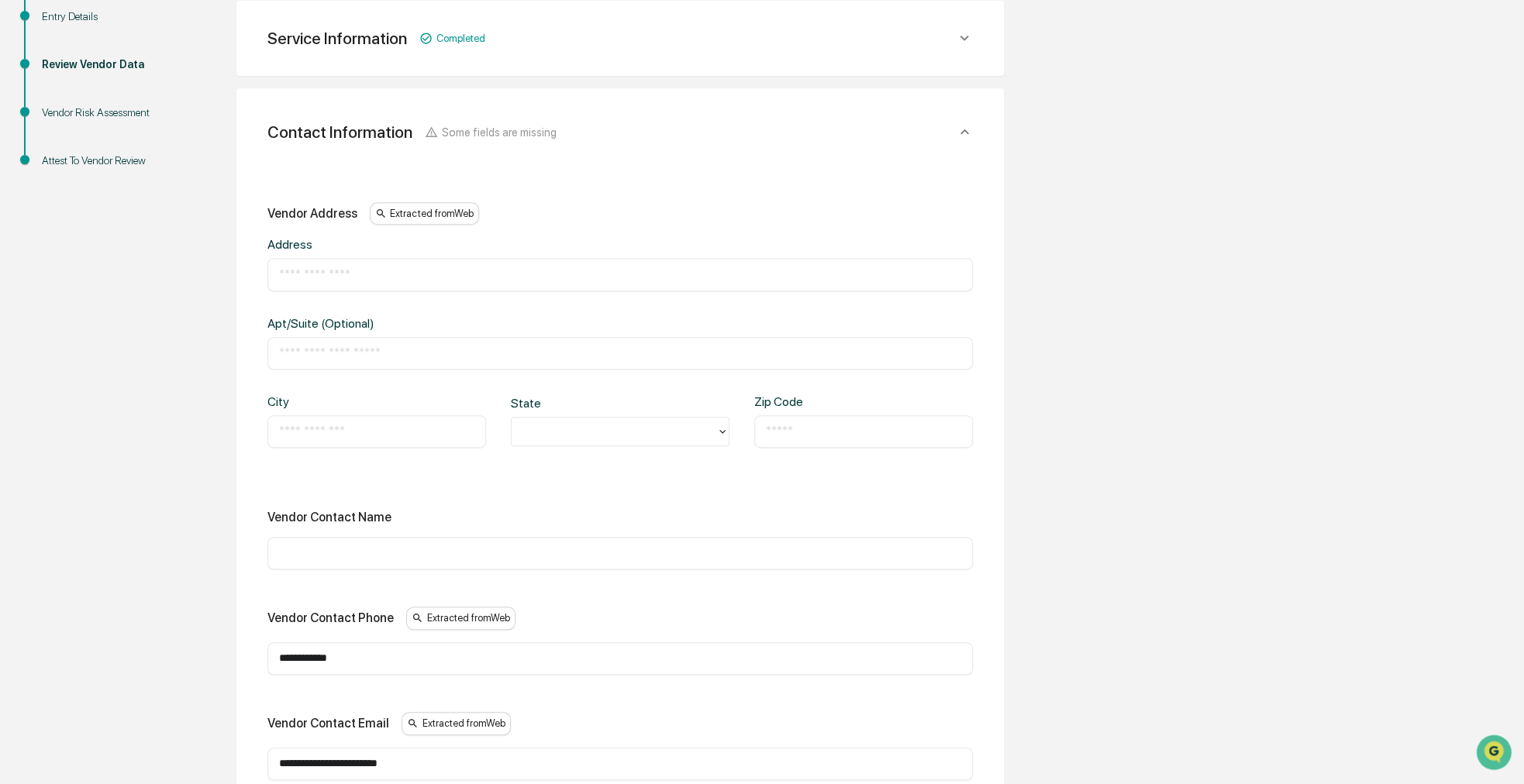
click at [359, 283] on div "​" at bounding box center [620, 274] width 705 height 33
click at [359, 270] on input "text" at bounding box center [620, 274] width 682 height 15
paste input "**********"
type input "**********"
click at [316, 427] on input "text" at bounding box center [377, 432] width 195 height 15
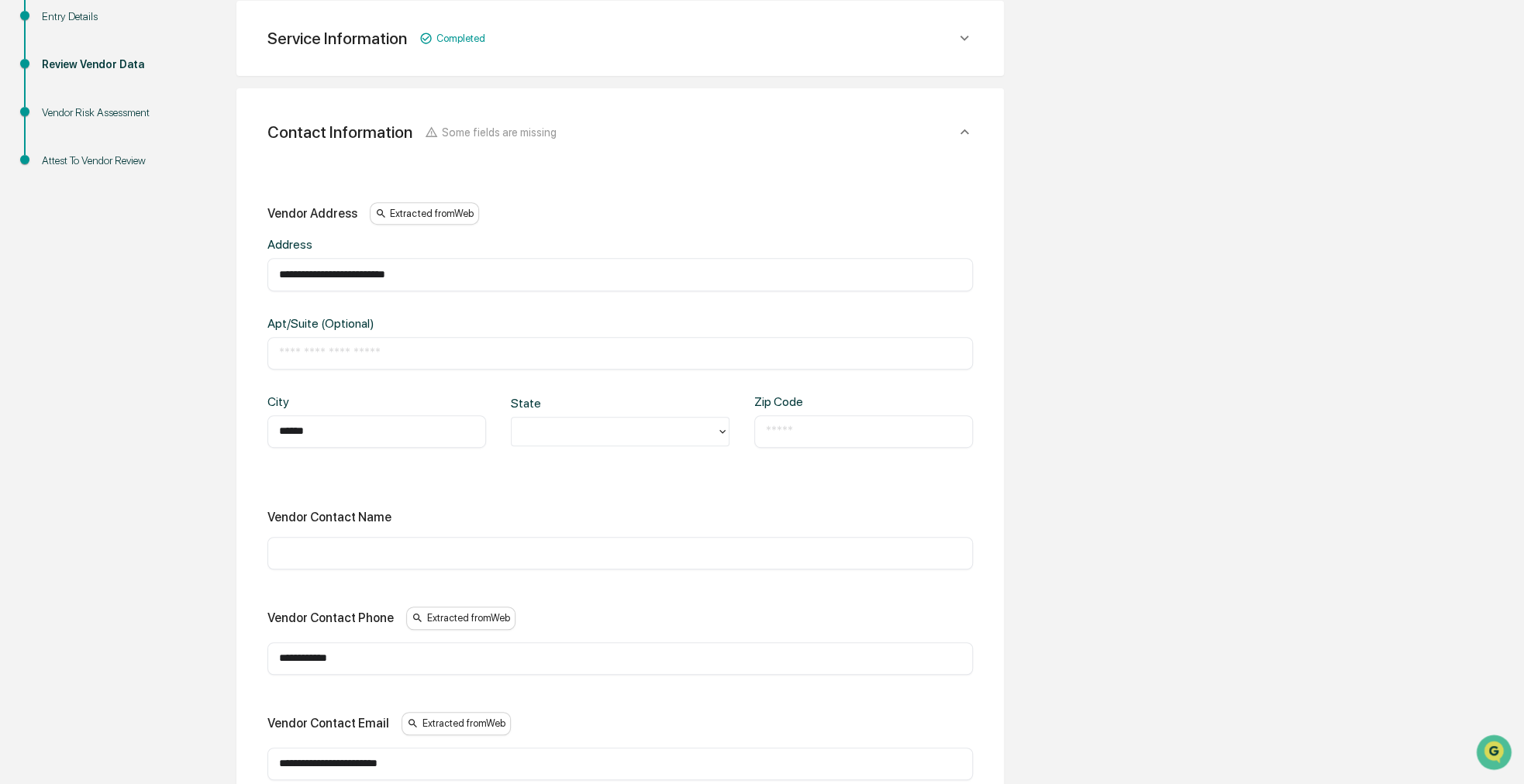
type input "******"
type input "*"
click at [867, 421] on div "​" at bounding box center [863, 432] width 219 height 33
click at [856, 433] on input "text" at bounding box center [863, 432] width 195 height 15
paste input "*****"
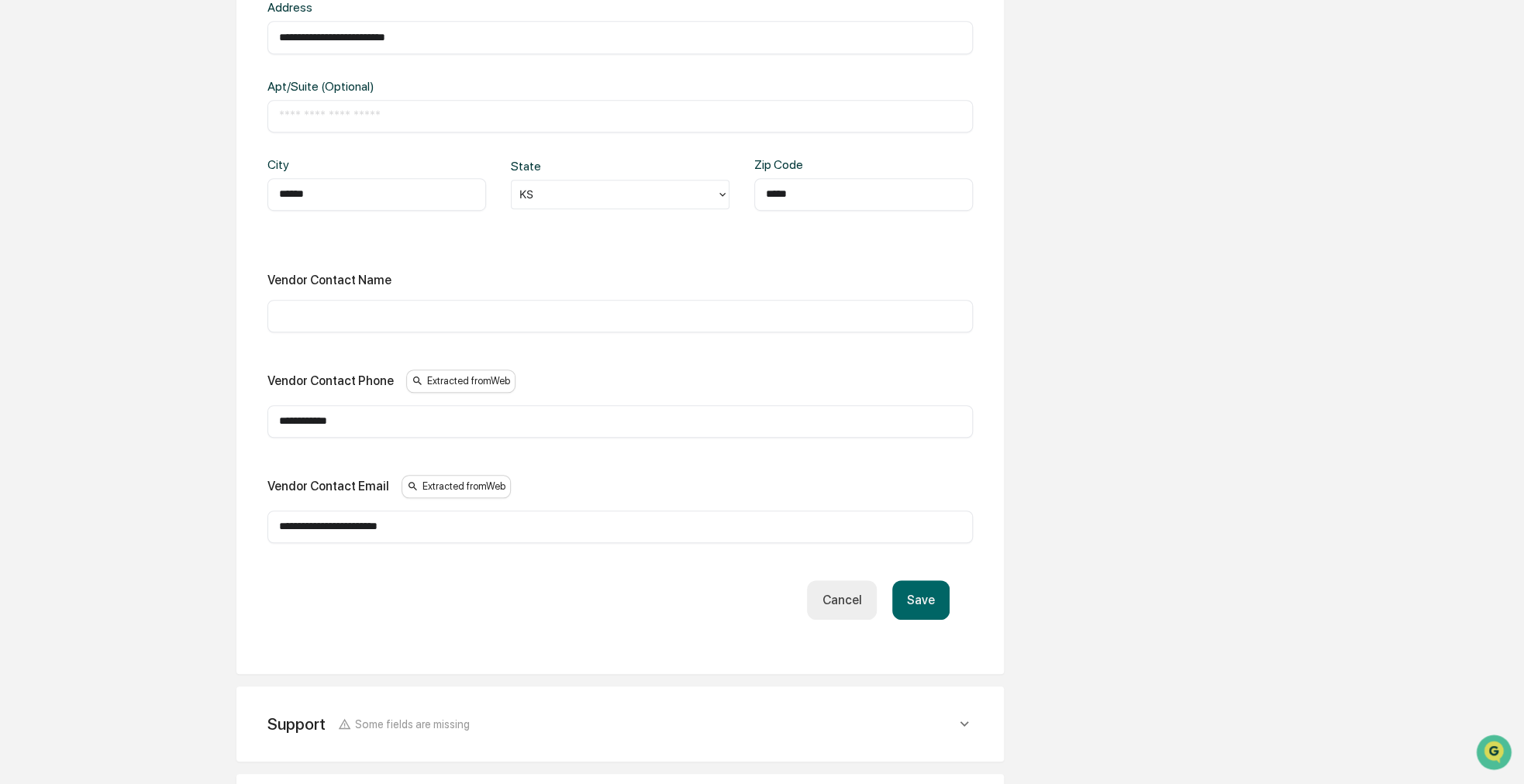
scroll to position [585, 0]
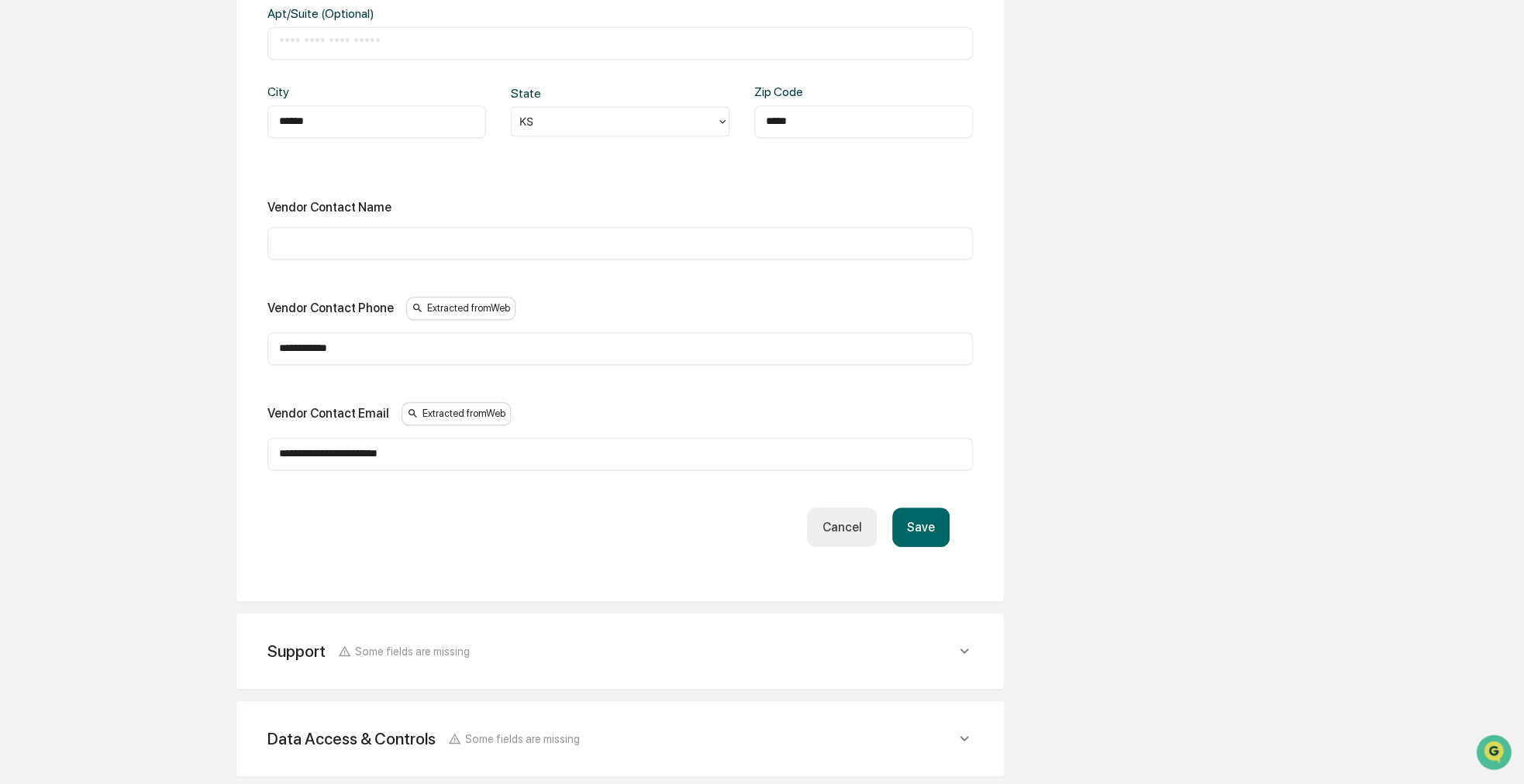
type input "*****"
click at [934, 516] on button "Save" at bounding box center [921, 527] width 57 height 40
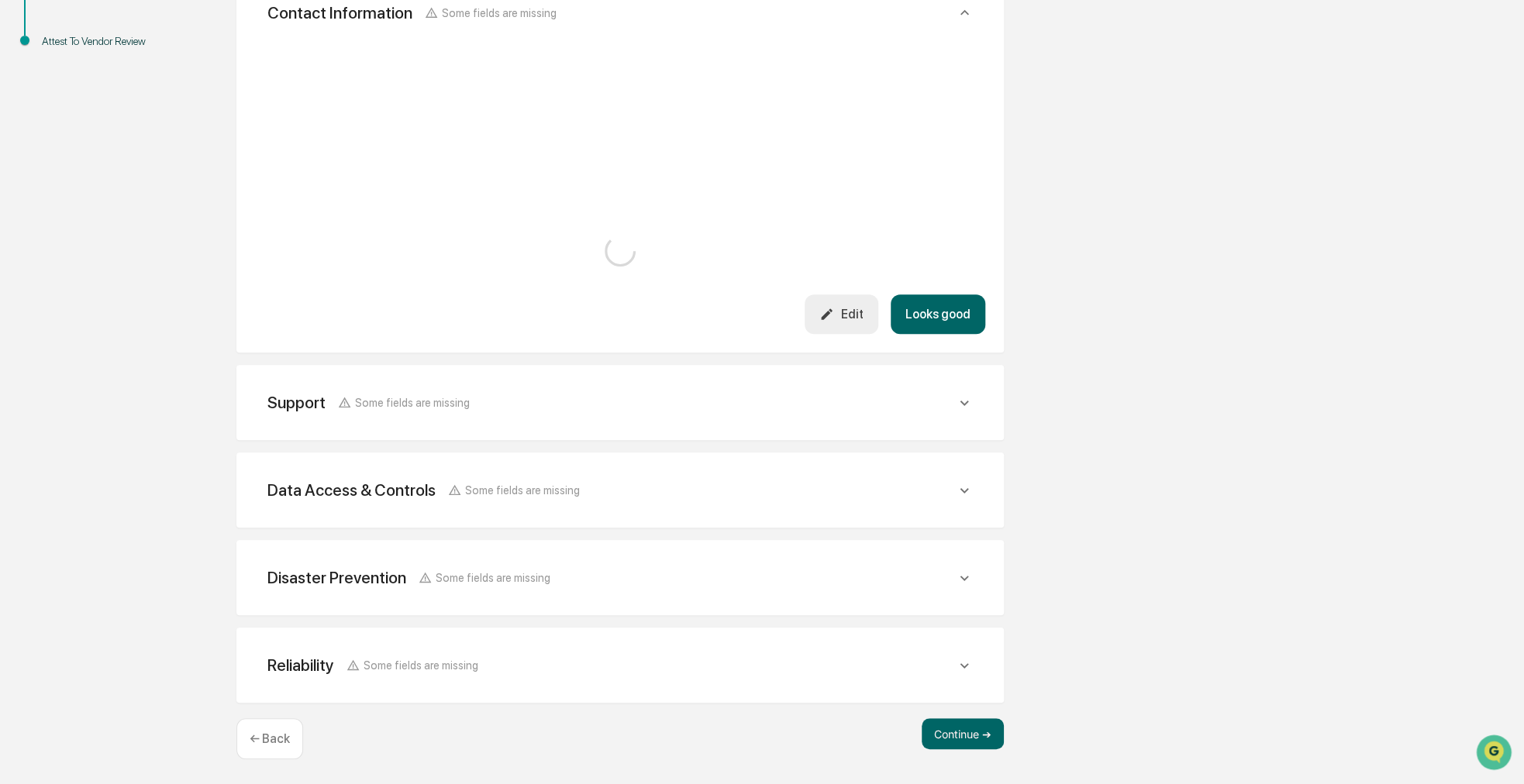
scroll to position [521, 0]
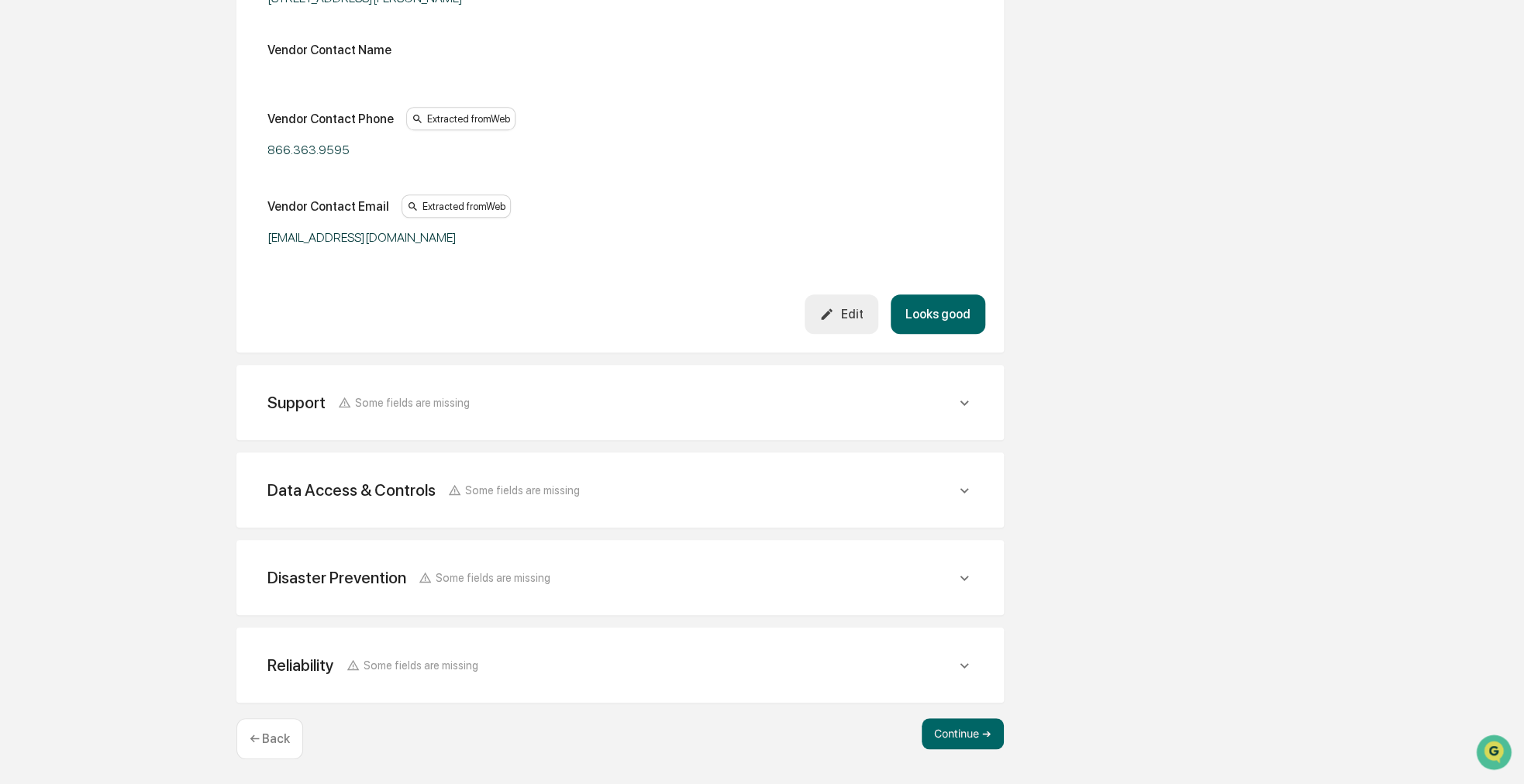
drag, startPoint x: 1038, startPoint y: 310, endPoint x: 1027, endPoint y: 264, distance: 47.3
click at [1027, 264] on div "Review Vendor Data Review the vendor's information and fill in any missing fiel…" at bounding box center [619, 224] width 852 height 1121
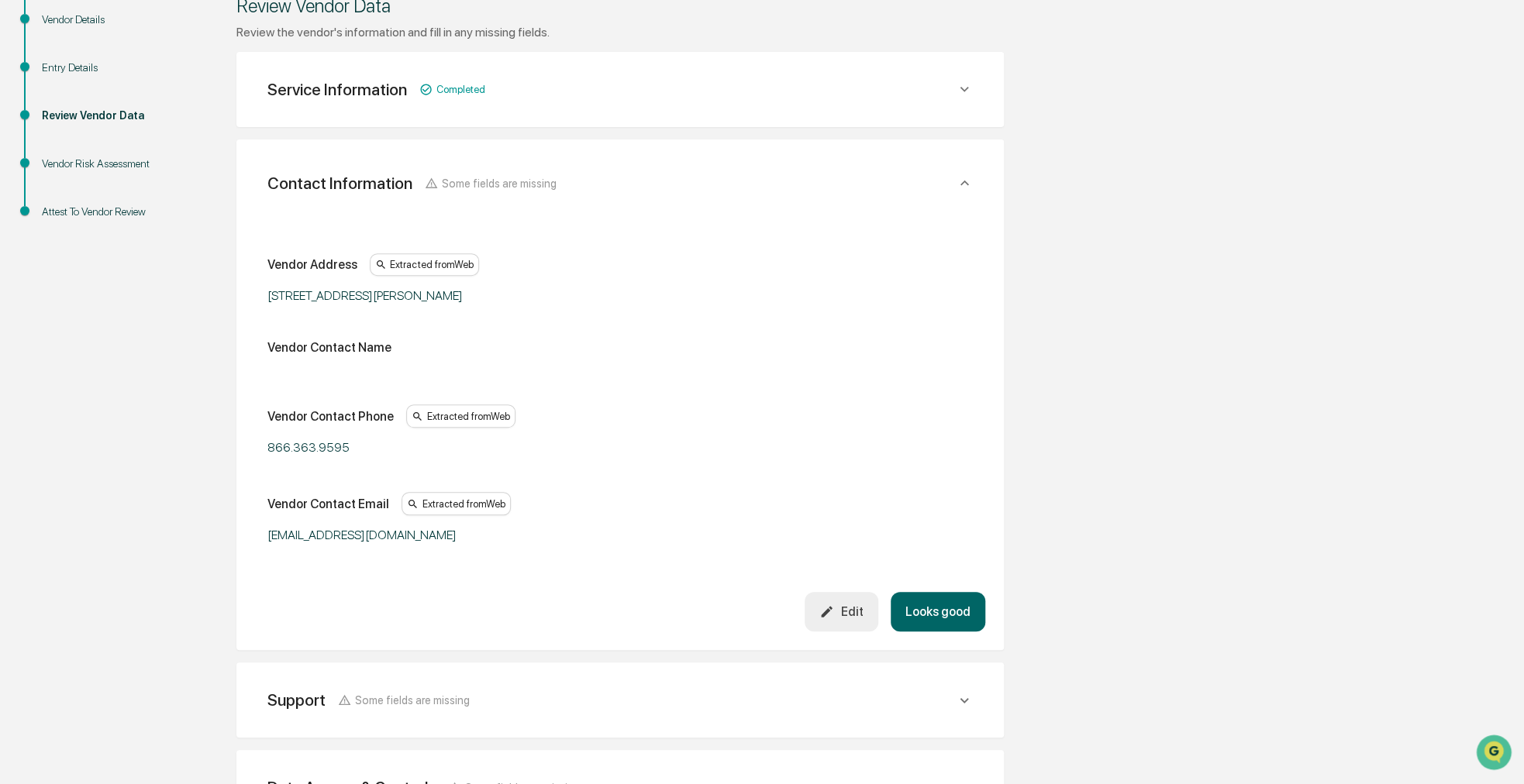
scroll to position [211, 0]
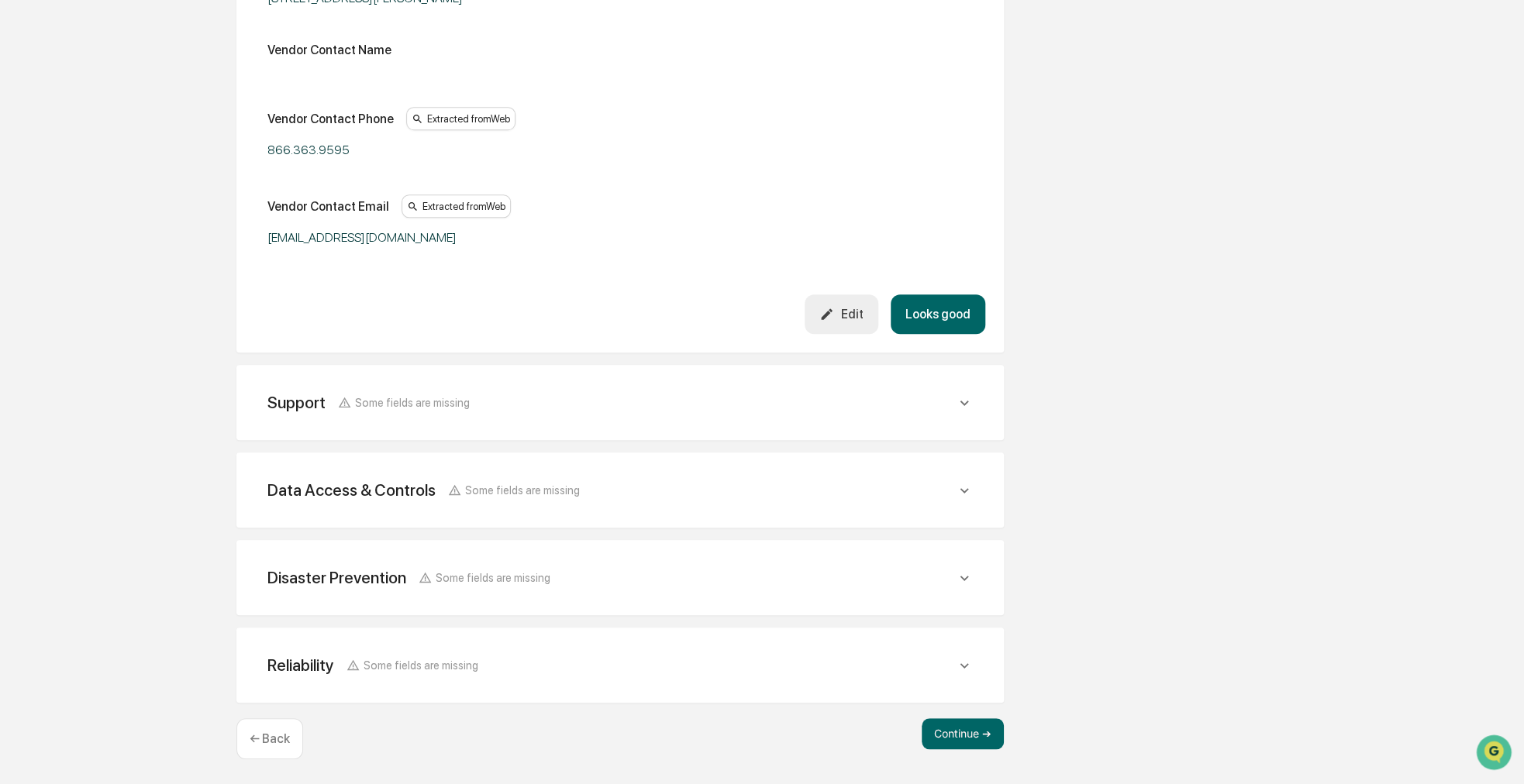
click at [944, 317] on button "Looks good" at bounding box center [937, 314] width 94 height 40
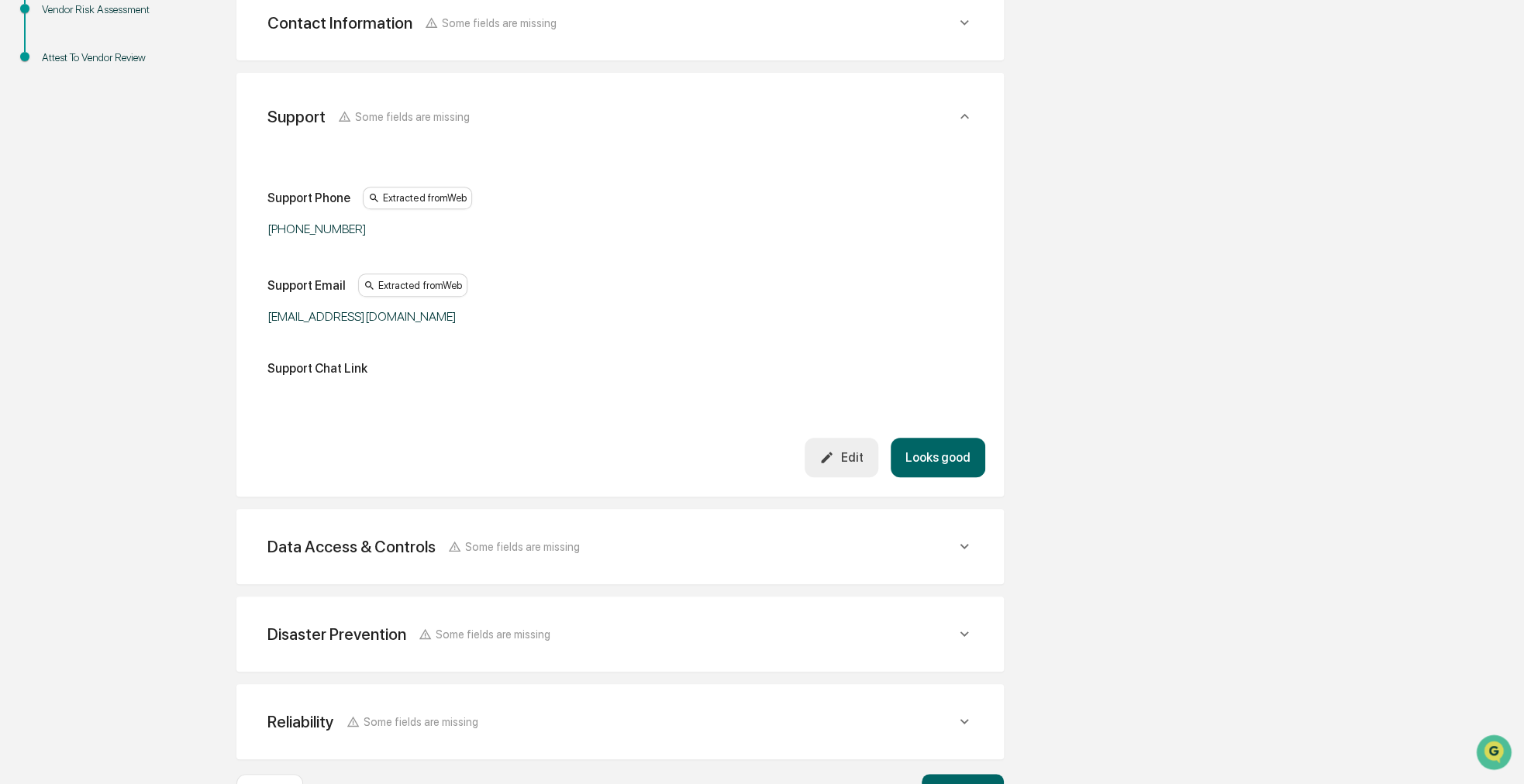
scroll to position [362, 0]
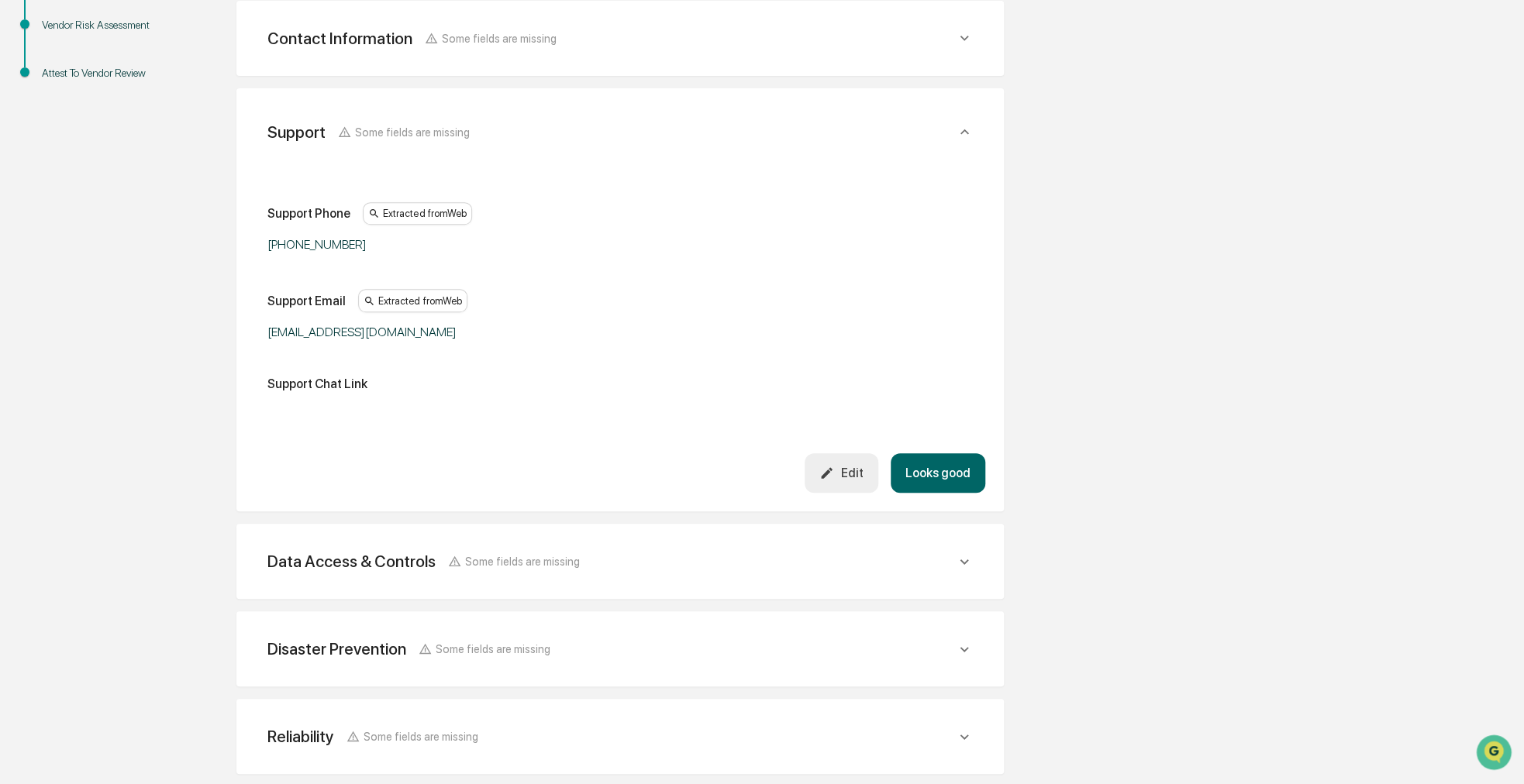
click at [931, 477] on button "Looks good" at bounding box center [937, 473] width 94 height 40
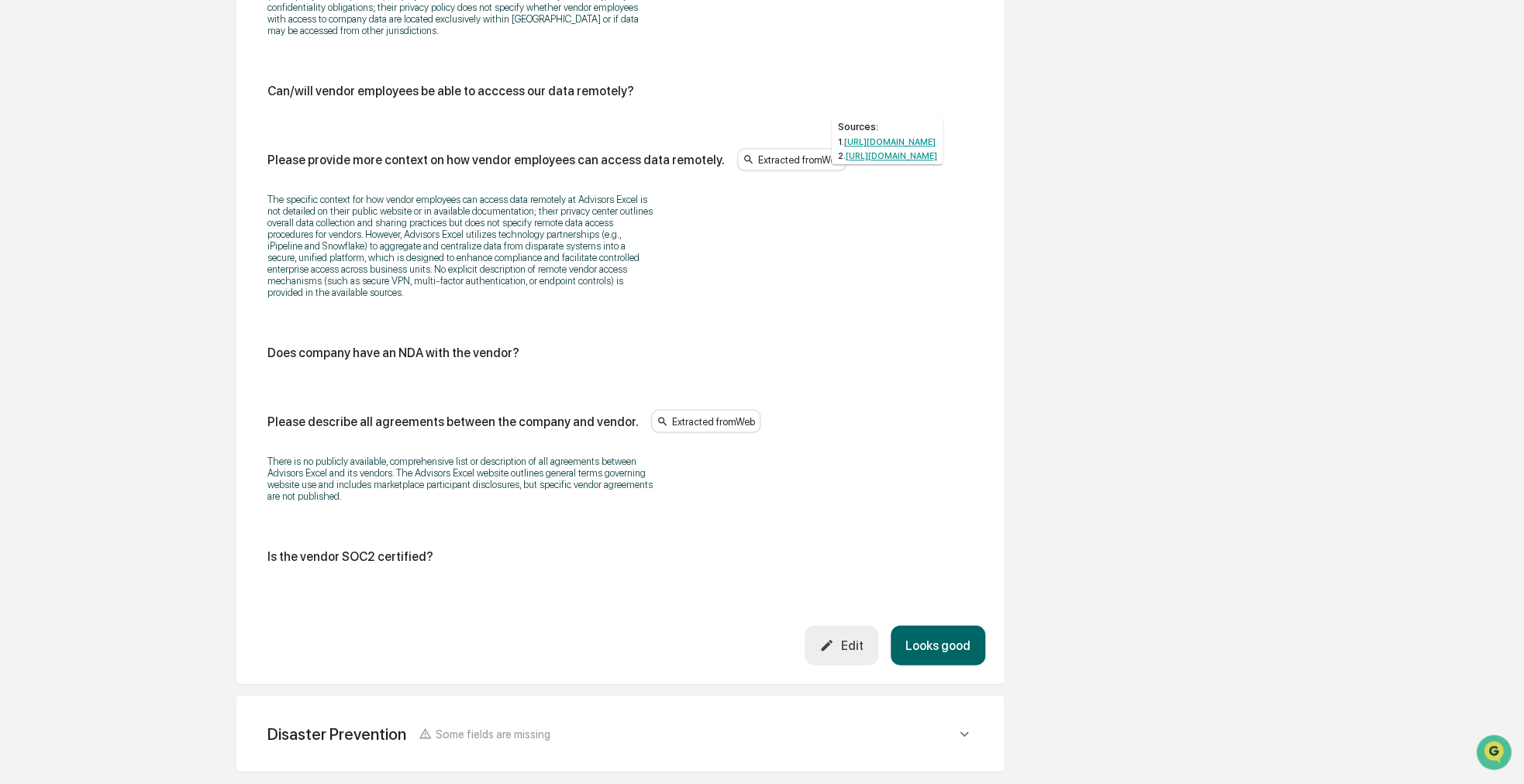
scroll to position [1751, 0]
click at [962, 623] on button "Looks good" at bounding box center [937, 643] width 94 height 40
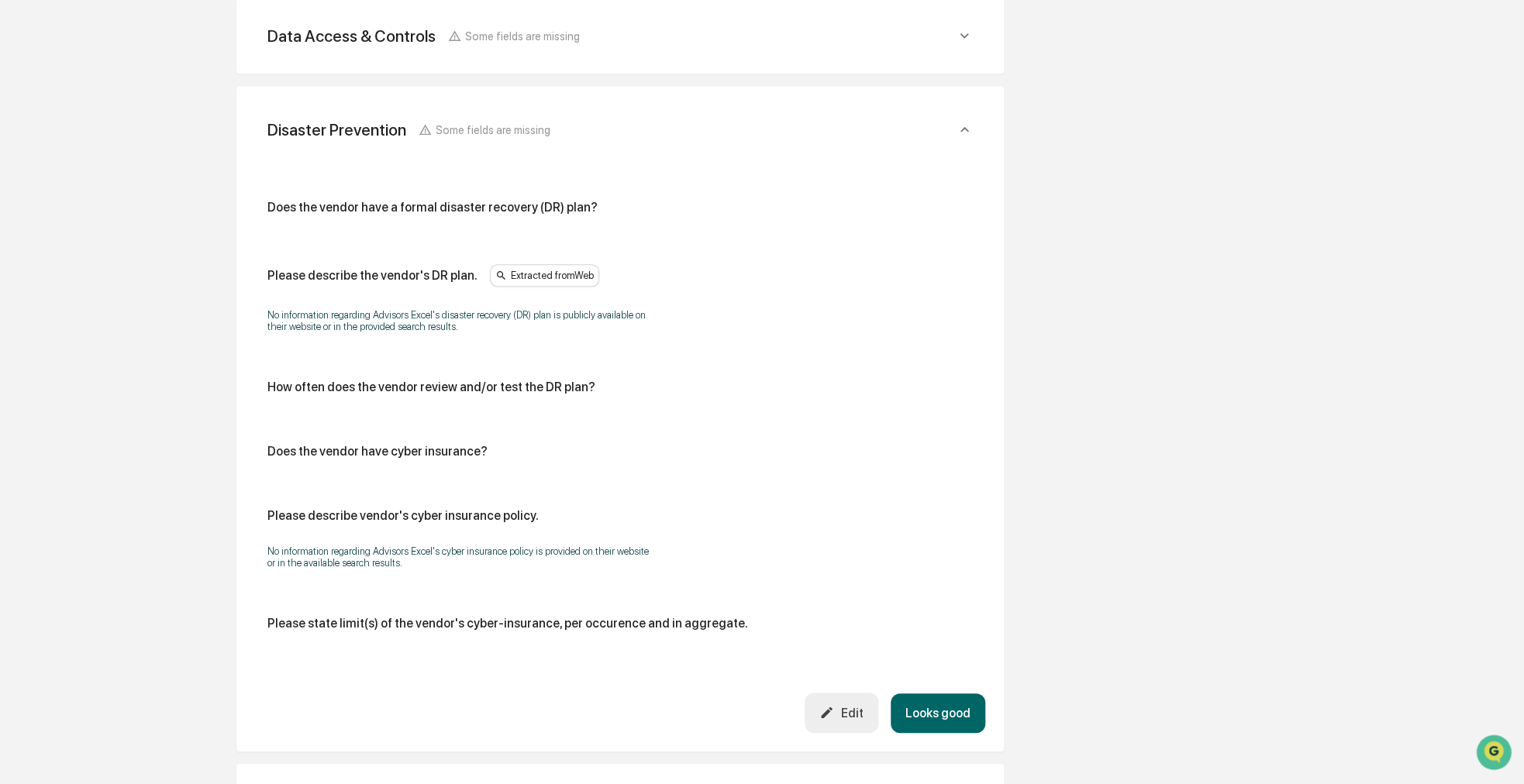
scroll to position [536, 0]
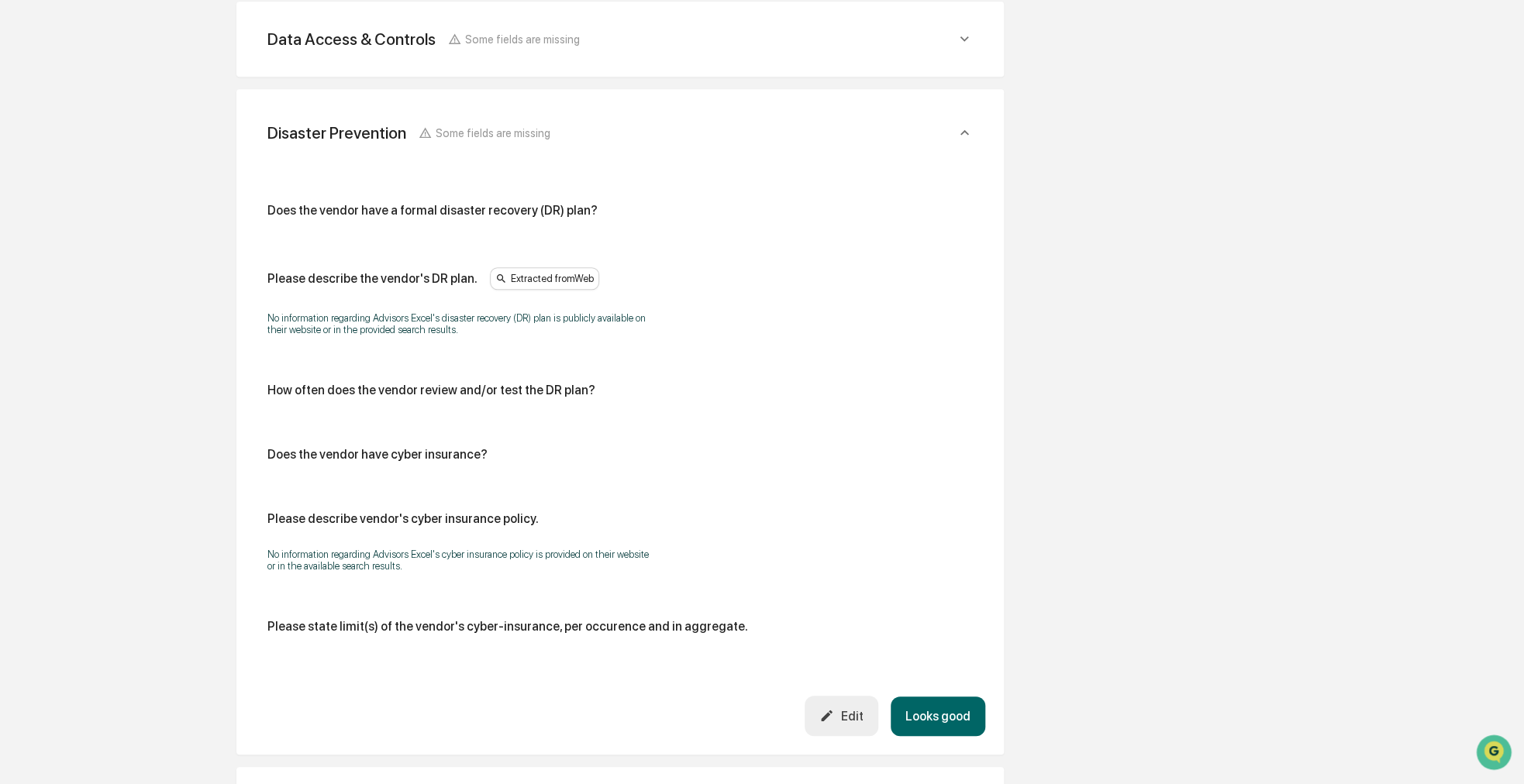
click at [957, 728] on button "Looks good" at bounding box center [937, 716] width 94 height 40
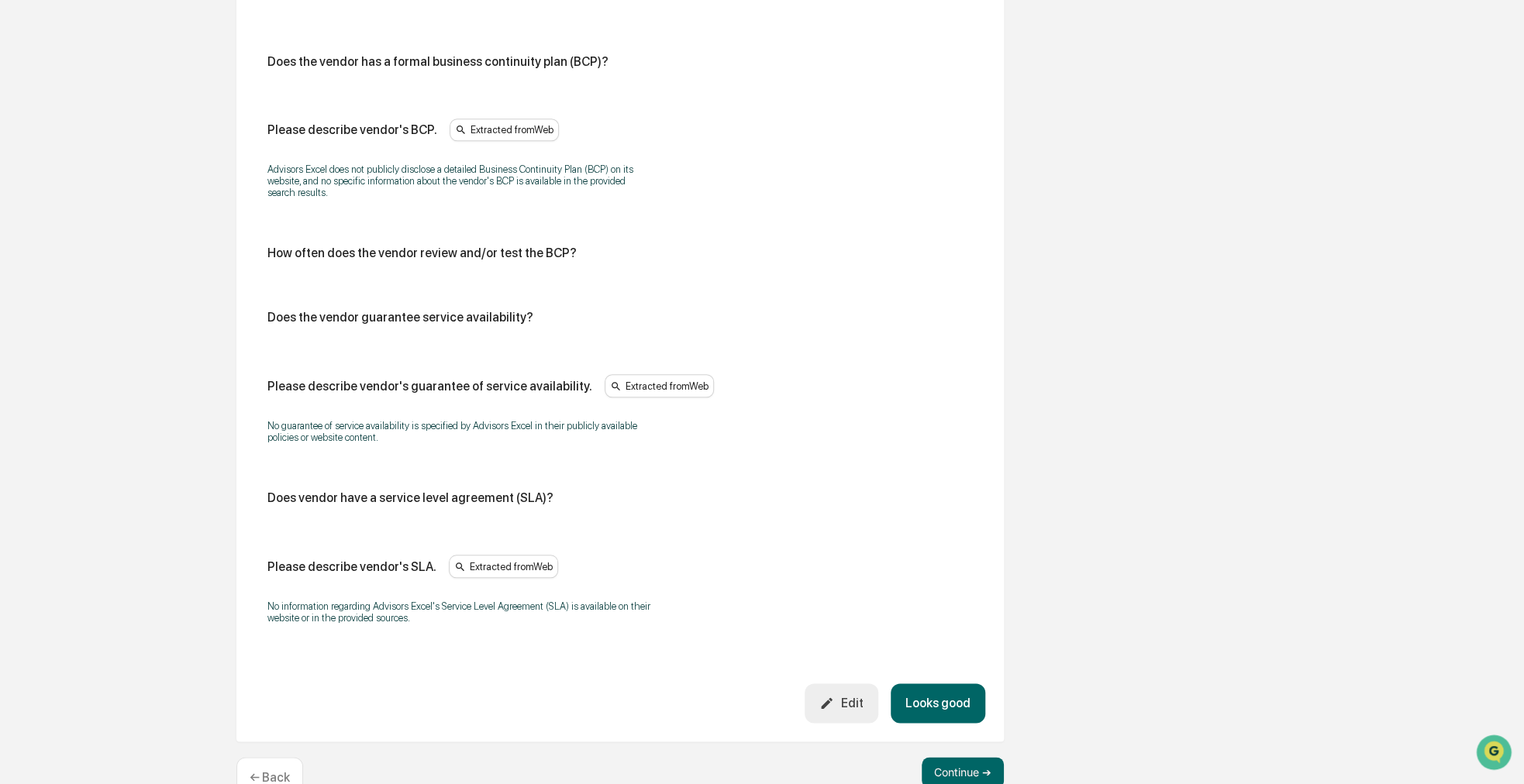
scroll to position [779, 0]
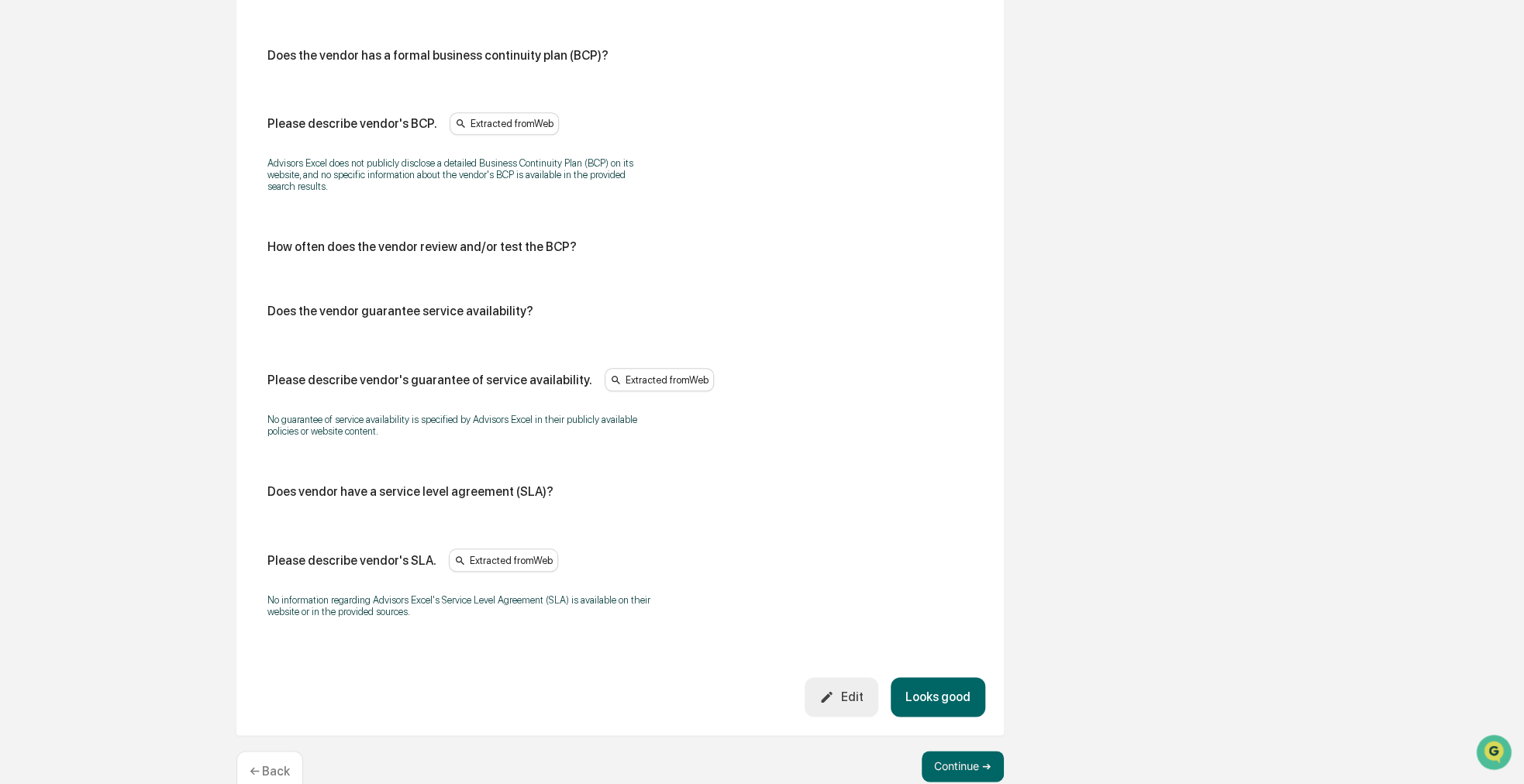
click at [929, 698] on button "Looks good" at bounding box center [937, 697] width 94 height 40
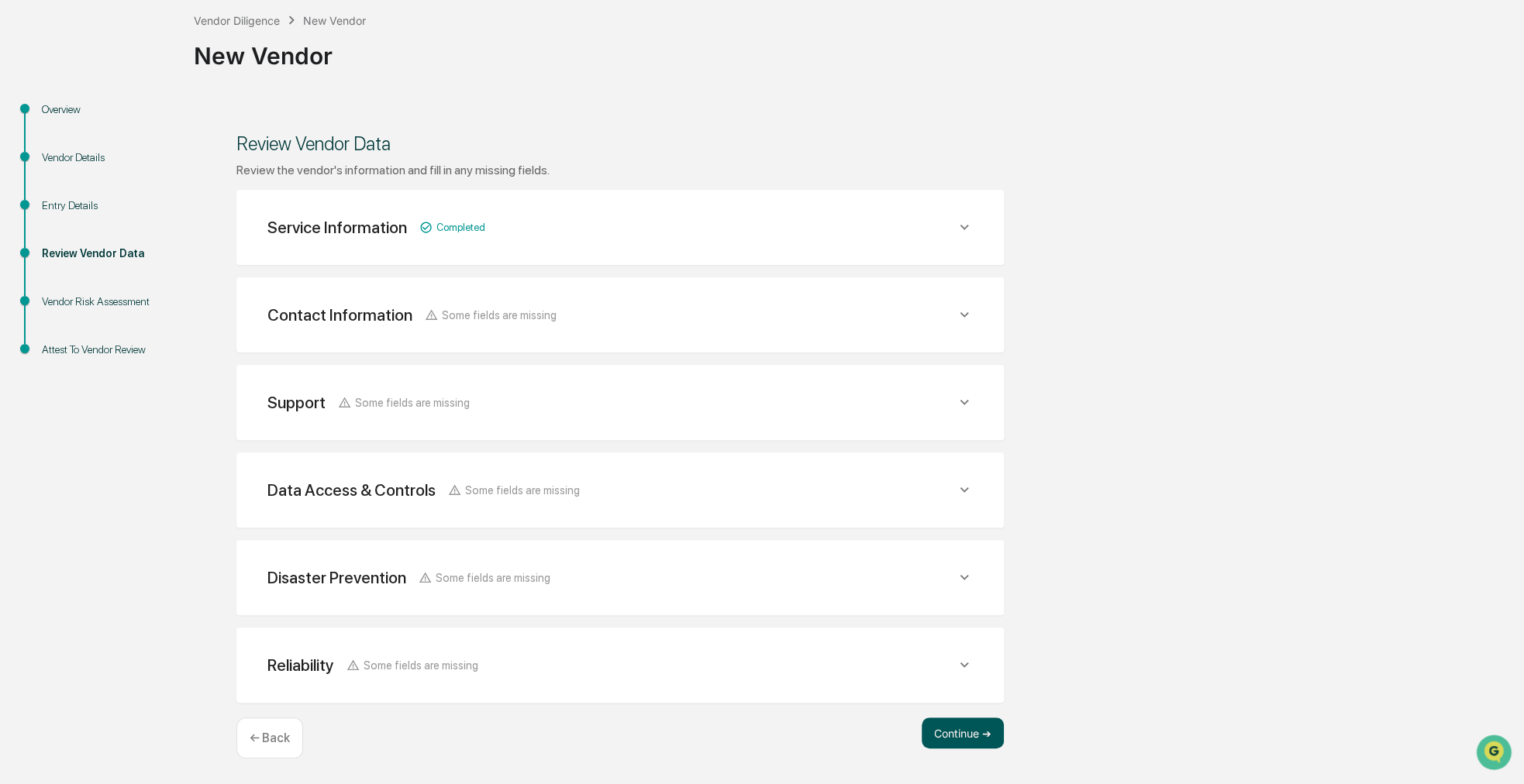
scroll to position [83, 0]
click at [948, 739] on button "Continue ➔" at bounding box center [963, 734] width 82 height 31
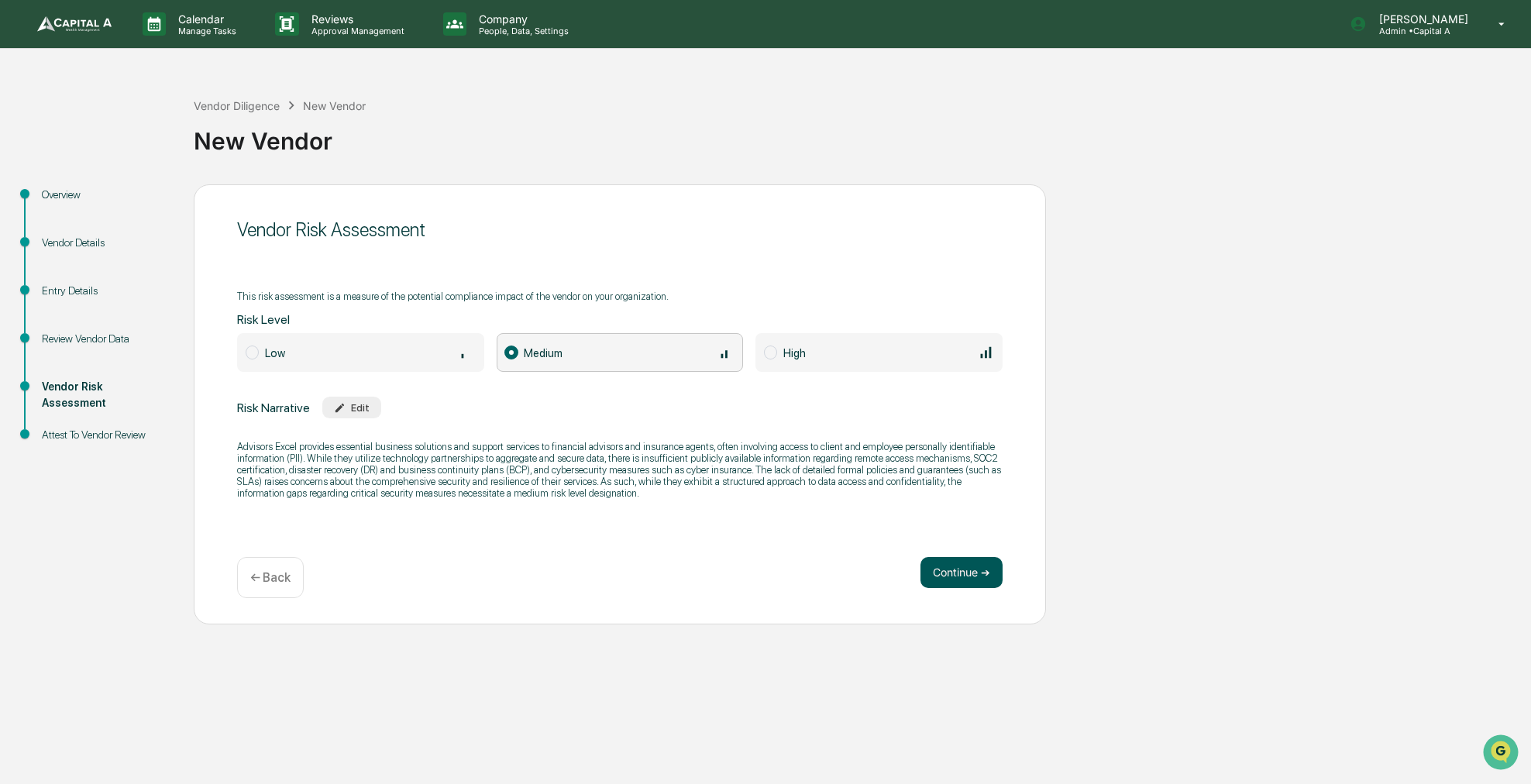
click at [941, 578] on button "Continue ➔" at bounding box center [962, 572] width 82 height 31
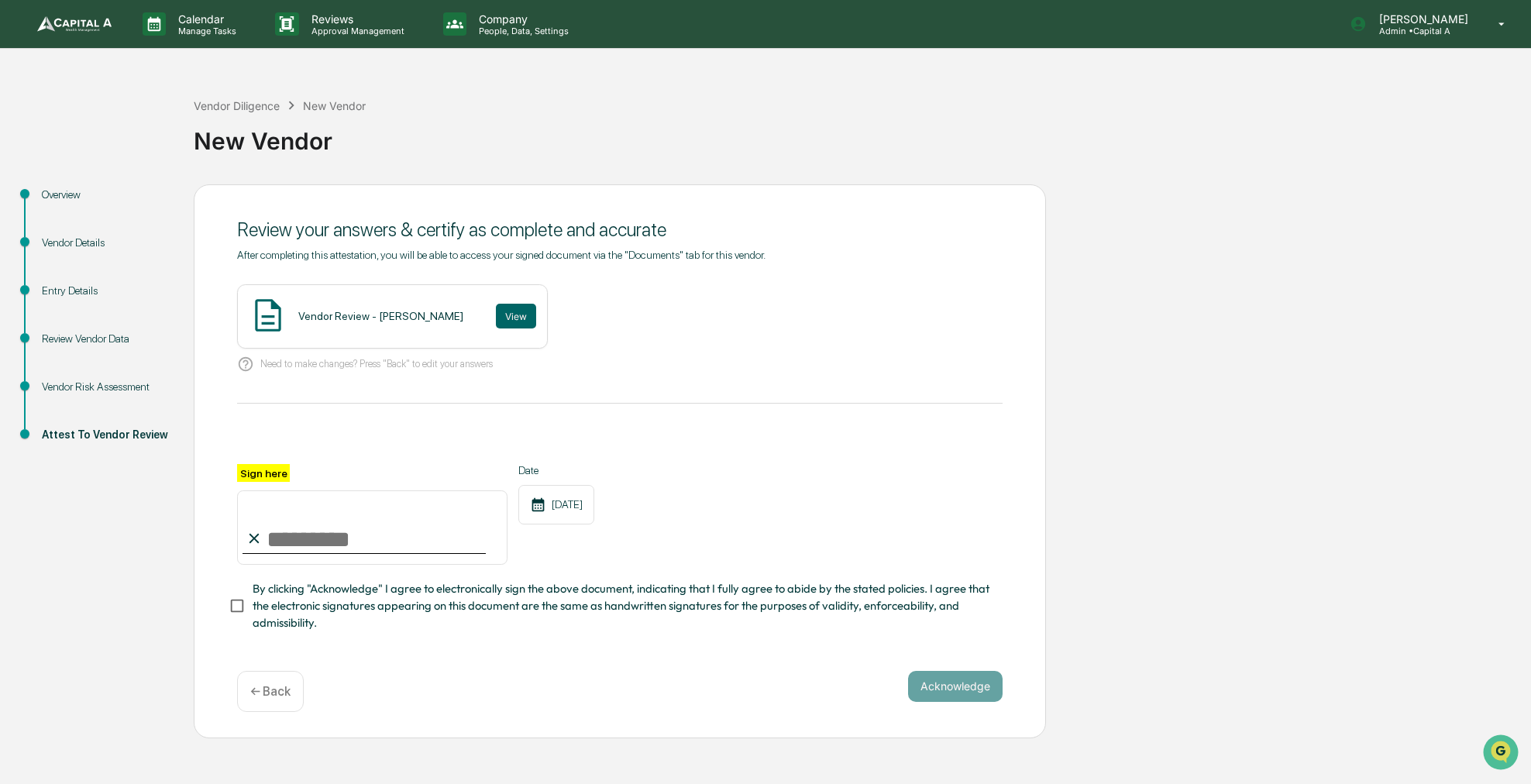
click at [454, 524] on input "Sign here" at bounding box center [373, 527] width 271 height 74
type input "**********"
click at [361, 604] on span "By clicking "Acknowledge" I agree to electronically sign the above document, in…" at bounding box center [621, 607] width 738 height 52
click at [496, 319] on button "View" at bounding box center [517, 315] width 40 height 24
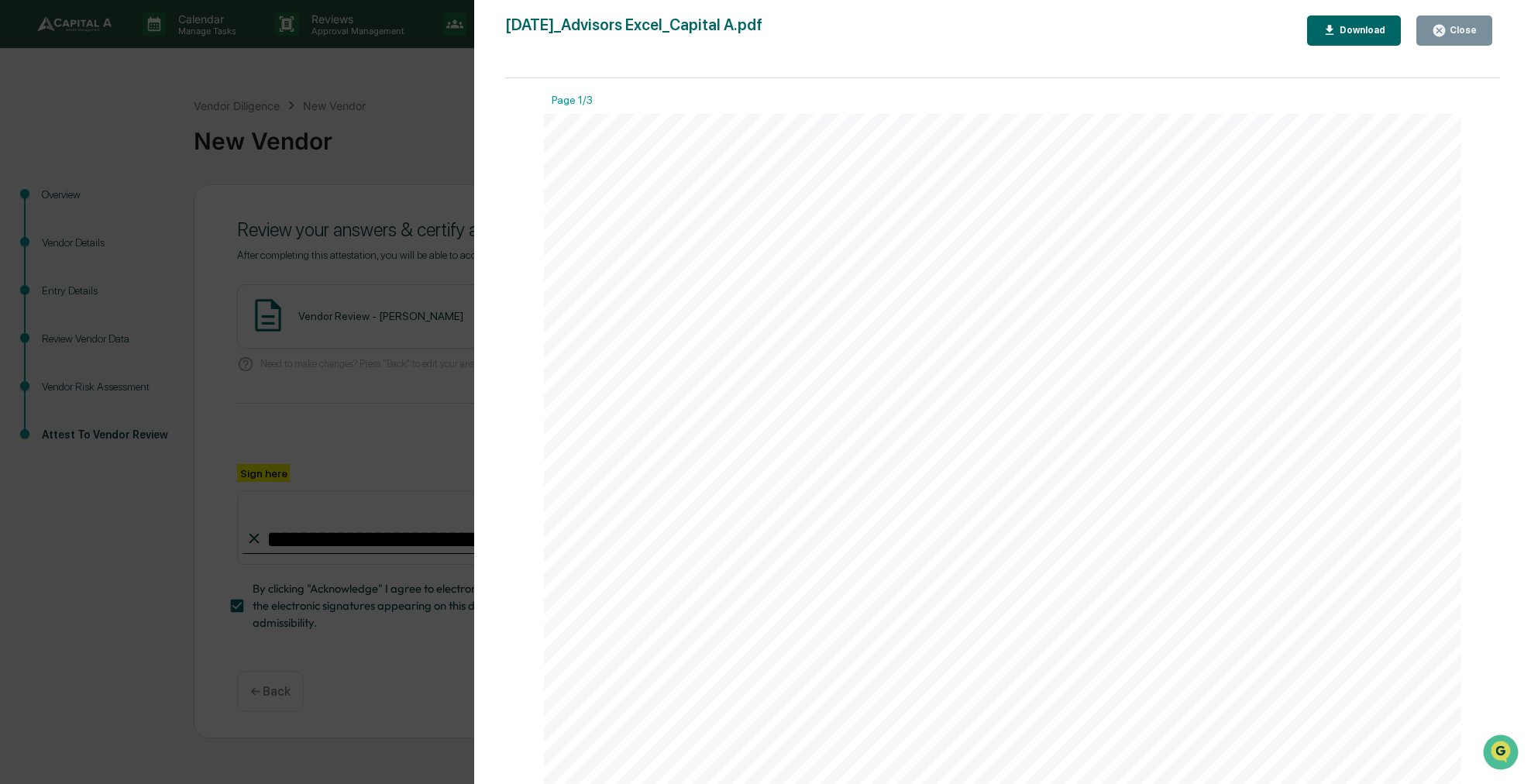
click at [1471, 39] on button "Close" at bounding box center [1454, 30] width 76 height 30
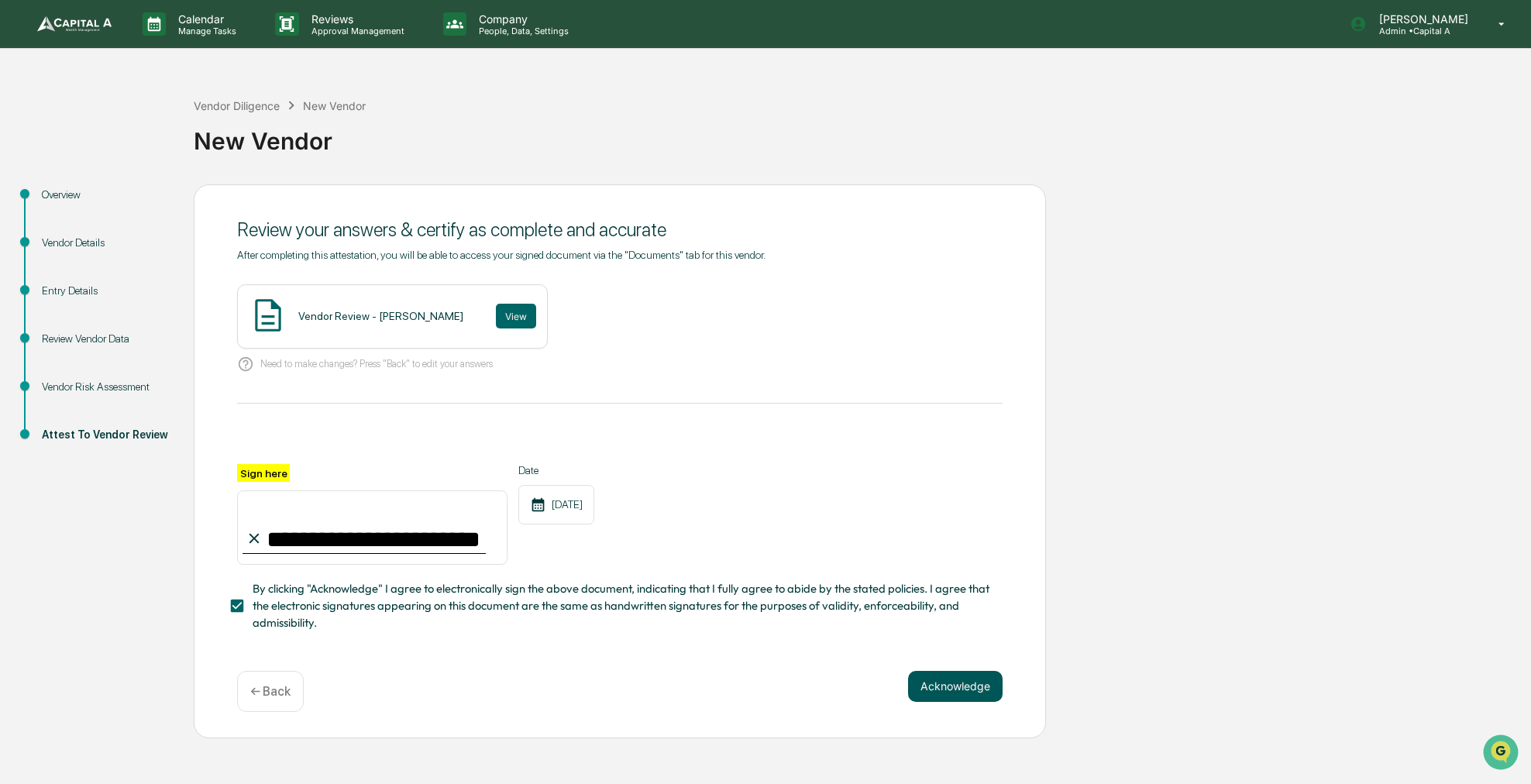
click at [976, 687] on button "Acknowledge" at bounding box center [956, 686] width 94 height 31
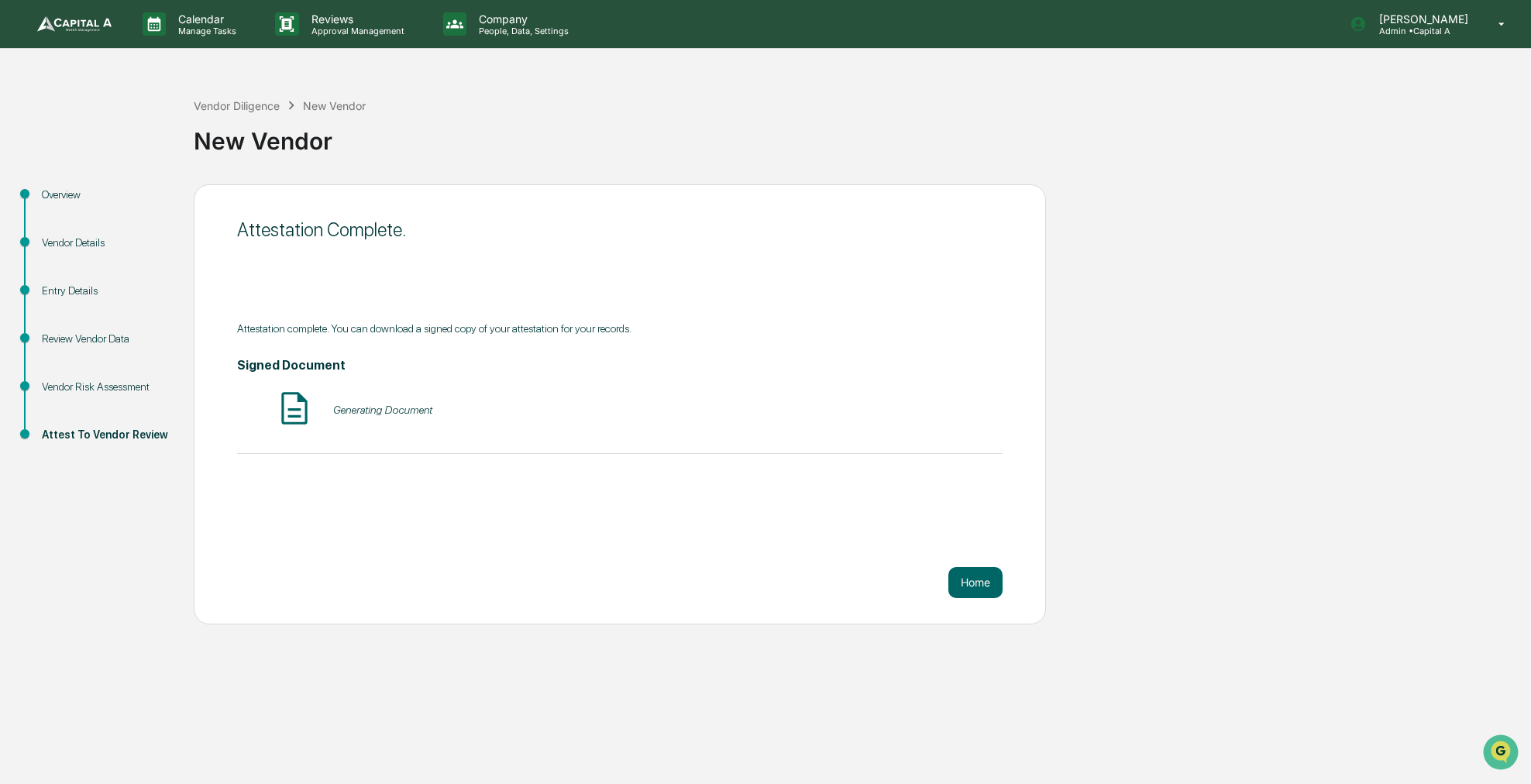
drag, startPoint x: 825, startPoint y: 279, endPoint x: 790, endPoint y: 275, distance: 35.2
click at [790, 275] on div "Attestation Complete. Attestation complete. You can download a signed copy of y…" at bounding box center [619, 404] width 852 height 440
click at [245, 97] on div "Vendor Diligence New Vendor" at bounding box center [279, 105] width 172 height 17
click at [245, 104] on div "Vendor Diligence" at bounding box center [236, 106] width 86 height 13
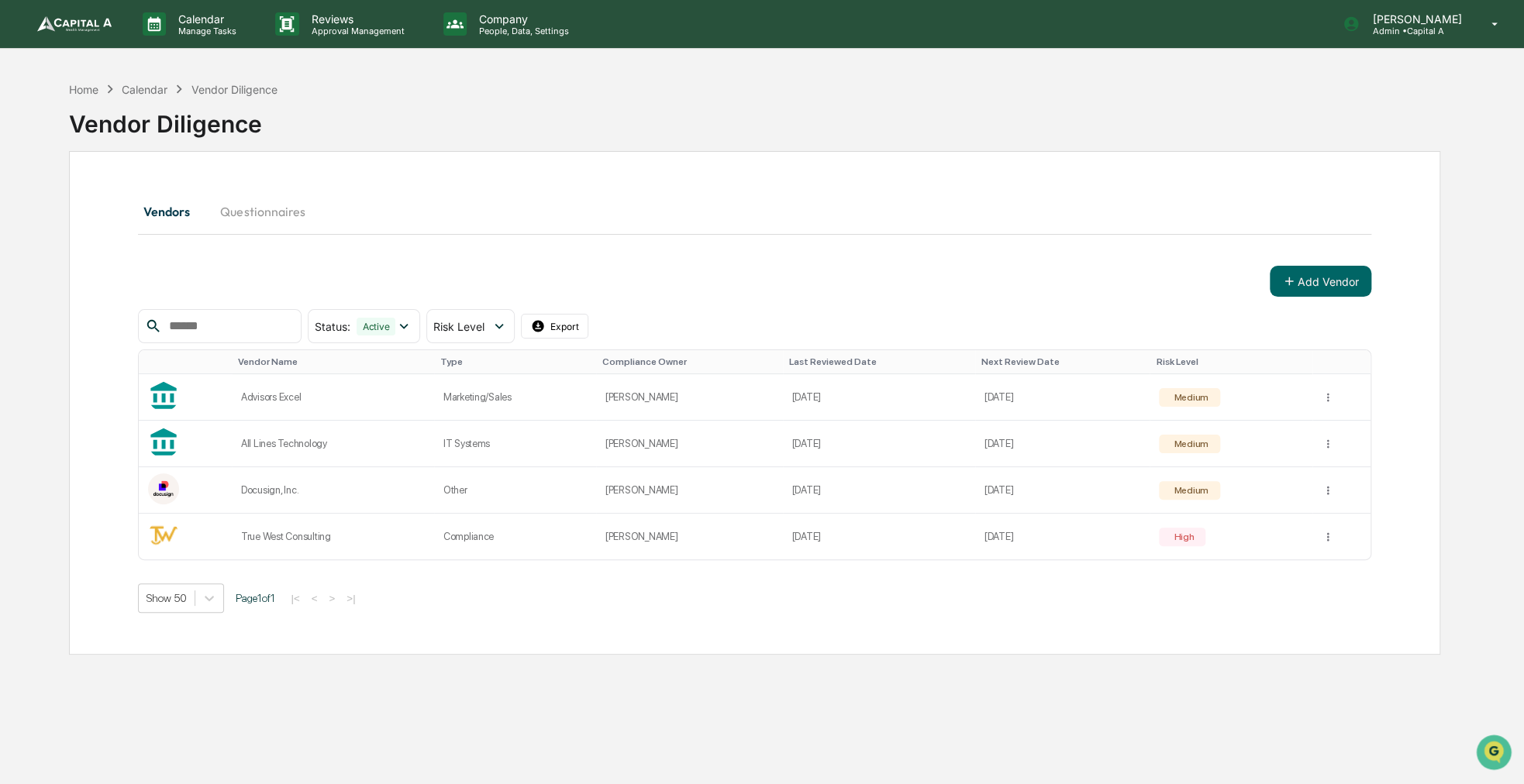
drag, startPoint x: 474, startPoint y: 98, endPoint x: 439, endPoint y: 109, distance: 36.7
click at [439, 109] on div "Vendor Diligence" at bounding box center [755, 118] width 1372 height 40
click at [166, 402] on icon at bounding box center [163, 395] width 31 height 31
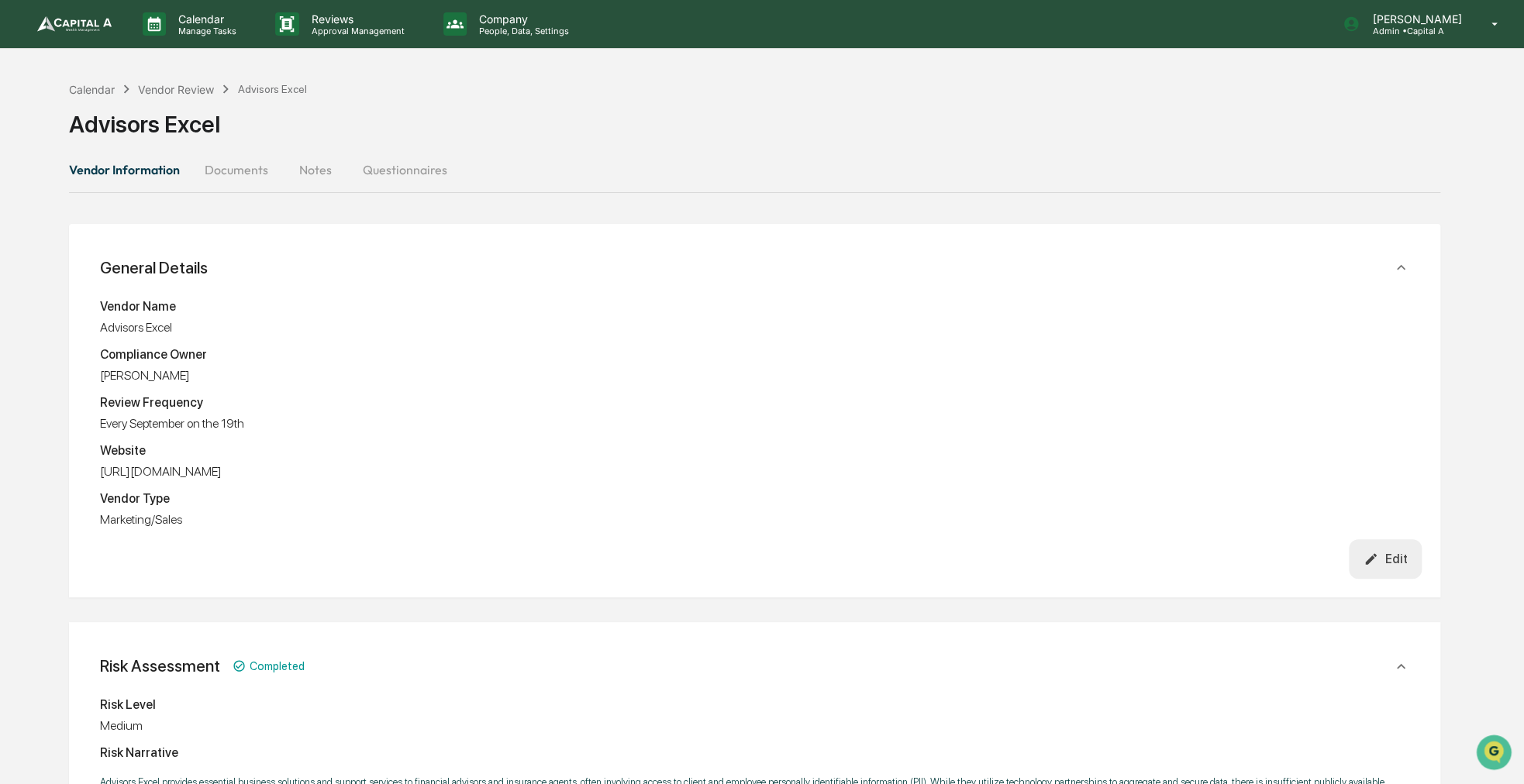
click at [213, 175] on button "Documents" at bounding box center [236, 170] width 88 height 37
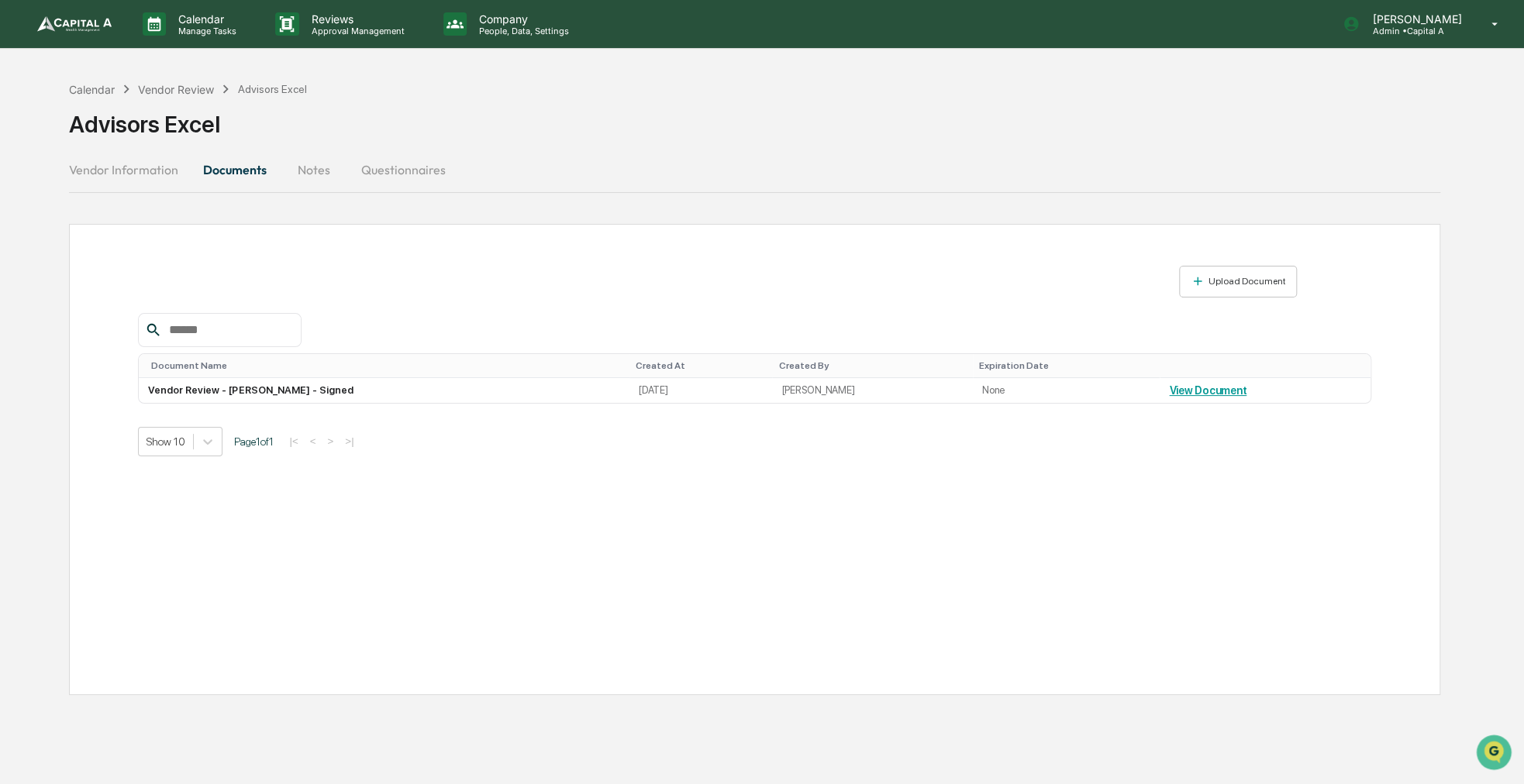
click at [303, 180] on button "Notes" at bounding box center [314, 170] width 70 height 37
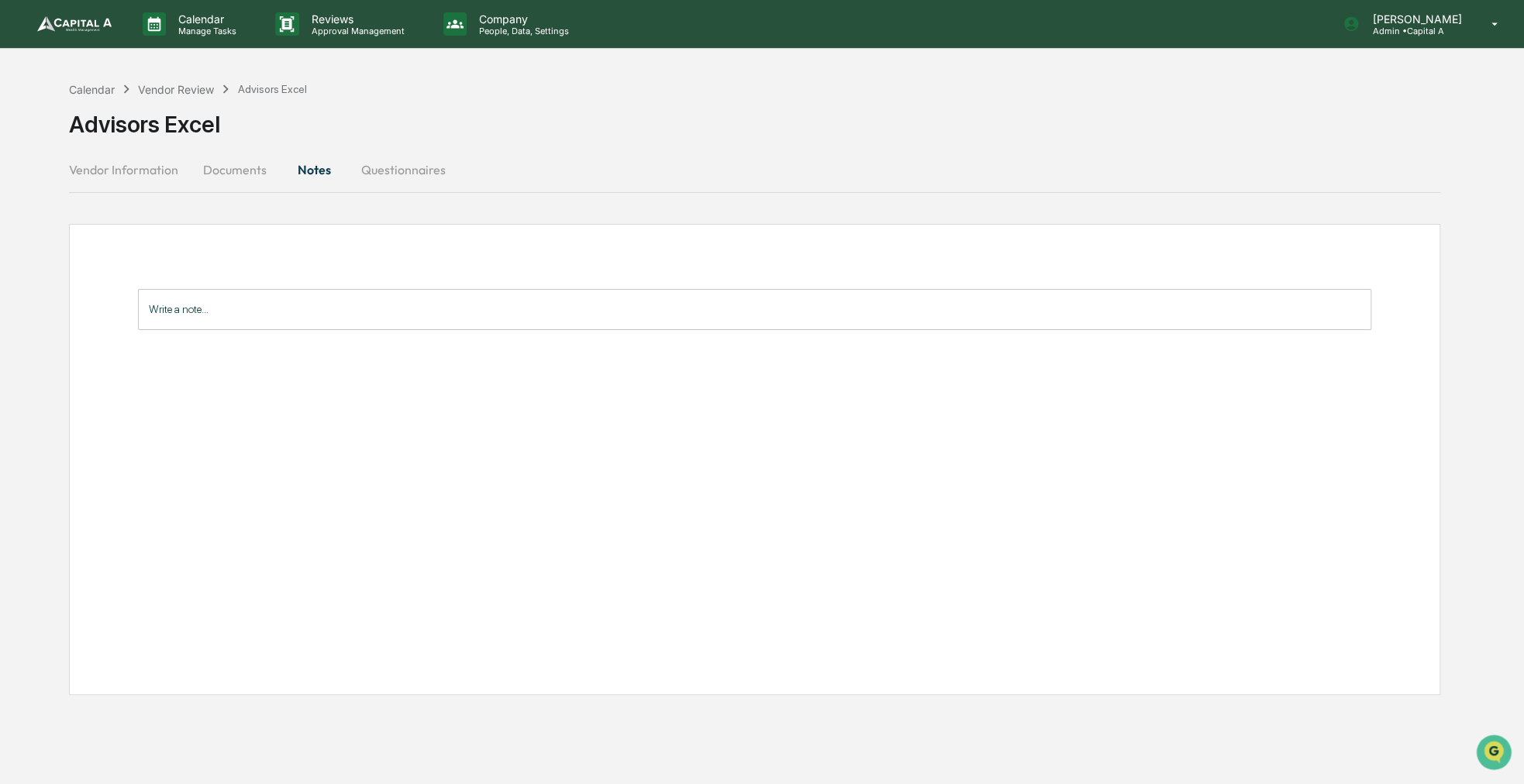
click at [381, 167] on button "Questionnaires" at bounding box center [404, 170] width 109 height 37
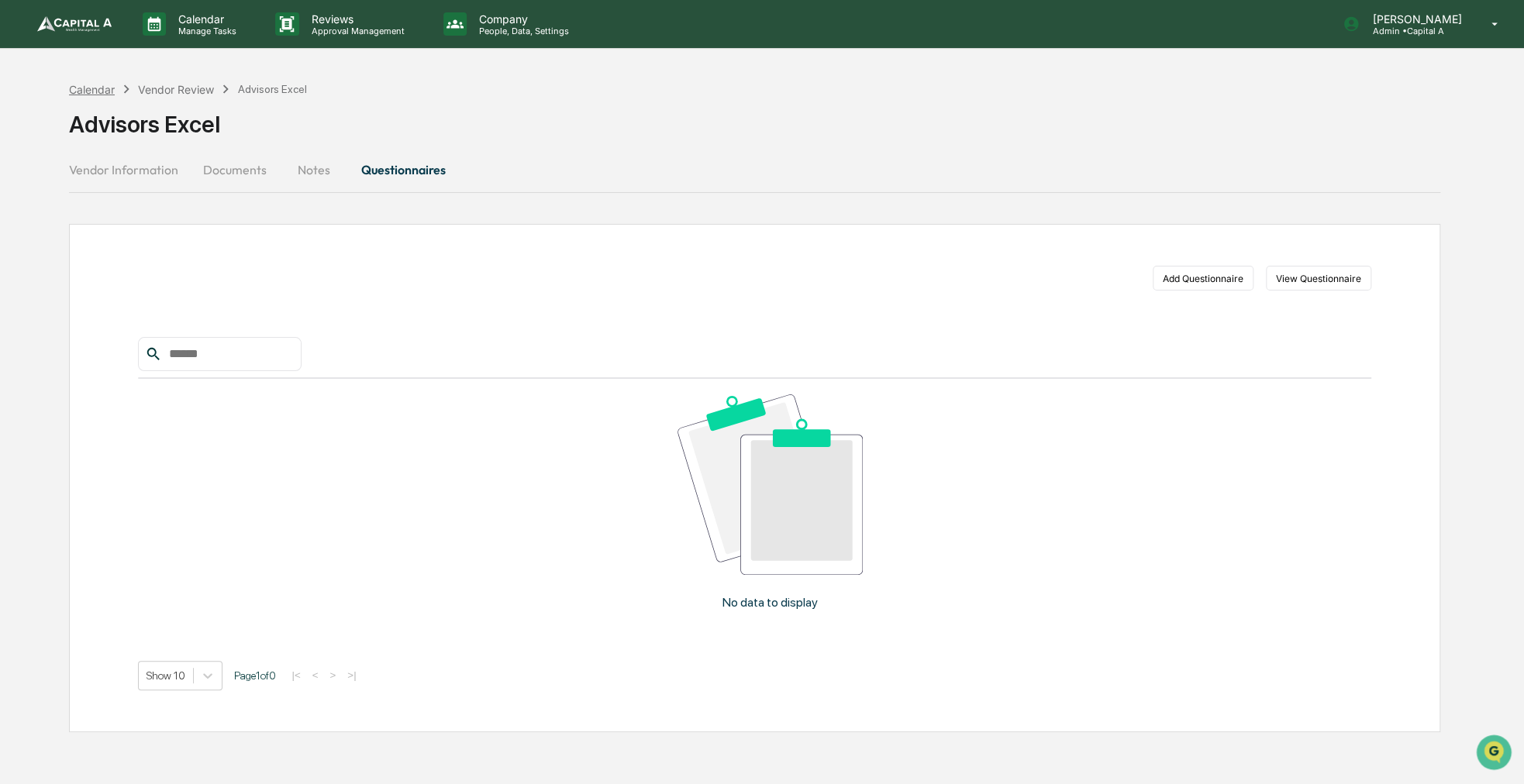
click at [104, 88] on div "Calendar" at bounding box center [92, 90] width 45 height 13
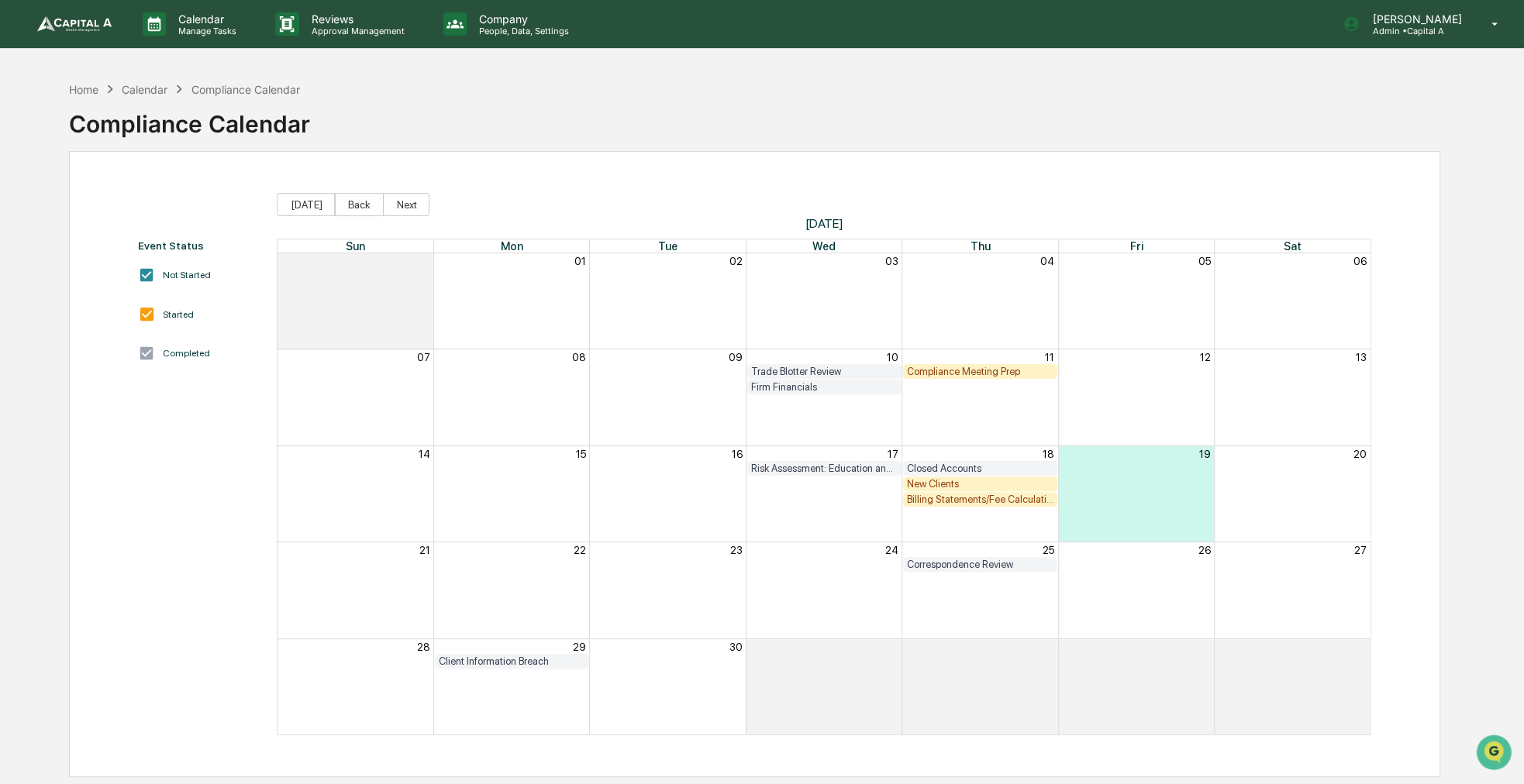
click at [67, 31] on img at bounding box center [74, 24] width 74 height 15
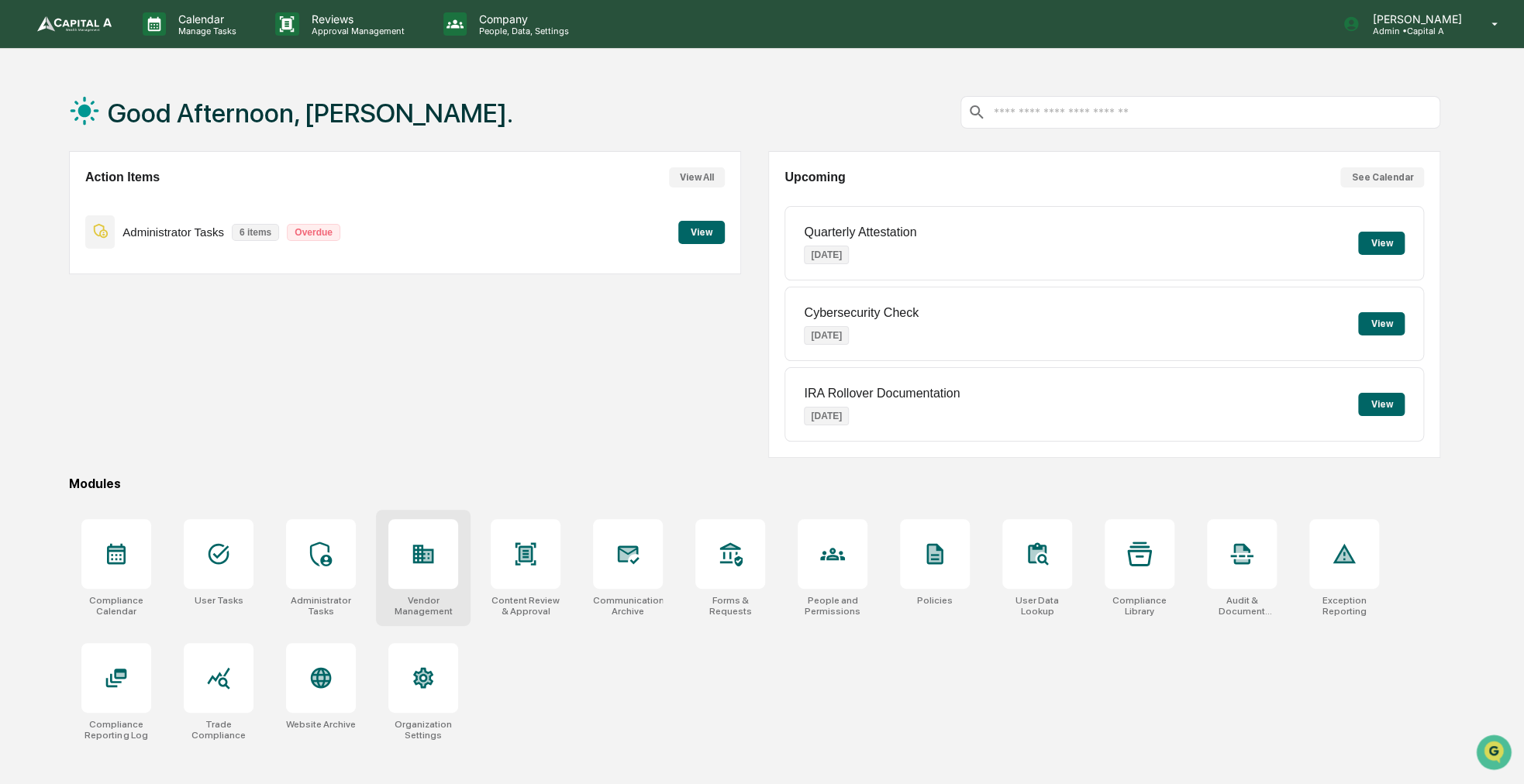
click at [450, 560] on div at bounding box center [423, 554] width 70 height 70
